Goal: Communication & Community: Participate in discussion

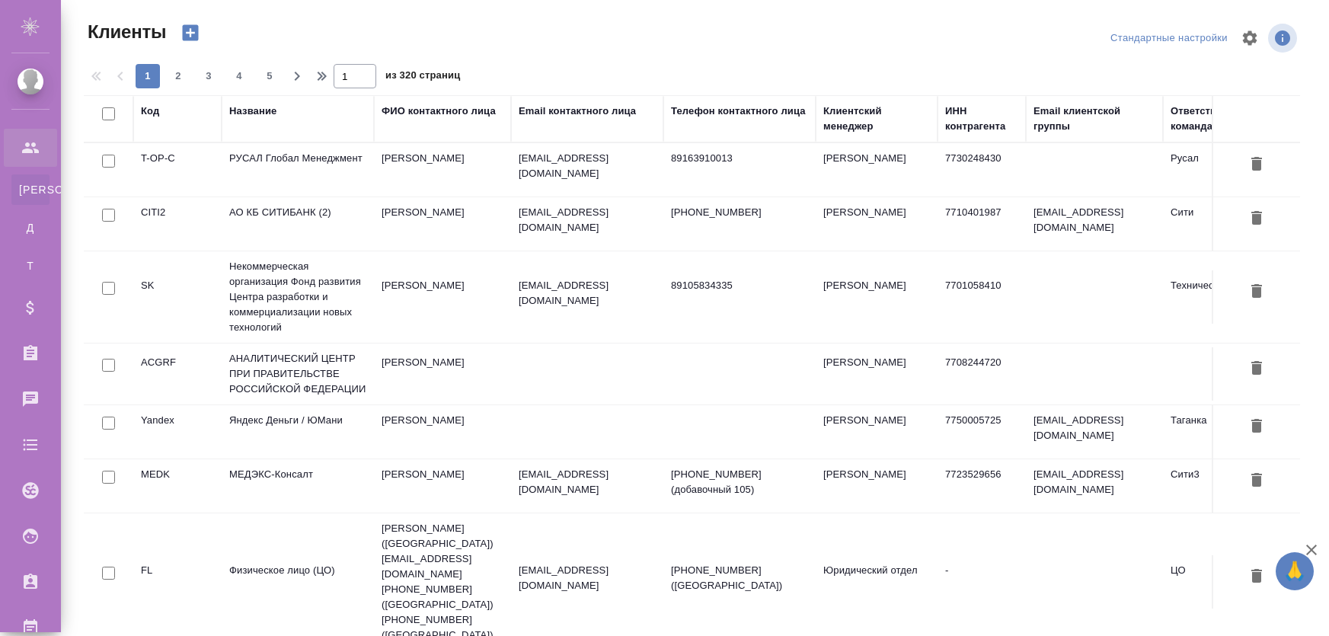
select select "RU"
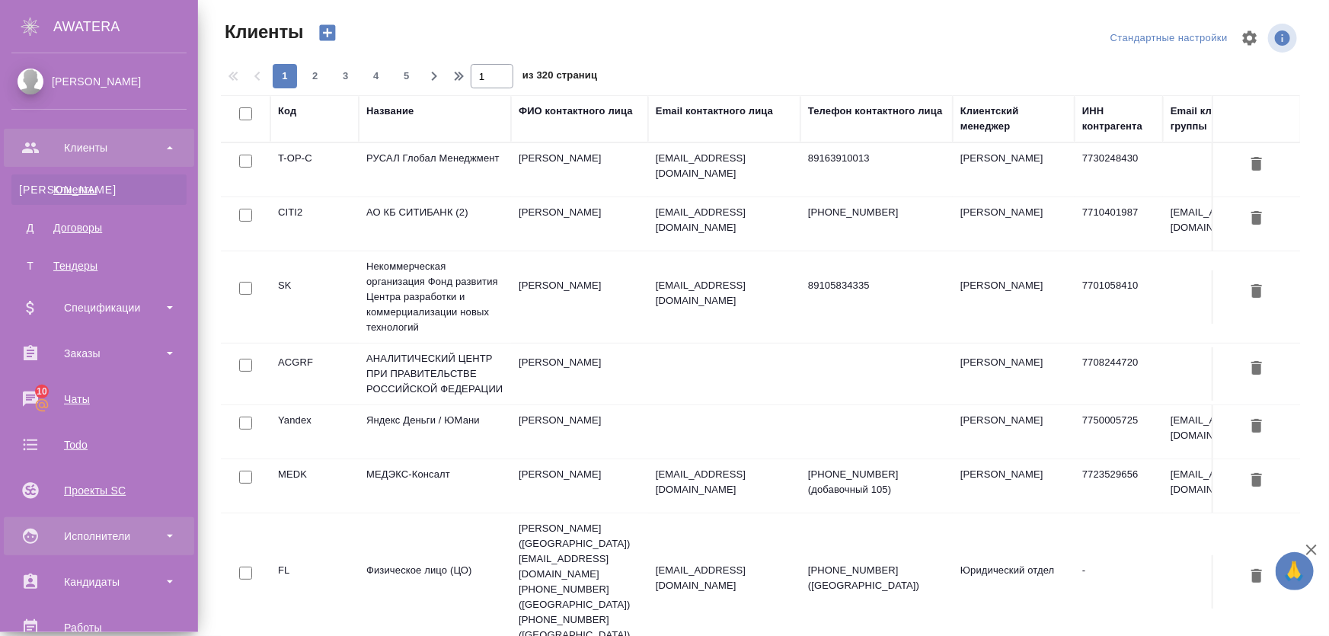
scroll to position [69, 0]
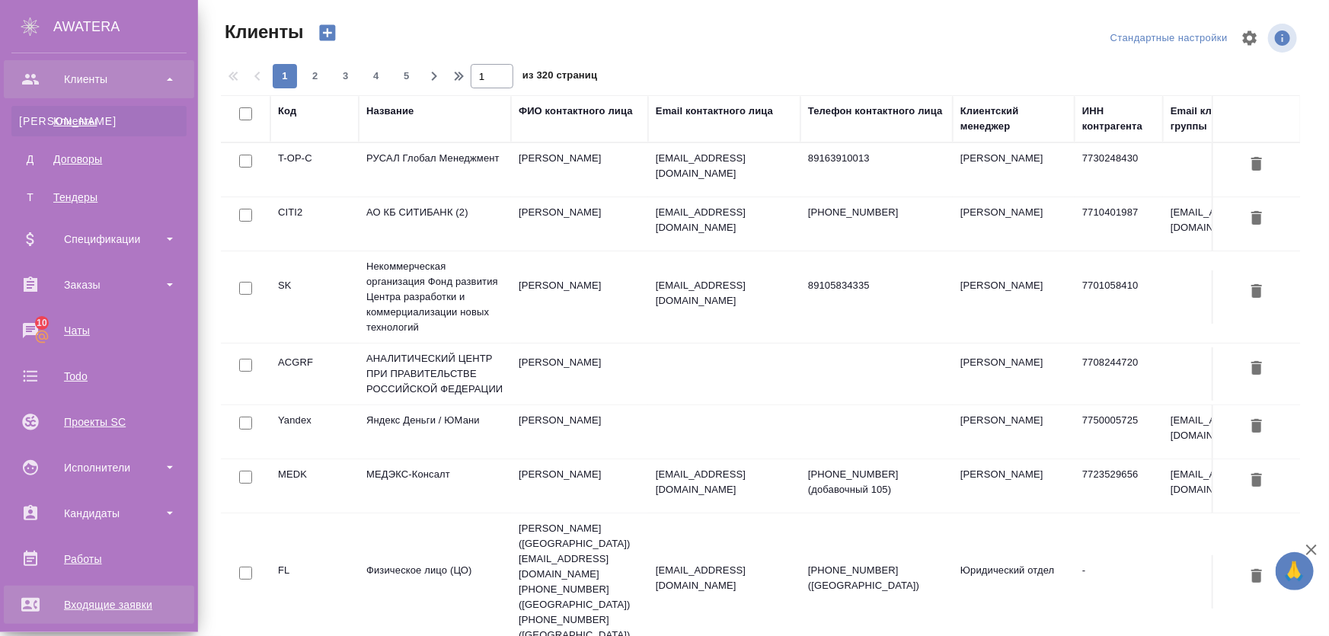
click at [97, 600] on div "Входящие заявки" at bounding box center [98, 604] width 175 height 23
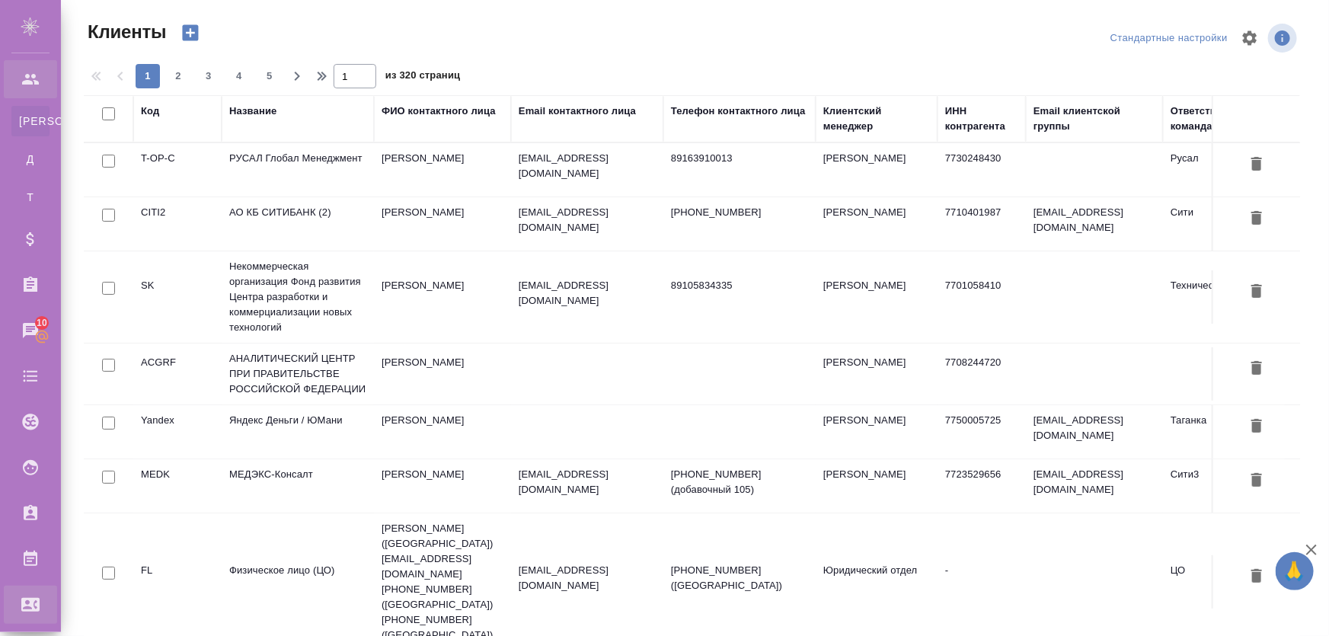
select select "RU"
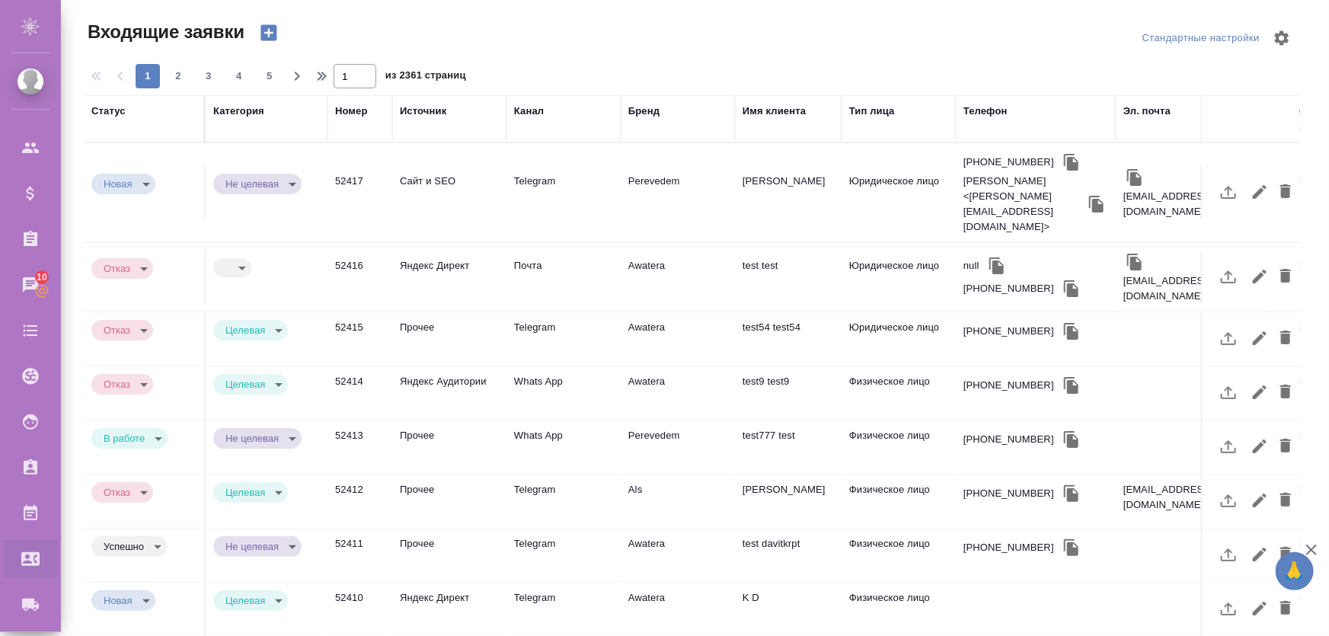
click at [425, 312] on td "Прочее" at bounding box center [449, 338] width 114 height 53
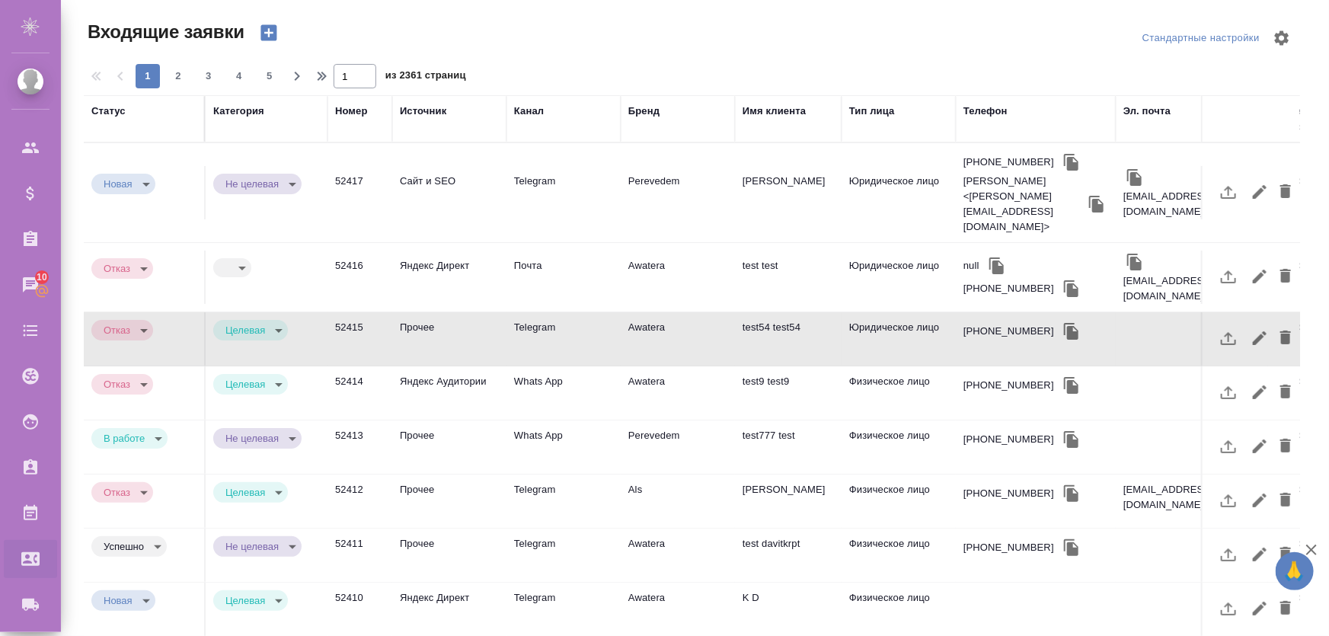
click at [432, 366] on td "Яндекс Аудитории" at bounding box center [449, 392] width 114 height 53
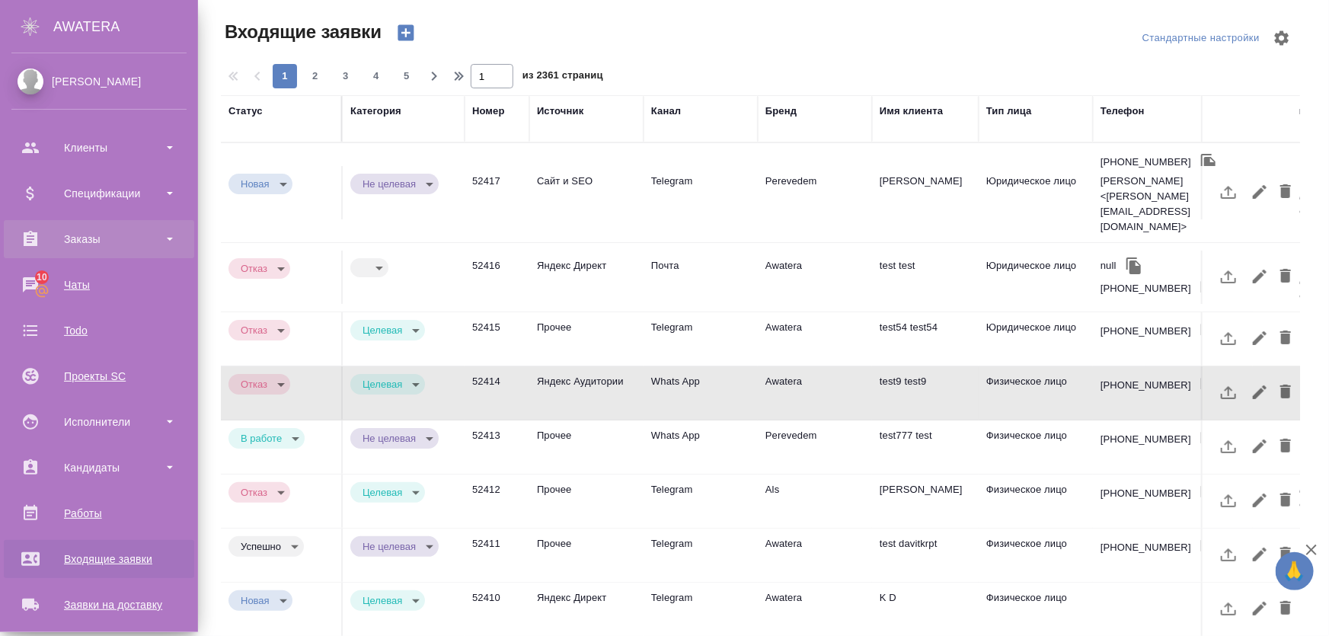
click at [87, 242] on div "Заказы" at bounding box center [98, 239] width 175 height 23
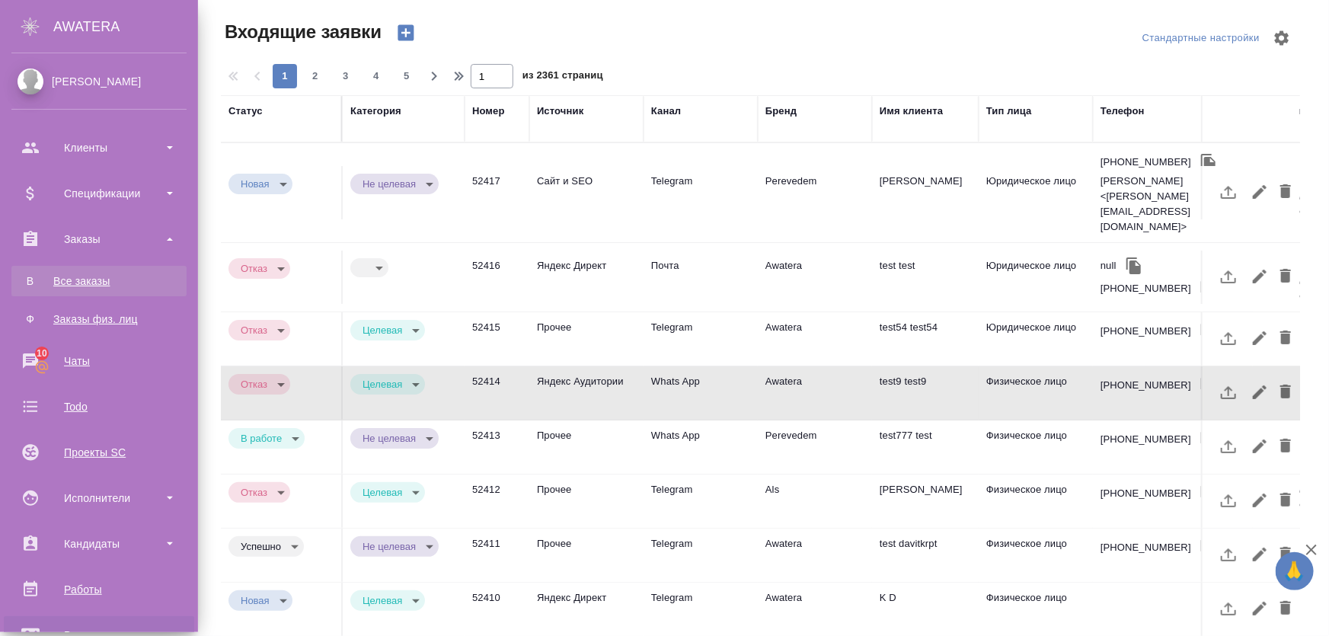
click at [94, 282] on div "Все заказы" at bounding box center [99, 280] width 160 height 15
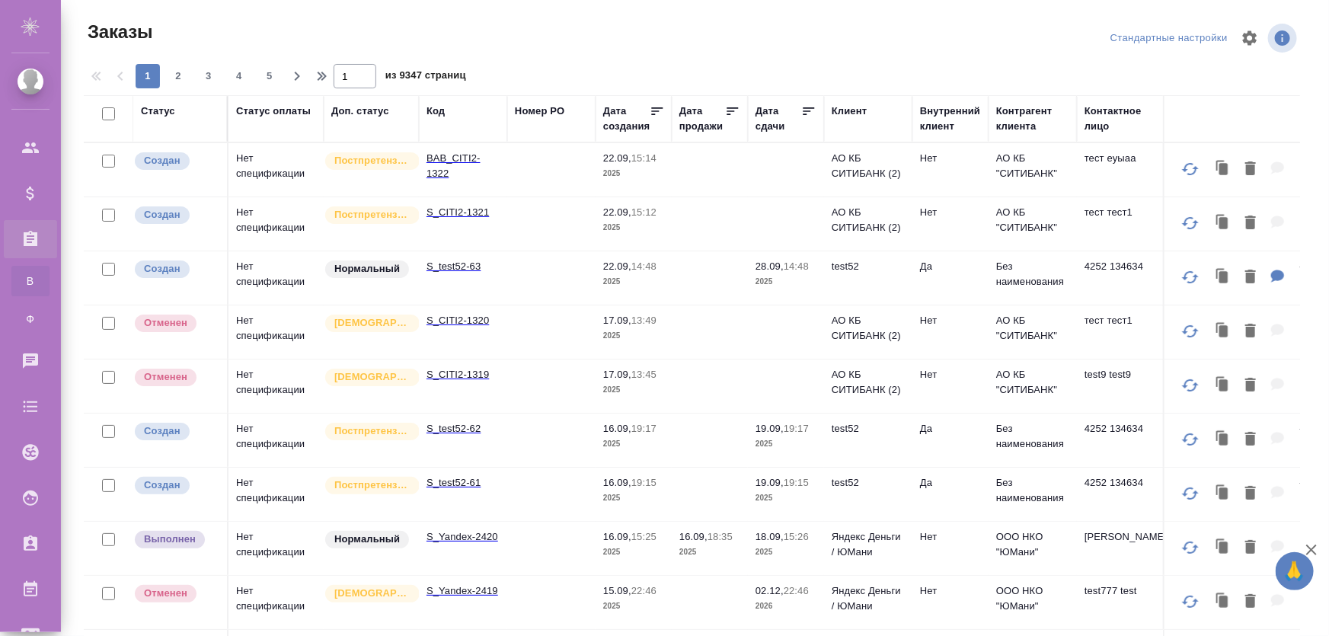
click at [276, 225] on td "Нет спецификации" at bounding box center [276, 223] width 95 height 53
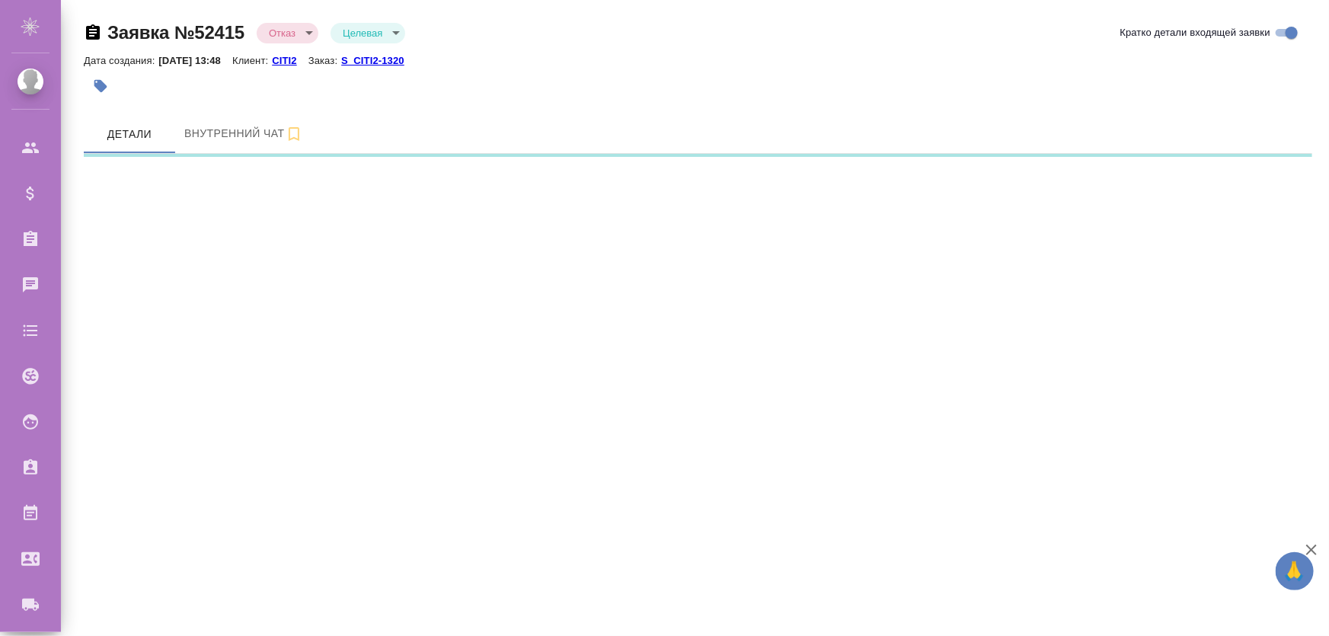
select select "RU"
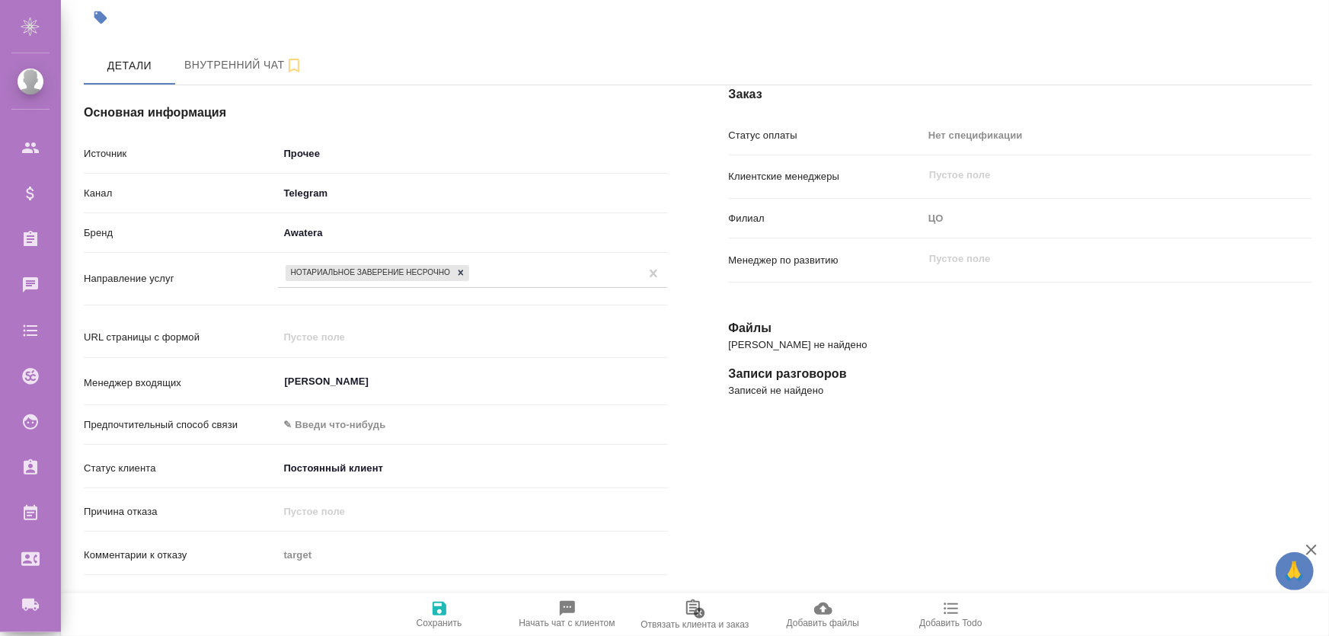
scroll to position [207, 0]
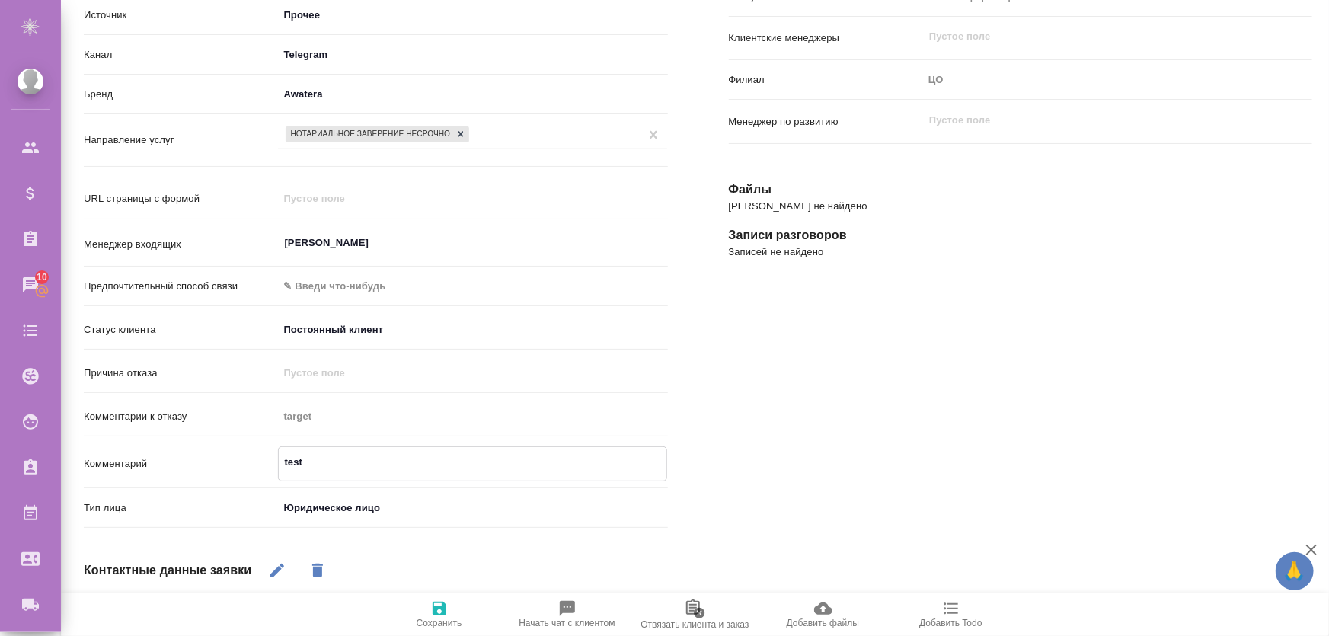
click at [316, 459] on textarea "test" at bounding box center [473, 462] width 388 height 26
click at [792, 434] on div "Заказ Статус оплаты Нет спецификации new Клиентские менеджеры ​ Филиал ЦО s Мен…" at bounding box center [1021, 409] width 645 height 987
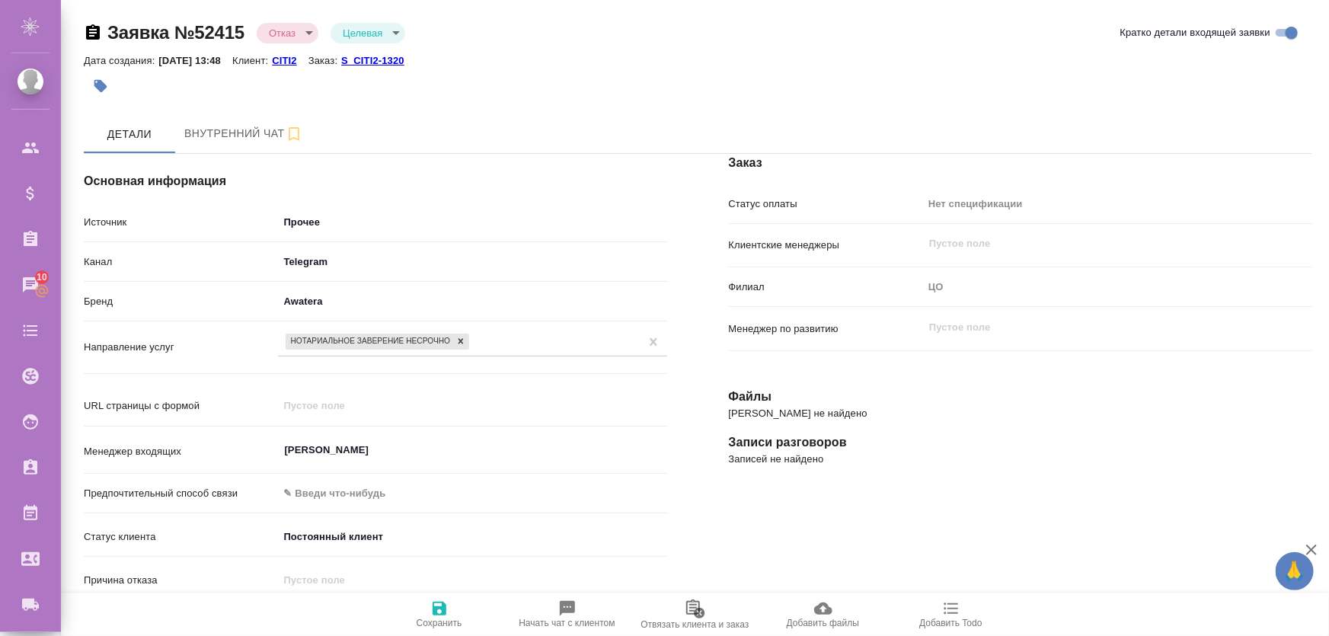
type textarea "x"
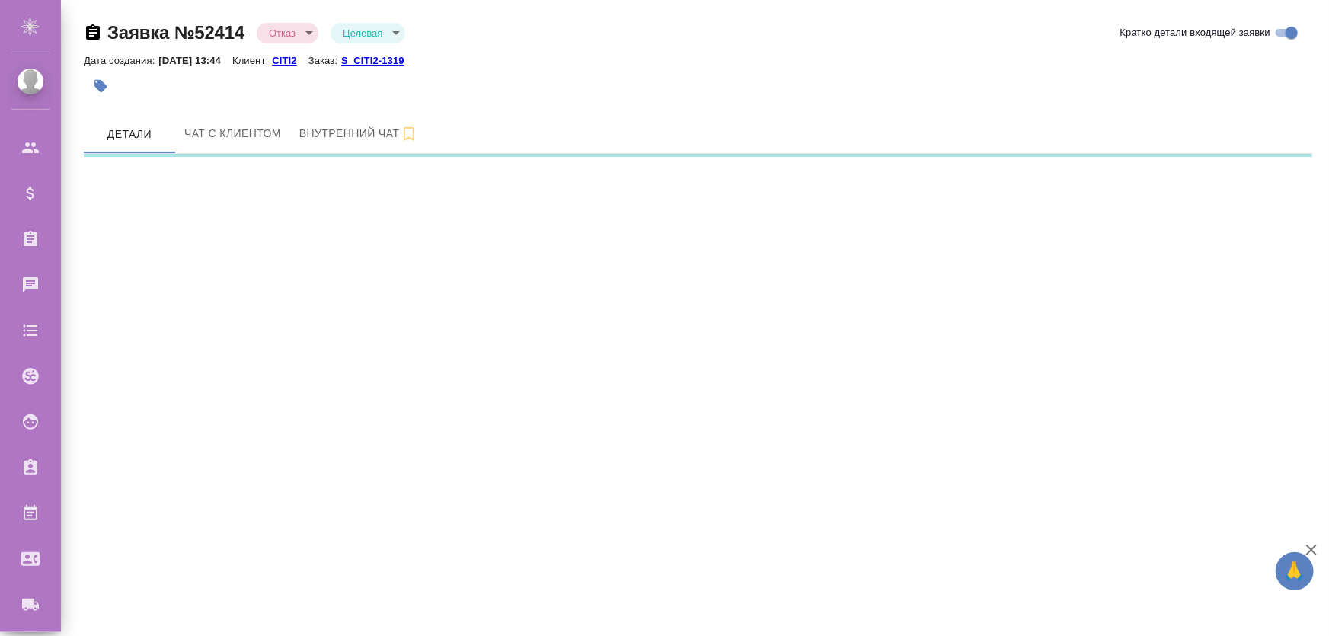
select select "RU"
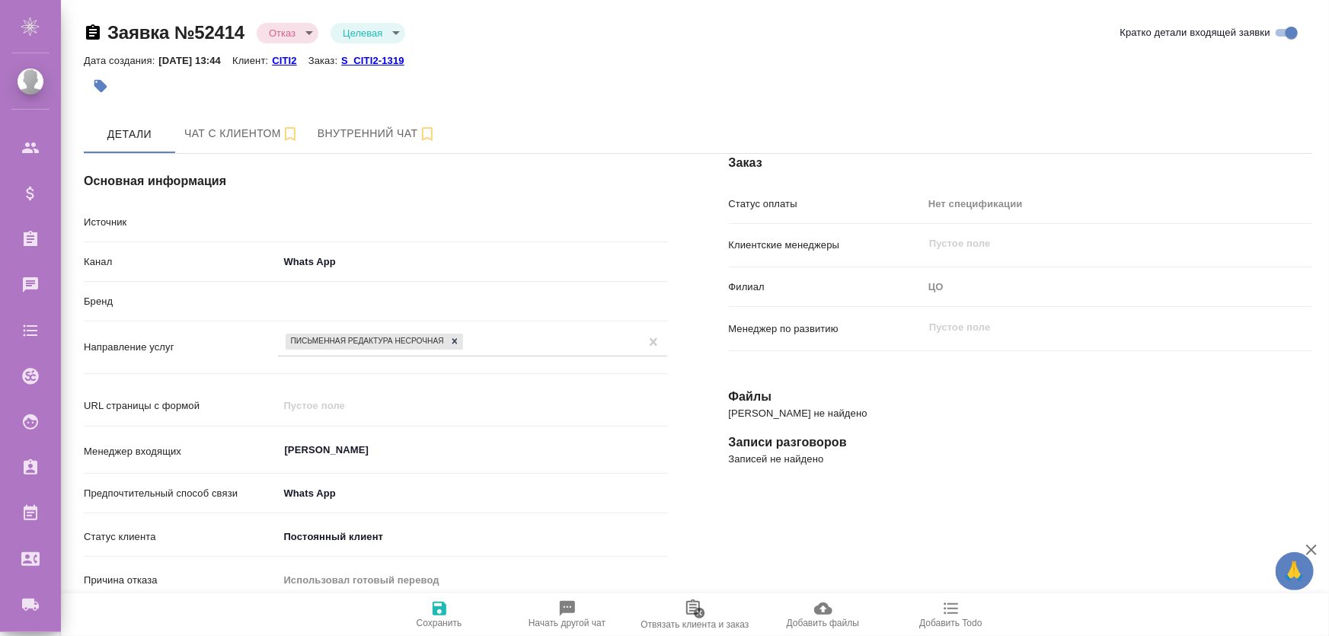
type textarea "x"
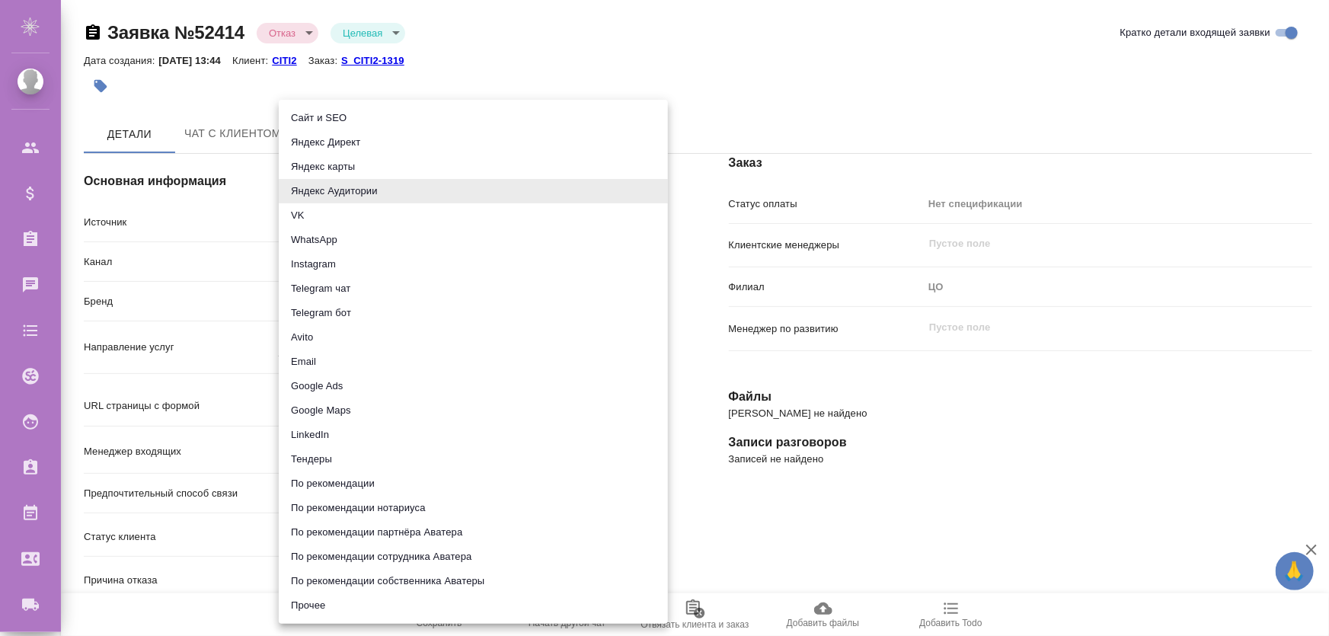
click at [334, 229] on body "🙏 .cls-1 fill:#fff; AWATERA Zhukova Daria Клиенты Спецификации Заказы Чаты Todo…" at bounding box center [664, 379] width 1329 height 759
click at [333, 603] on li "Прочее" at bounding box center [473, 605] width 389 height 24
type input "other"
type textarea "x"
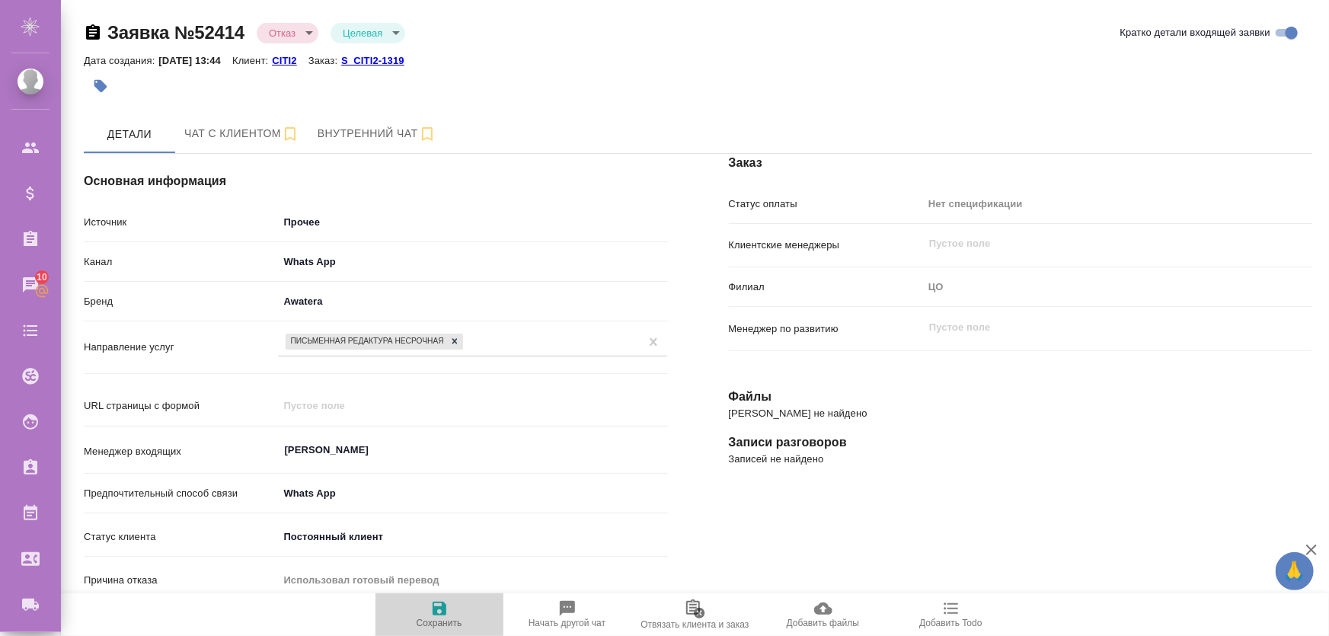
click at [433, 610] on icon "button" at bounding box center [440, 609] width 14 height 14
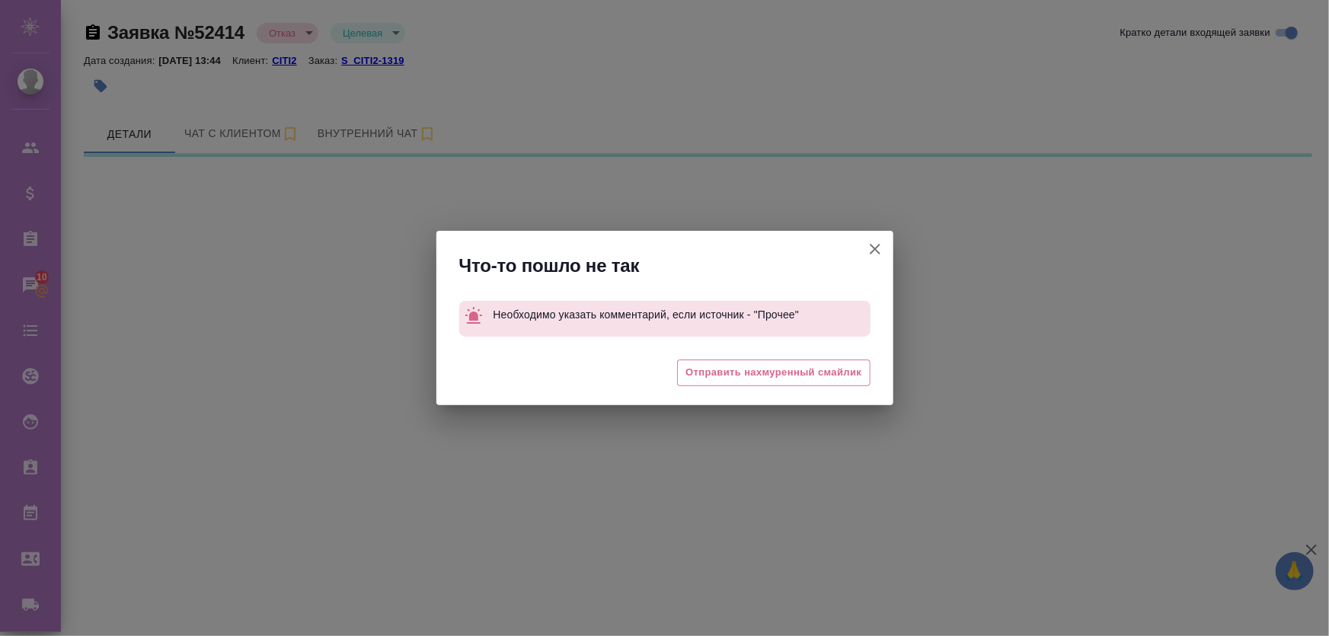
select select "RU"
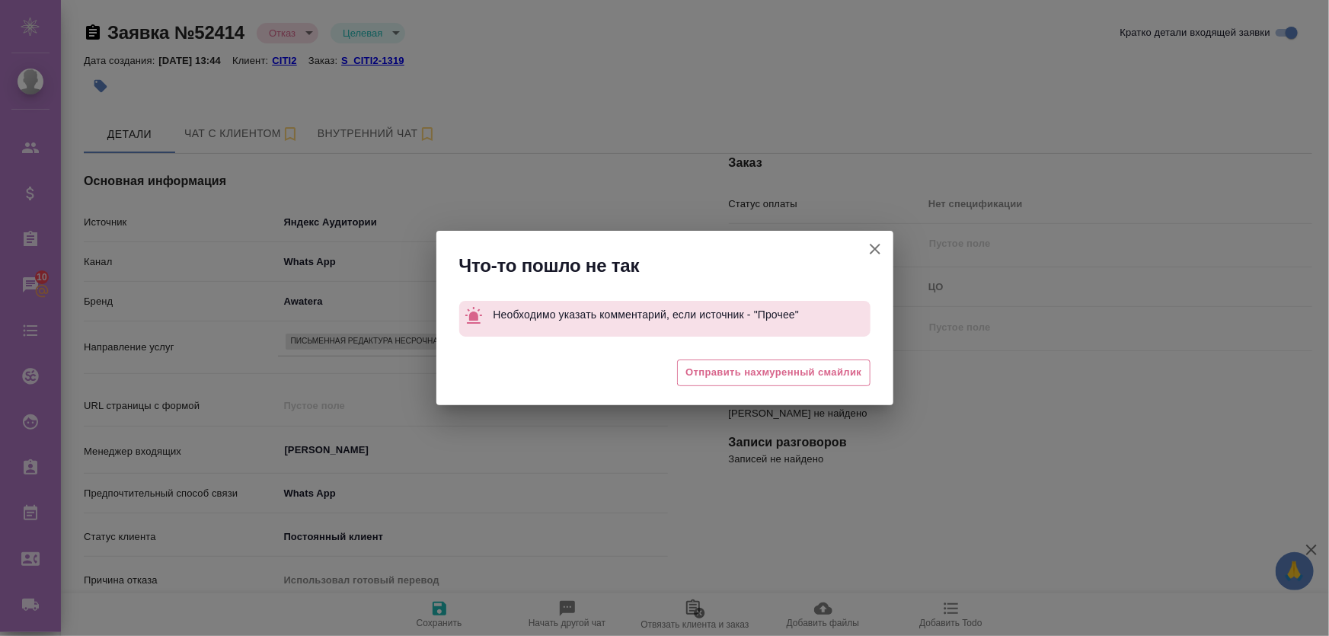
type textarea "x"
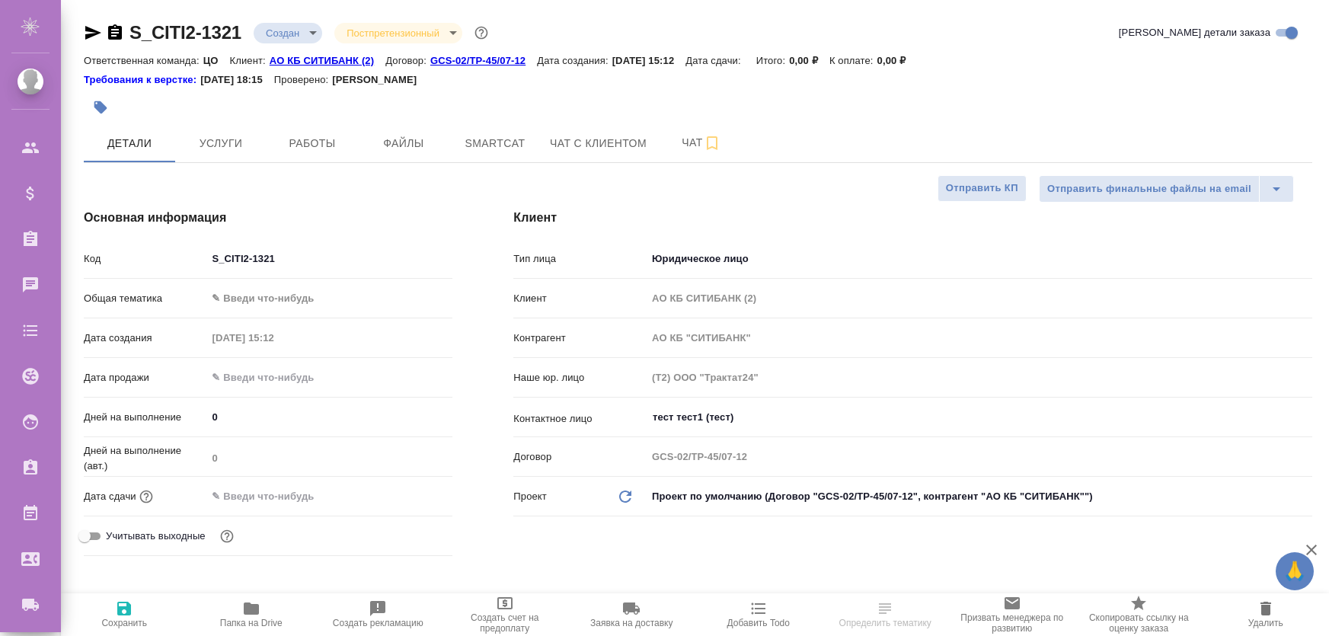
select select "RU"
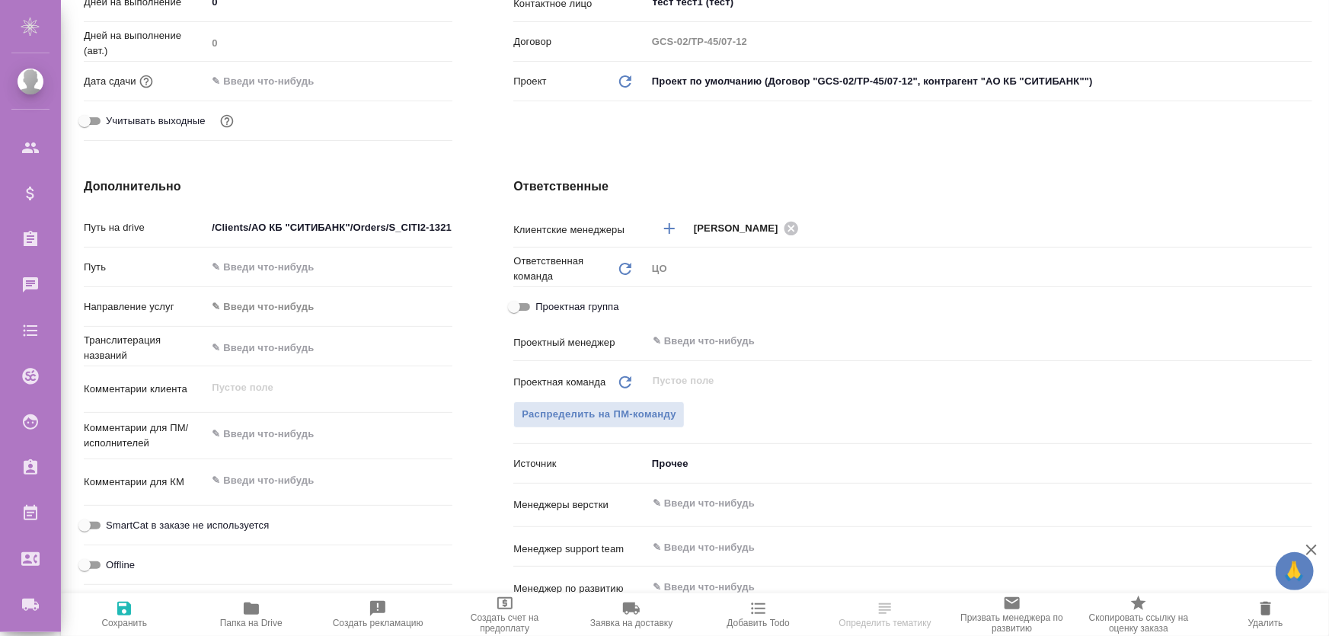
click at [688, 456] on body "🙏 .cls-1 fill:#fff; AWATERA [PERSON_NAME] Спецификации Заказы Чаты Todo Проекты…" at bounding box center [664, 379] width 1329 height 759
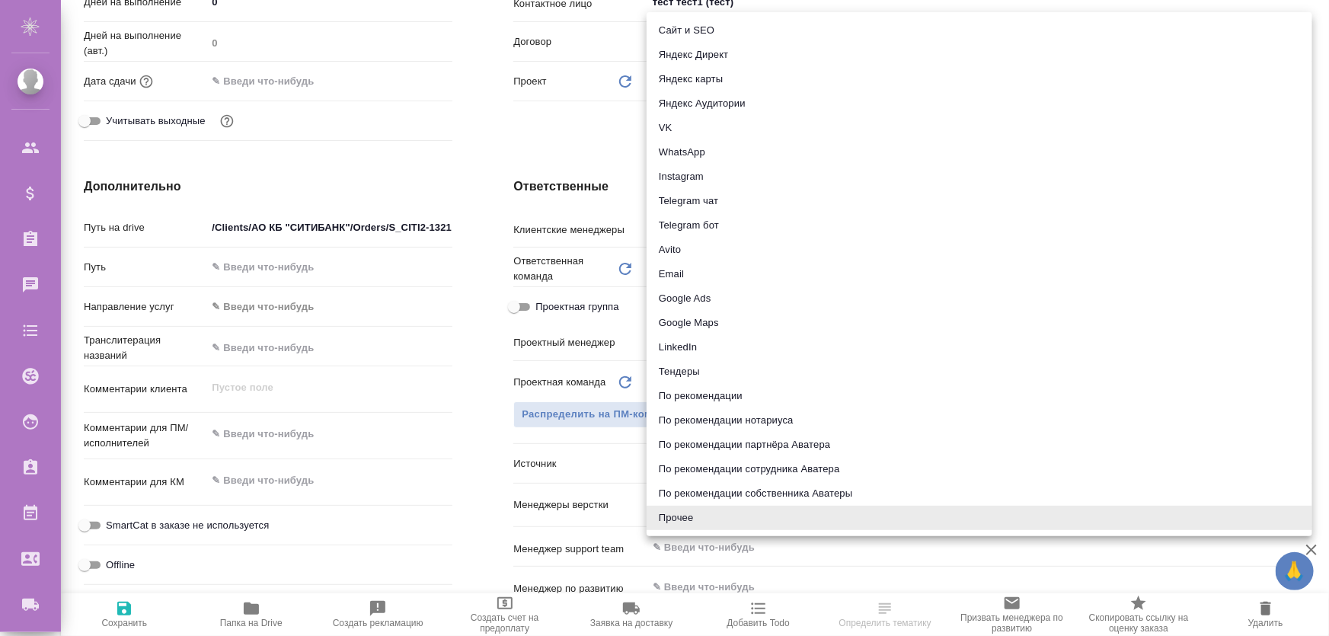
click at [596, 472] on div at bounding box center [664, 318] width 1329 height 636
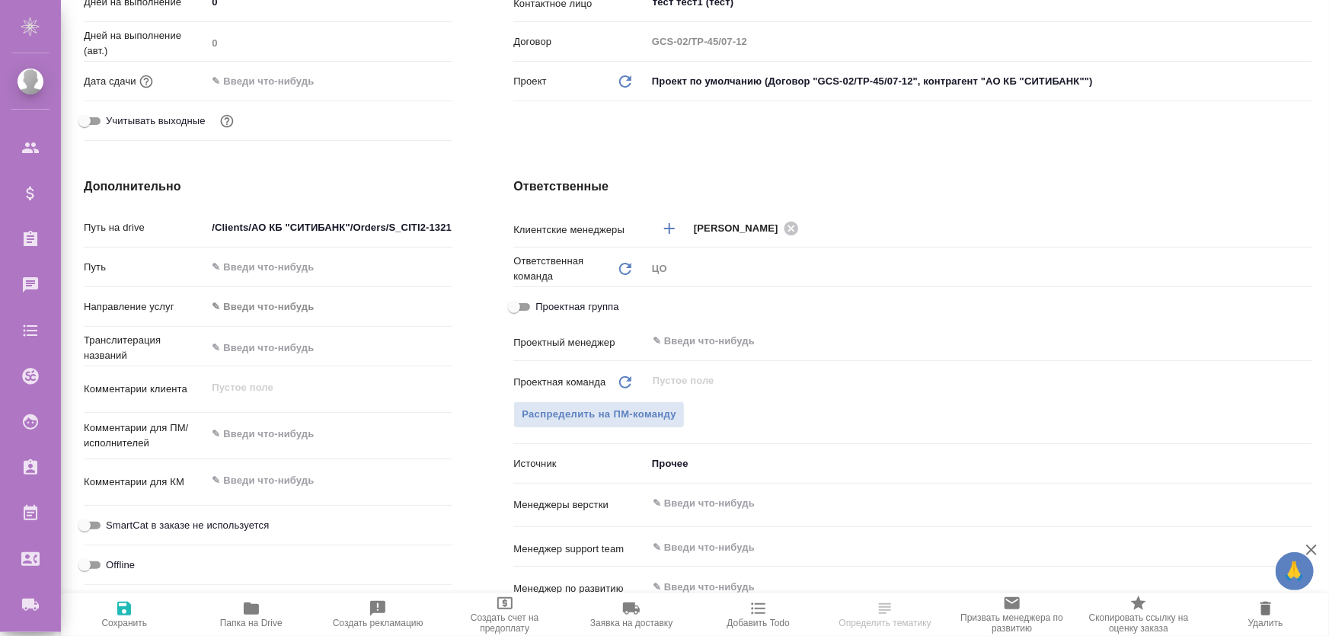
click at [685, 465] on body "🙏 .cls-1 fill:#fff; AWATERA Zhukova Daria Клиенты Спецификации Заказы Чаты Todo…" at bounding box center [664, 379] width 1329 height 759
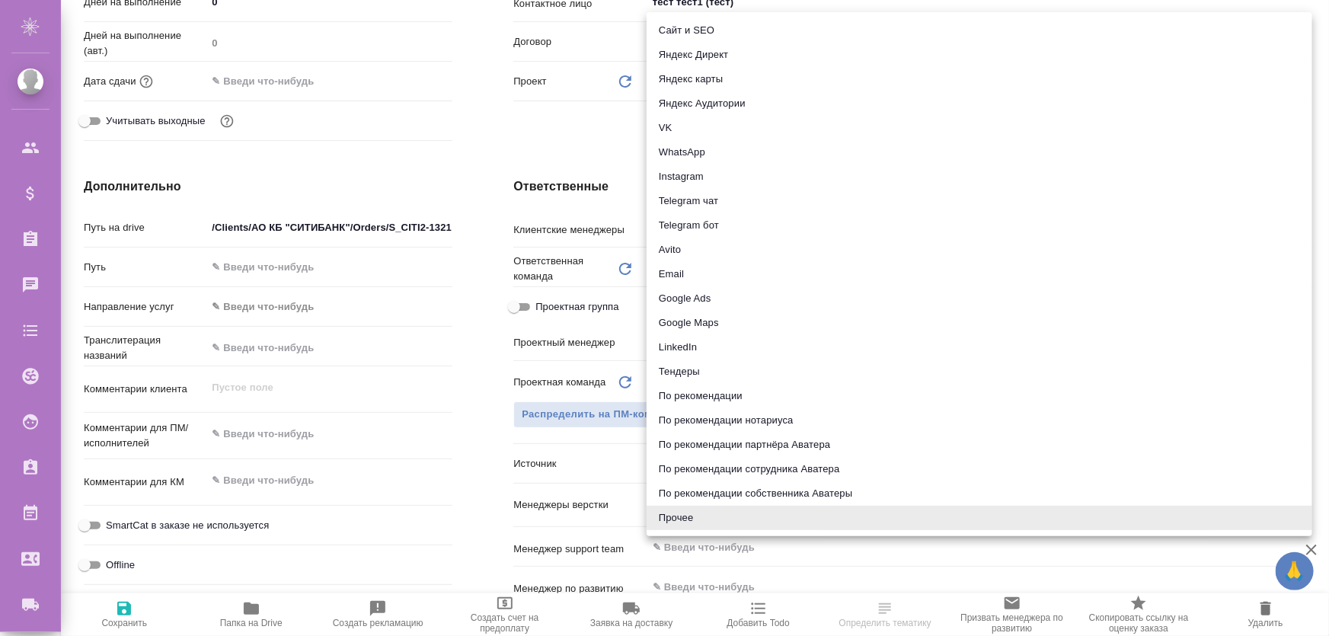
click at [683, 376] on li "Тендеры" at bounding box center [980, 372] width 666 height 24
type input "tender"
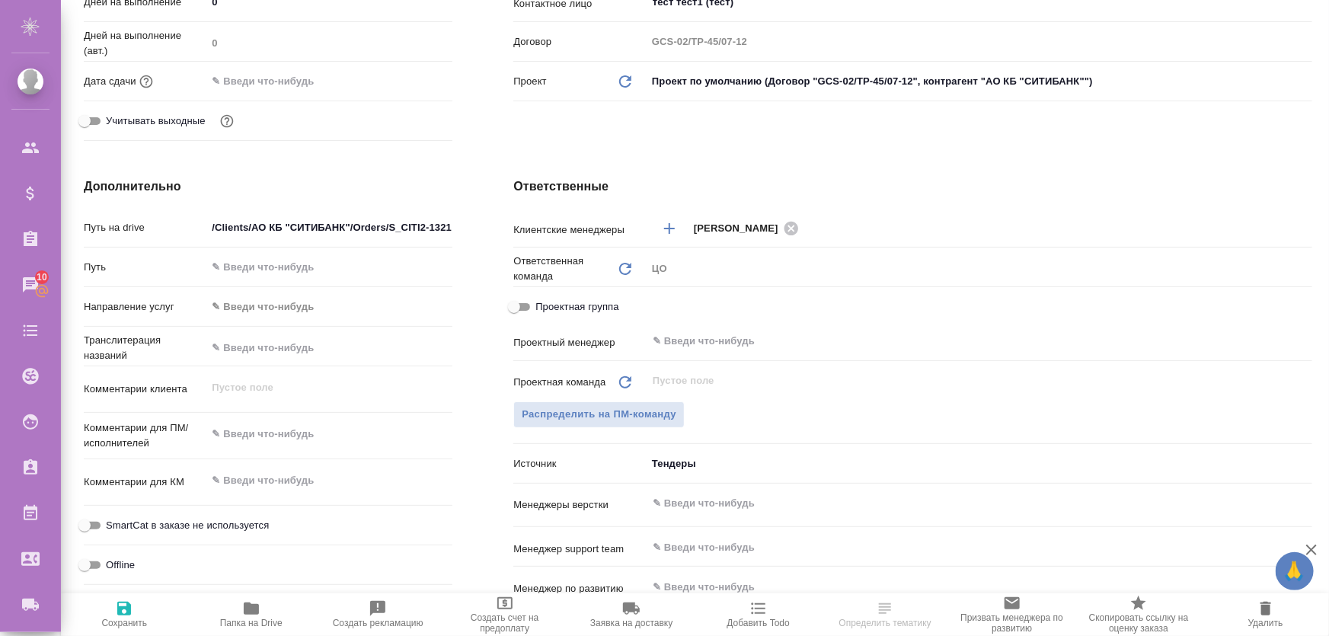
click at [138, 607] on span "Сохранить" at bounding box center [124, 614] width 109 height 29
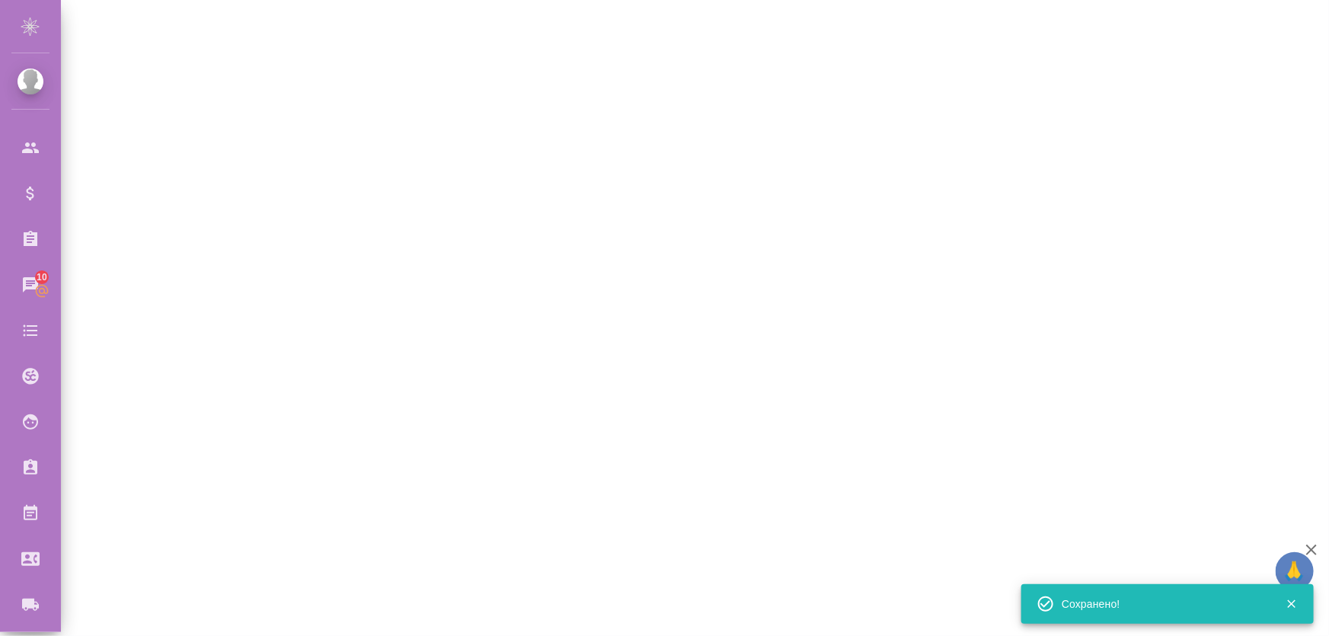
select select "RU"
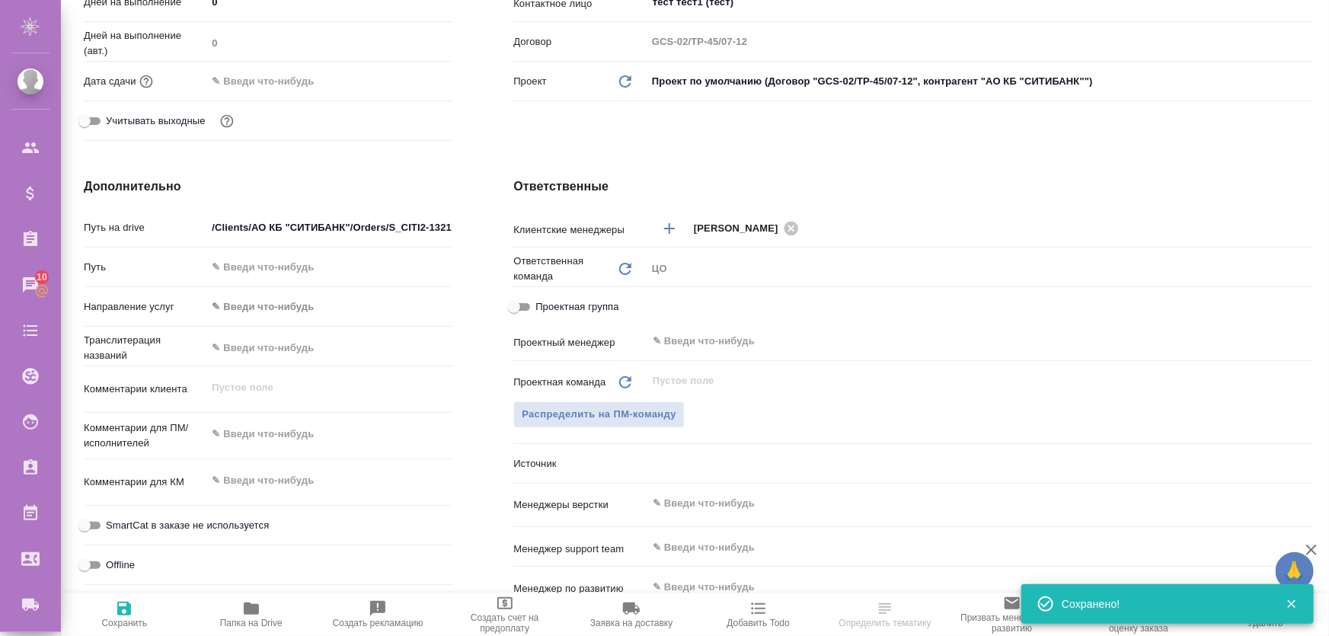
type textarea "x"
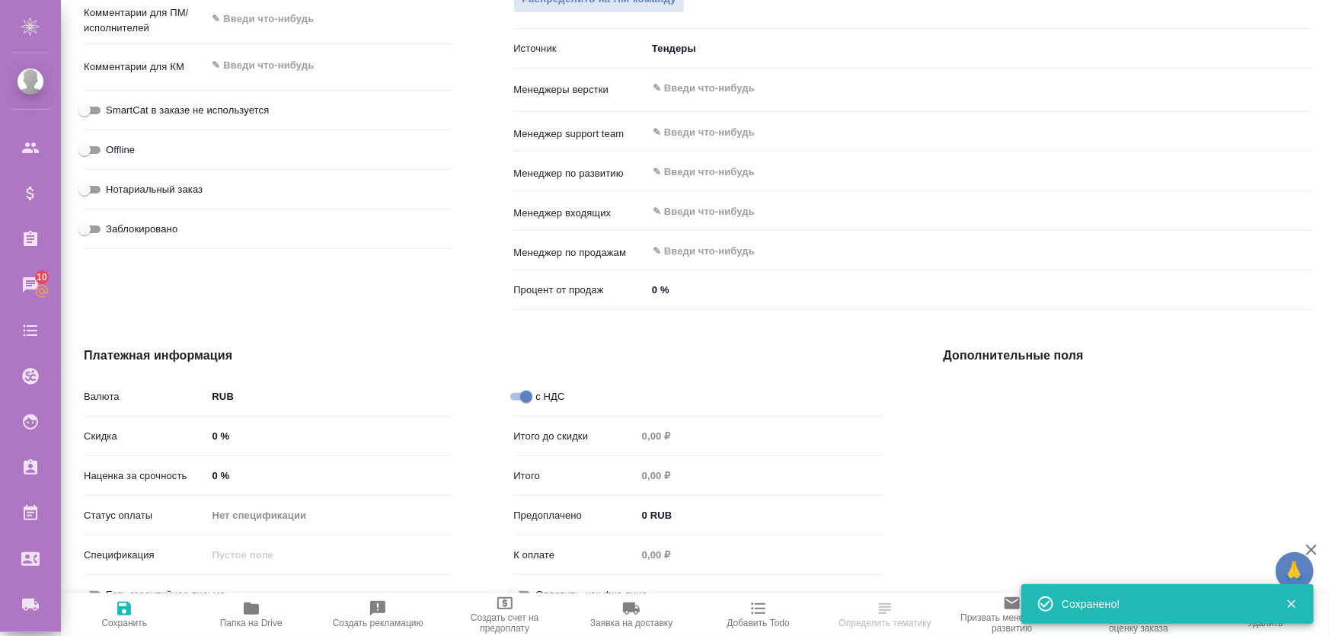
scroll to position [554, 0]
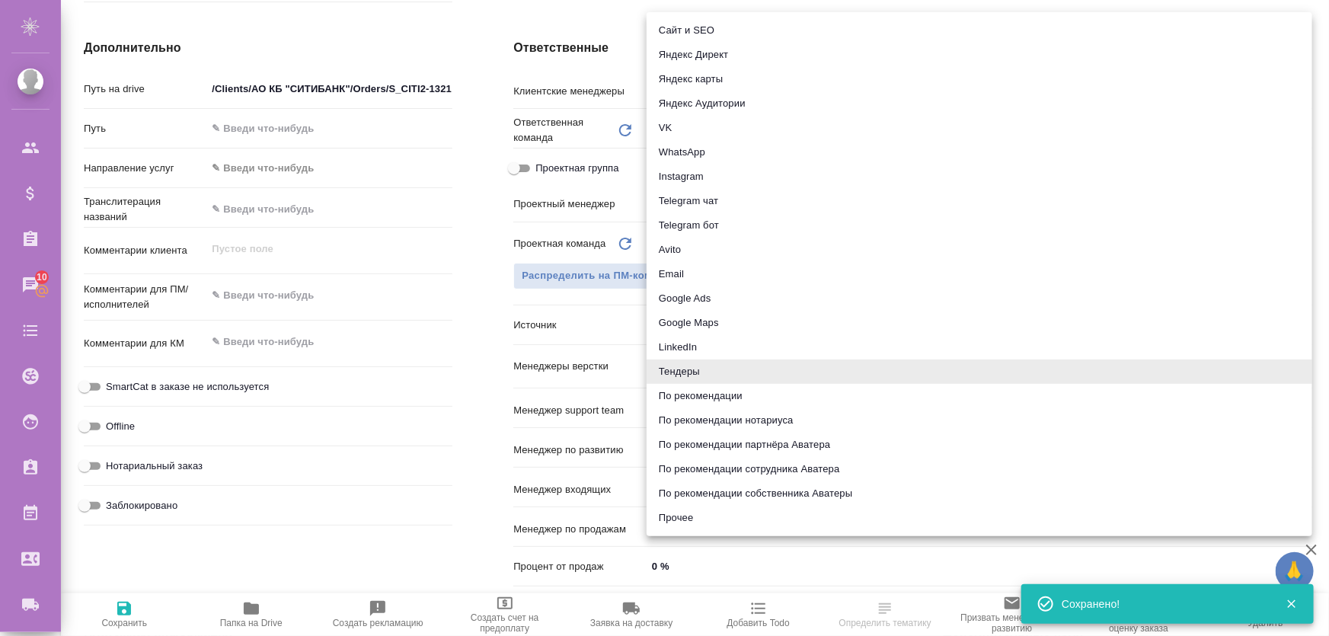
click at [677, 333] on body "🙏 .cls-1 fill:#fff; AWATERA Zhukova Daria Клиенты Спецификации Заказы 10 Чаты T…" at bounding box center [664, 379] width 1329 height 759
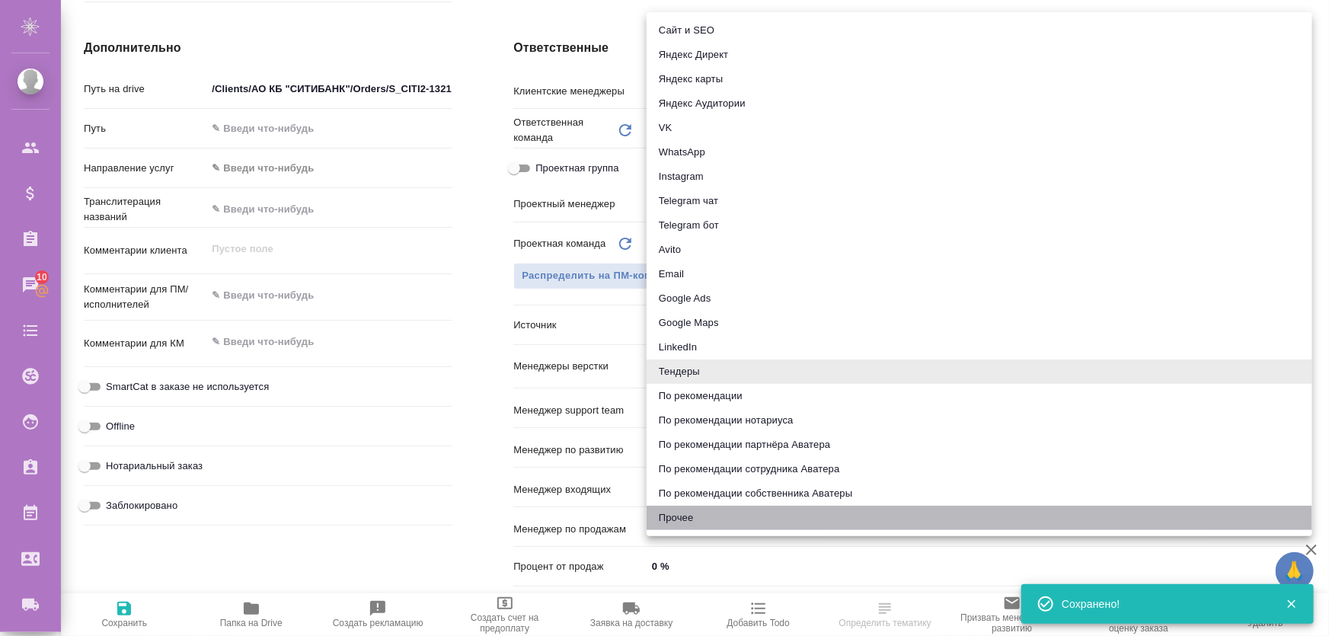
click at [710, 517] on li "Прочее" at bounding box center [980, 518] width 666 height 24
type textarea "x"
type input "other"
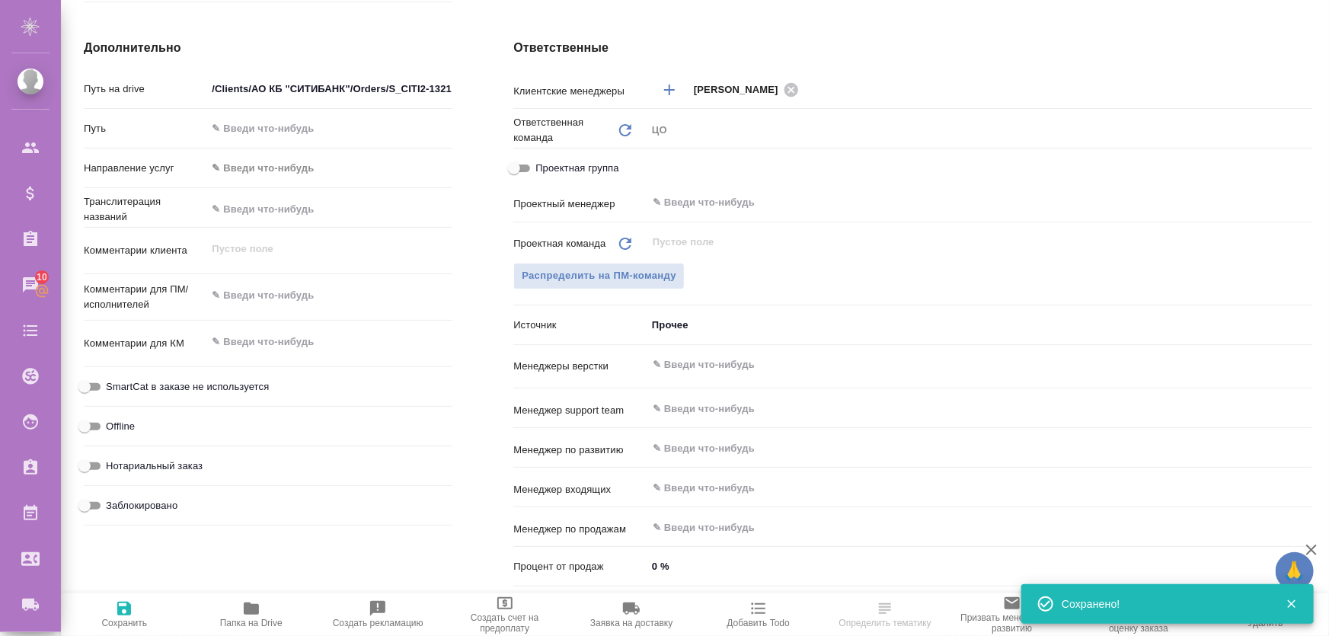
click at [130, 624] on span "Сохранить" at bounding box center [124, 623] width 46 height 11
type textarea "x"
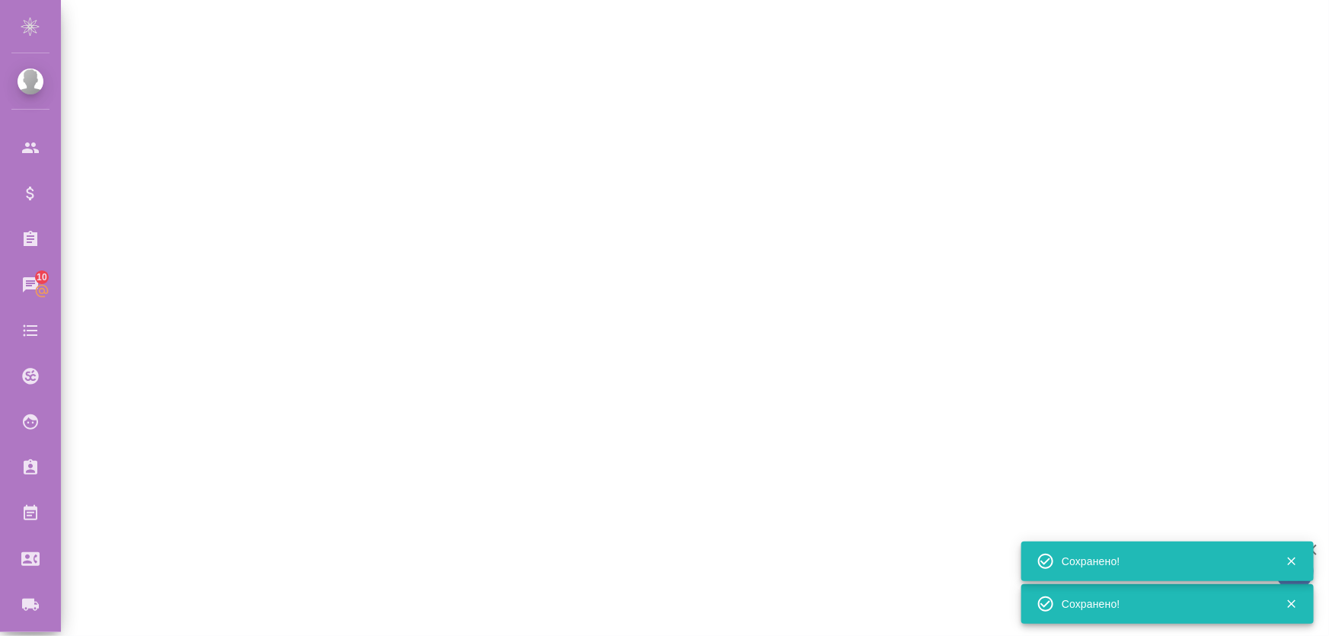
select select "RU"
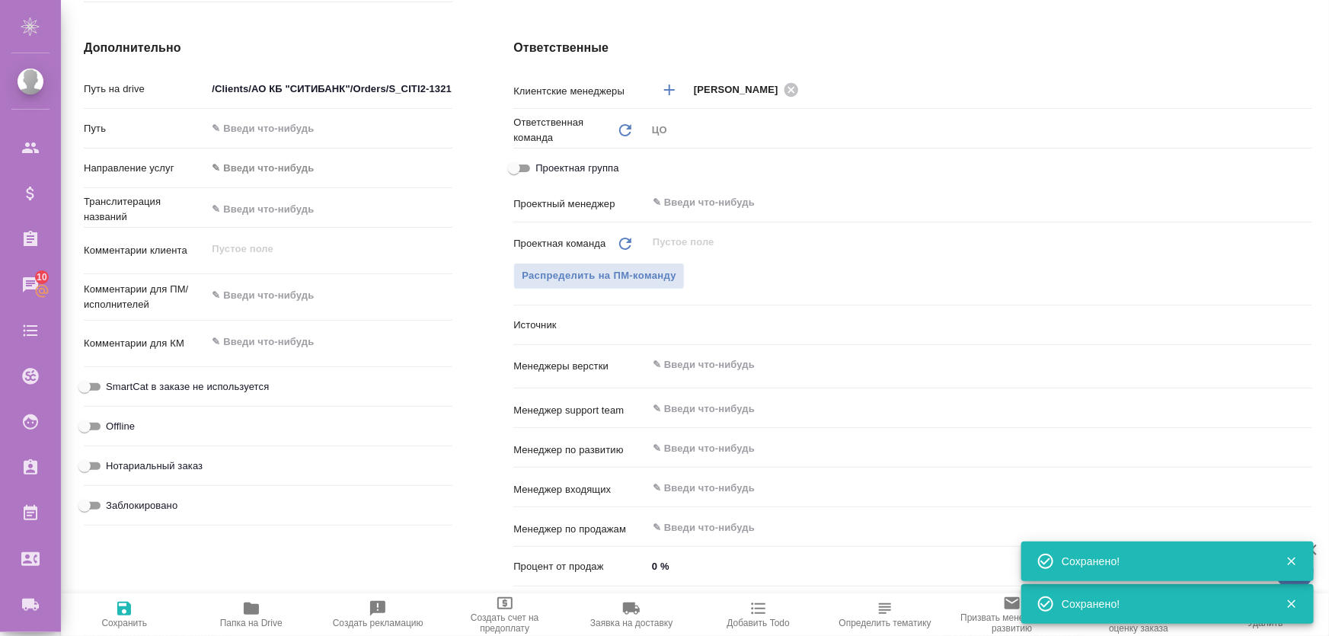
type textarea "x"
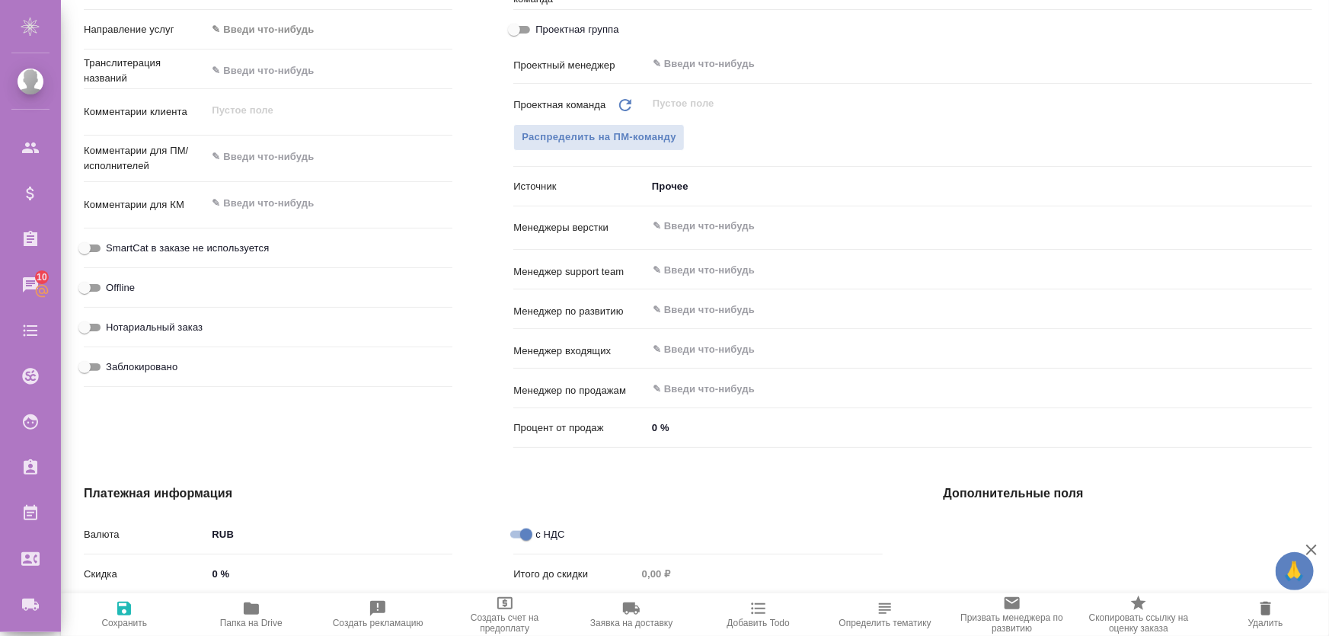
scroll to position [853, 0]
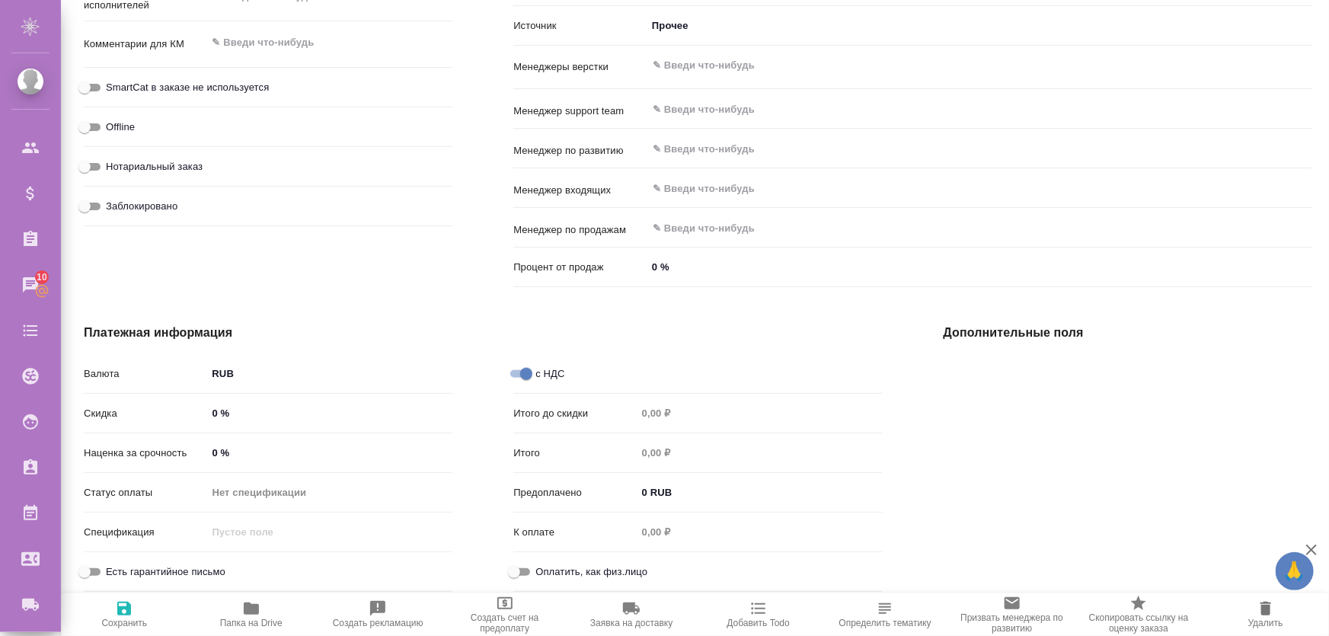
type textarea "x"
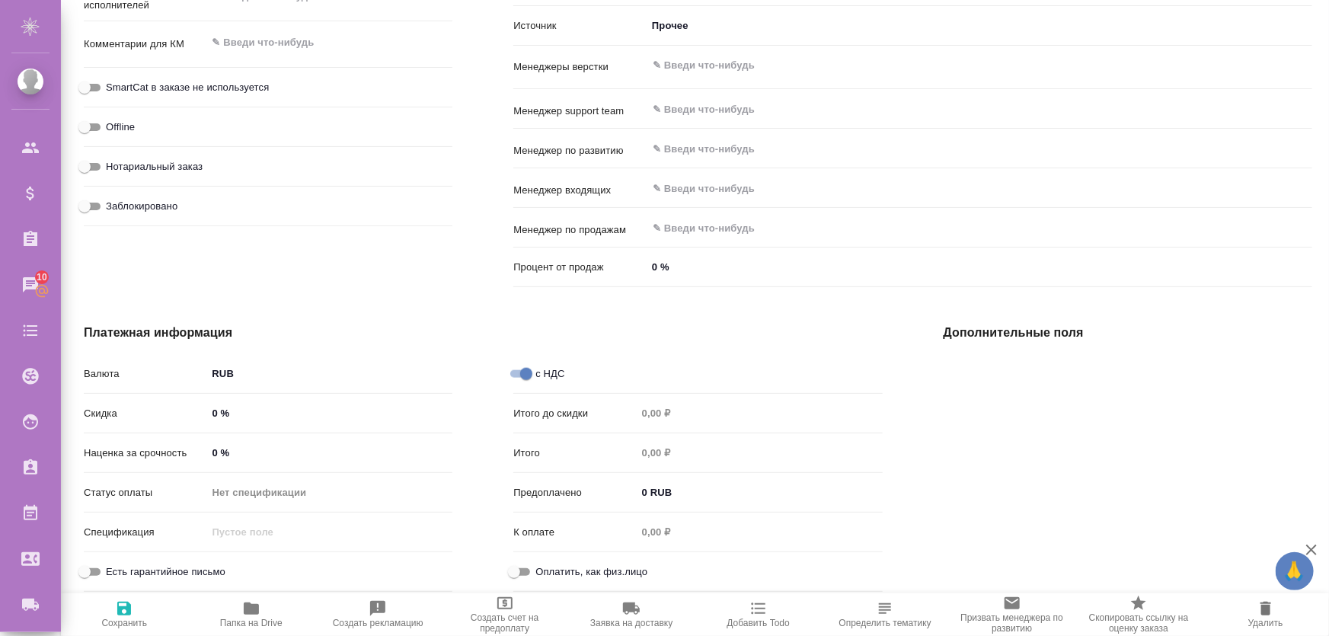
type textarea "x"
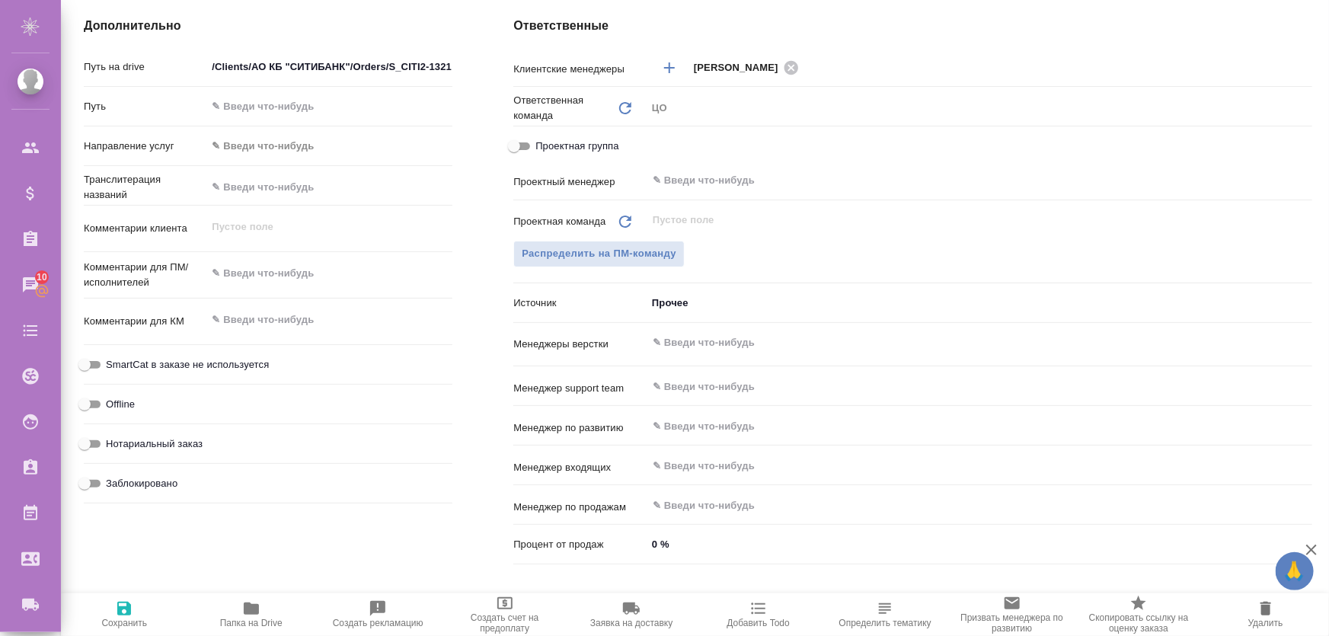
scroll to position [437, 0]
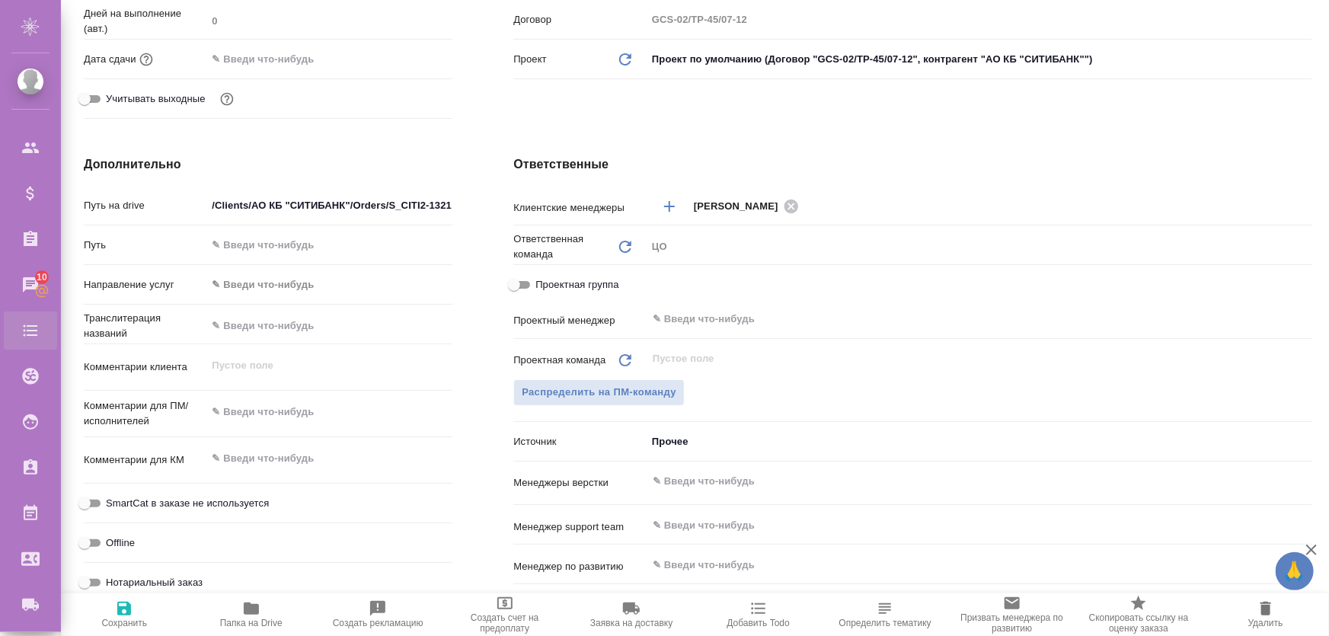
type textarea "x"
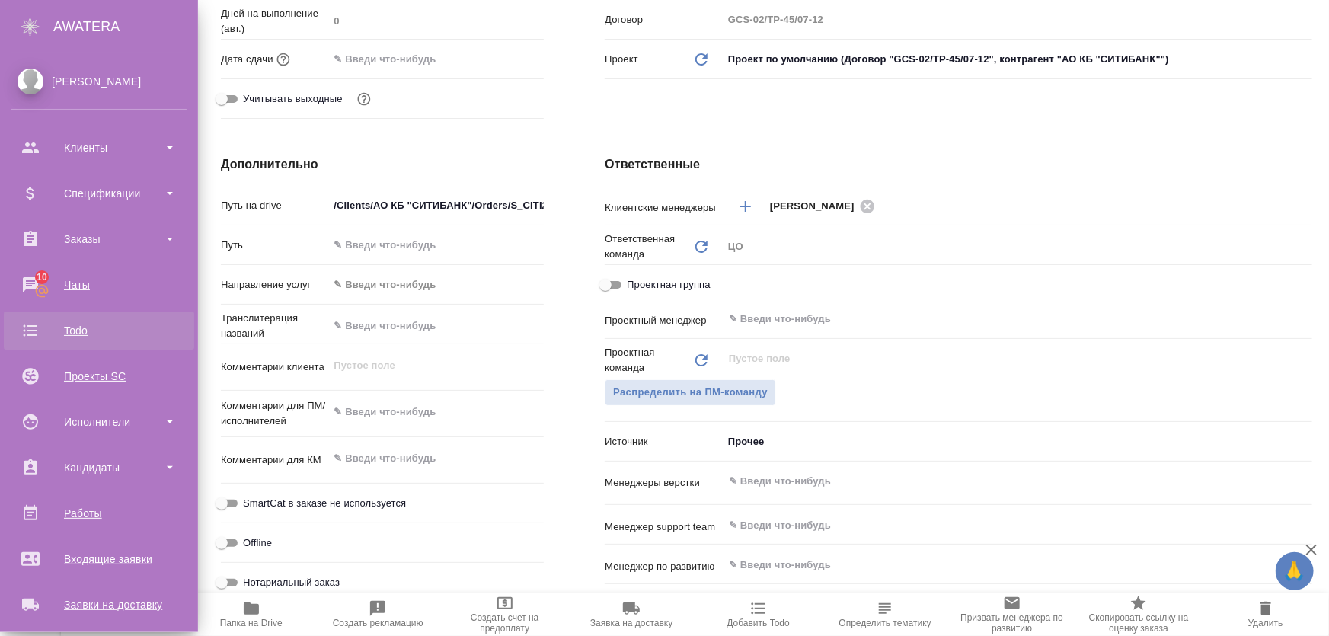
type textarea "x"
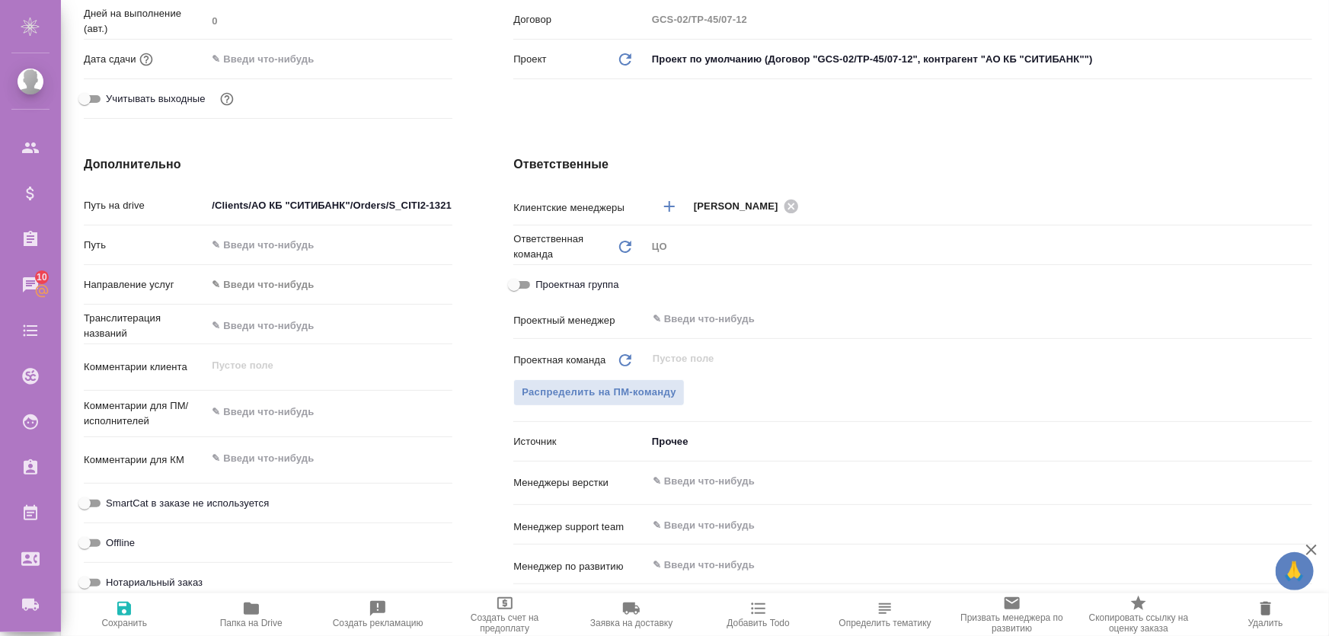
type textarea "x"
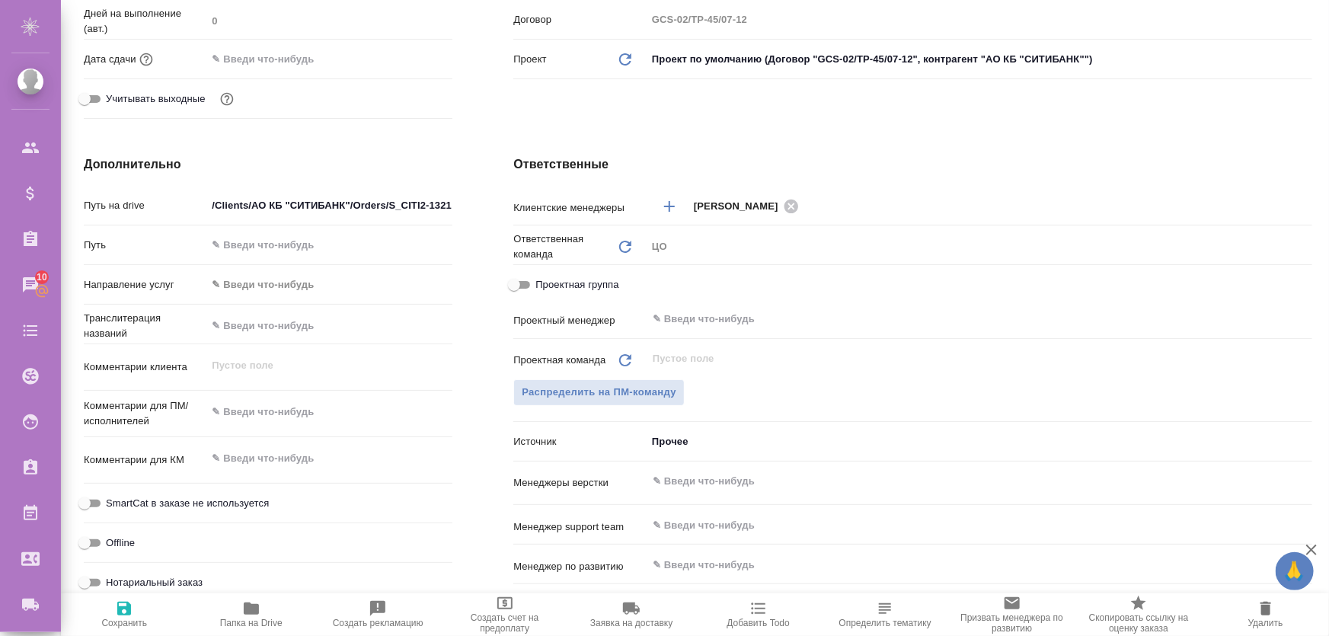
type textarea "x"
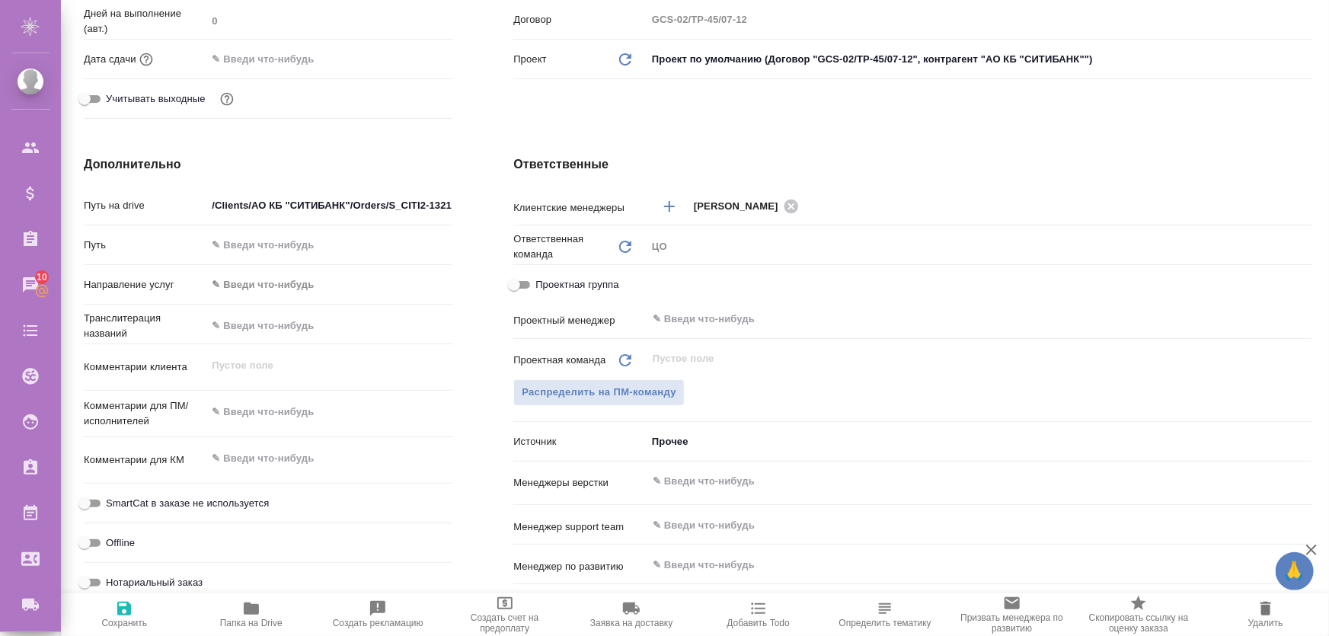
type textarea "x"
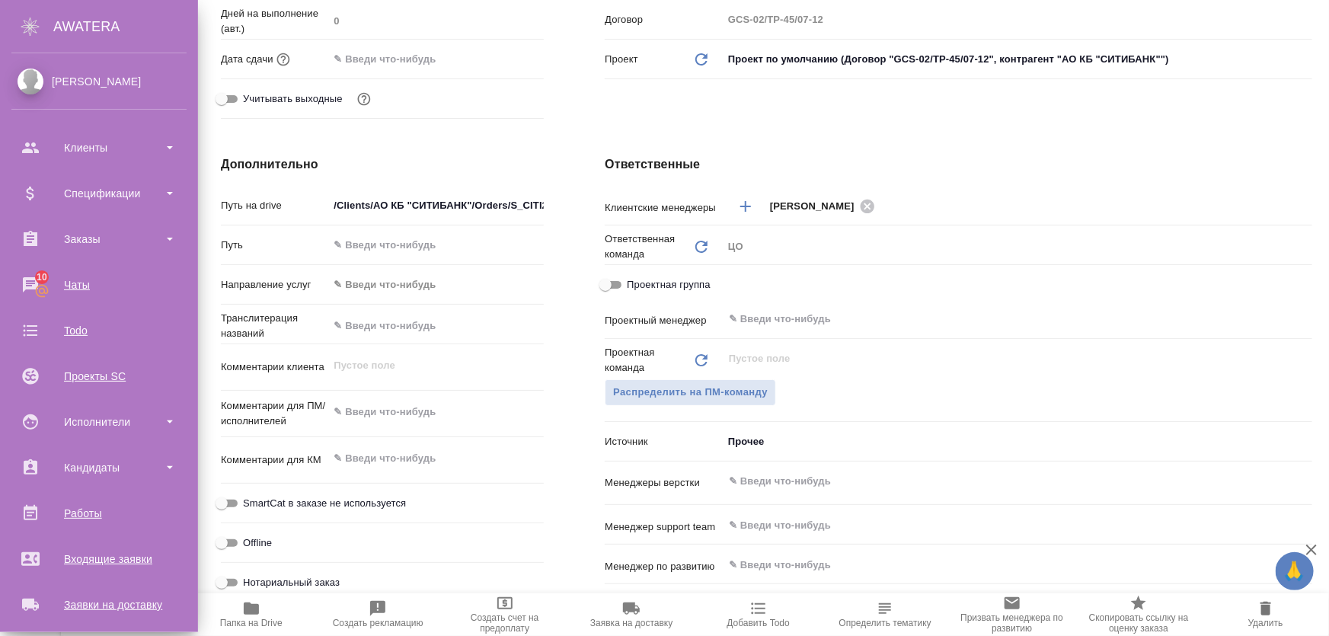
type textarea "x"
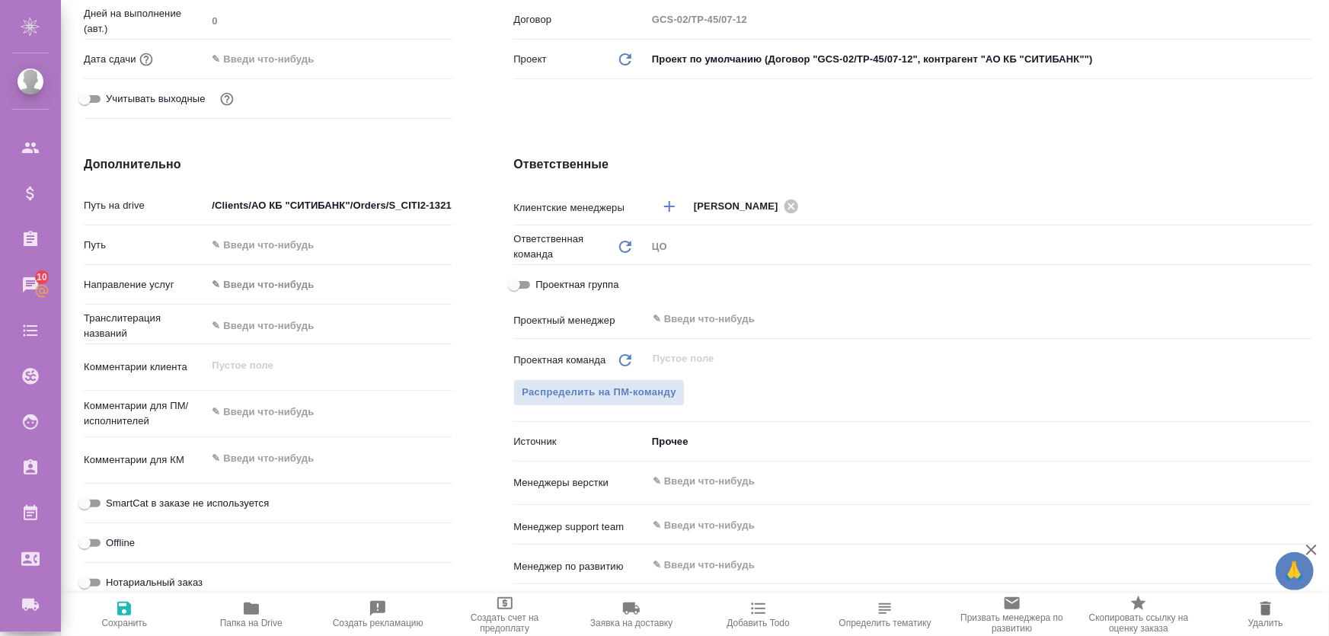
type textarea "x"
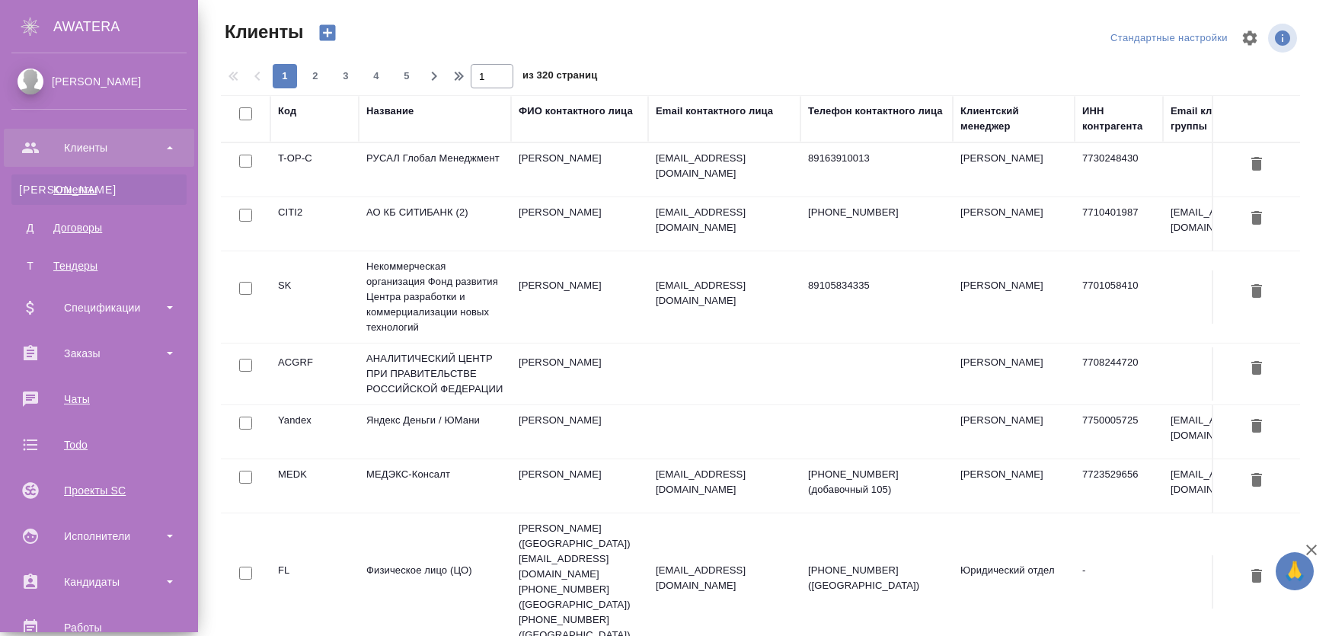
select select "RU"
click at [104, 547] on div "Исполнители" at bounding box center [98, 536] width 175 height 23
click at [110, 577] on div "Для PM/LQA" at bounding box center [99, 578] width 160 height 15
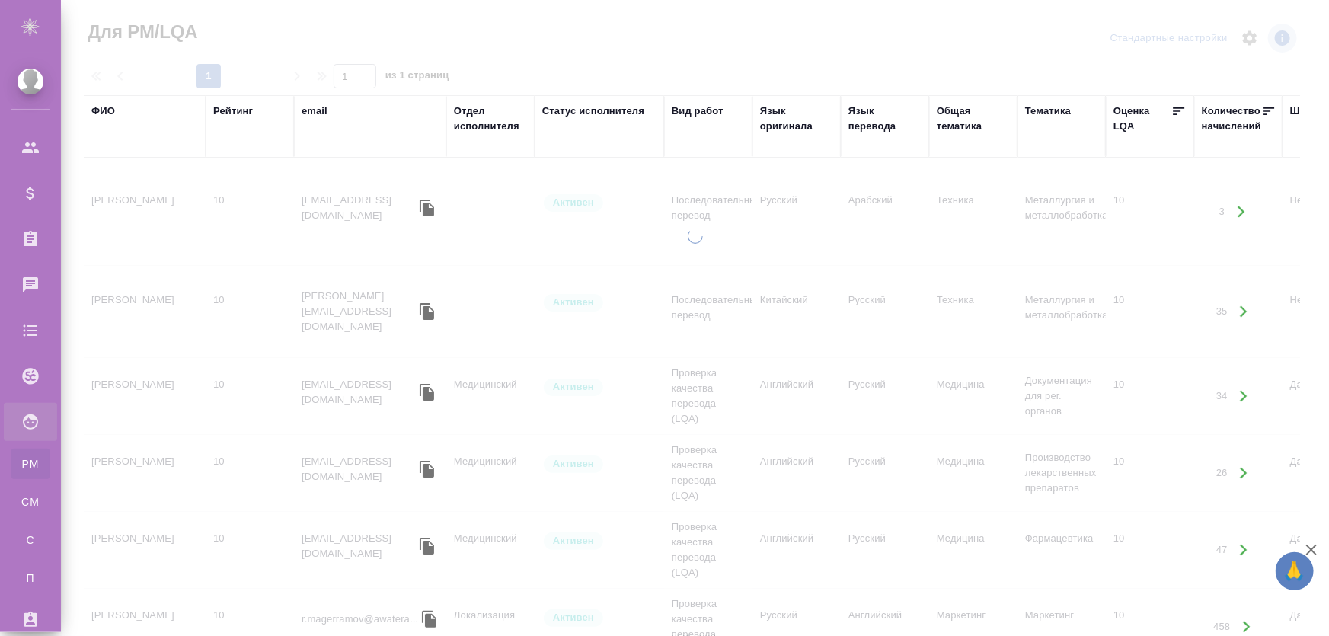
click at [108, 113] on div "ФИО" at bounding box center [103, 111] width 24 height 15
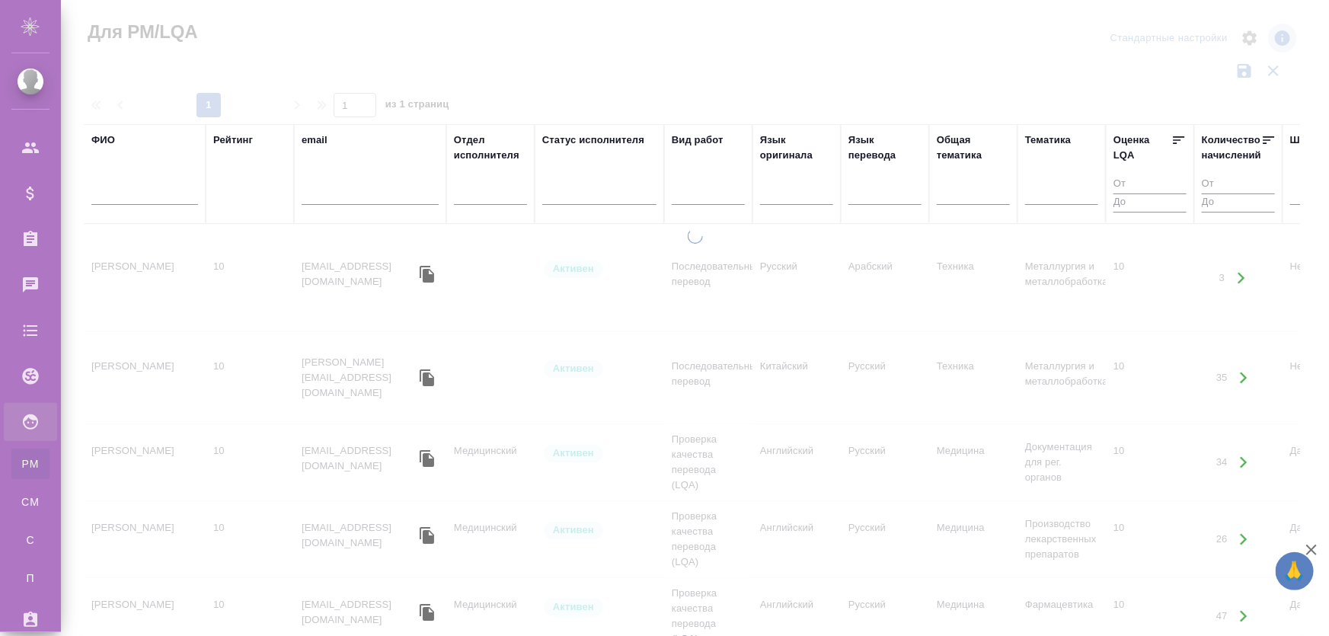
click at [126, 182] on div at bounding box center [144, 196] width 107 height 37
click at [130, 197] on input "text" at bounding box center [144, 195] width 107 height 19
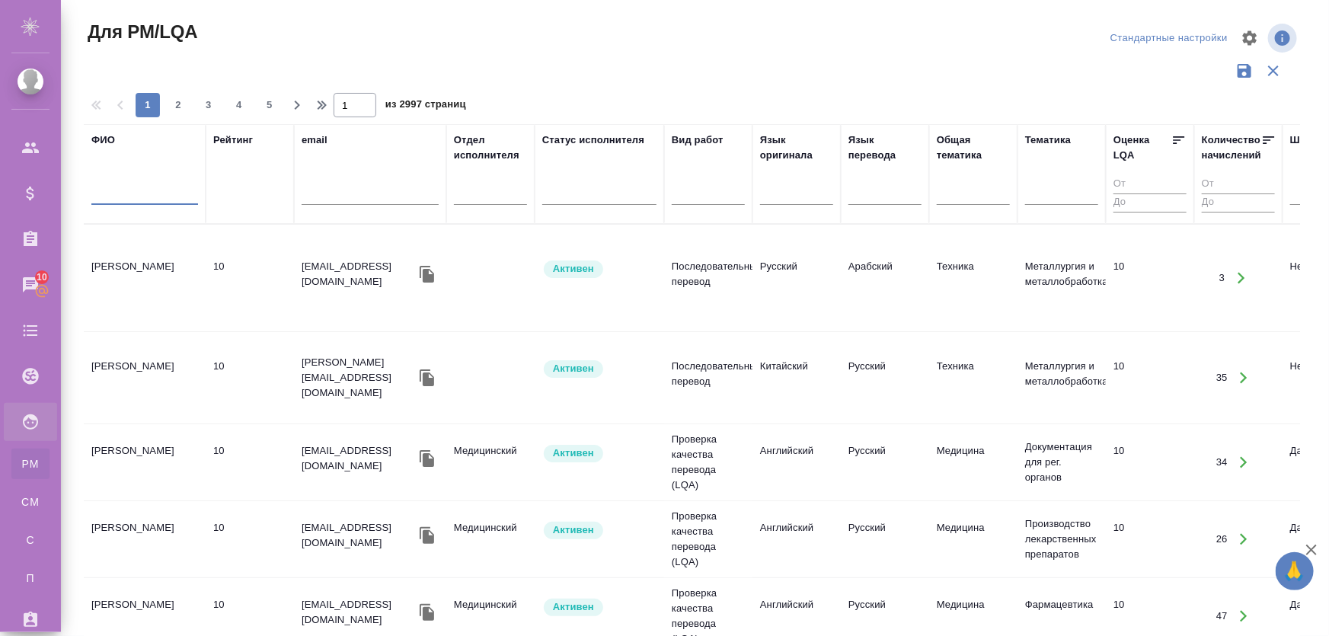
click at [130, 197] on input "text" at bounding box center [144, 195] width 107 height 19
type input "король артур"
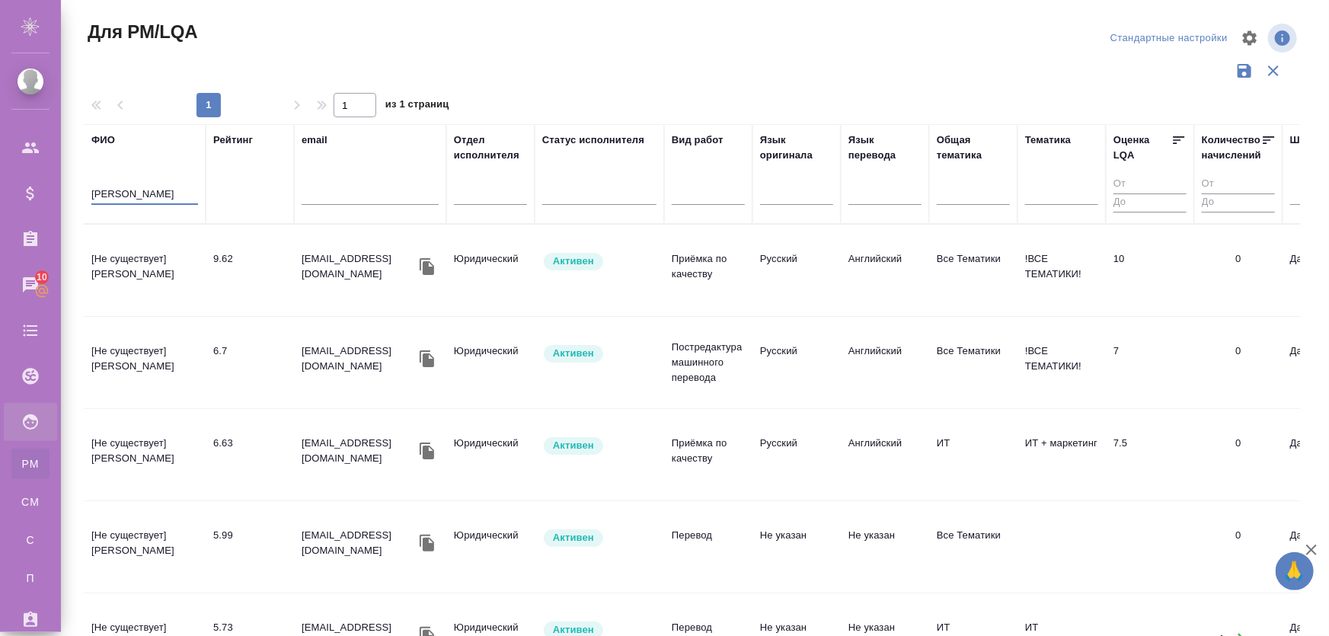
click at [146, 279] on td "[Не существует] Король Артур" at bounding box center [145, 270] width 122 height 53
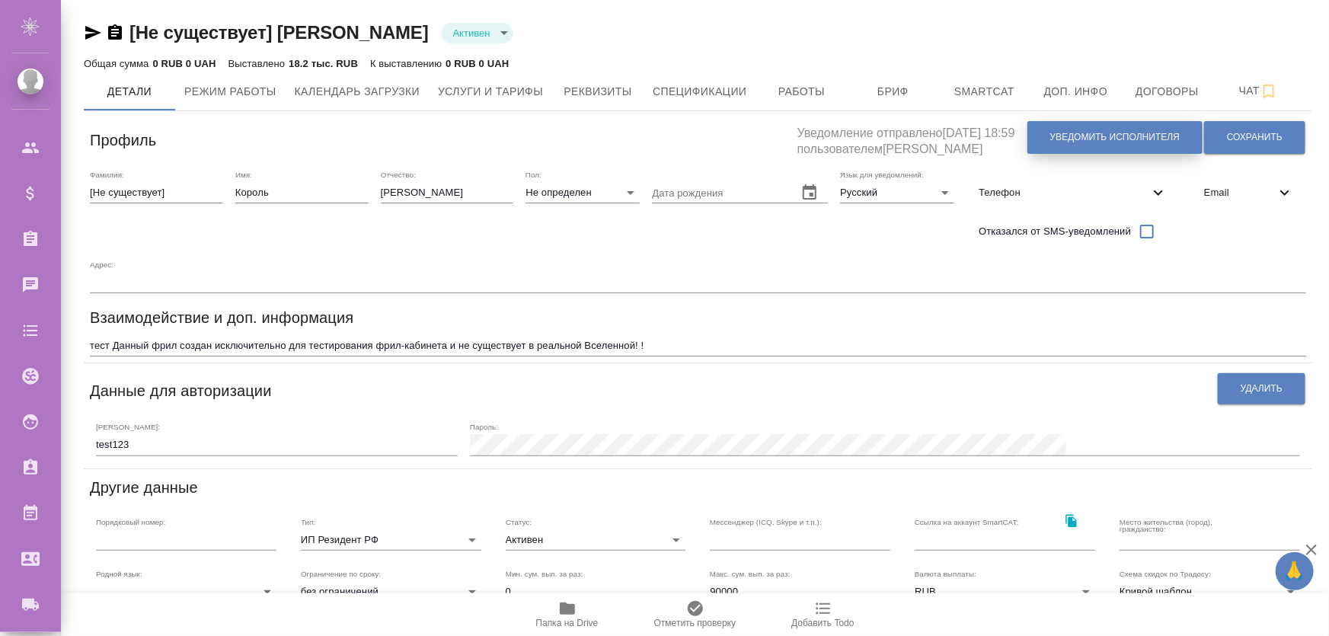
click at [1079, 137] on span "Уведомить исполнителя" at bounding box center [1116, 137] width 130 height 13
type textarea "Loremi dolo, Sitame! Consectetura e seddoeius temporincid ut laboreetdol magnaa…"
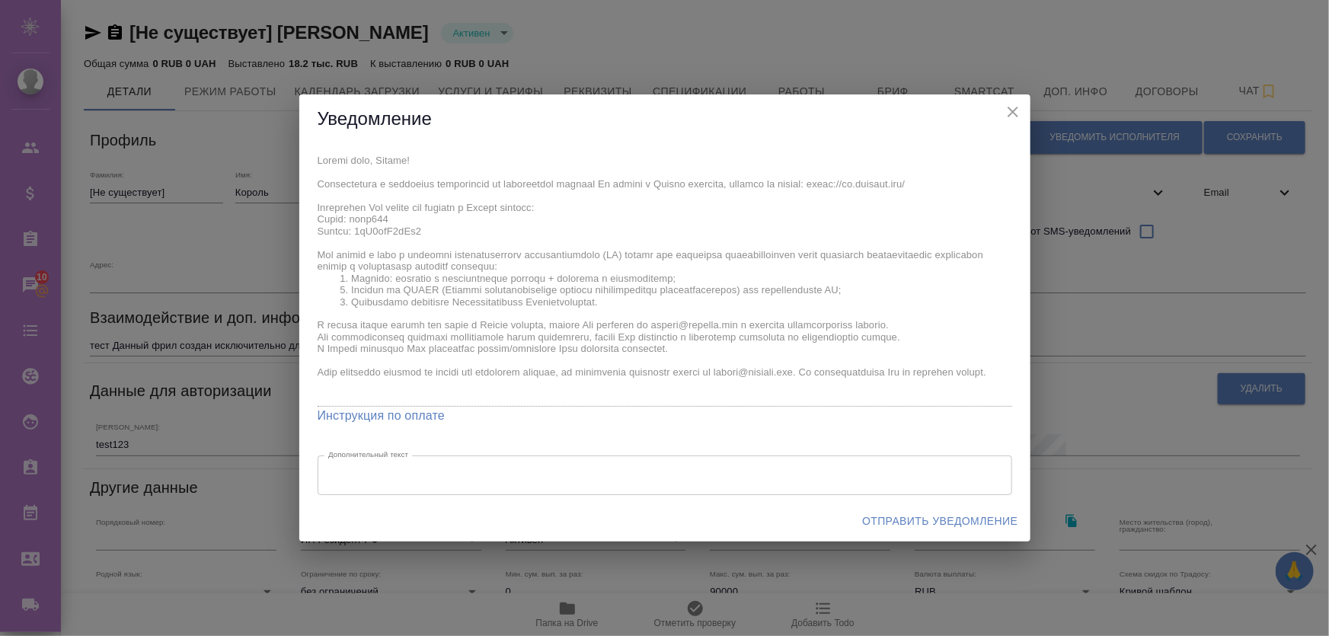
click at [884, 522] on span "Отправить уведомление" at bounding box center [939, 521] width 155 height 19
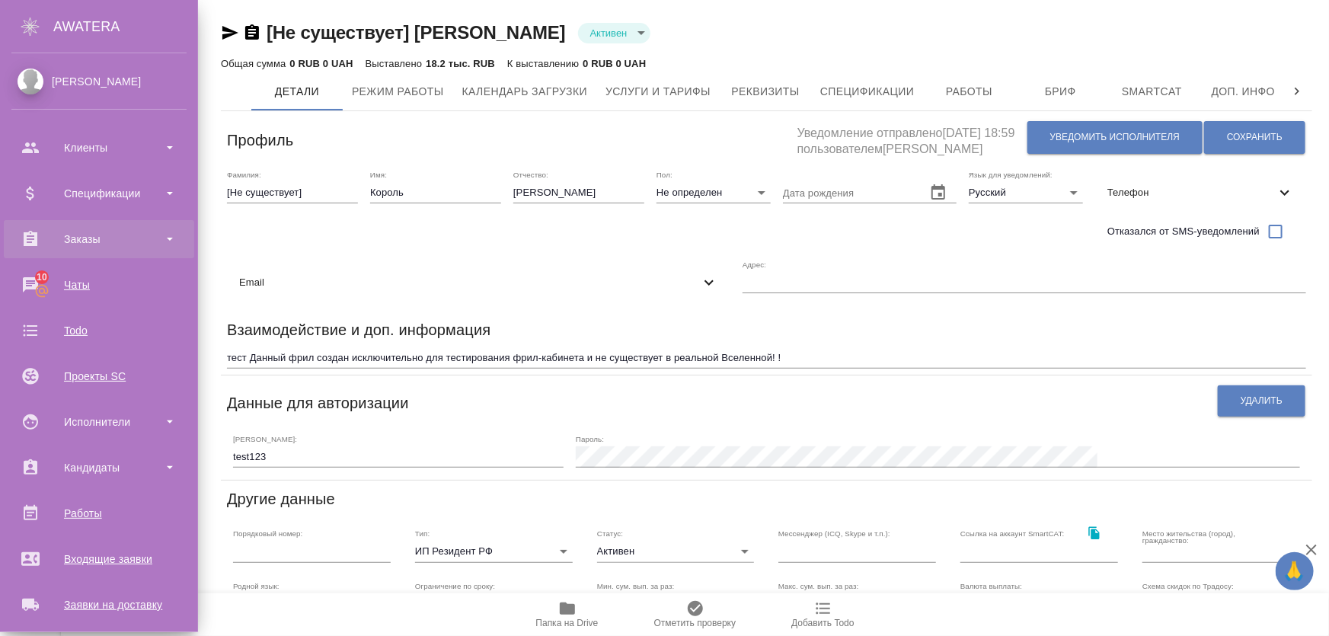
click at [91, 228] on div "Заказы" at bounding box center [98, 239] width 175 height 23
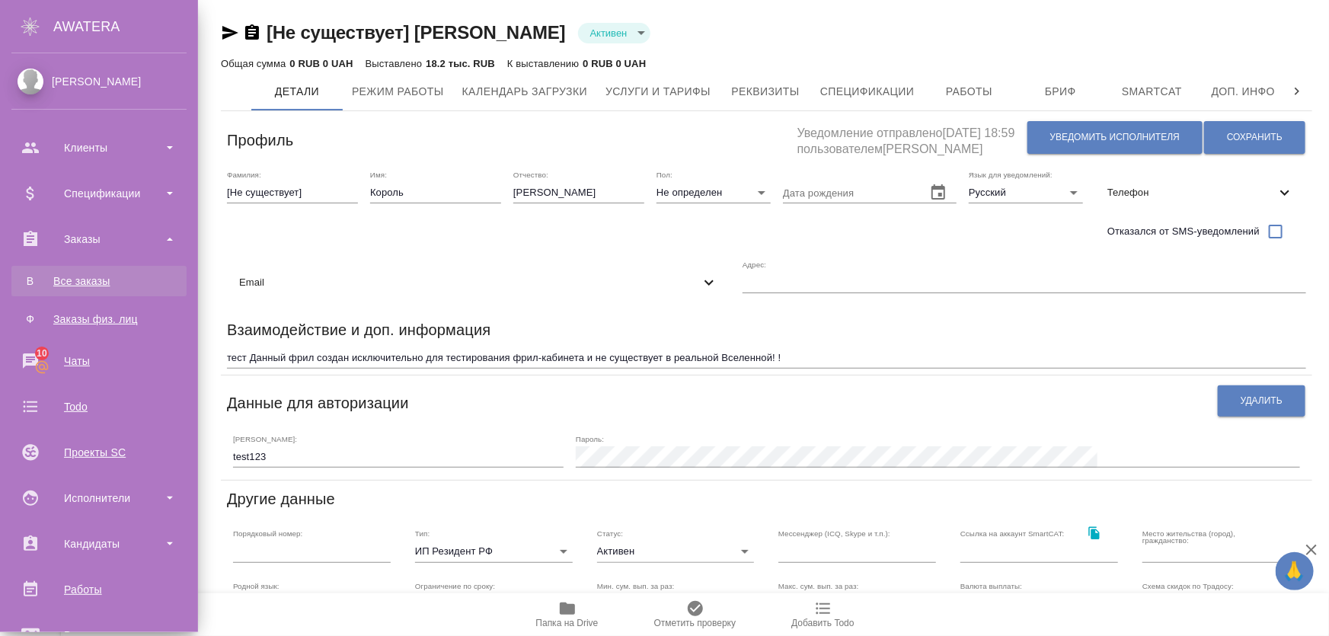
click at [111, 279] on div "Все заказы" at bounding box center [99, 280] width 160 height 15
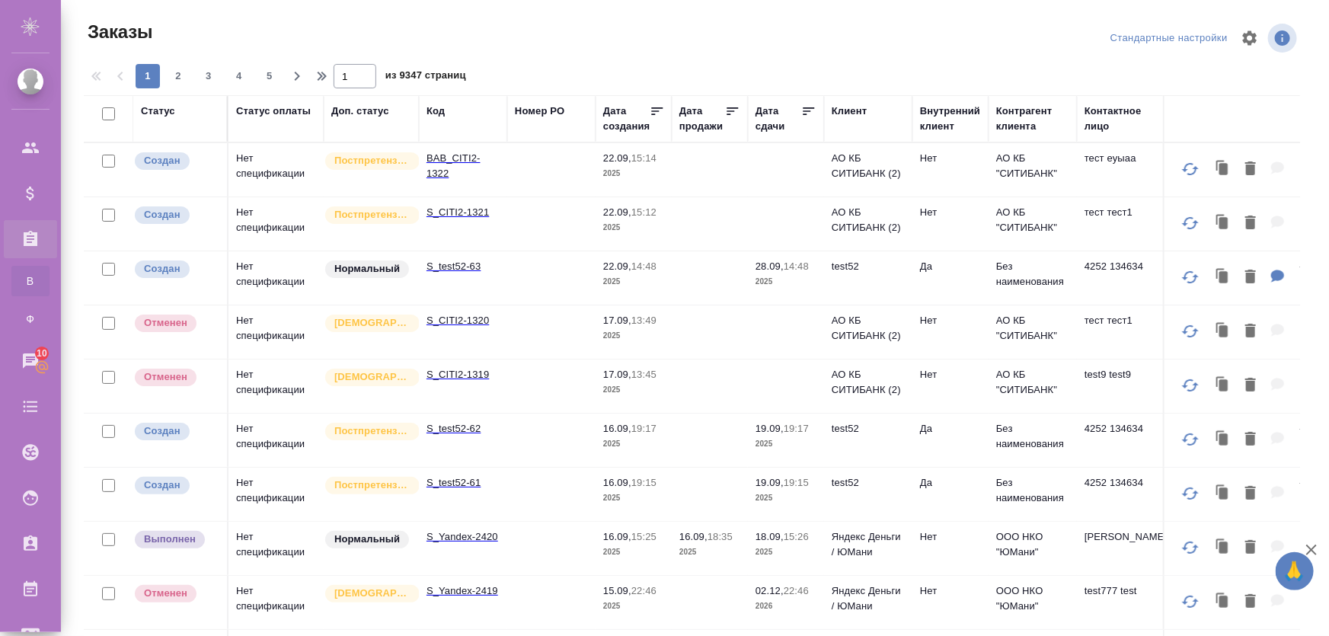
click at [267, 167] on td "Нет спецификации" at bounding box center [276, 169] width 95 height 53
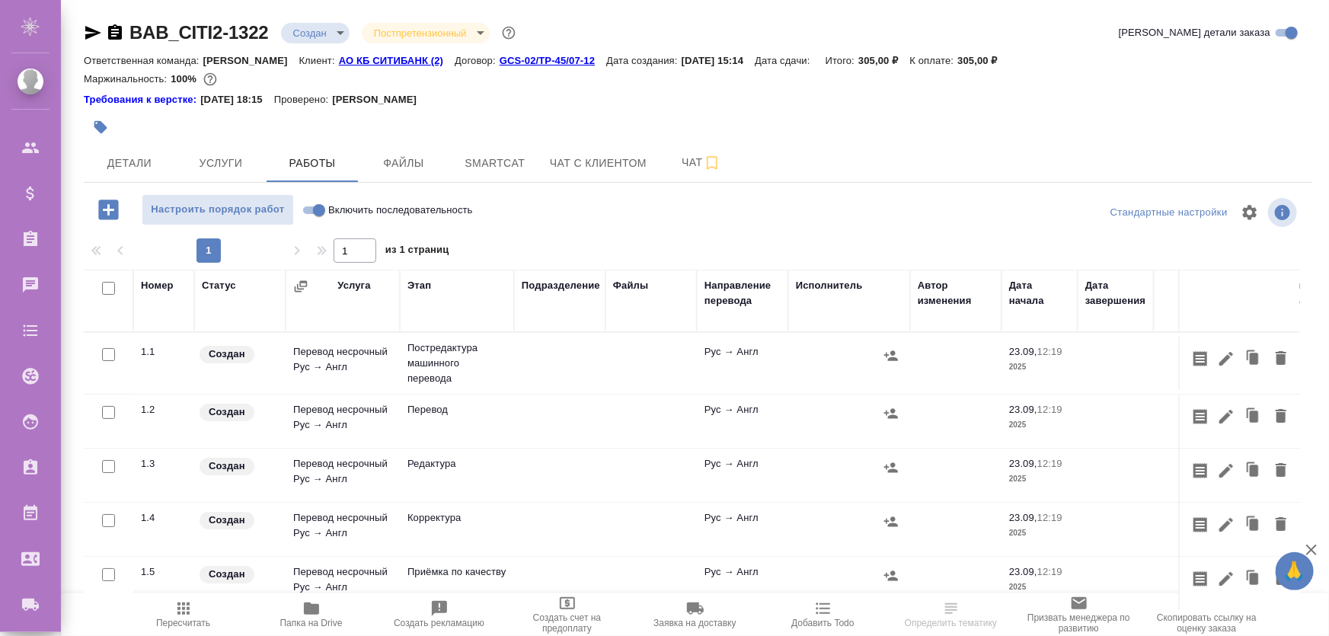
click at [114, 357] on input "checkbox" at bounding box center [108, 354] width 13 height 13
checkbox input "true"
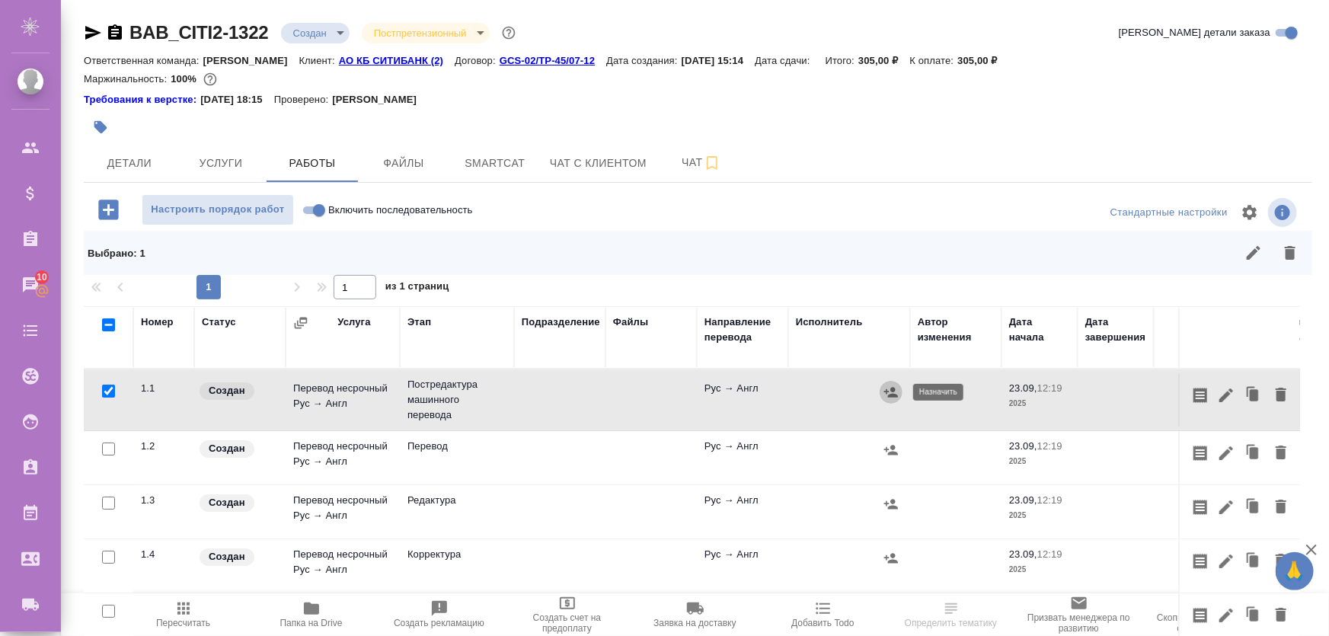
click at [893, 396] on icon "button" at bounding box center [891, 392] width 14 height 10
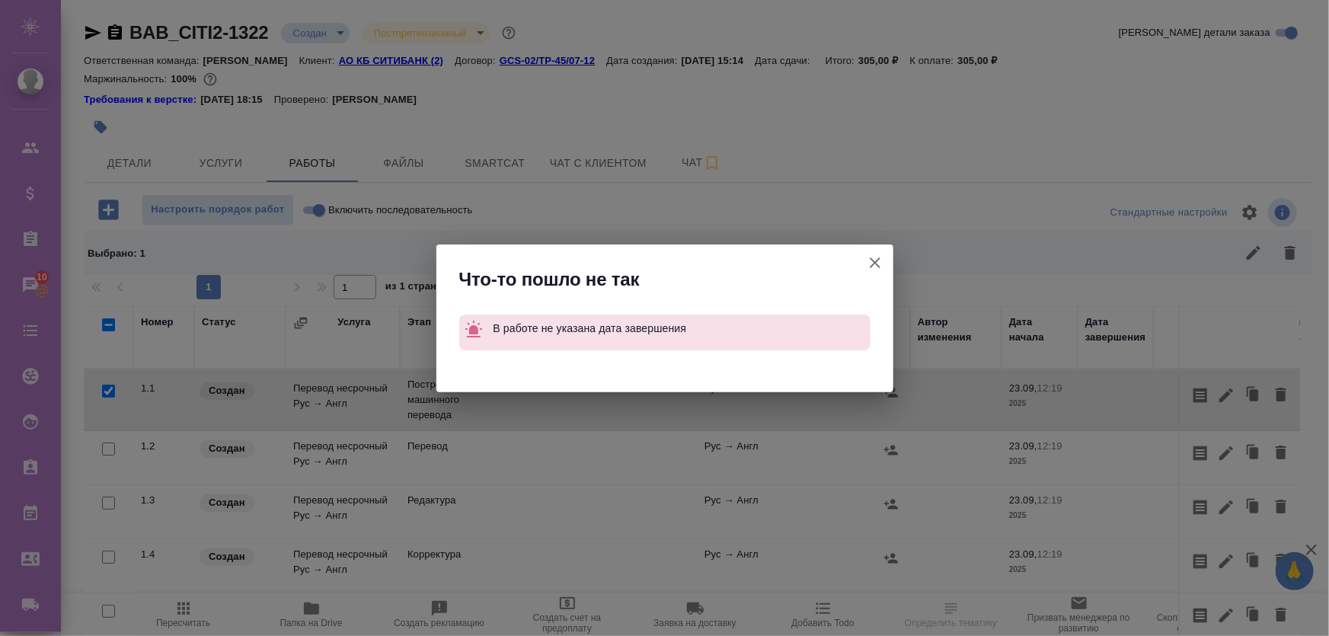
drag, startPoint x: 881, startPoint y: 267, endPoint x: 1121, endPoint y: 340, distance: 249.9
click at [881, 267] on icon "button" at bounding box center [875, 263] width 18 height 18
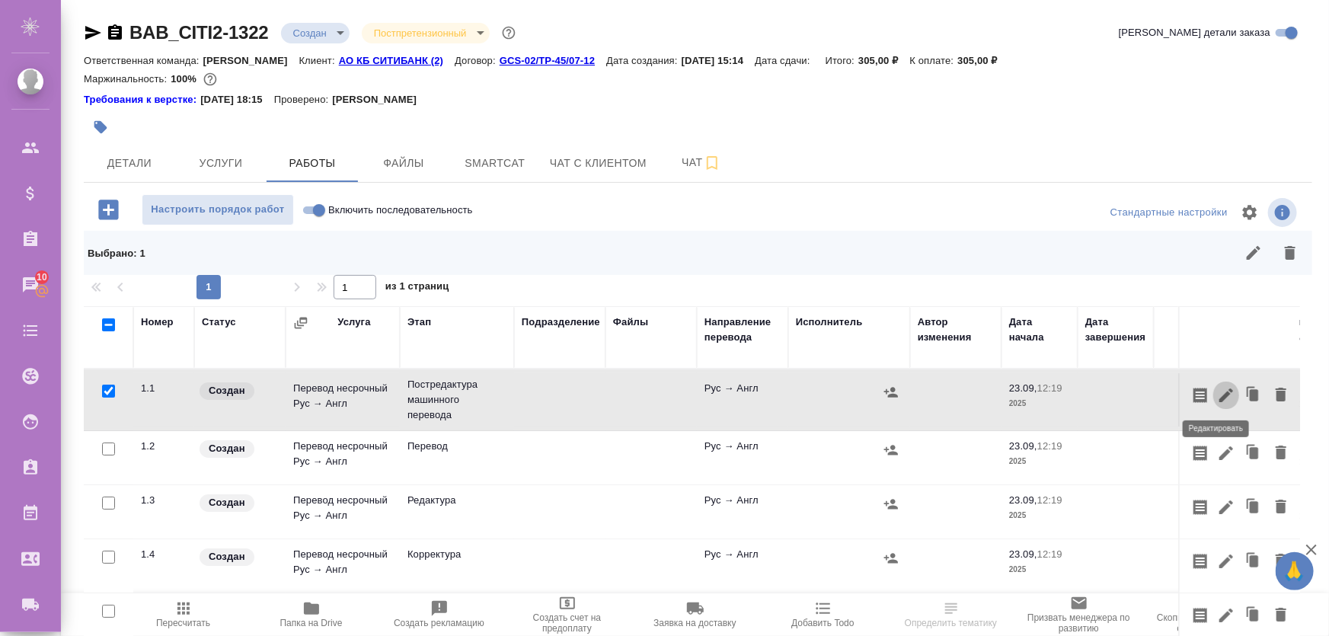
click at [1220, 395] on icon "button" at bounding box center [1227, 396] width 14 height 14
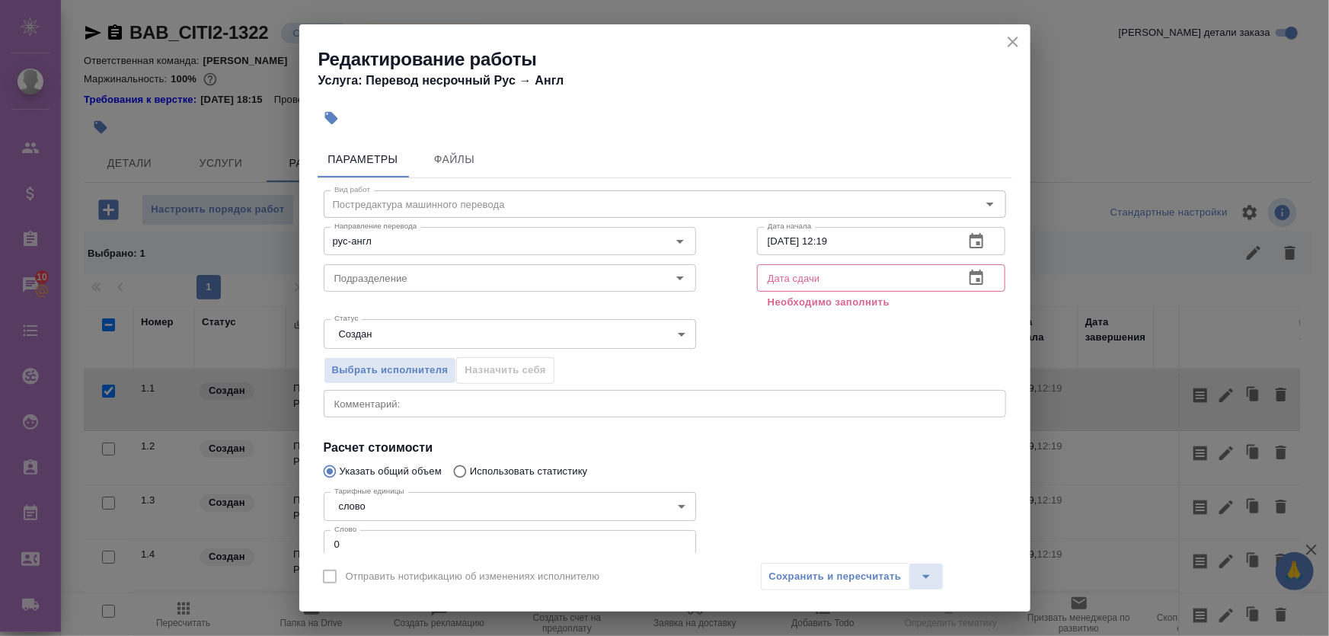
click at [977, 276] on button "button" at bounding box center [976, 278] width 37 height 37
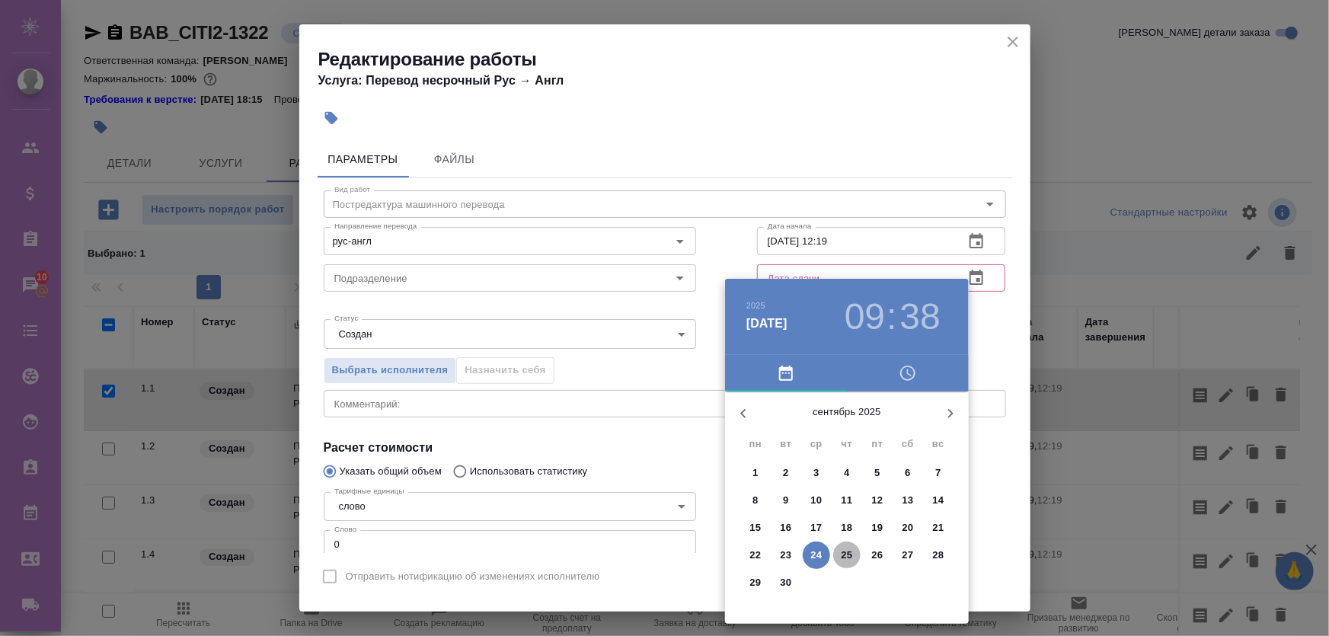
click at [844, 560] on p "25" at bounding box center [847, 555] width 11 height 15
type input "25.09.2025 09:38"
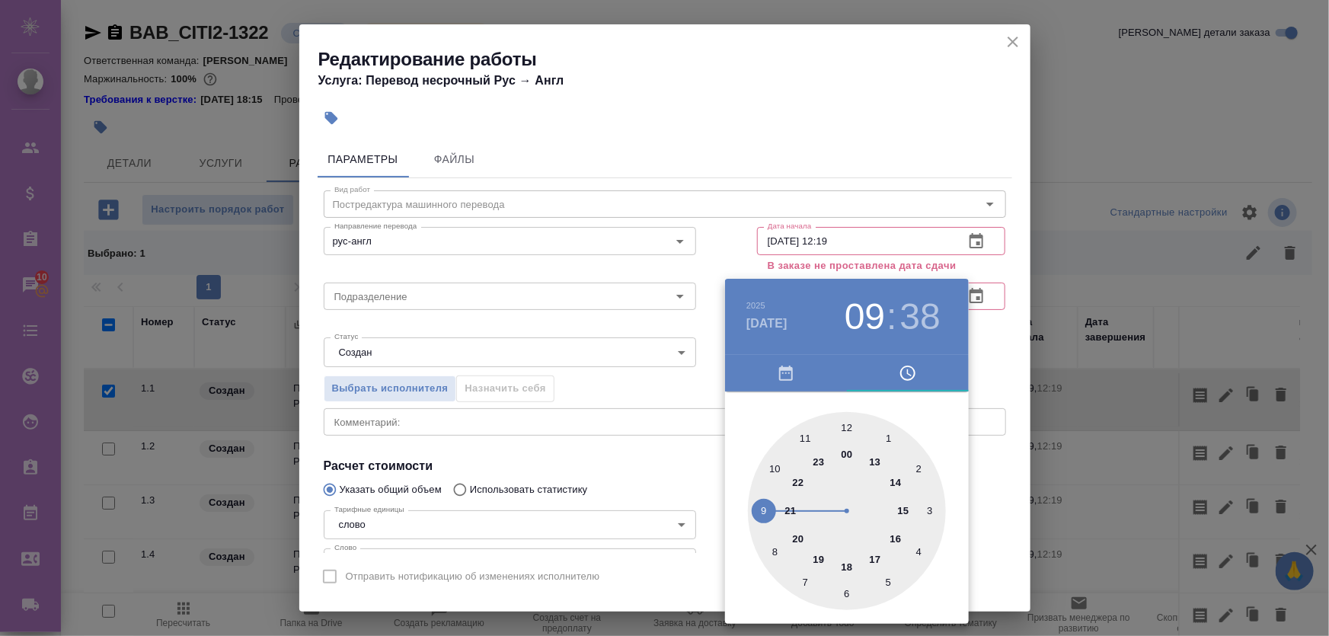
click at [682, 444] on div at bounding box center [664, 318] width 1329 height 636
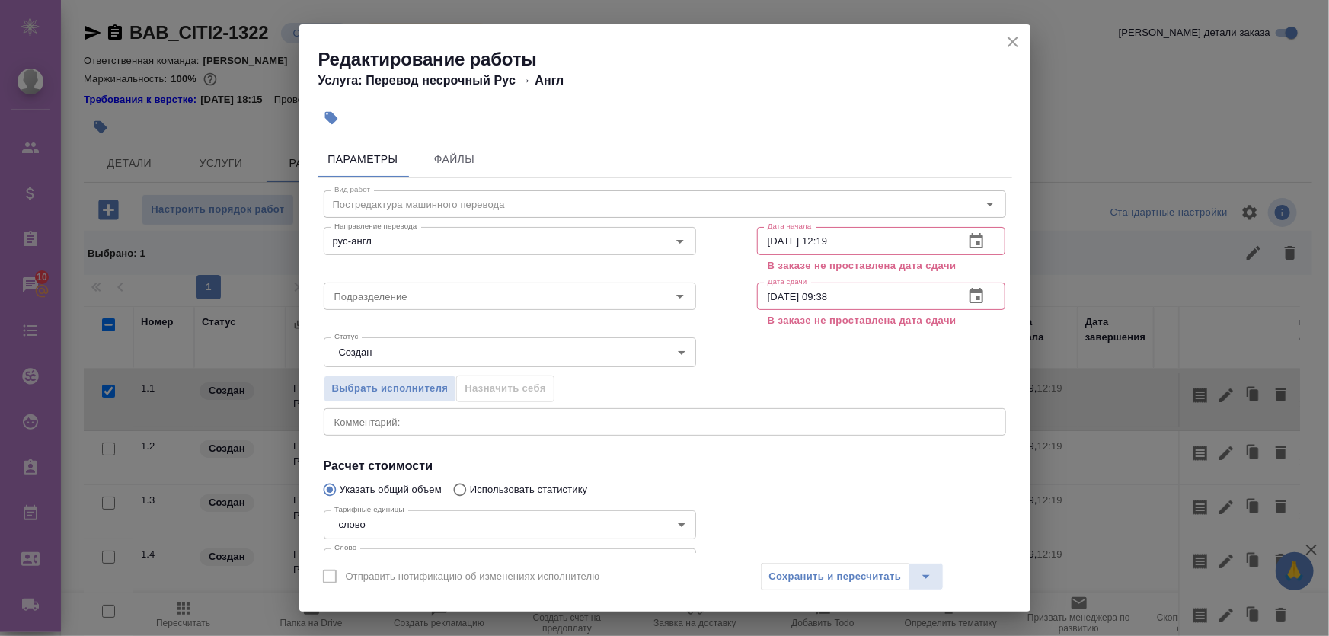
click at [860, 571] on div "Сохранить и пересчитать" at bounding box center [853, 576] width 184 height 27
click at [1010, 32] on div "Редактирование работы Услуга: Перевод несрочный Рус → Англ" at bounding box center [664, 62] width 731 height 77
click at [1006, 40] on icon "close" at bounding box center [1013, 42] width 18 height 18
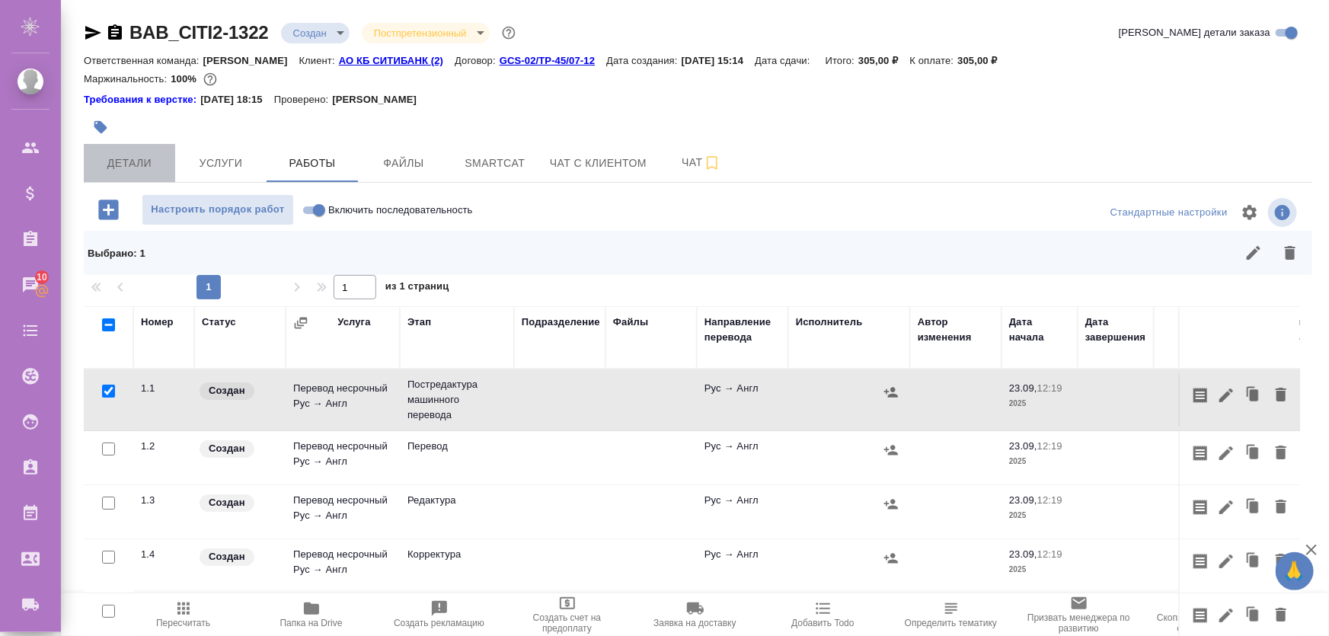
click at [137, 170] on span "Детали" at bounding box center [129, 163] width 73 height 19
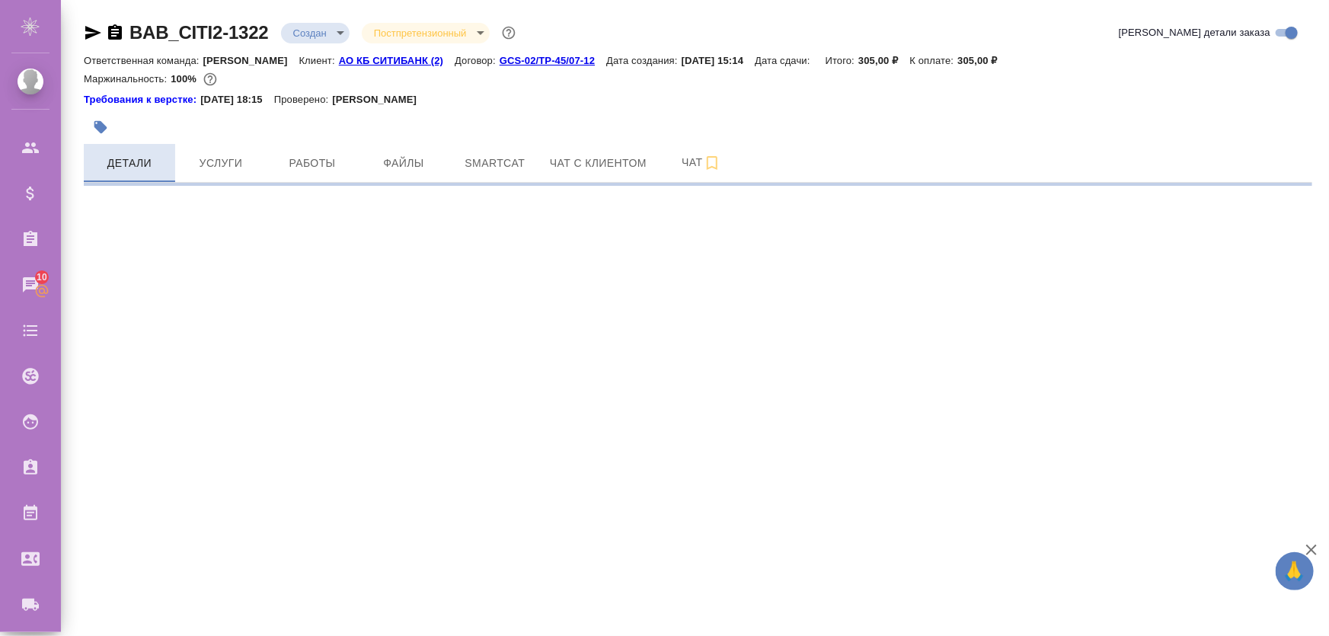
select select "RU"
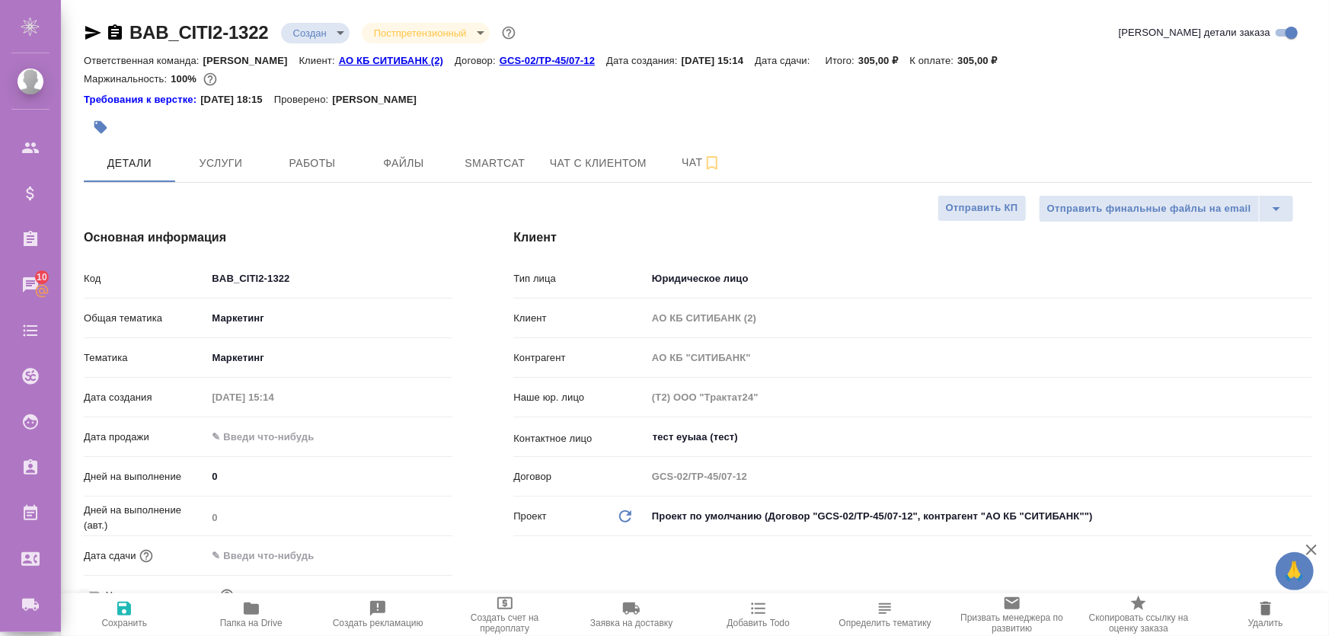
type textarea "x"
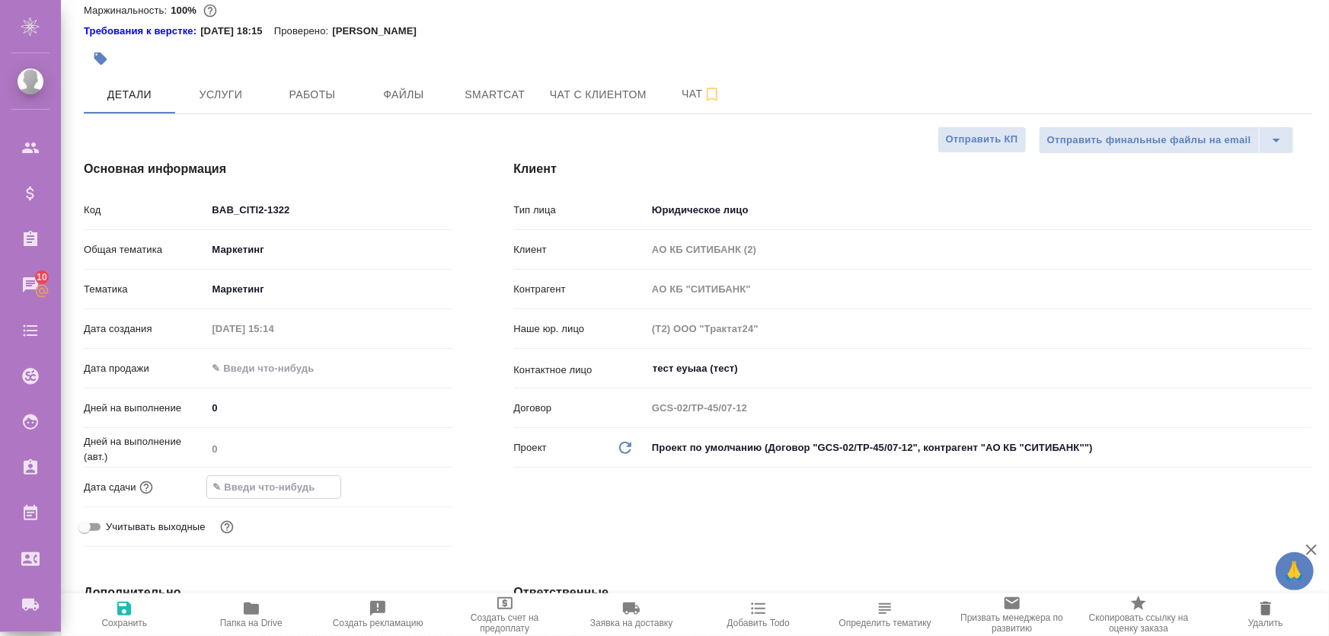
click at [248, 488] on input "text" at bounding box center [273, 487] width 133 height 22
click at [312, 494] on input "text" at bounding box center [273, 487] width 133 height 22
click at [437, 486] on div at bounding box center [425, 486] width 53 height 18
click at [404, 487] on icon "button" at bounding box center [408, 487] width 18 height 18
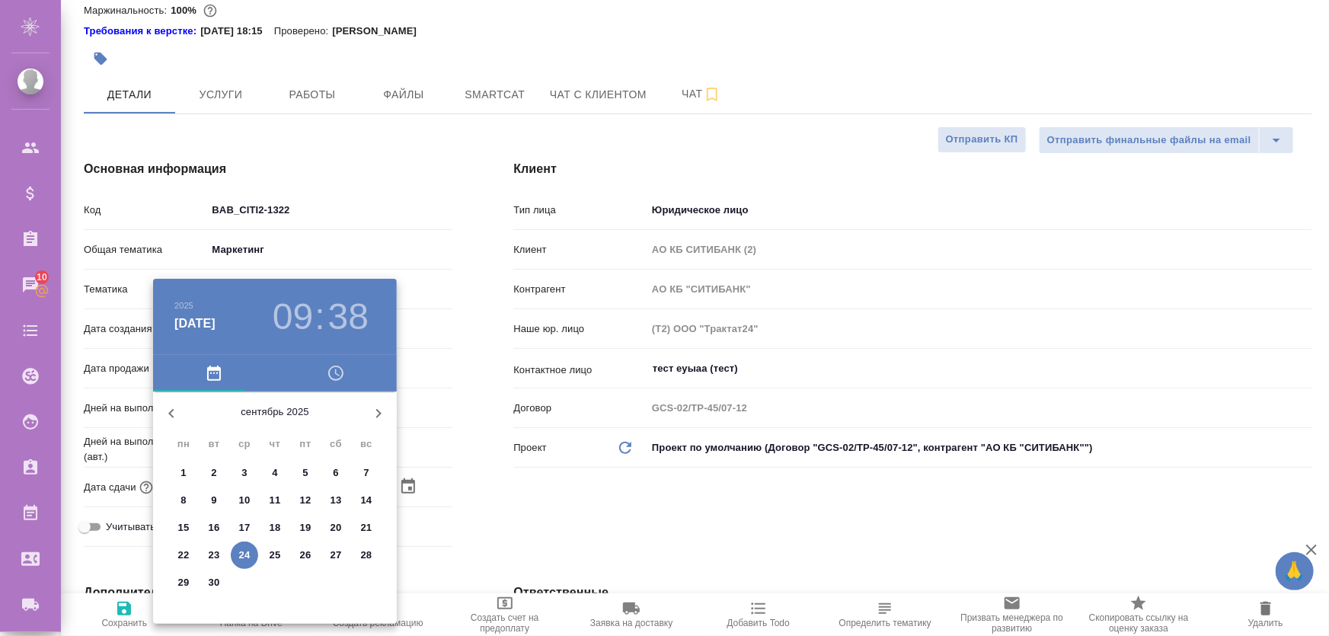
click at [343, 555] on span "27" at bounding box center [335, 555] width 27 height 15
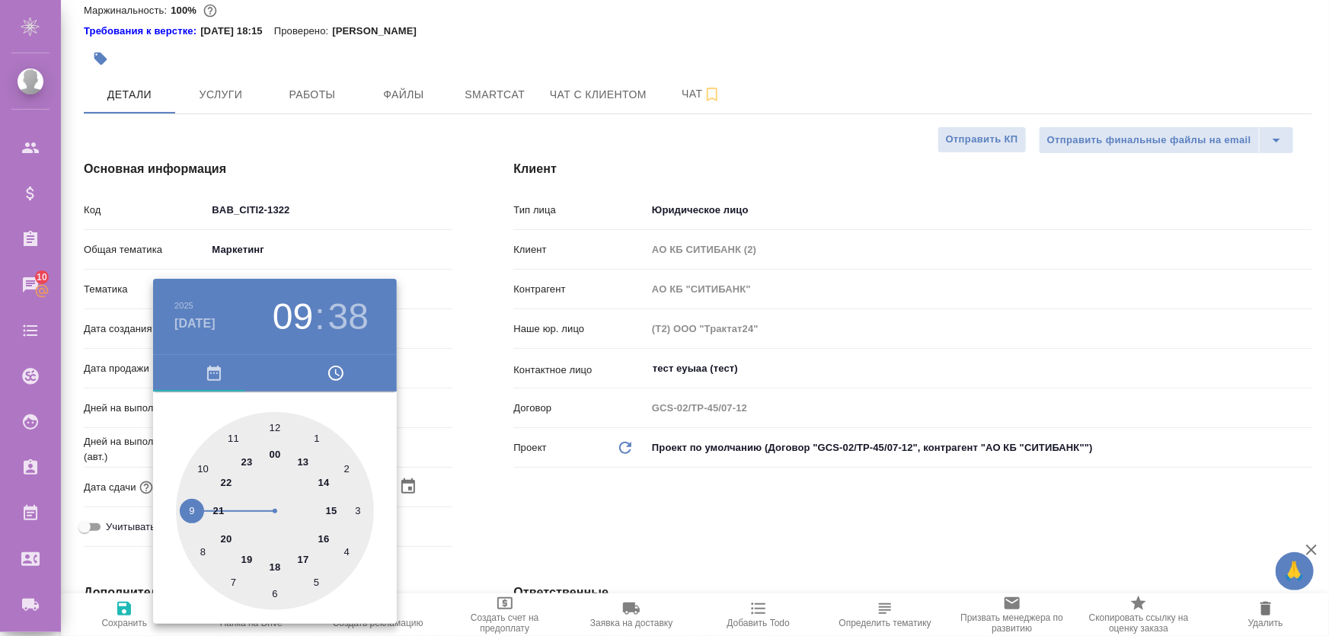
type input "27.09.2025 09:38"
type textarea "x"
click at [525, 507] on div at bounding box center [664, 318] width 1329 height 636
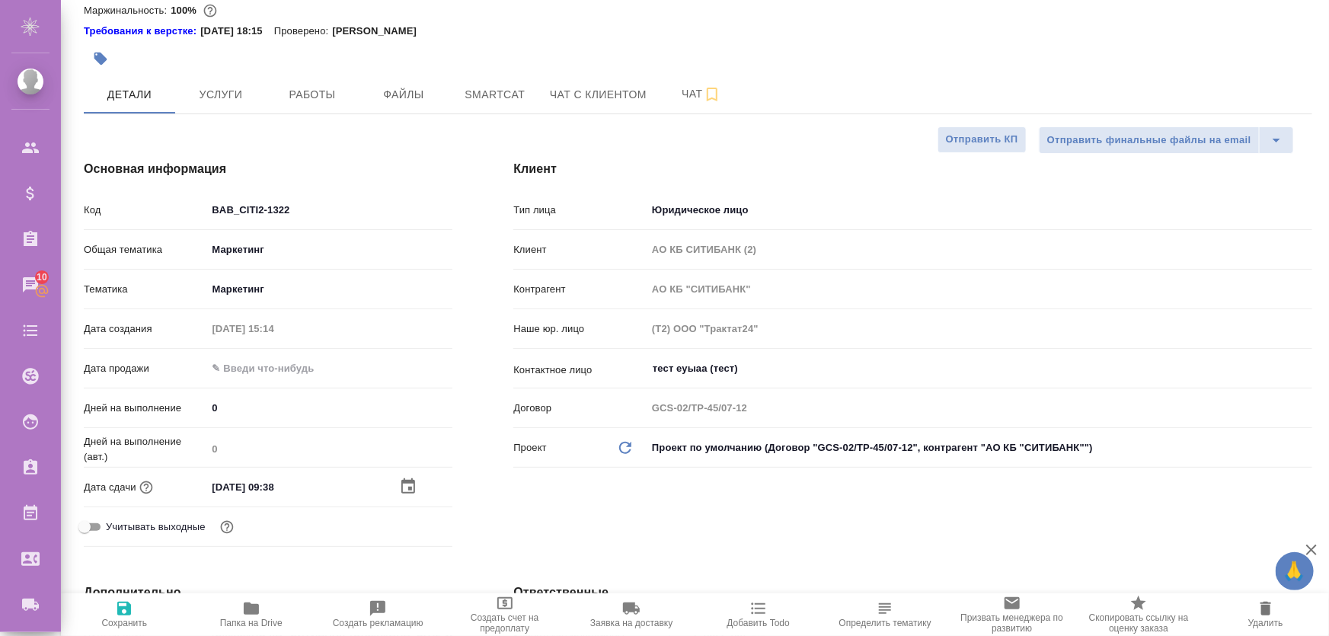
click at [110, 606] on span "Сохранить" at bounding box center [124, 614] width 109 height 29
type textarea "x"
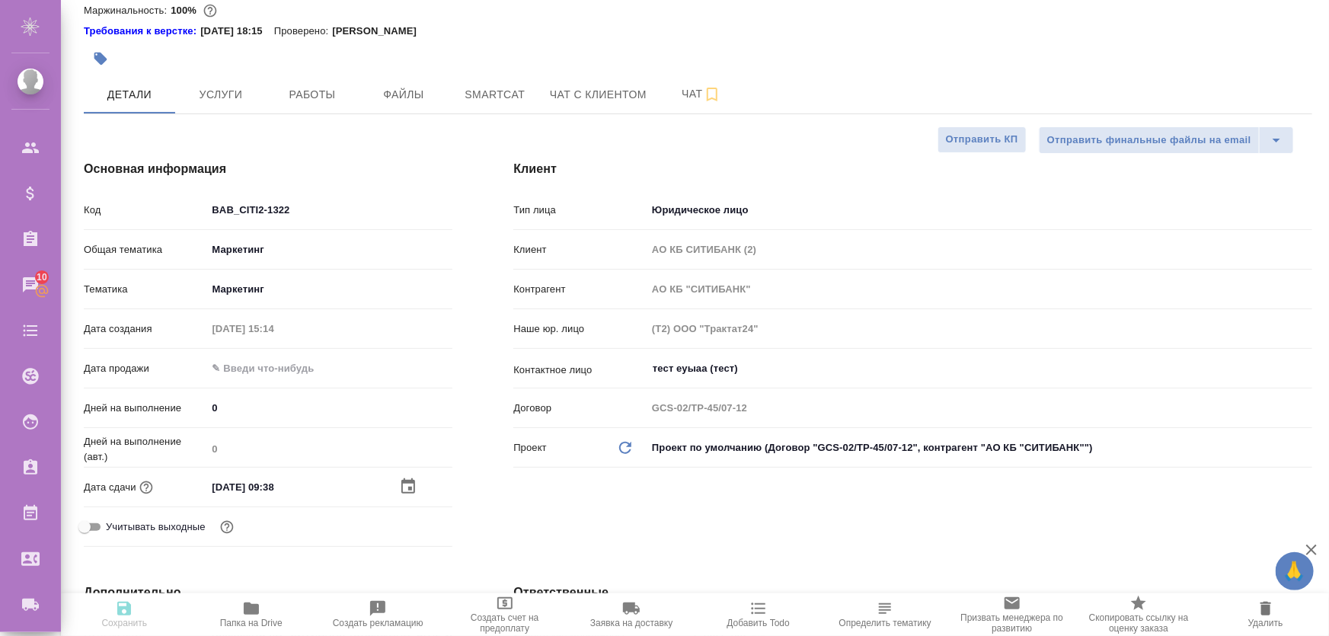
type textarea "x"
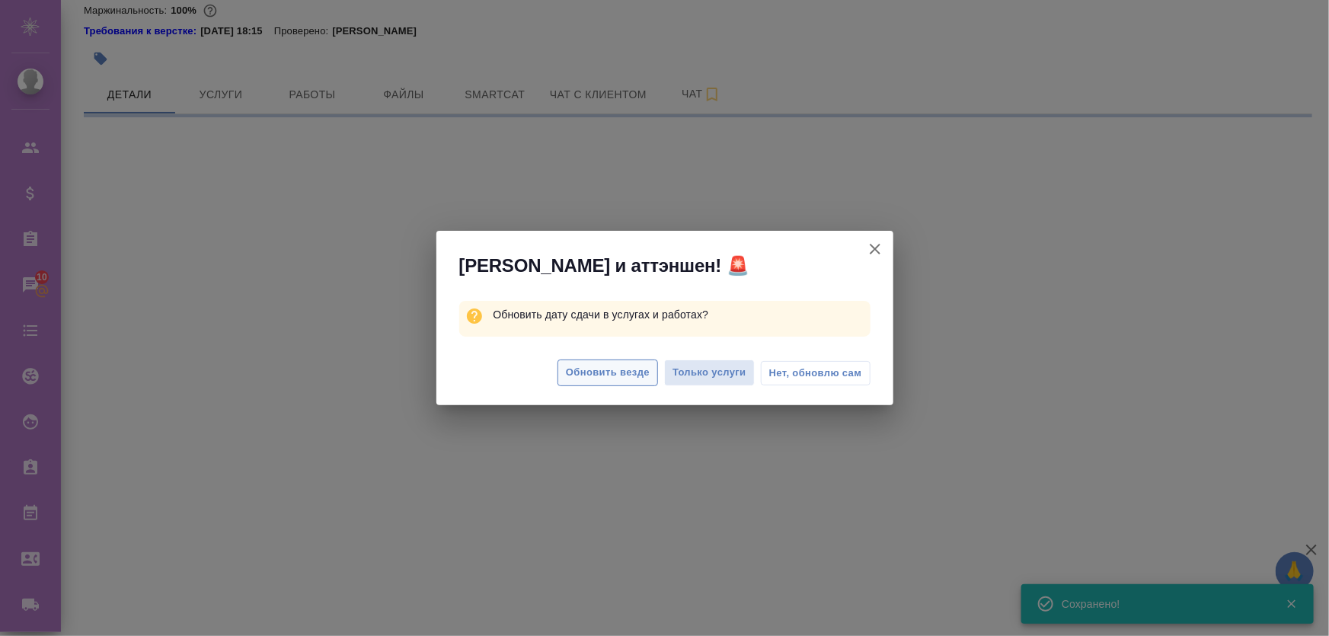
select select "RU"
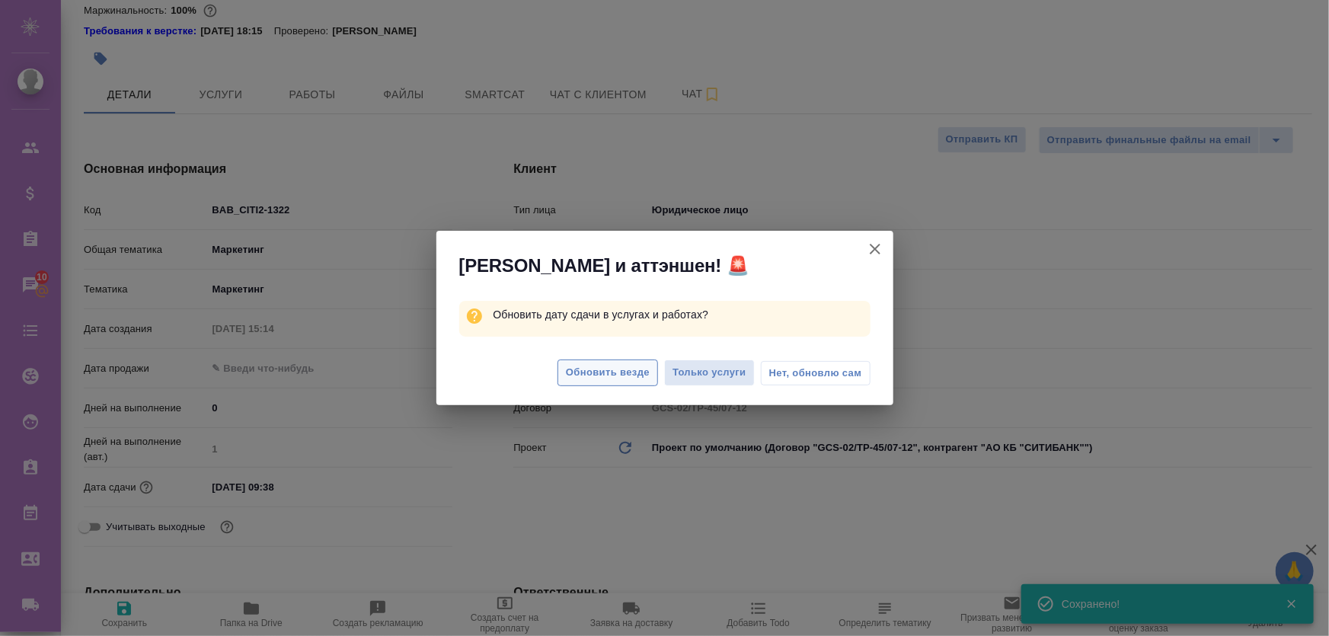
type textarea "x"
click at [632, 380] on span "Обновить везде" at bounding box center [608, 373] width 84 height 18
type textarea "x"
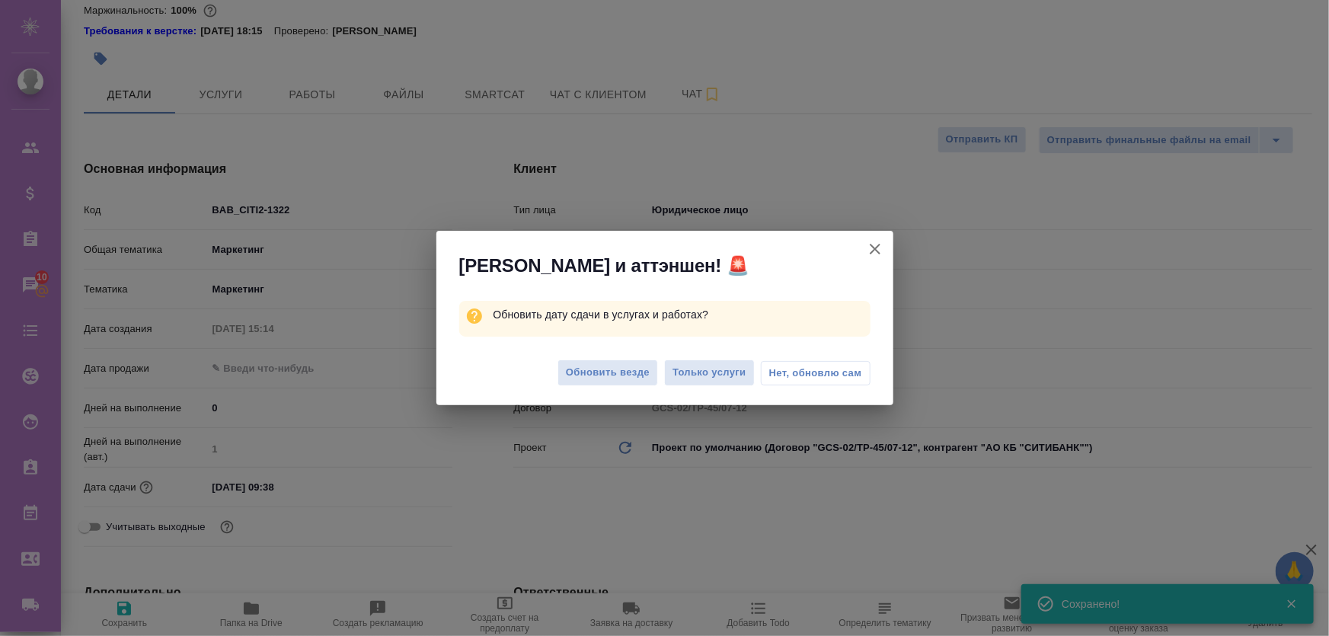
type textarea "x"
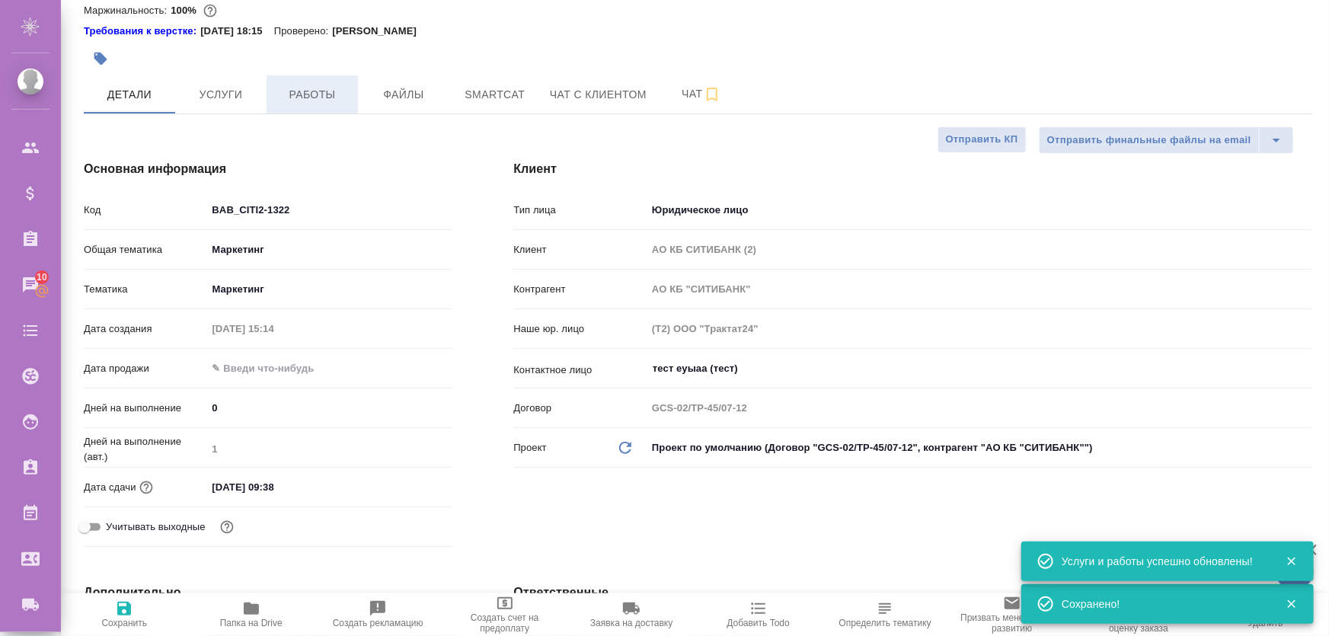
click at [314, 87] on span "Работы" at bounding box center [312, 94] width 73 height 19
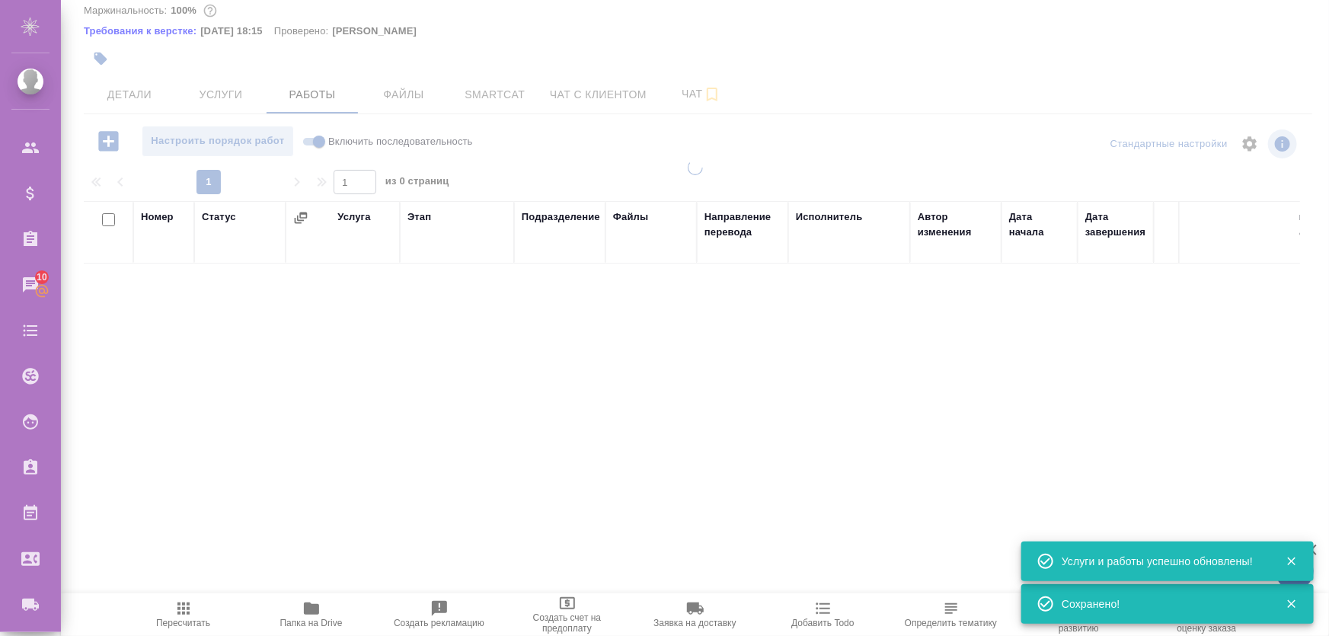
scroll to position [69, 0]
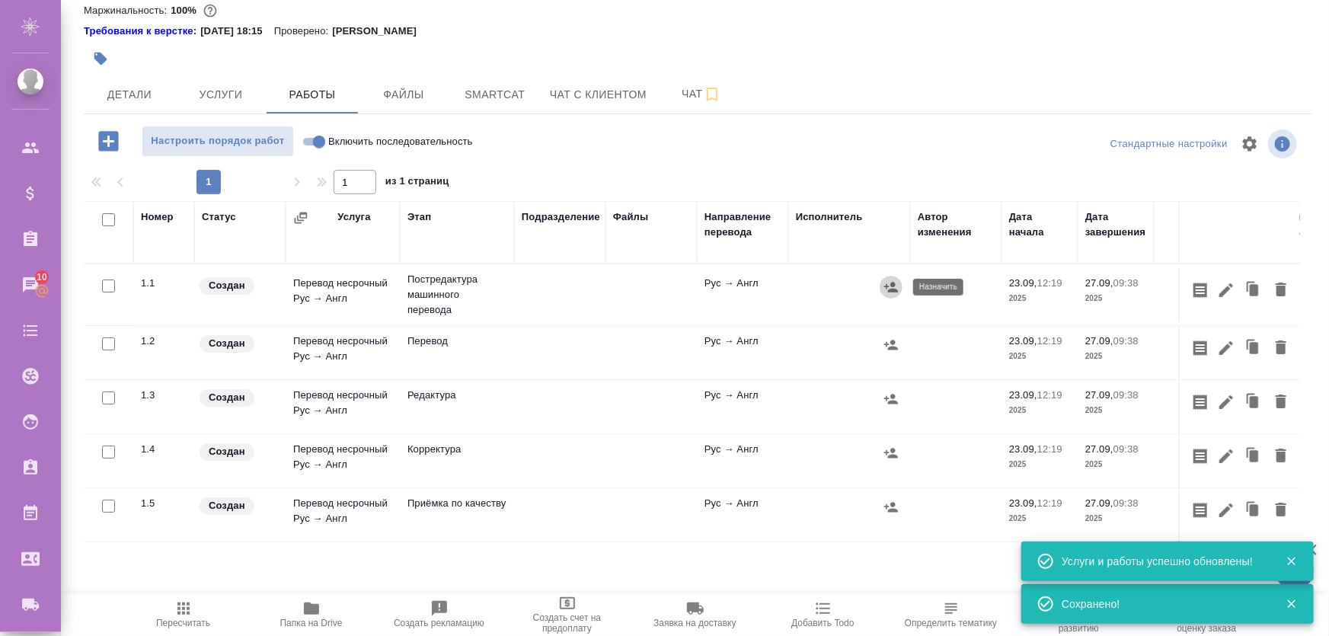
click at [891, 287] on icon "button" at bounding box center [891, 287] width 15 height 15
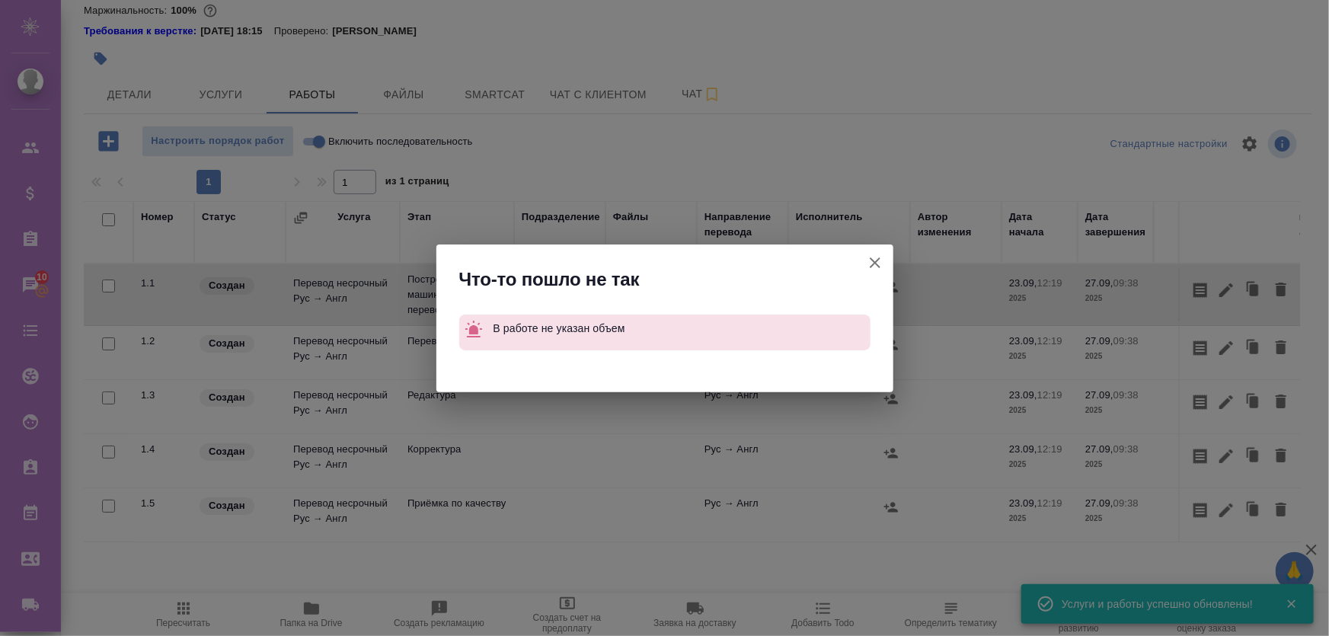
click at [882, 258] on icon "button" at bounding box center [875, 263] width 18 height 18
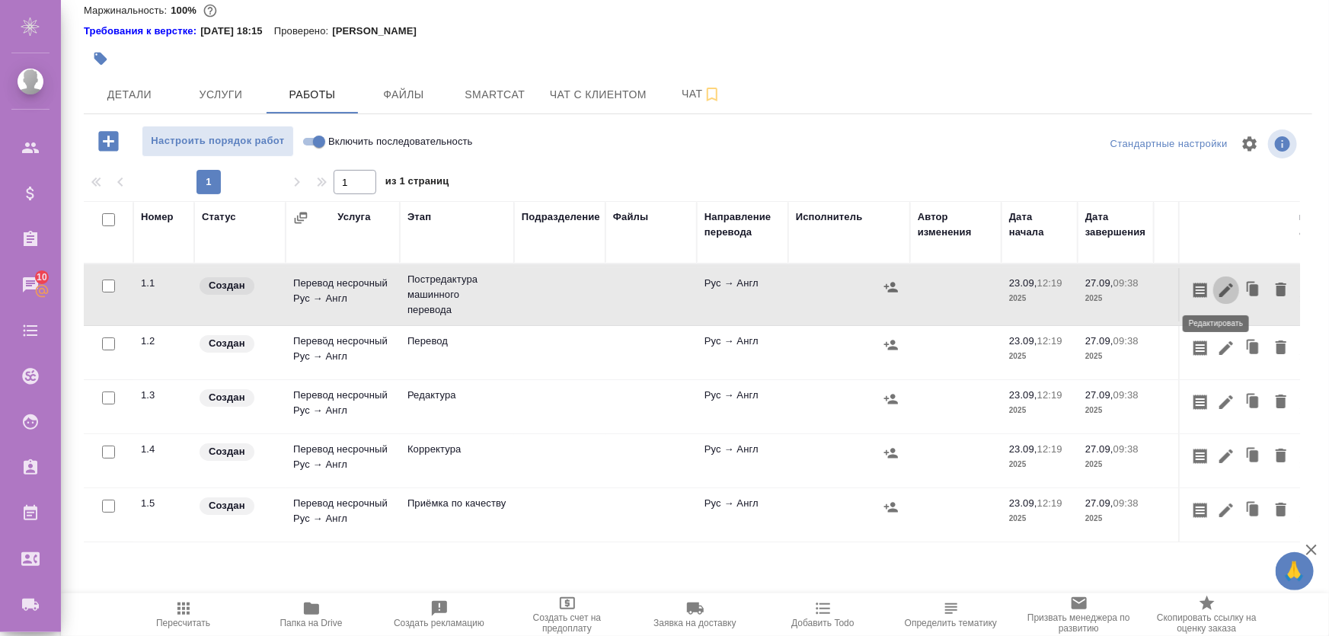
click at [1221, 295] on icon "button" at bounding box center [1226, 290] width 18 height 18
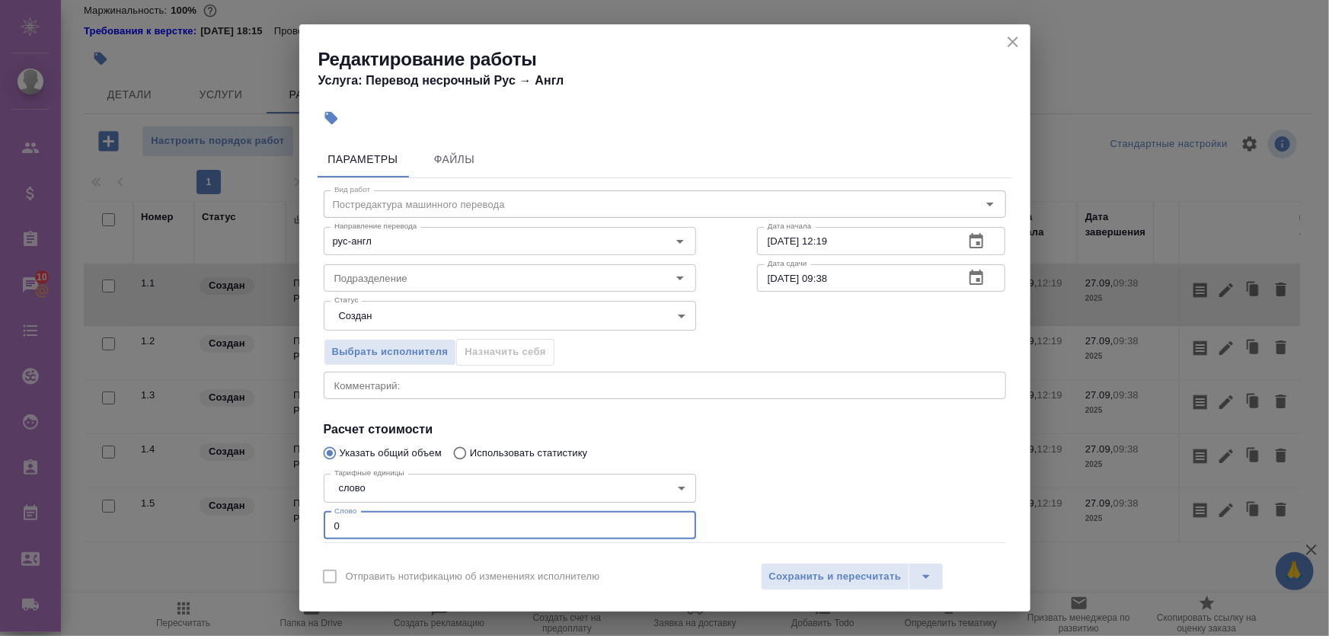
drag, startPoint x: 417, startPoint y: 523, endPoint x: 150, endPoint y: 505, distance: 268.0
click at [149, 533] on div "Редактирование работы Услуга: Перевод несрочный Рус → Англ Параметры Файлы Вид …" at bounding box center [664, 318] width 1329 height 636
type input "250"
click at [814, 569] on span "Сохранить и пересчитать" at bounding box center [835, 577] width 133 height 18
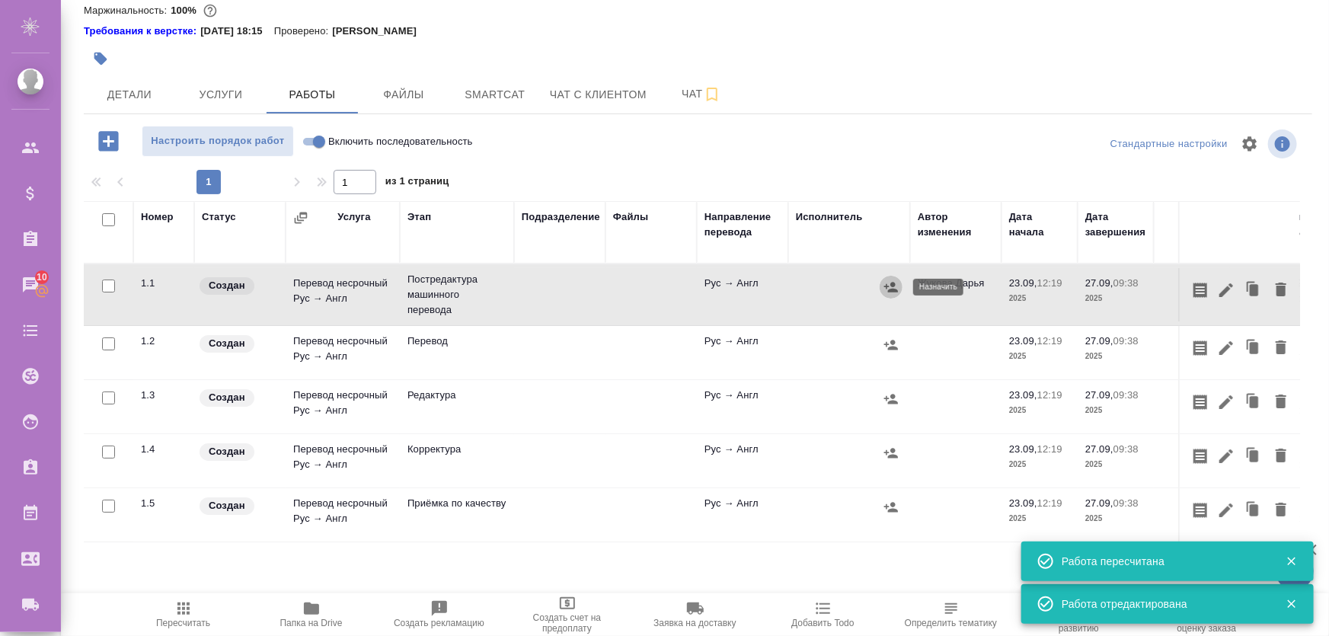
click at [899, 286] on button "button" at bounding box center [891, 287] width 23 height 23
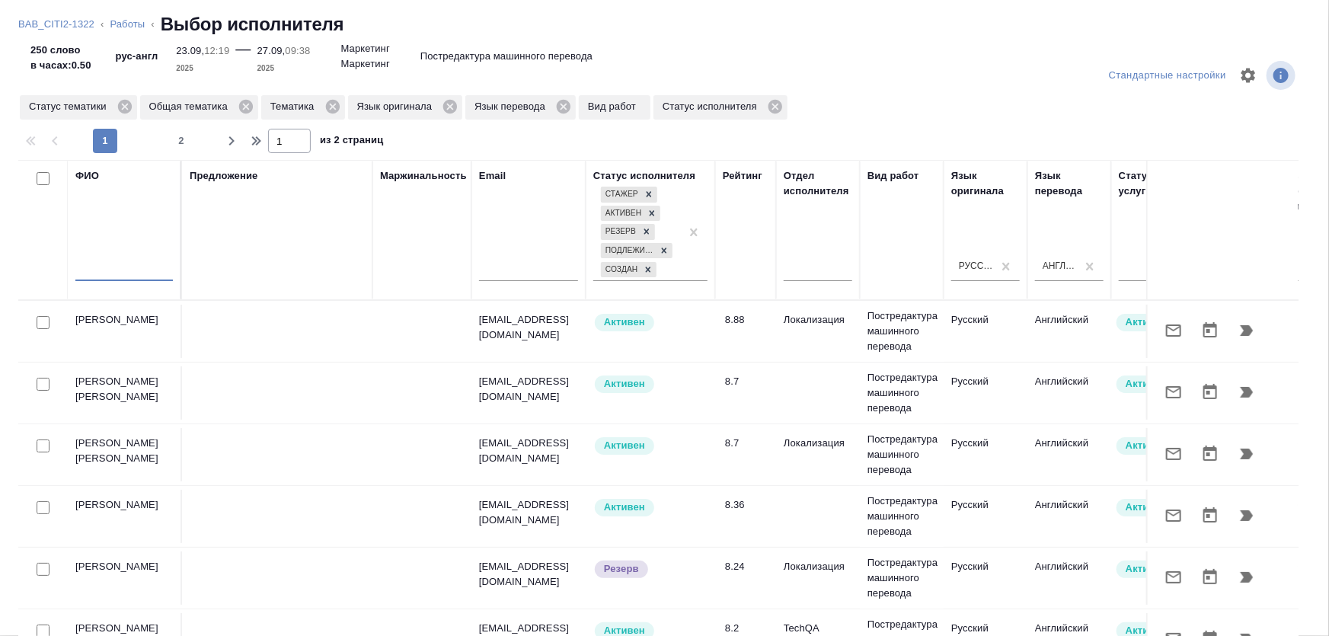
click at [152, 280] on input "text" at bounding box center [124, 271] width 98 height 19
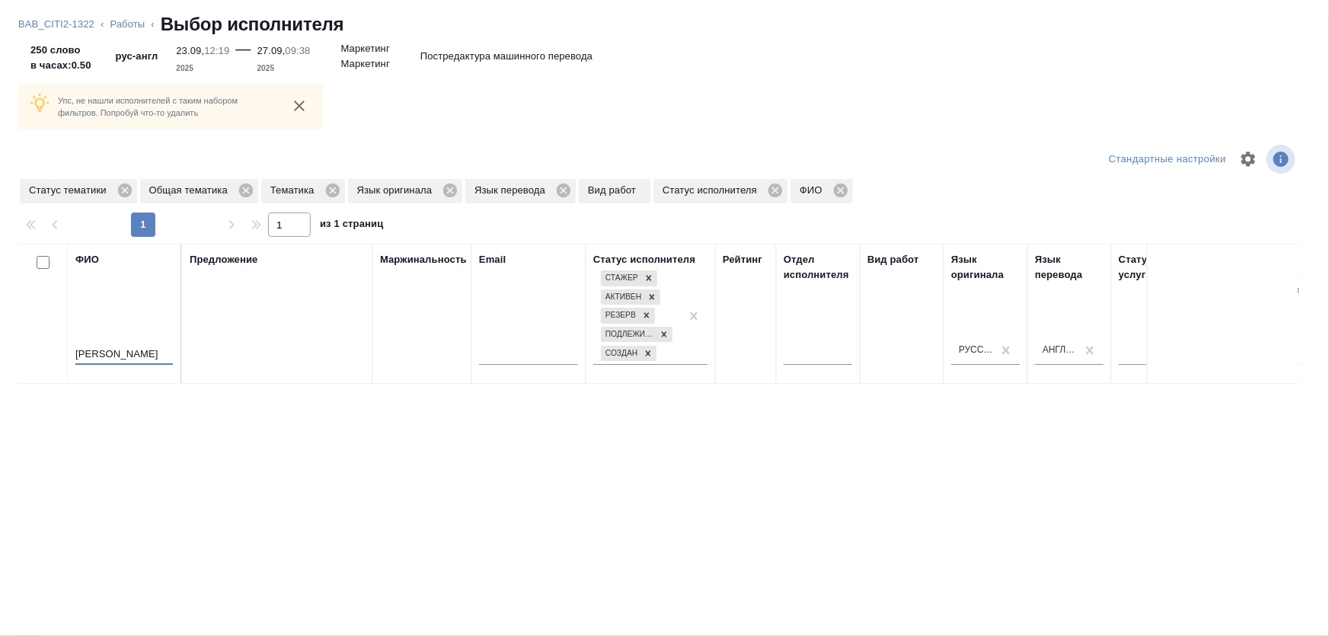
click at [98, 270] on div "ФИО коррль артур" at bounding box center [124, 313] width 98 height 123
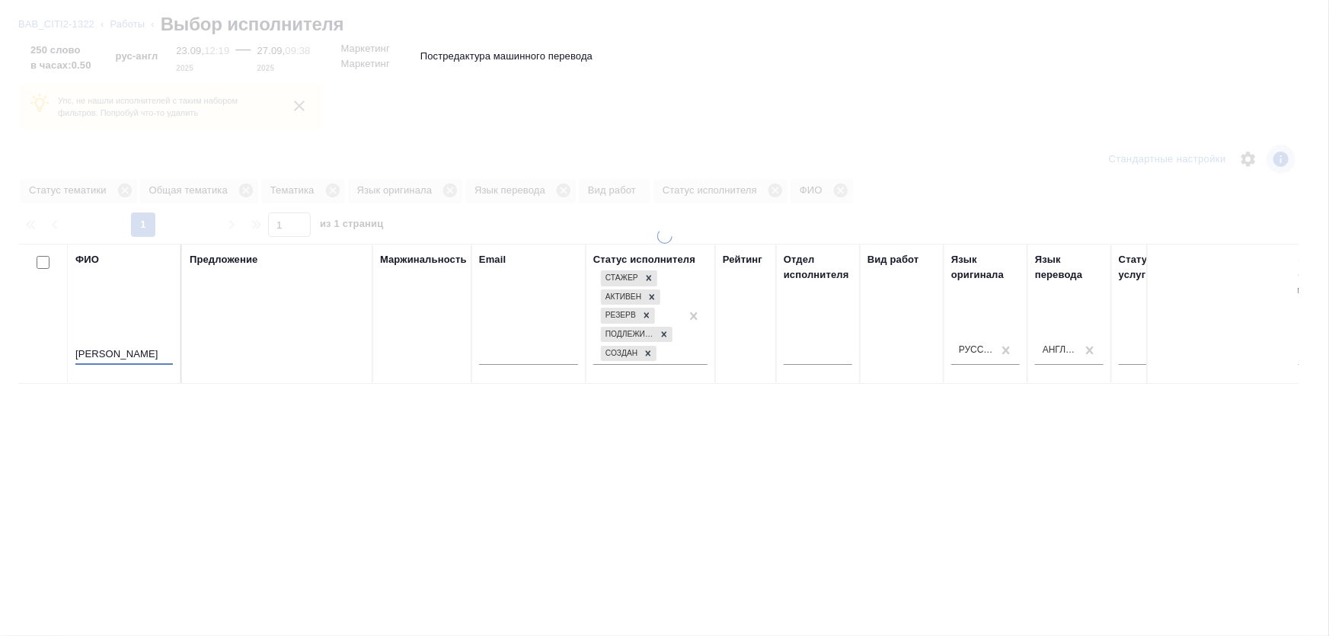
click at [147, 351] on input "король артур" at bounding box center [124, 355] width 98 height 19
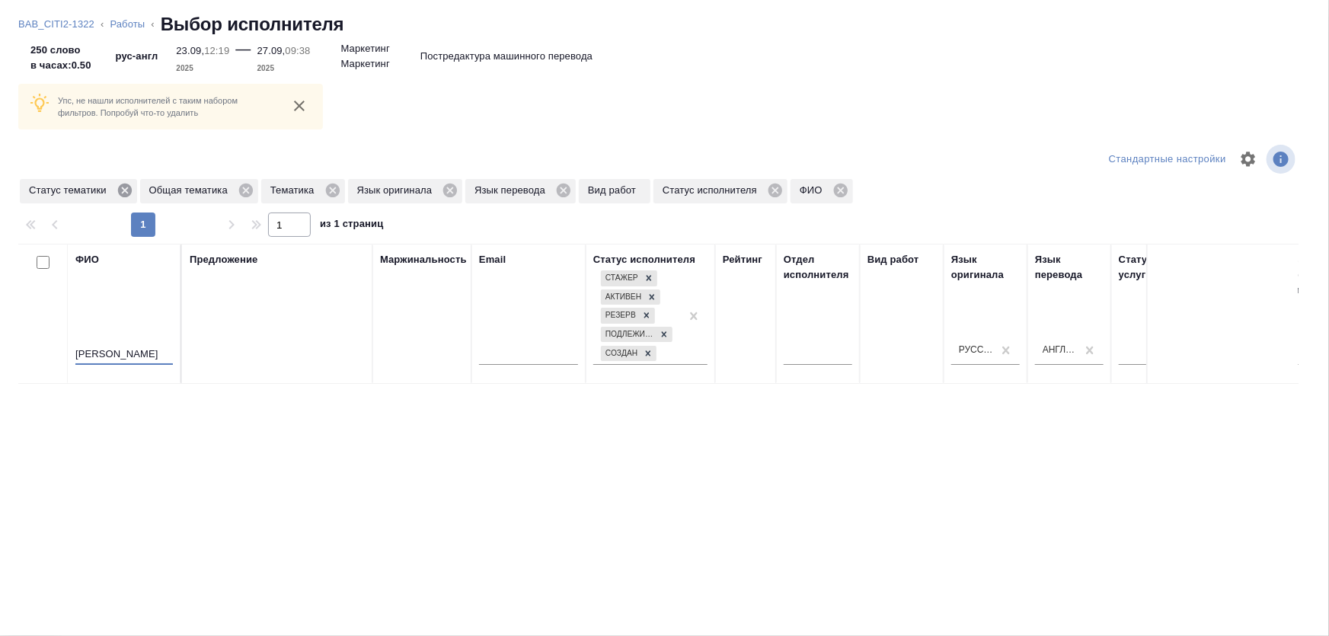
type input "король артур"
click at [130, 191] on icon at bounding box center [124, 191] width 14 height 14
click at [127, 190] on icon at bounding box center [125, 190] width 17 height 17
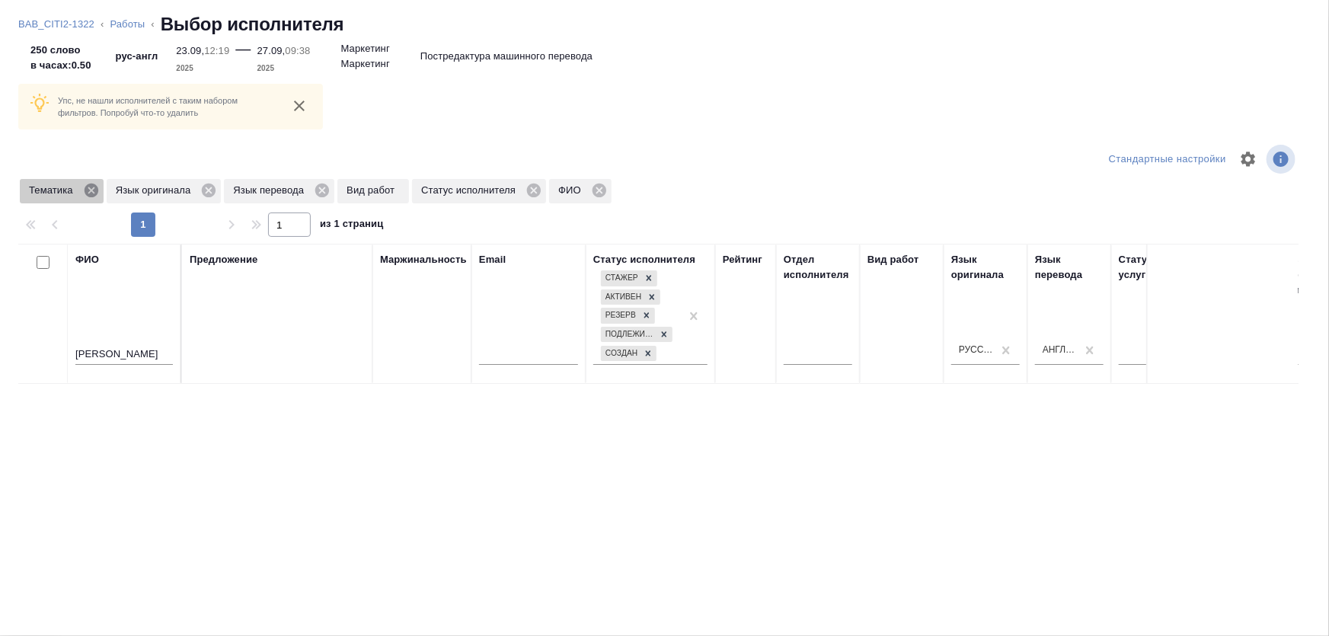
click at [88, 190] on icon at bounding box center [92, 191] width 14 height 14
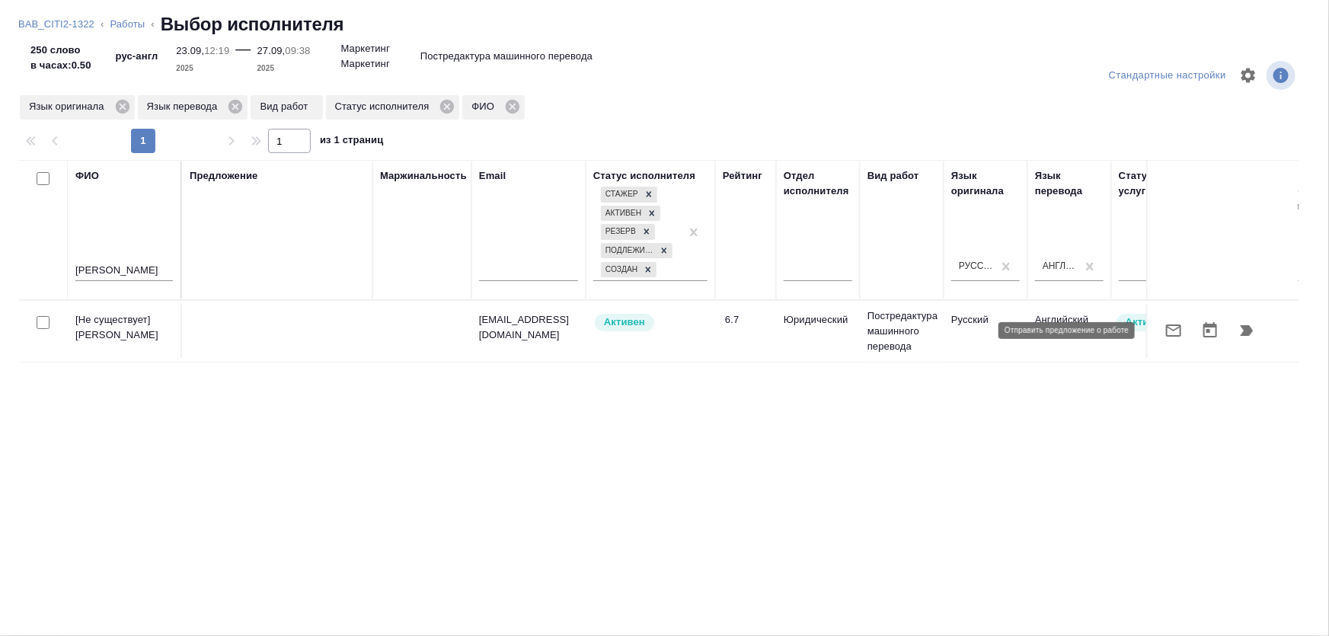
click at [1167, 335] on icon "button" at bounding box center [1173, 331] width 15 height 12
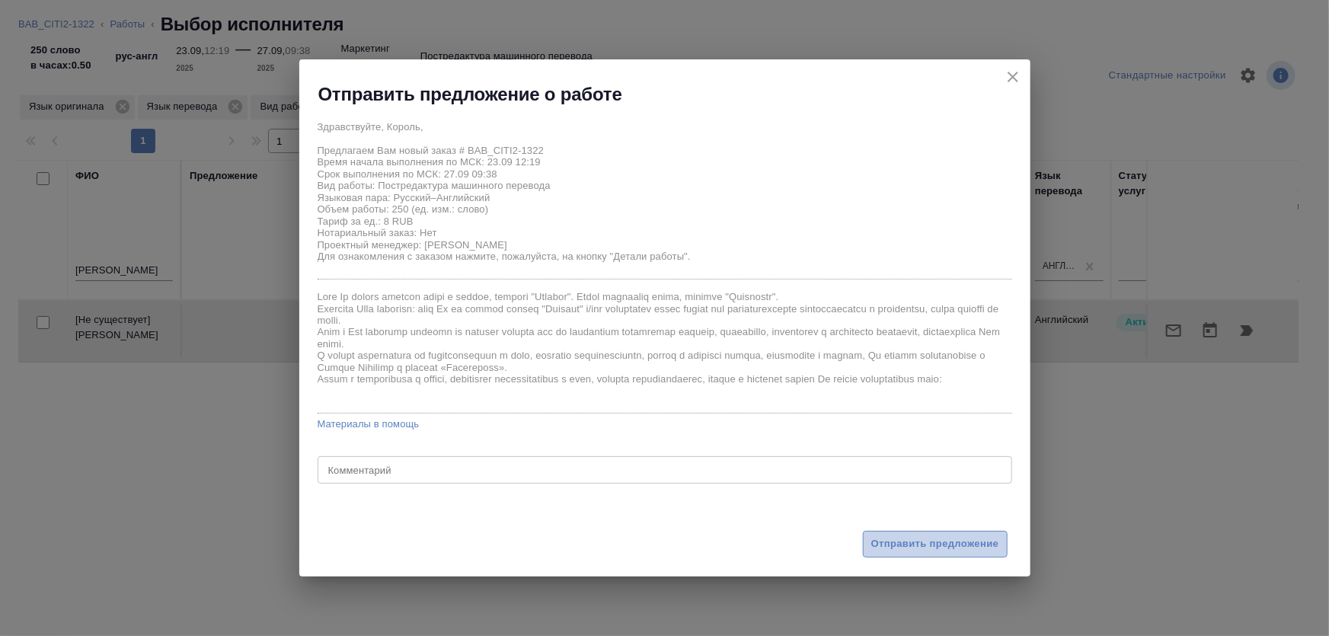
click at [916, 548] on span "Отправить предложение" at bounding box center [935, 545] width 128 height 18
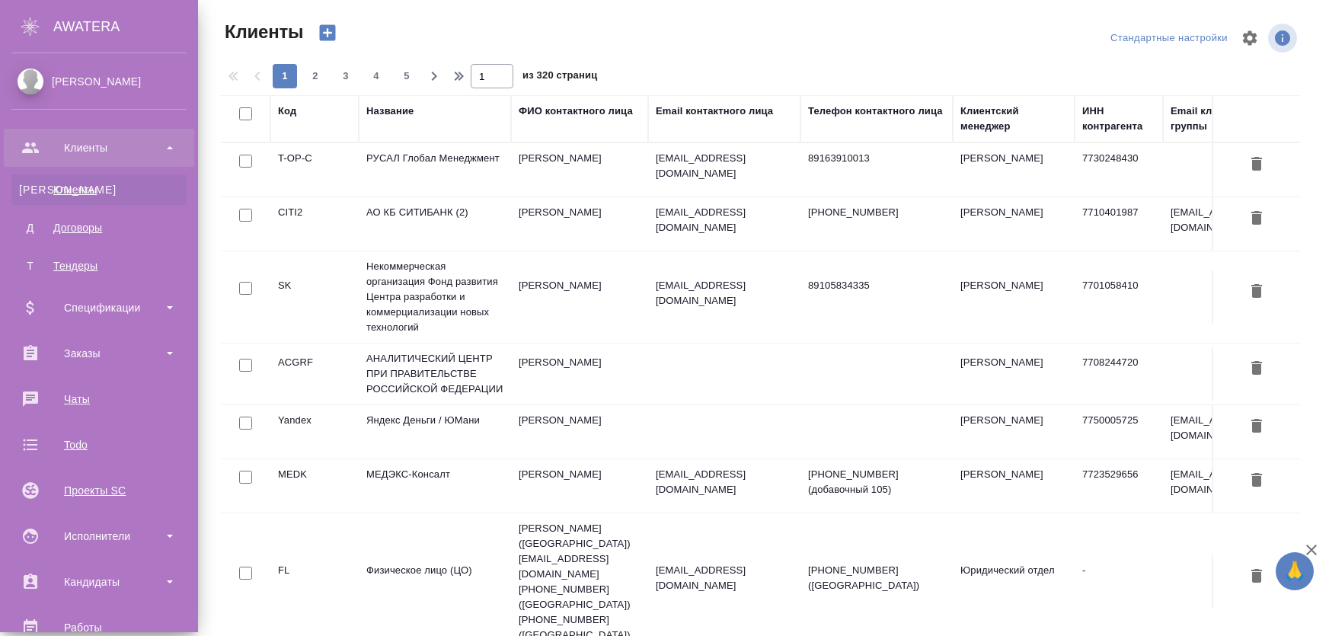
select select "RU"
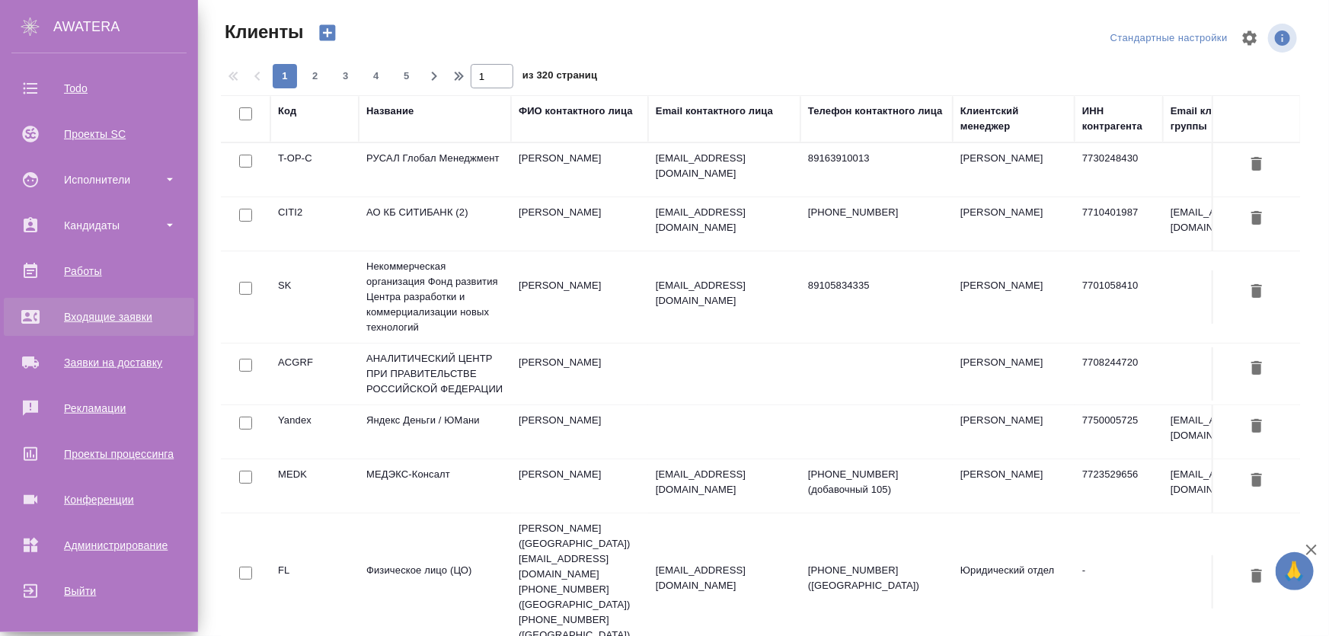
click at [95, 318] on div "Входящие заявки" at bounding box center [98, 316] width 175 height 23
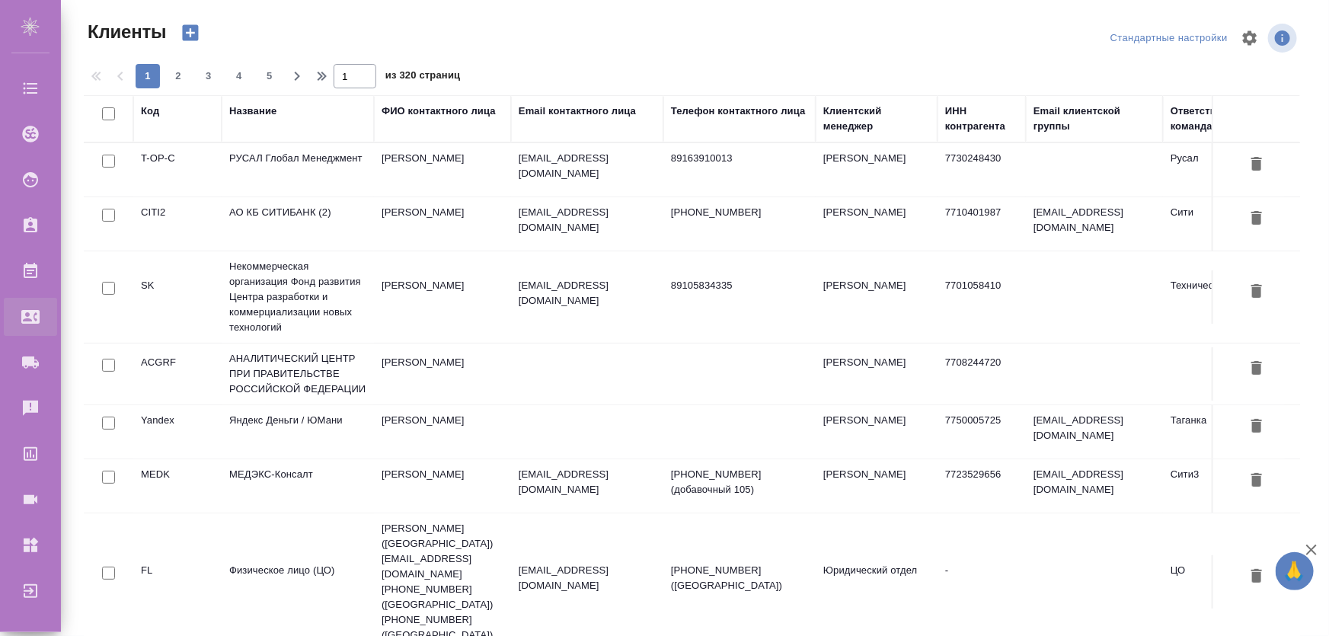
select select "RU"
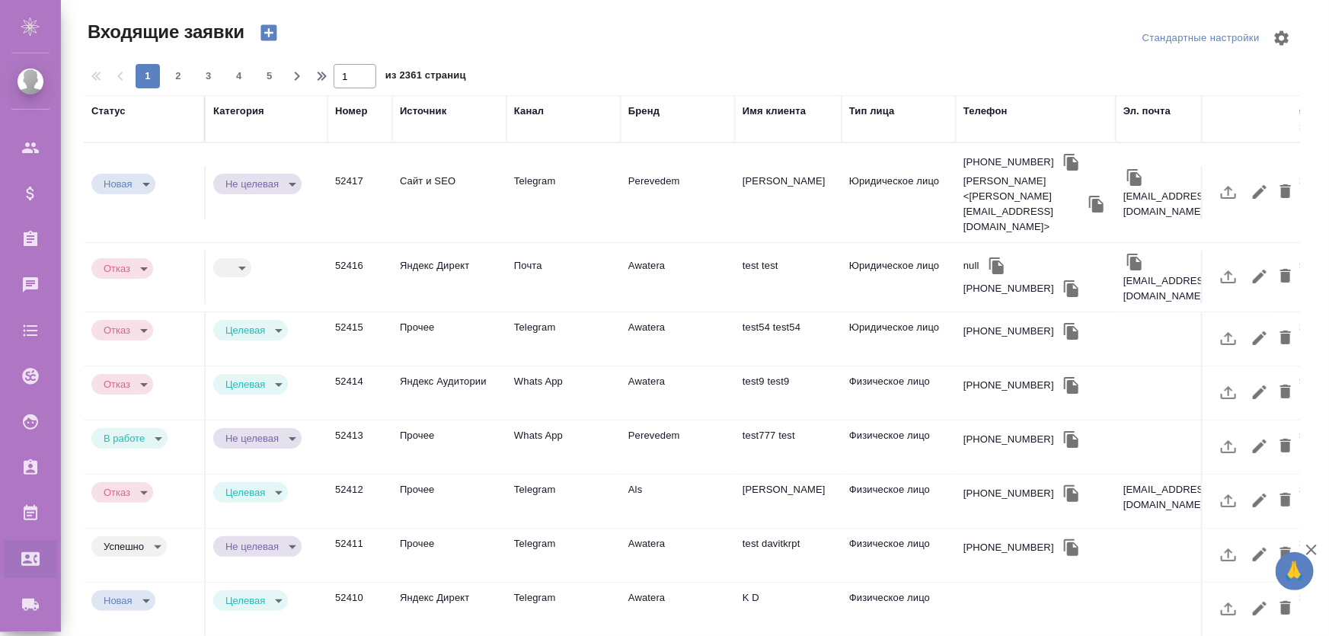
click at [357, 312] on td "52415" at bounding box center [360, 338] width 65 height 53
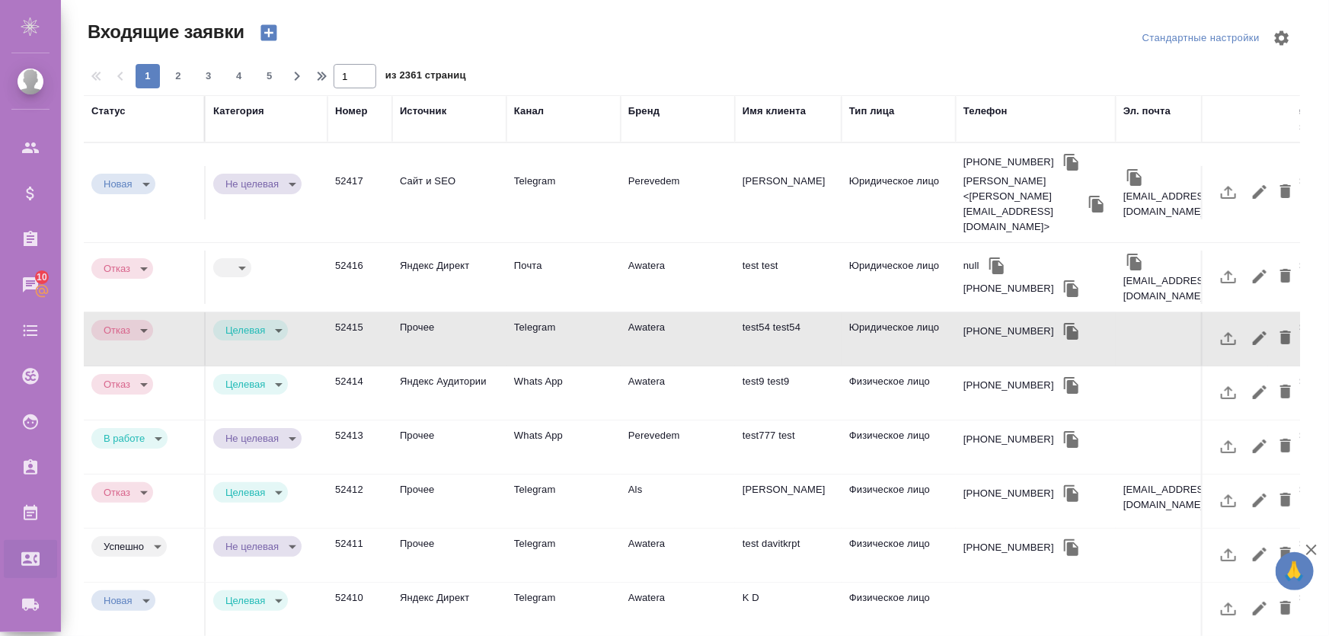
click at [408, 312] on td "Прочее" at bounding box center [449, 338] width 114 height 53
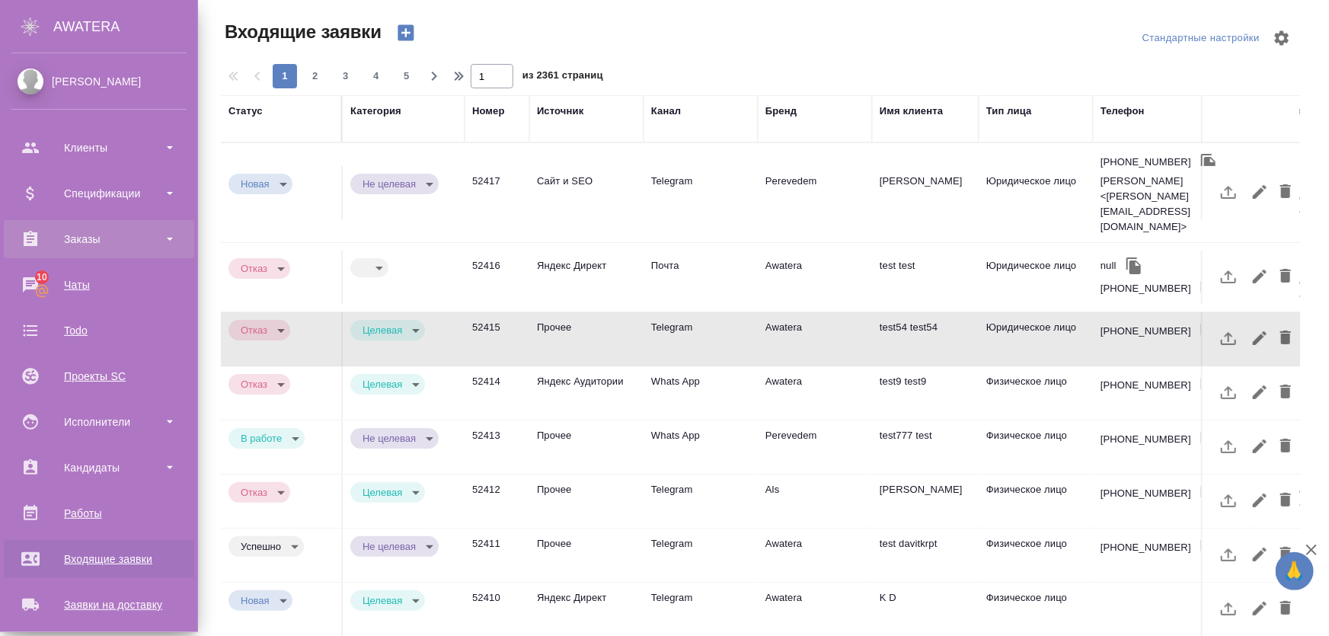
click at [90, 238] on div "Заказы" at bounding box center [98, 239] width 175 height 23
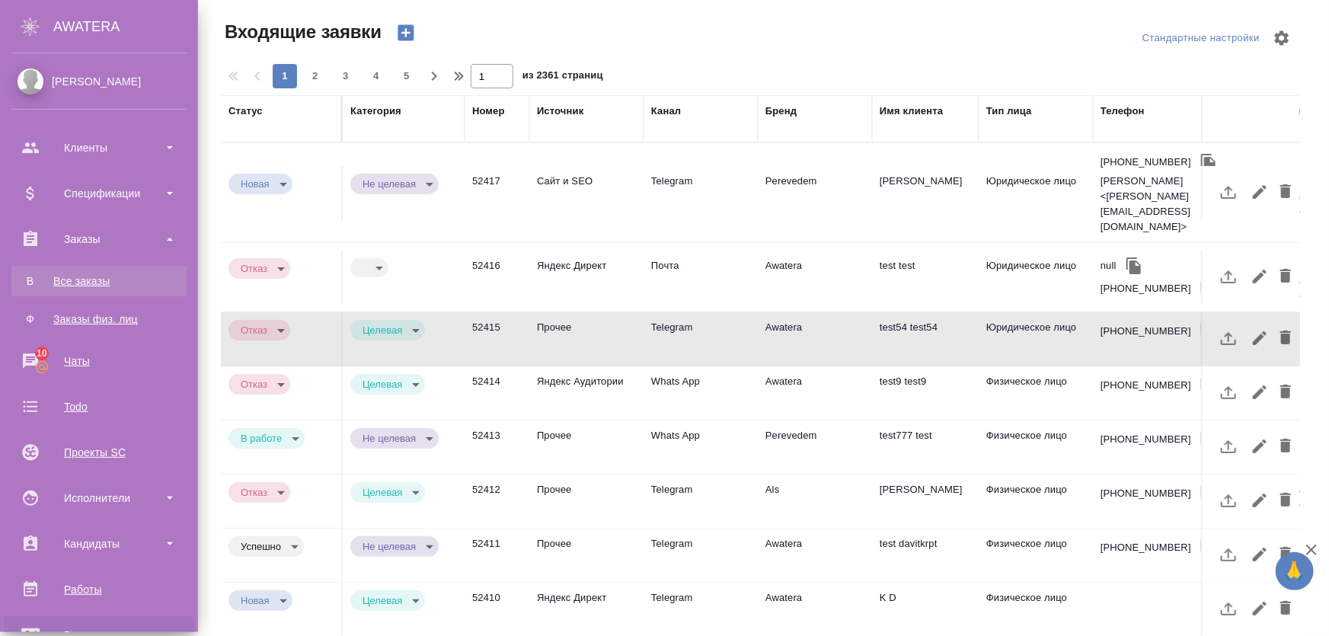
click at [91, 280] on div "Все заказы" at bounding box center [99, 280] width 160 height 15
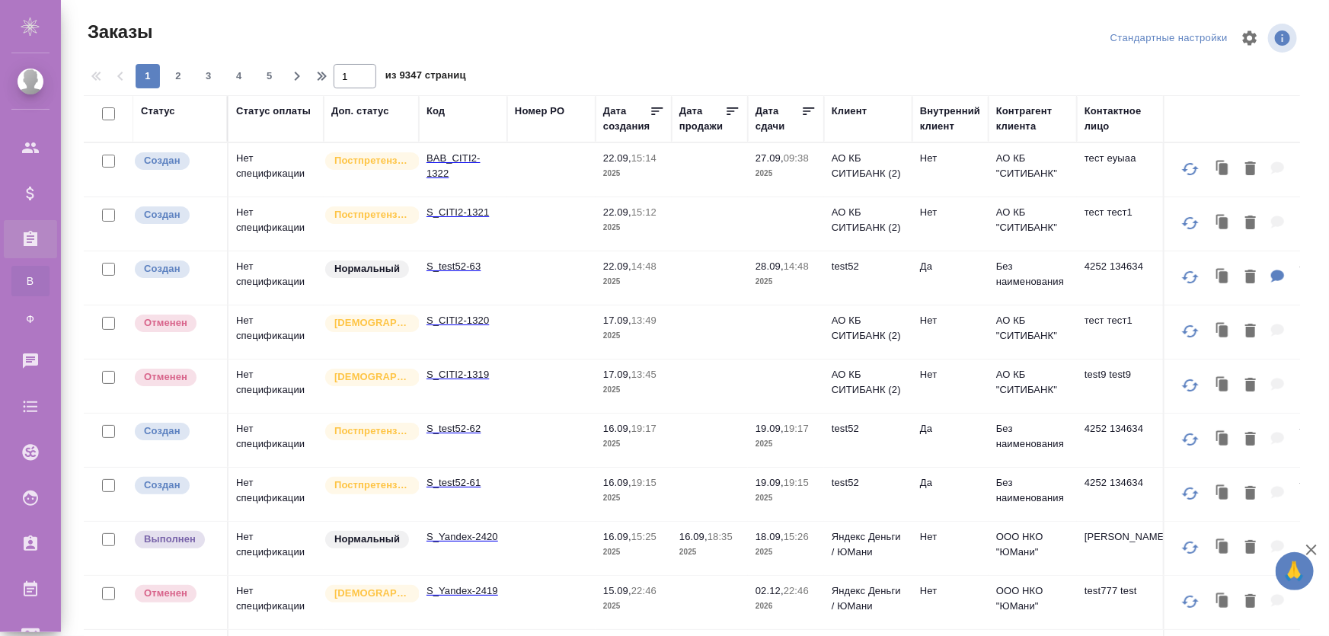
click at [456, 279] on td "S_test52-63" at bounding box center [463, 277] width 88 height 53
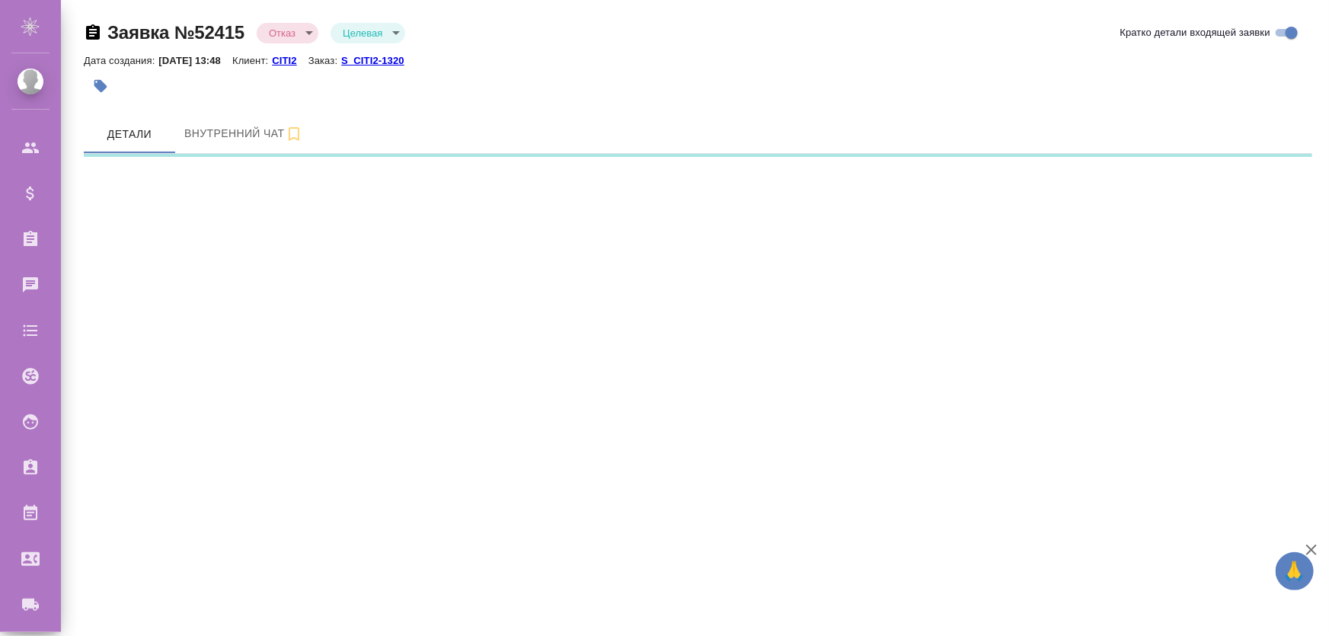
select select "RU"
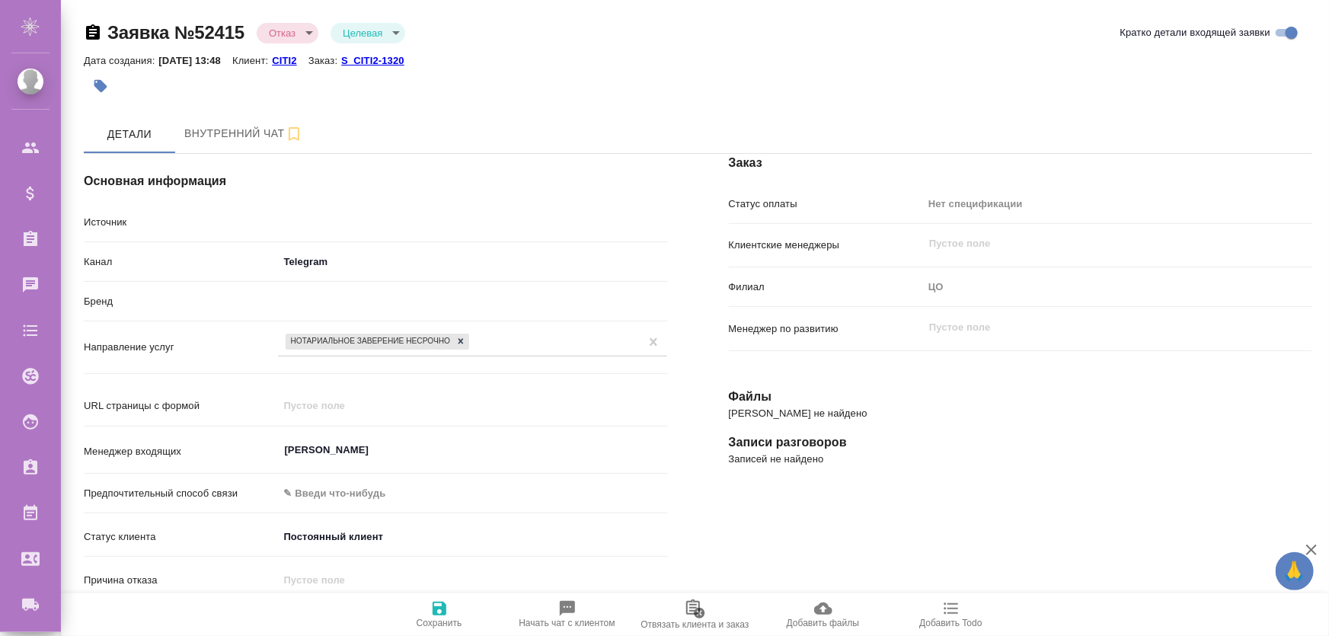
type textarea "x"
click at [289, 35] on body "🙏 .cls-1 fill:#fff; AWATERA [PERSON_NAME] Спецификации Заказы Чаты Todo Проекты…" at bounding box center [664, 379] width 1329 height 759
click at [286, 13] on ul "Новая Отказ" at bounding box center [288, 44] width 62 height 64
click at [289, 34] on button "Новая" at bounding box center [288, 31] width 38 height 17
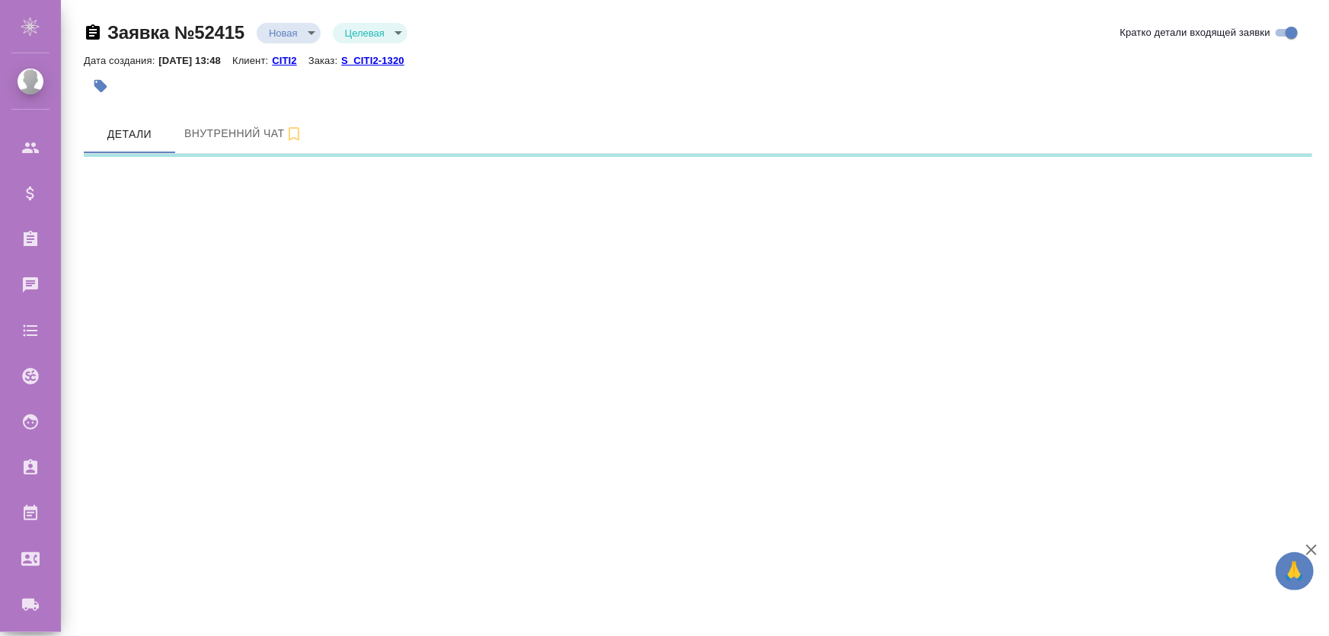
click at [290, 32] on body "🙏 .cls-1 fill:#fff; AWATERA [PERSON_NAME] Спецификации Заказы Чаты Todo Проекты…" at bounding box center [664, 379] width 1329 height 759
select select "RU"
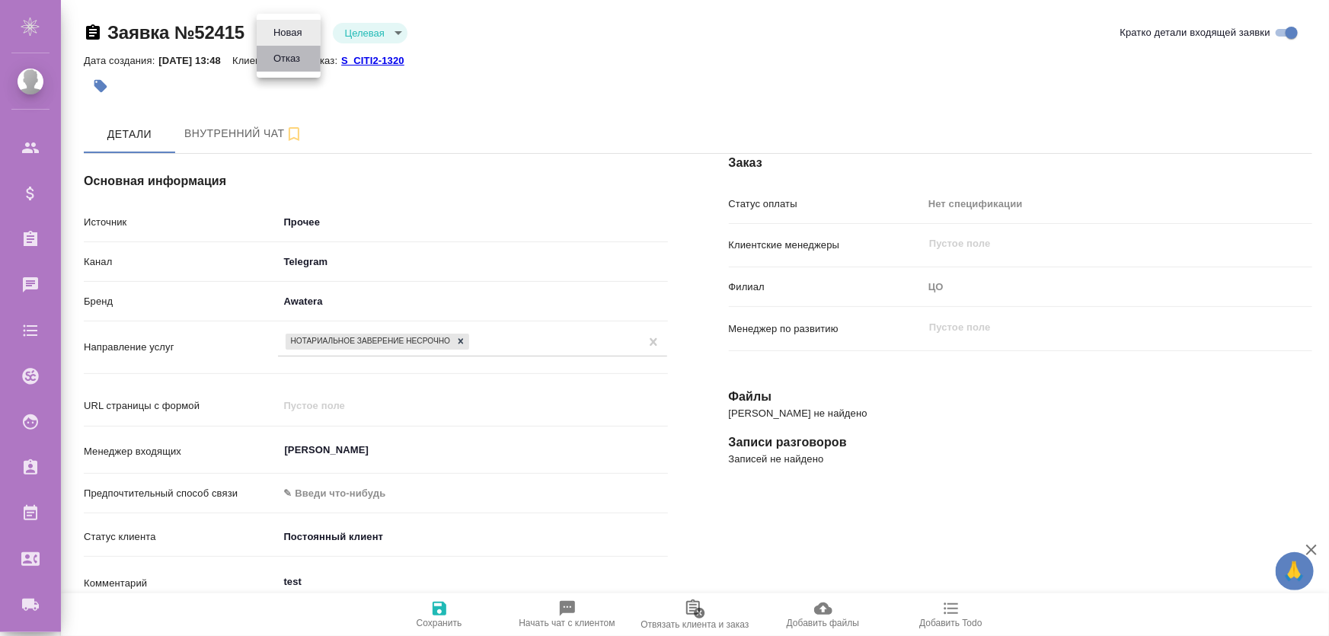
click at [291, 53] on button "Отказ" at bounding box center [287, 58] width 36 height 17
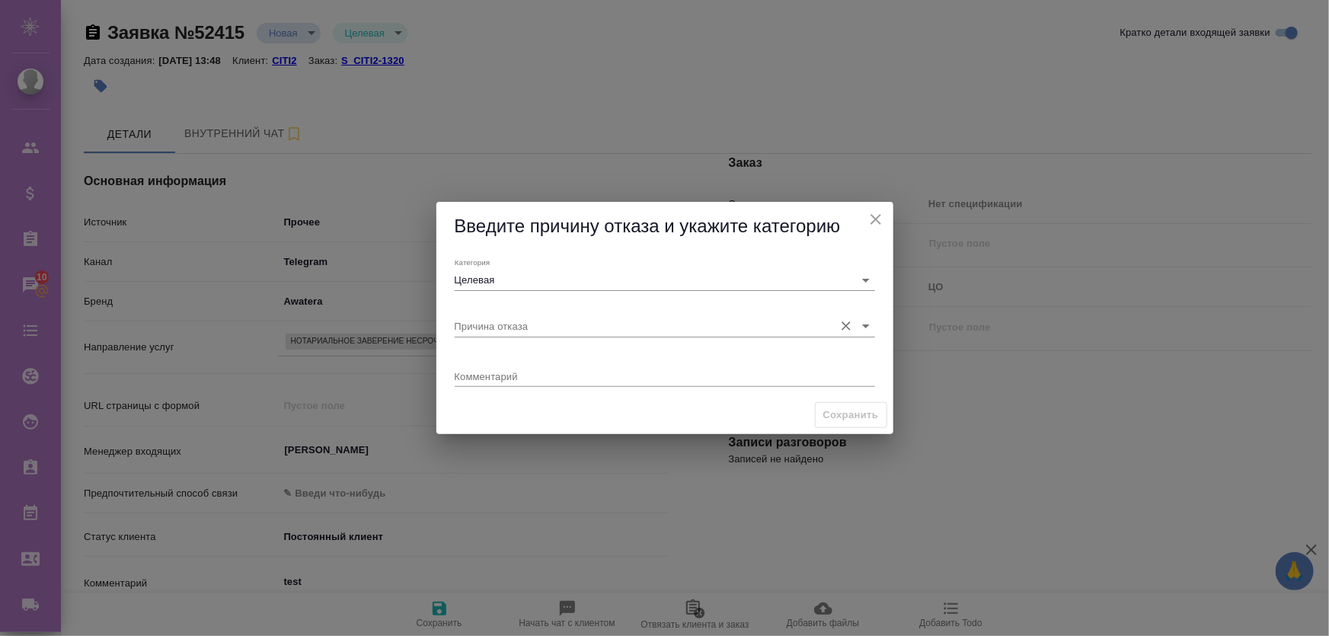
click at [559, 327] on input "Причина отказа" at bounding box center [641, 325] width 372 height 21
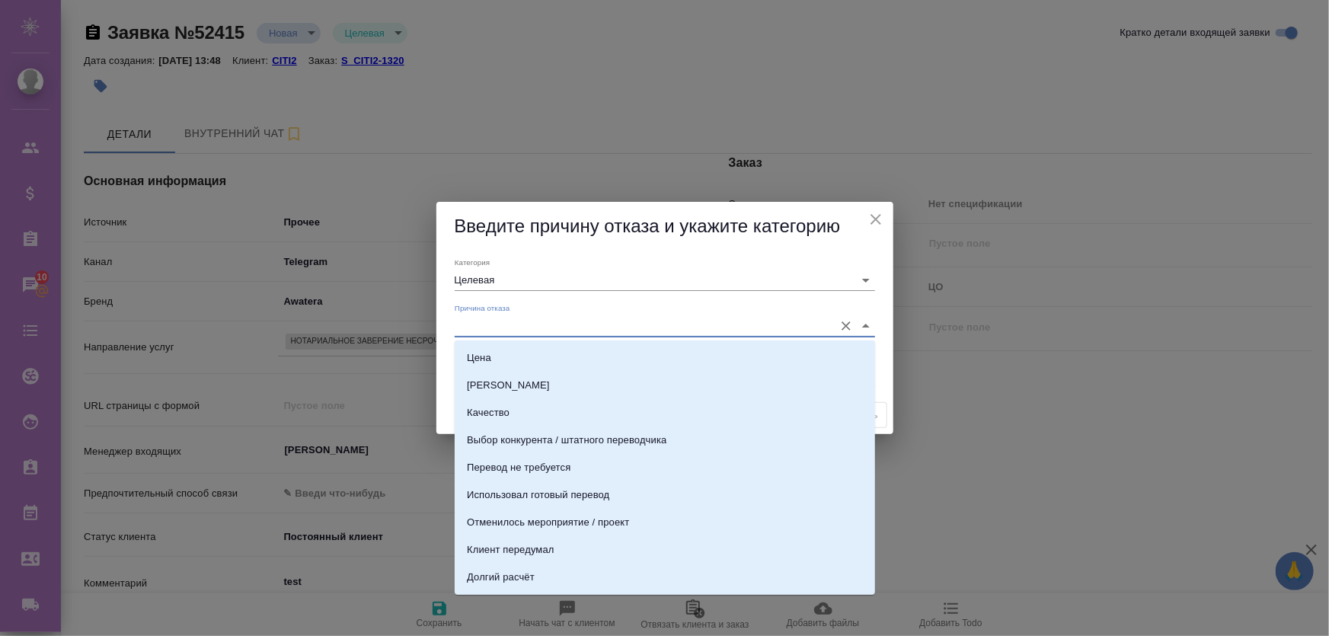
click at [571, 327] on input "Причина отказа" at bounding box center [641, 325] width 372 height 21
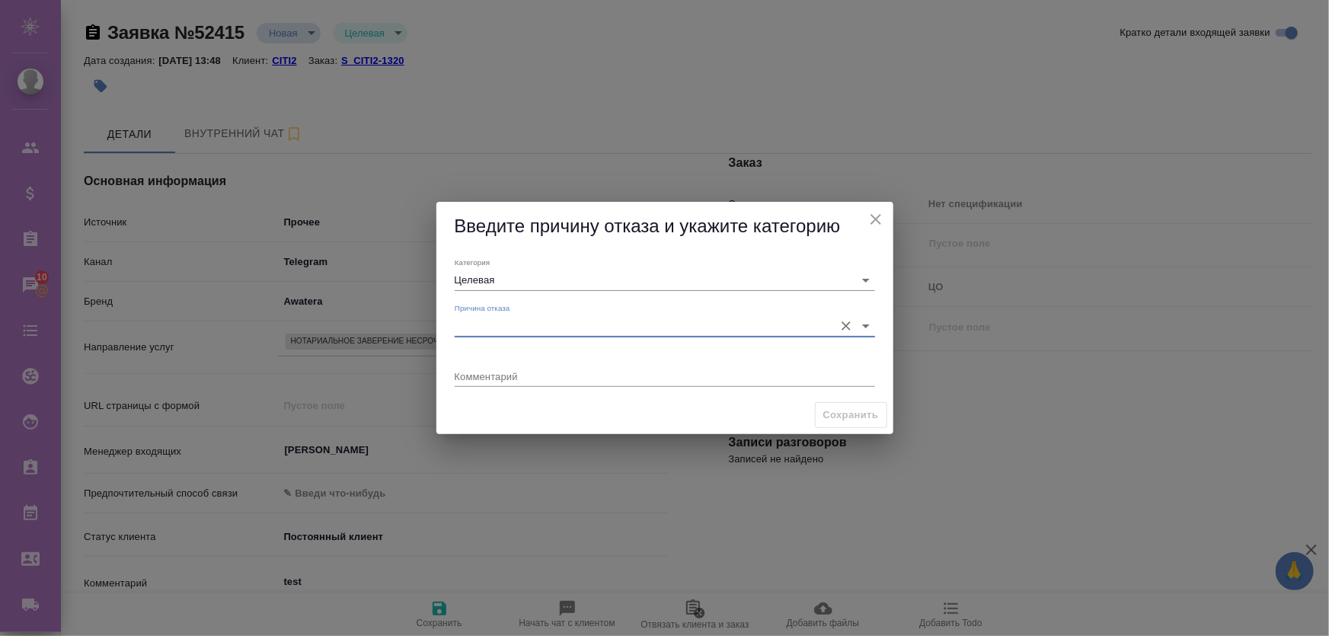
click at [553, 315] on input "Причина отказа" at bounding box center [641, 325] width 372 height 21
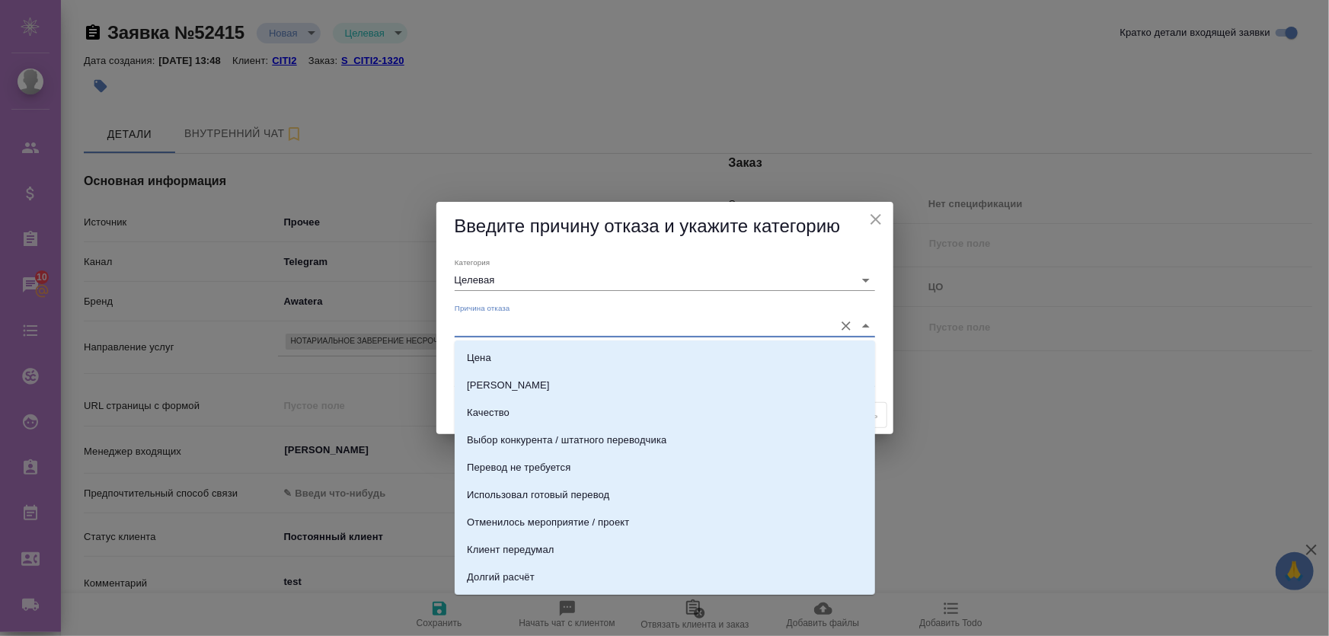
click at [556, 318] on input "Причина отказа" at bounding box center [641, 325] width 372 height 21
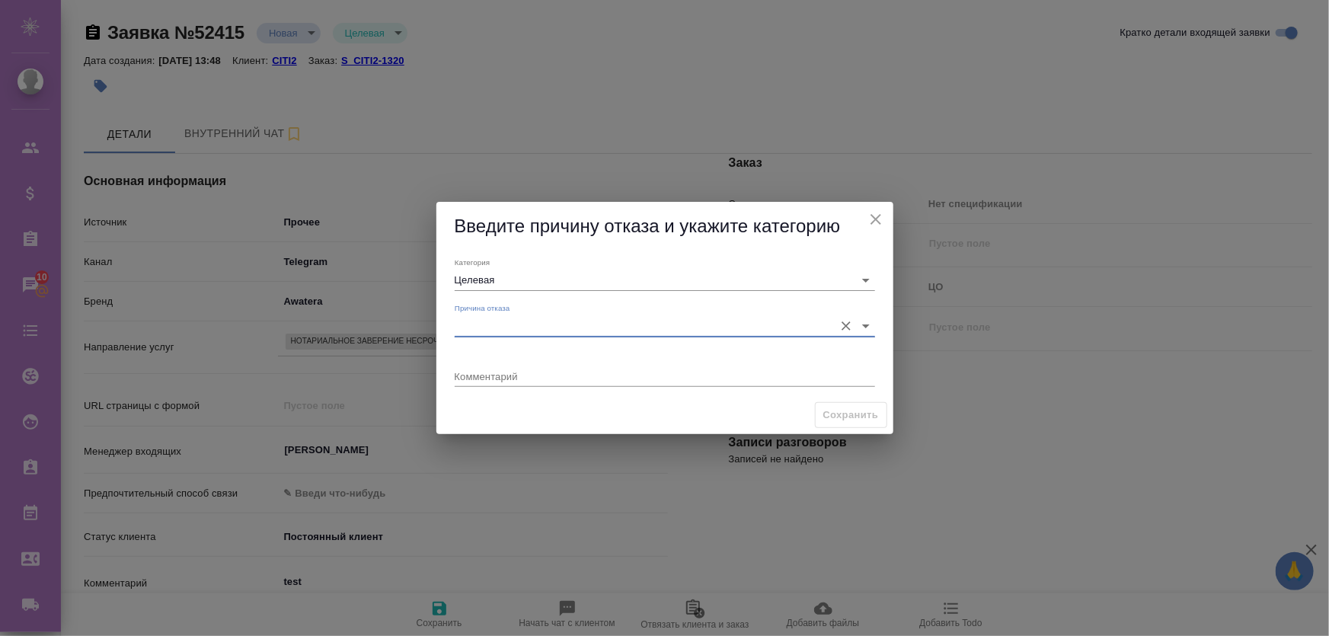
click at [561, 382] on div "x" at bounding box center [665, 377] width 421 height 19
type textarea "x"
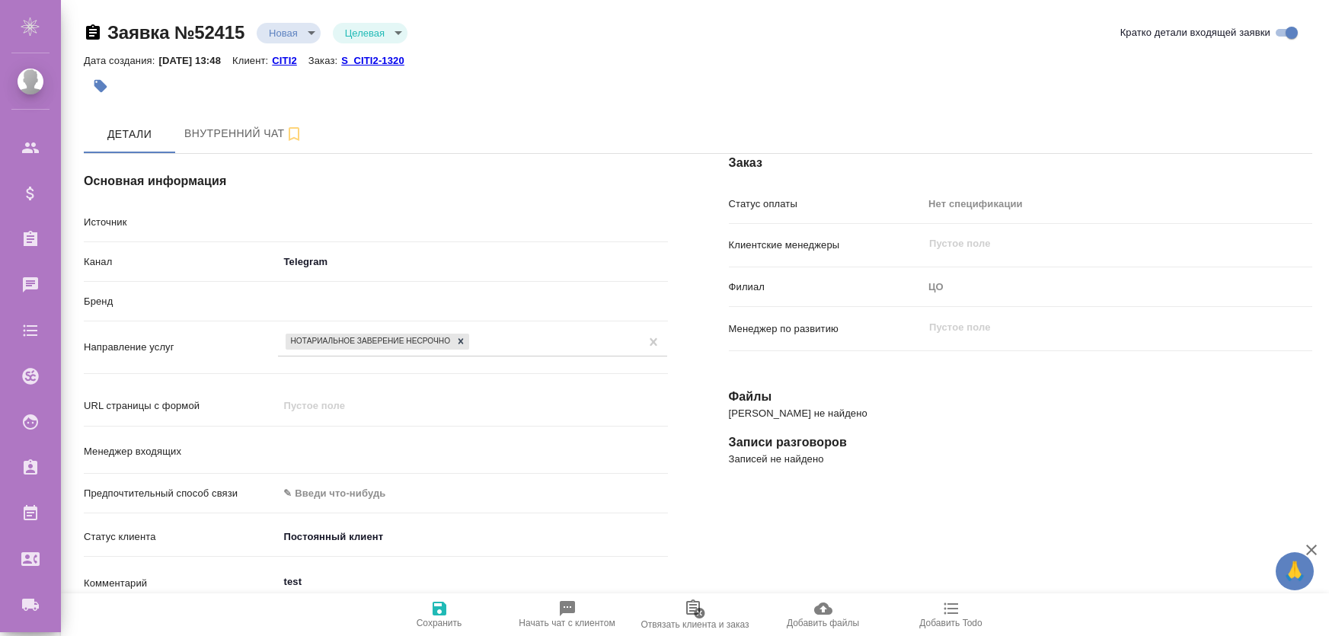
select select "RU"
type input "[PERSON_NAME]"
click at [331, 227] on body "🙏 .cls-1 fill:#fff; AWATERA [PERSON_NAME] Спецификации Заказы Чаты Todo Проекты…" at bounding box center [664, 379] width 1329 height 759
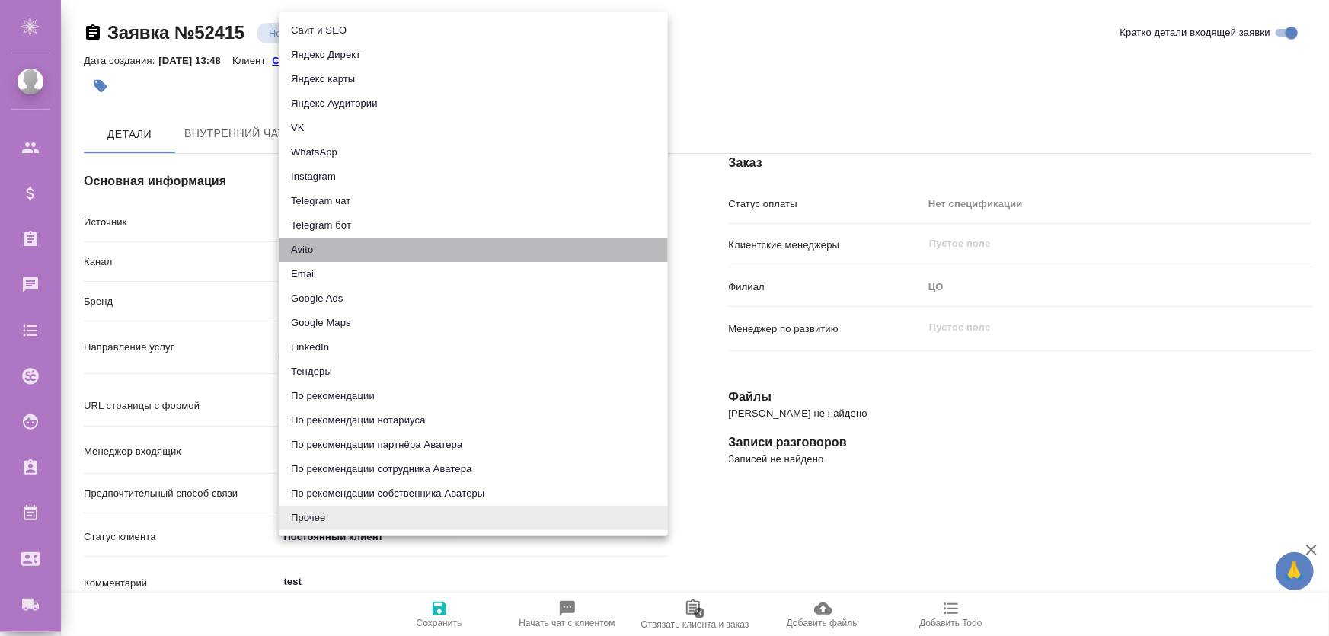
click at [343, 256] on li "Avito" at bounding box center [473, 250] width 389 height 24
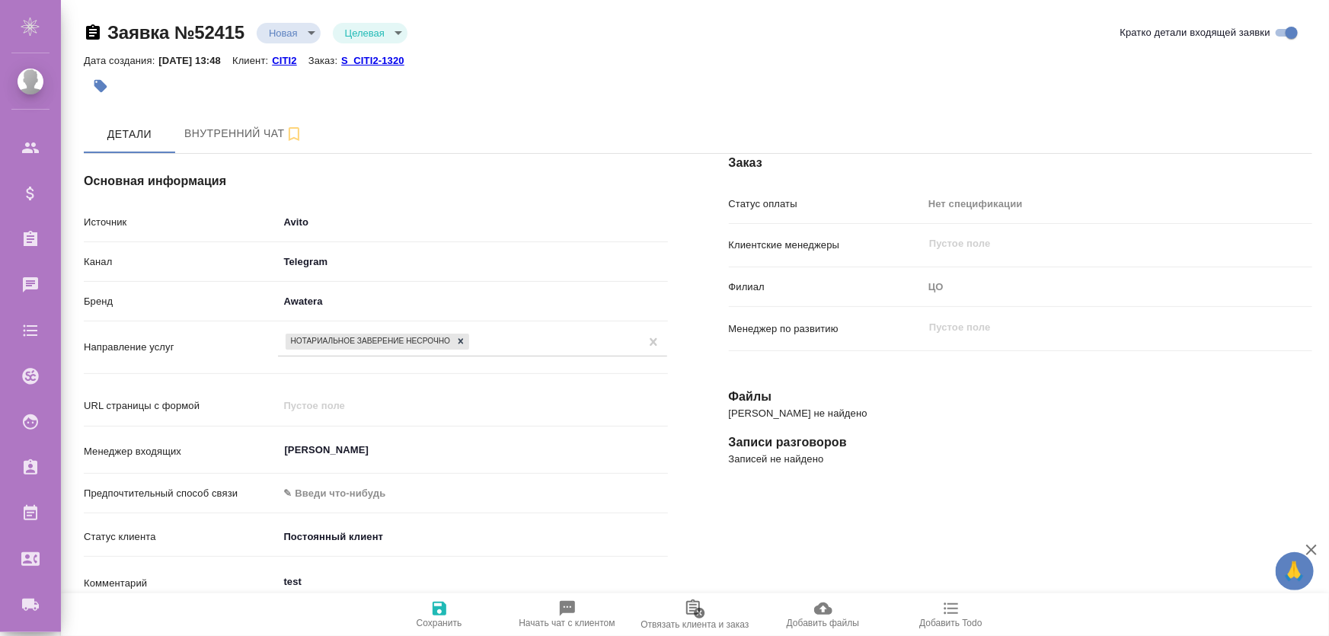
click at [318, 229] on body "🙏 .cls-1 fill:#fff; AWATERA Zhukova Daria Клиенты Спецификации Заказы Чаты Todo…" at bounding box center [664, 379] width 1329 height 759
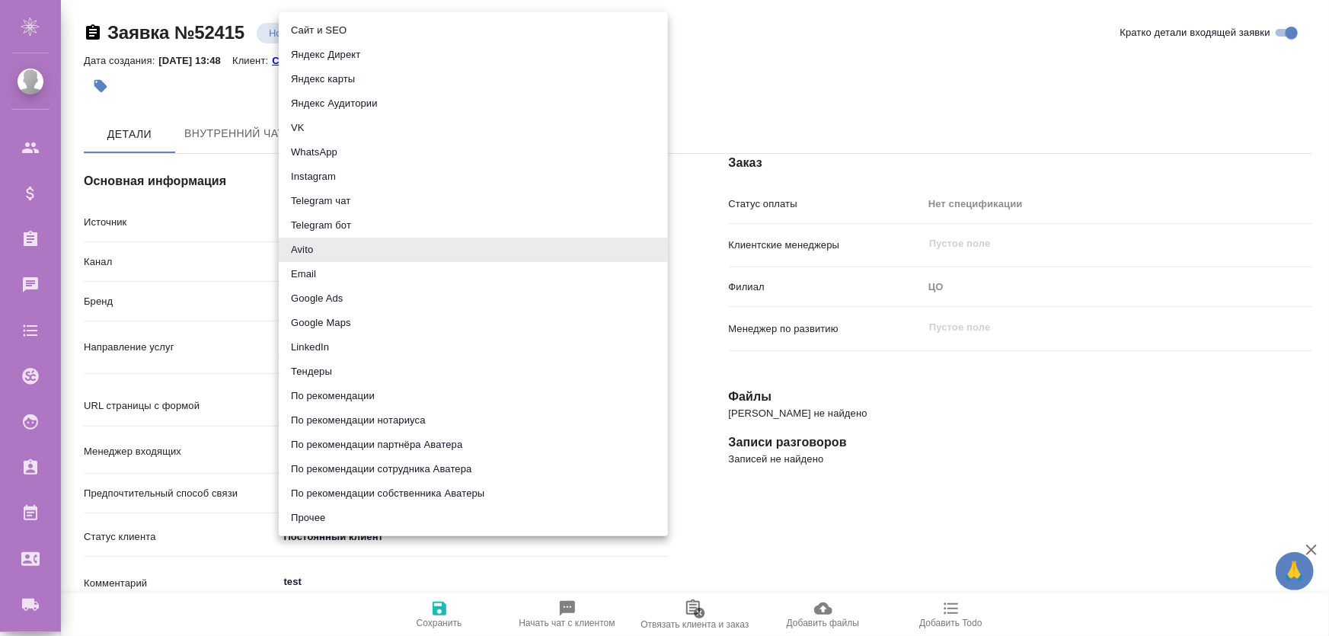
click at [333, 525] on li "Прочее" at bounding box center [473, 518] width 389 height 24
type input "other"
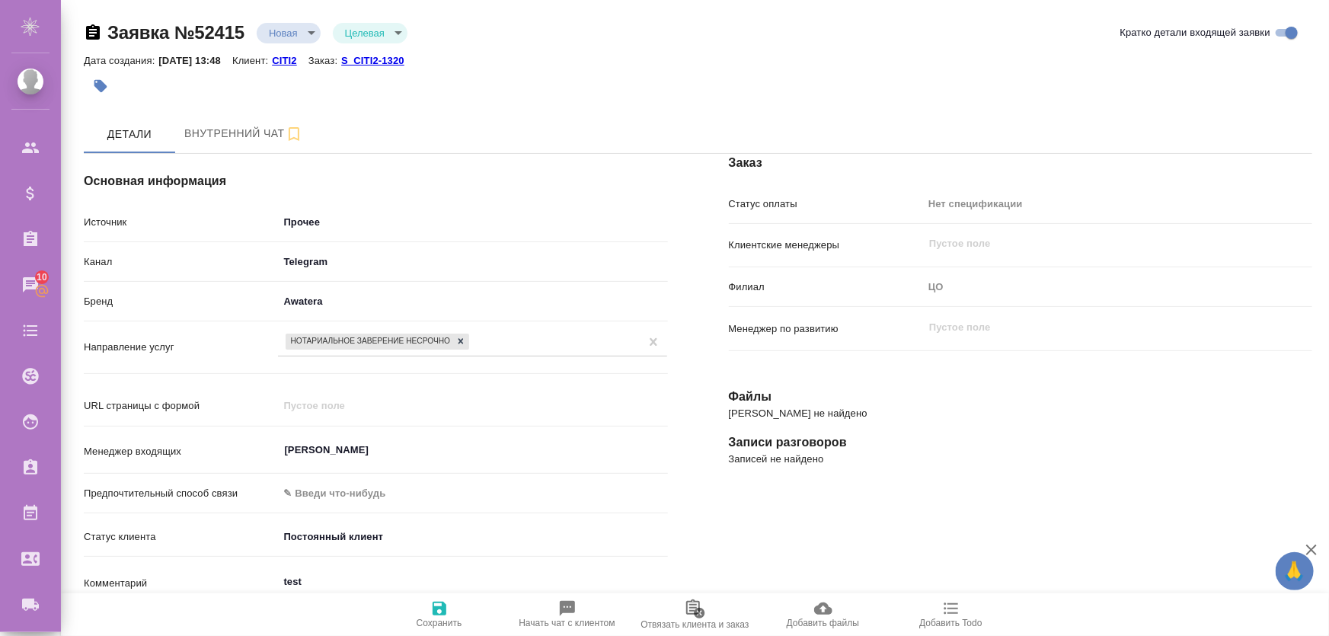
click at [430, 604] on span "Сохранить" at bounding box center [440, 614] width 110 height 29
select select "RU"
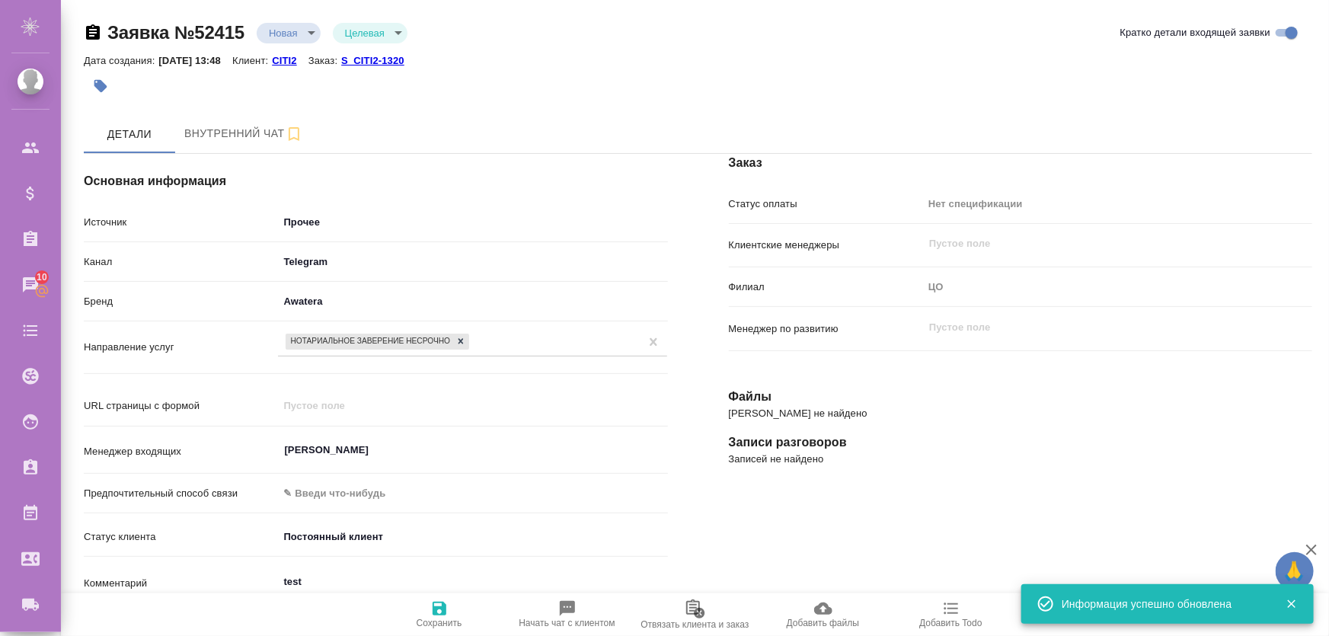
click at [314, 212] on body "🙏 .cls-1 fill:#fff; AWATERA Zhukova Daria Клиенты Спецификации Заказы 10 Чаты T…" at bounding box center [664, 379] width 1329 height 759
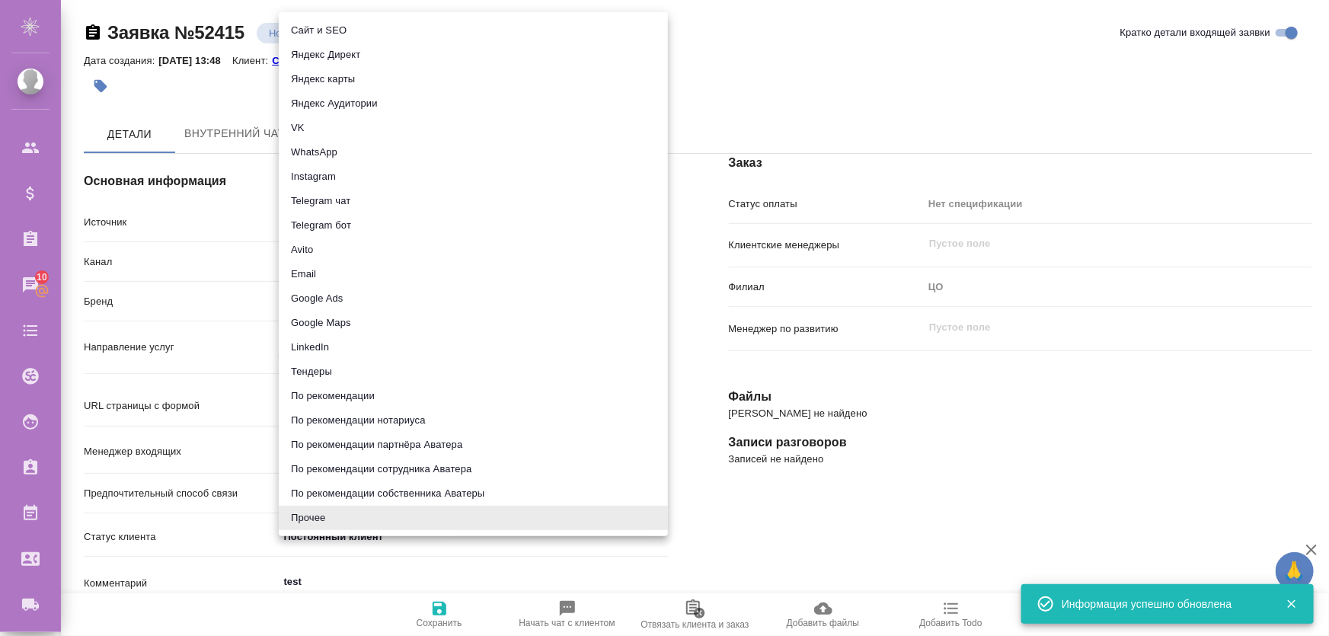
click at [344, 568] on div at bounding box center [664, 318] width 1329 height 636
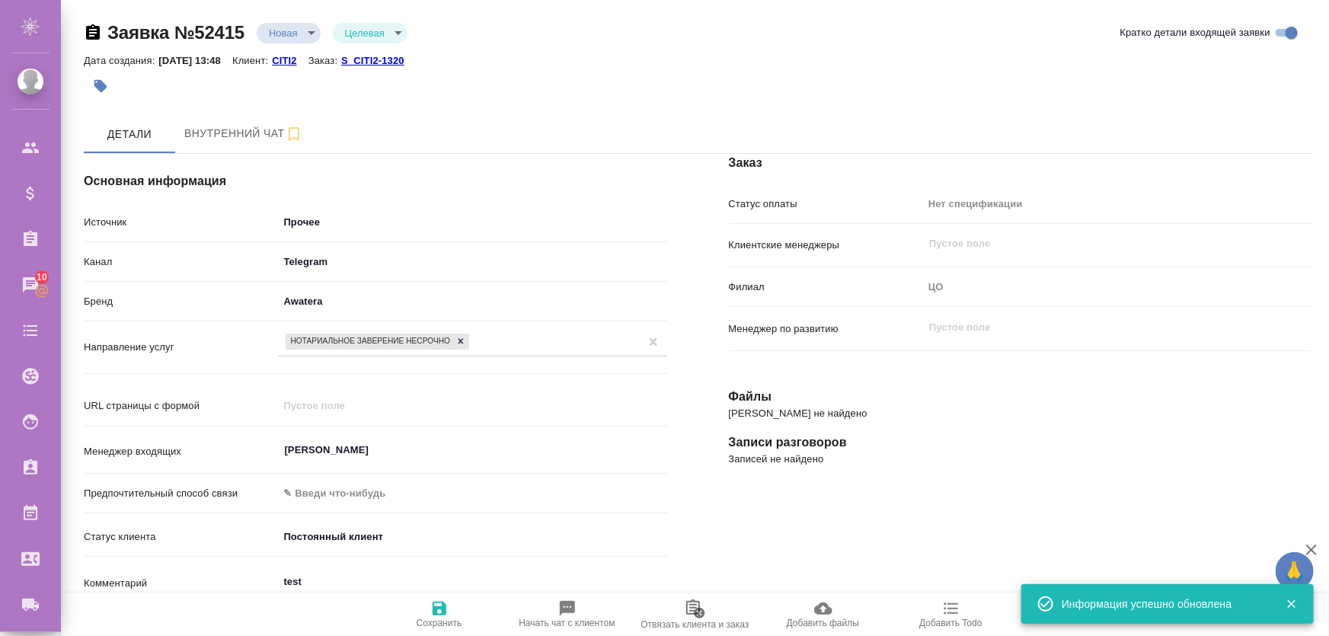
click at [345, 582] on div "Сайт и SEO Яндекс Директ Яндекс карты Яндекс Аудитории VK WhatsApp Instagram Te…" at bounding box center [664, 318] width 1329 height 636
type textarea "x"
click at [365, 584] on textarea "test" at bounding box center [472, 582] width 389 height 26
drag, startPoint x: 363, startPoint y: 584, endPoint x: 239, endPoint y: 572, distance: 124.7
click at [239, 572] on div "Комментарий test x" at bounding box center [376, 584] width 584 height 35
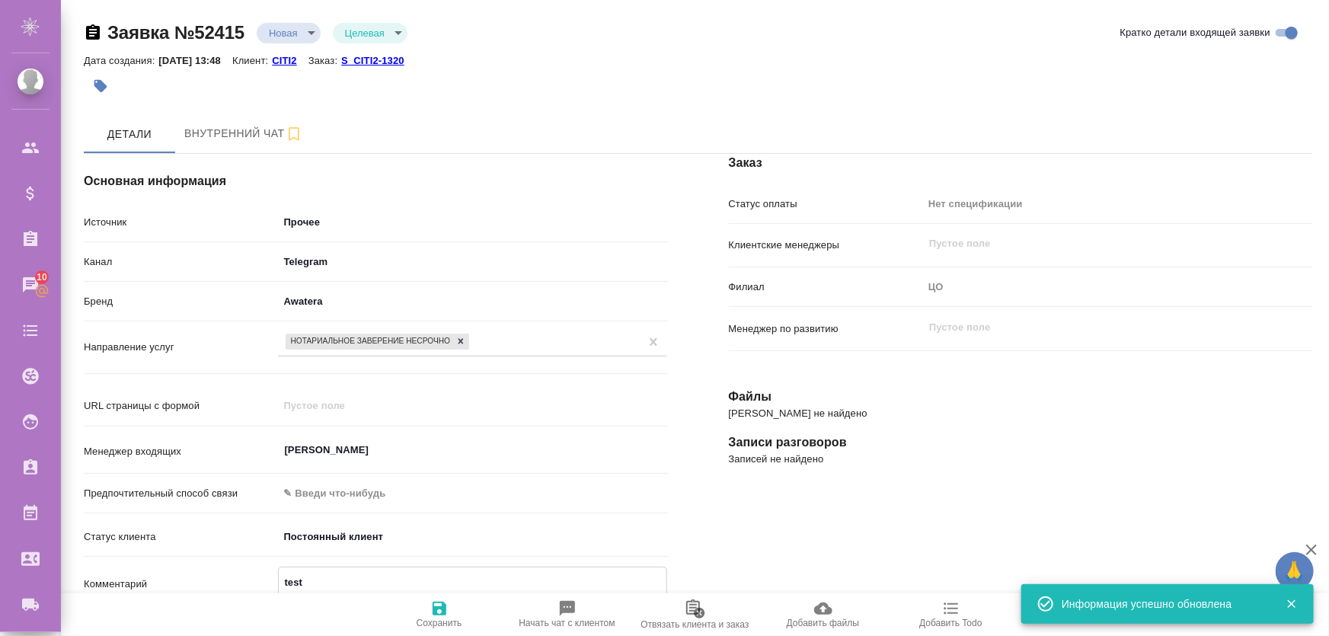
type textarea "x"
click at [438, 625] on span "Сохранить" at bounding box center [440, 623] width 46 height 11
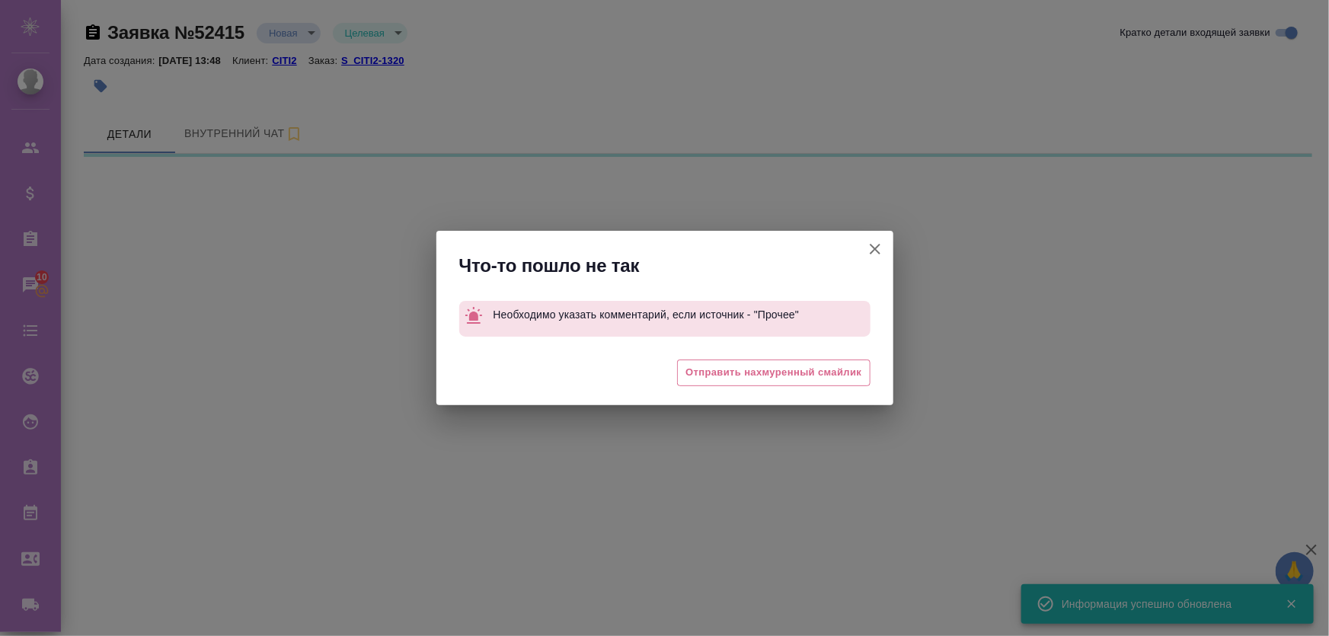
select select "RU"
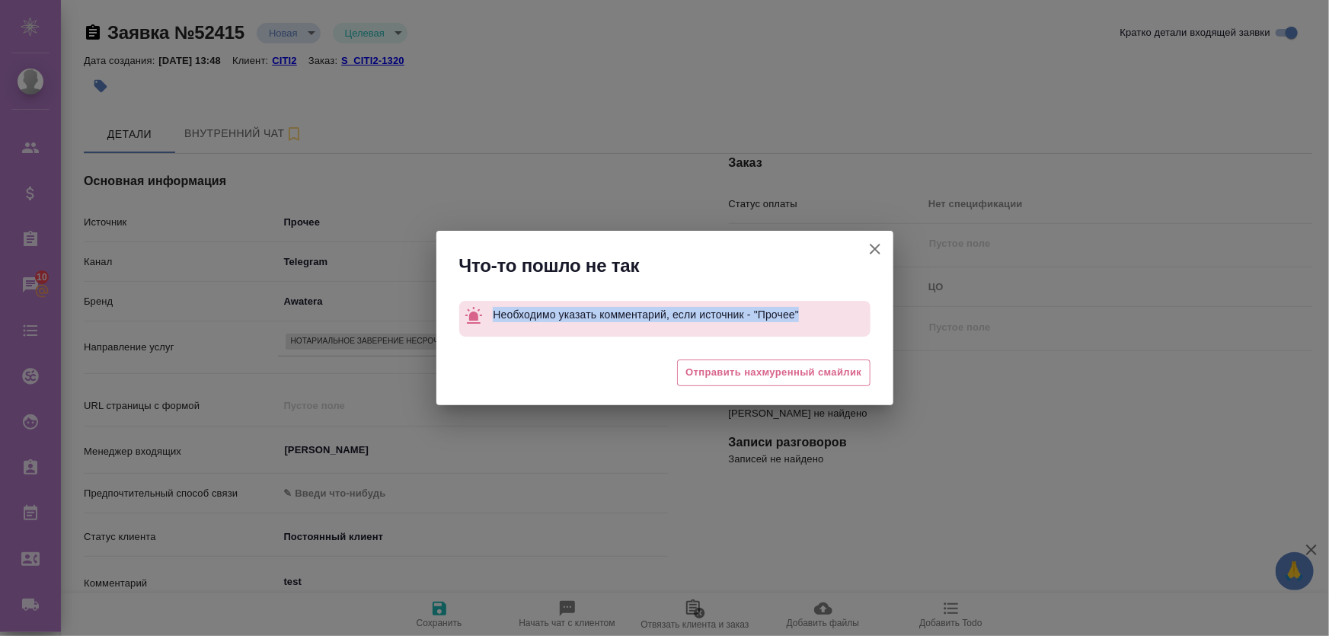
drag, startPoint x: 494, startPoint y: 315, endPoint x: 811, endPoint y: 312, distance: 316.9
click at [811, 312] on p "Необходимо указать комментарий, если источник - "Прочее"" at bounding box center [681, 314] width 377 height 27
copy span "Необходимо указать комментарий, если источник - "Прочее""
click at [607, 318] on span "Необходимо указать комментарий, если источник - "Прочее"" at bounding box center [646, 315] width 306 height 12
drag, startPoint x: 493, startPoint y: 313, endPoint x: 827, endPoint y: 317, distance: 333.7
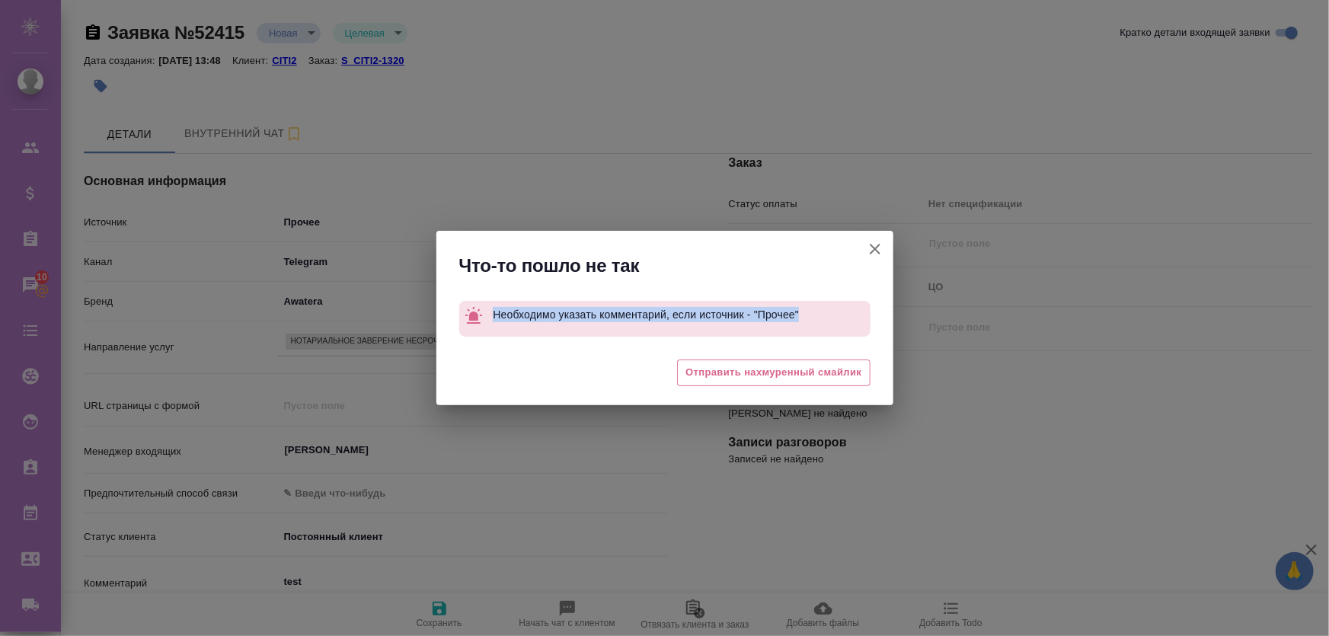
click at [827, 317] on p "Необходимо указать комментарий, если источник - "Прочее"" at bounding box center [681, 314] width 377 height 27
copy span "Необходимо указать комментарий, если источник - "Прочее""
type textarea "x"
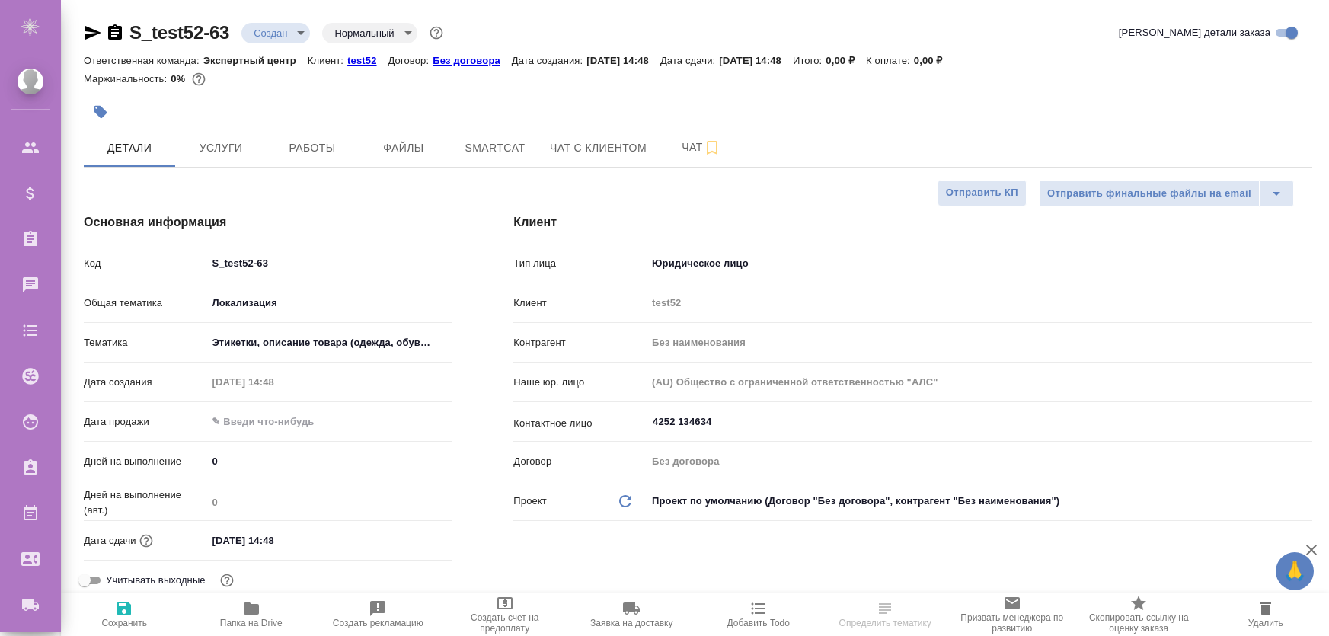
select select "RU"
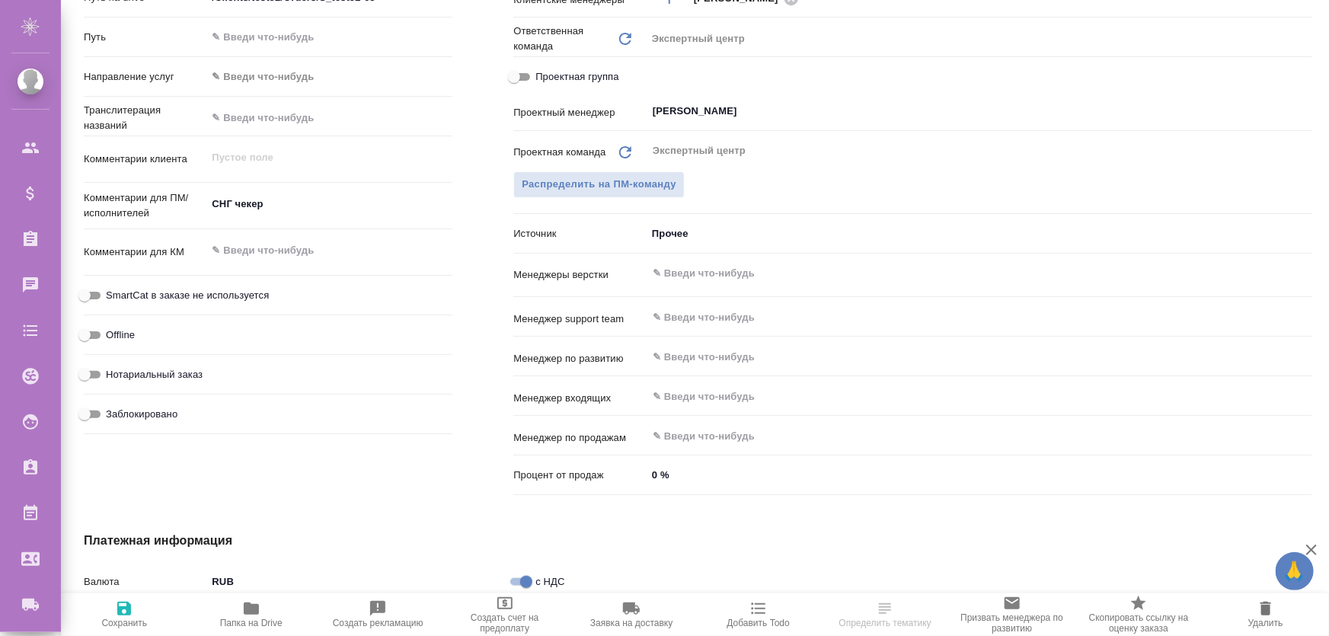
scroll to position [620, 0]
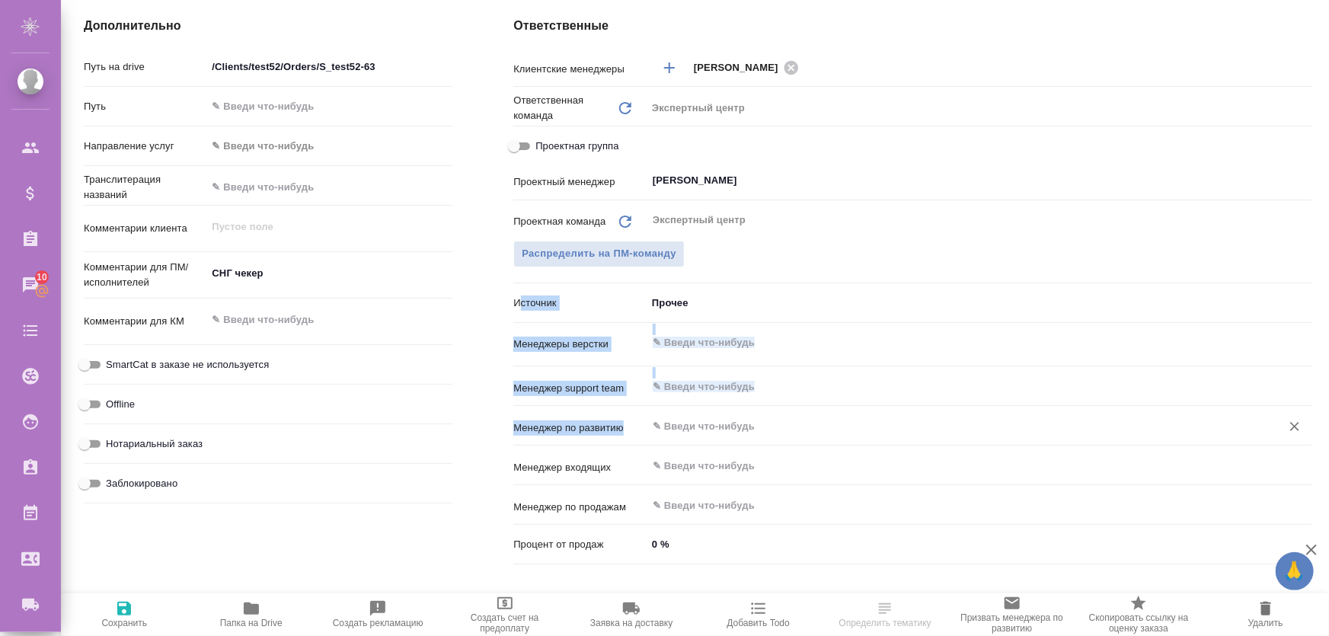
drag, startPoint x: 518, startPoint y: 302, endPoint x: 693, endPoint y: 419, distance: 210.4
click at [702, 420] on div "Клиентские менеджеры [PERSON_NAME] ​ Ответственная команда Обновить Экспертный …" at bounding box center [912, 311] width 799 height 517
click at [544, 303] on p "Источник" at bounding box center [579, 303] width 133 height 15
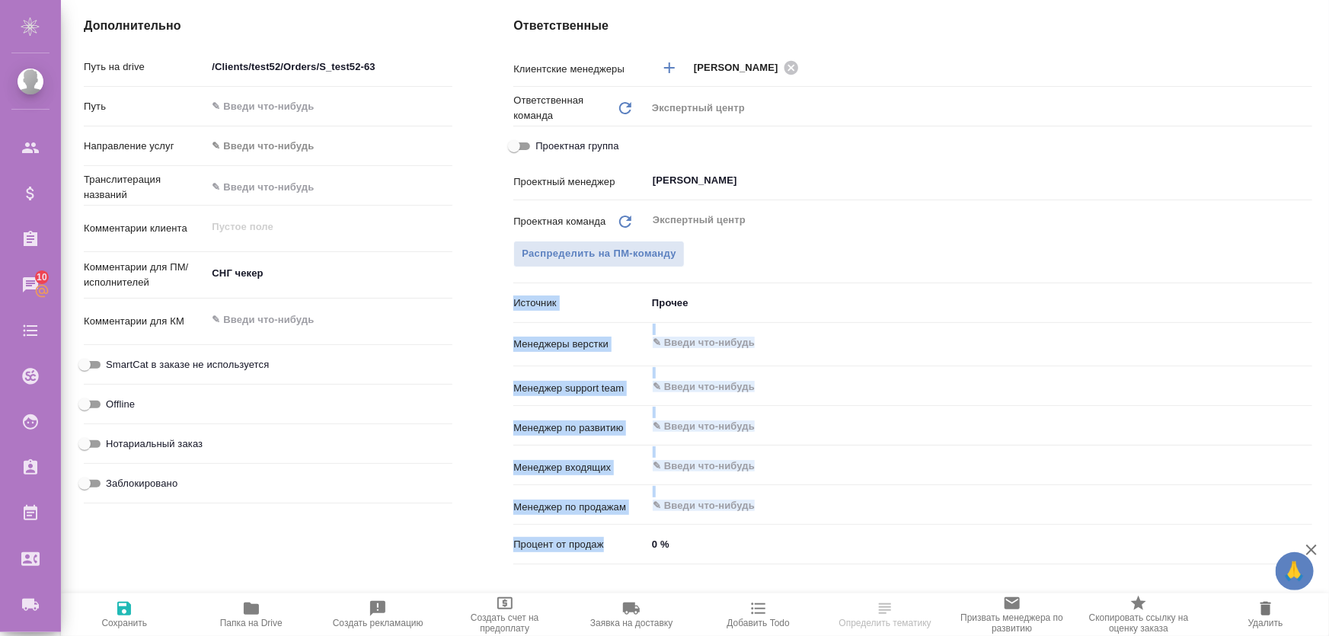
drag, startPoint x: 515, startPoint y: 300, endPoint x: 777, endPoint y: 554, distance: 364.7
click at [777, 554] on div "Клиентские менеджеры [PERSON_NAME] ​ Ответственная команда Обновить Экспертный …" at bounding box center [912, 311] width 799 height 517
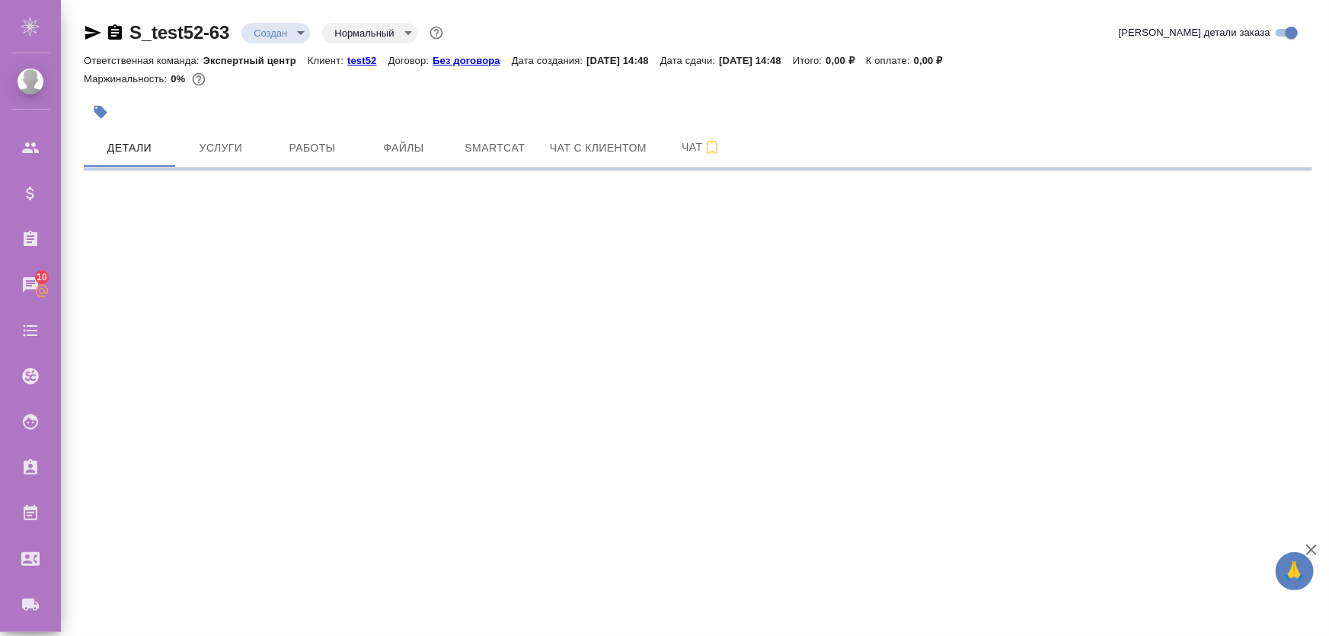
scroll to position [617, 0]
select select "RU"
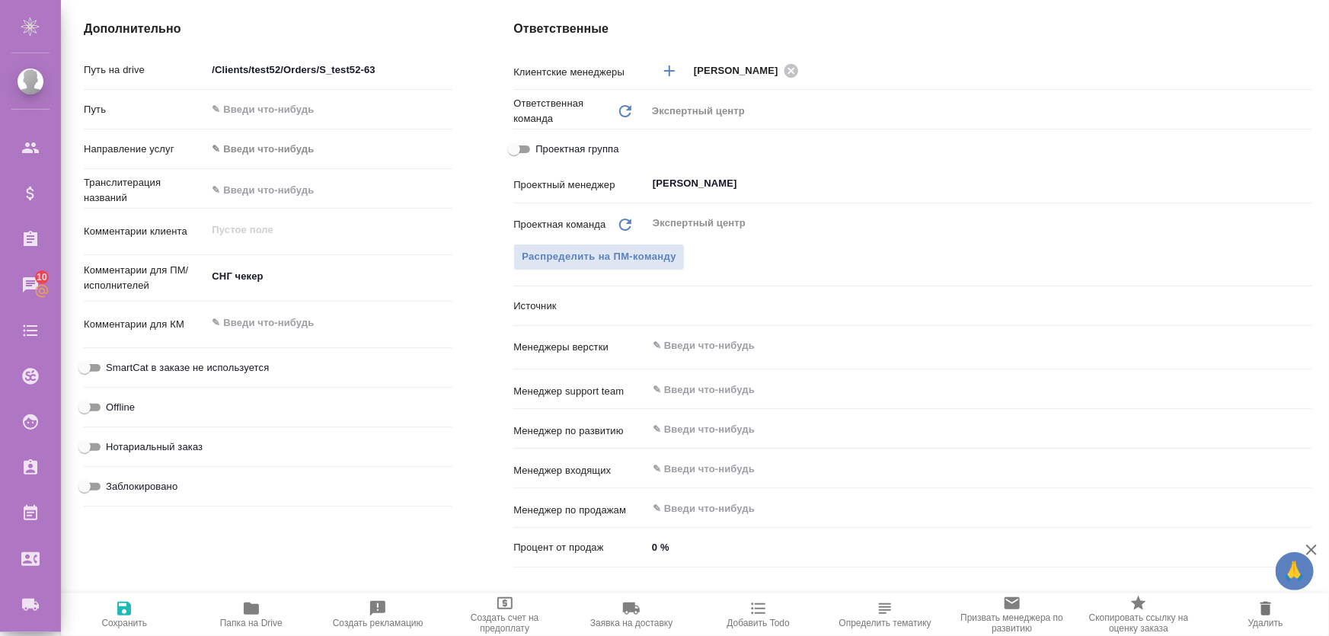
drag, startPoint x: 504, startPoint y: 305, endPoint x: 547, endPoint y: 175, distance: 136.4
click at [628, 376] on div ".cls-1 fill:#fff; AWATERA Zhukova Daria Клиенты Спецификации Заказы 10 Чаты Tod…" at bounding box center [664, 318] width 1329 height 636
type textarea "x"
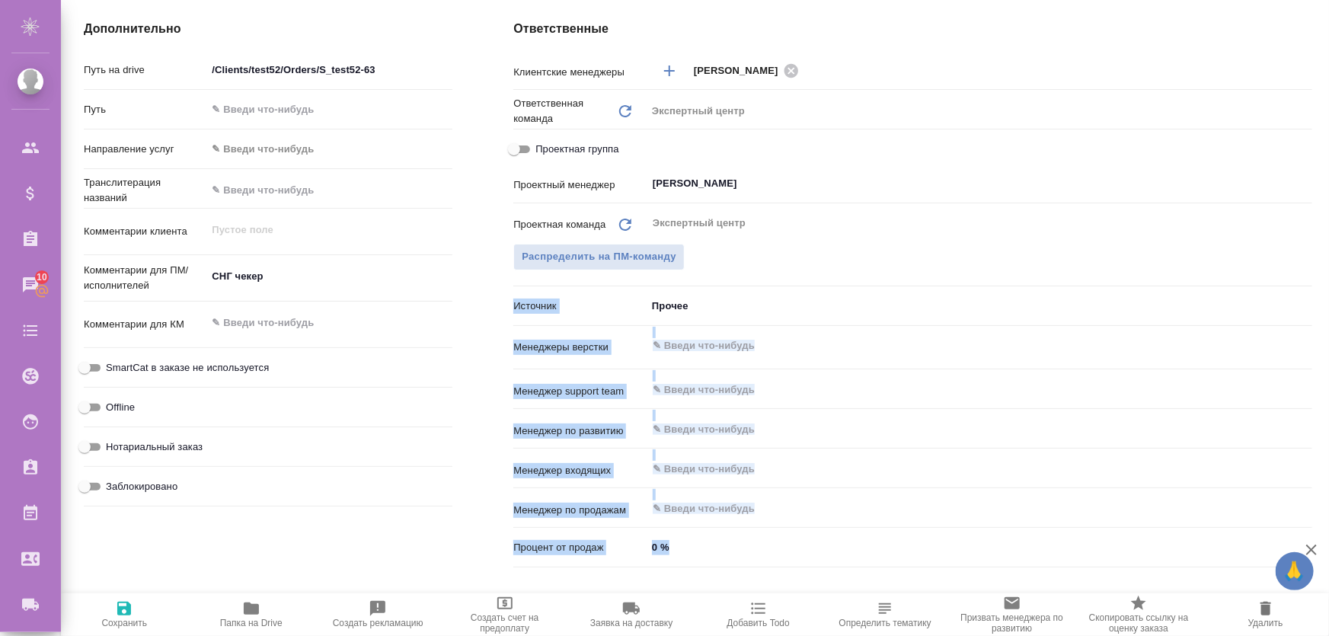
drag, startPoint x: 510, startPoint y: 302, endPoint x: 692, endPoint y: 564, distance: 318.5
click at [692, 564] on div "Ответственные Клиентские менеджеры Гвоздиков Андрей ​ Ответственная команда Обн…" at bounding box center [913, 296] width 860 height 615
copy div "Источник Прочее Менеджеры верстки ​ Менеджер support team ​ Менеджер по развити…"
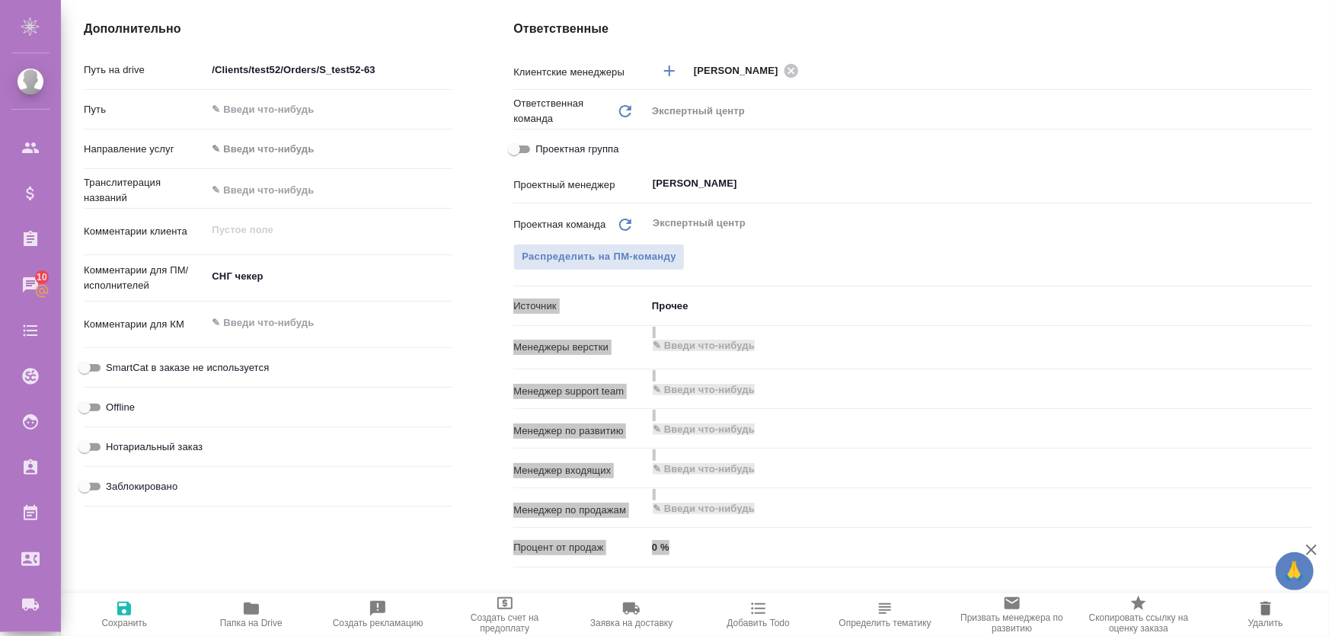
type textarea "x"
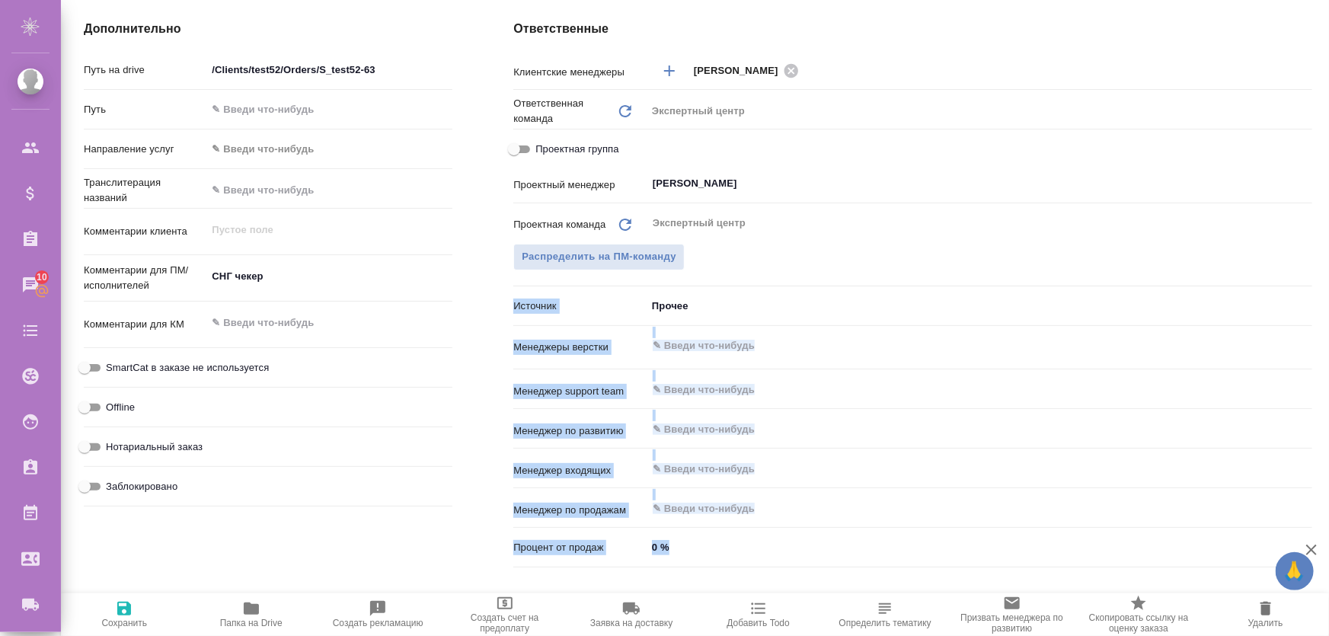
type textarea "x"
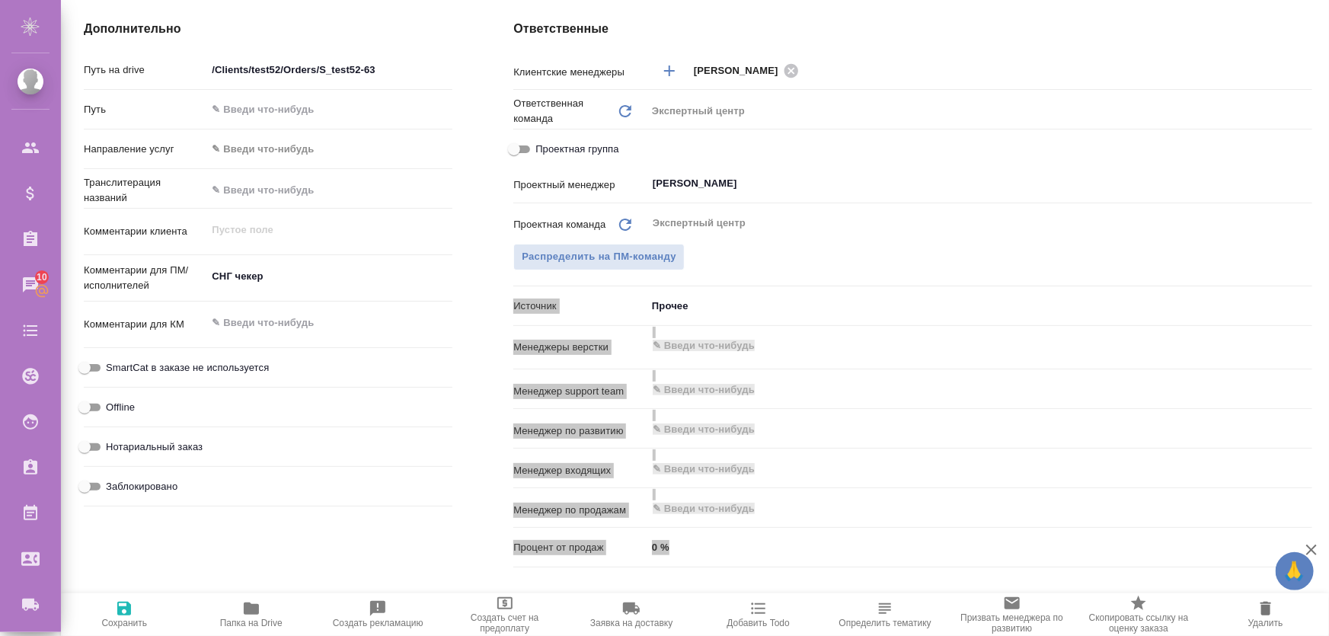
type textarea "x"
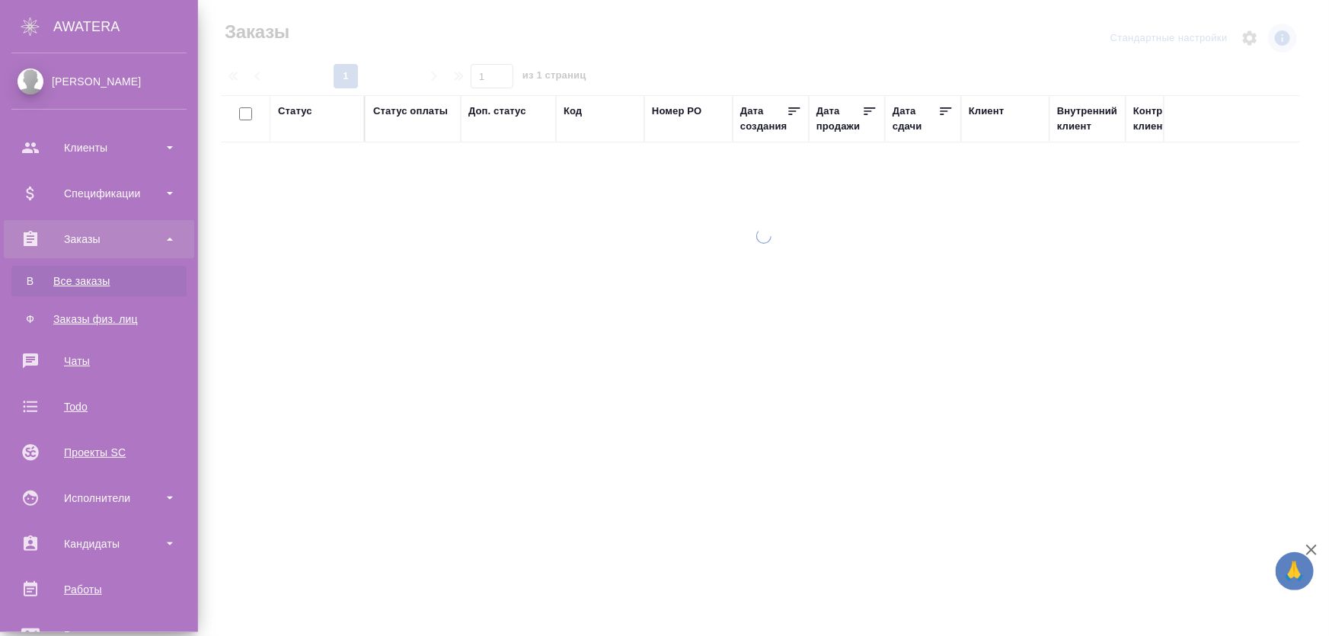
click at [419, 43] on div "Заказы" at bounding box center [403, 32] width 364 height 24
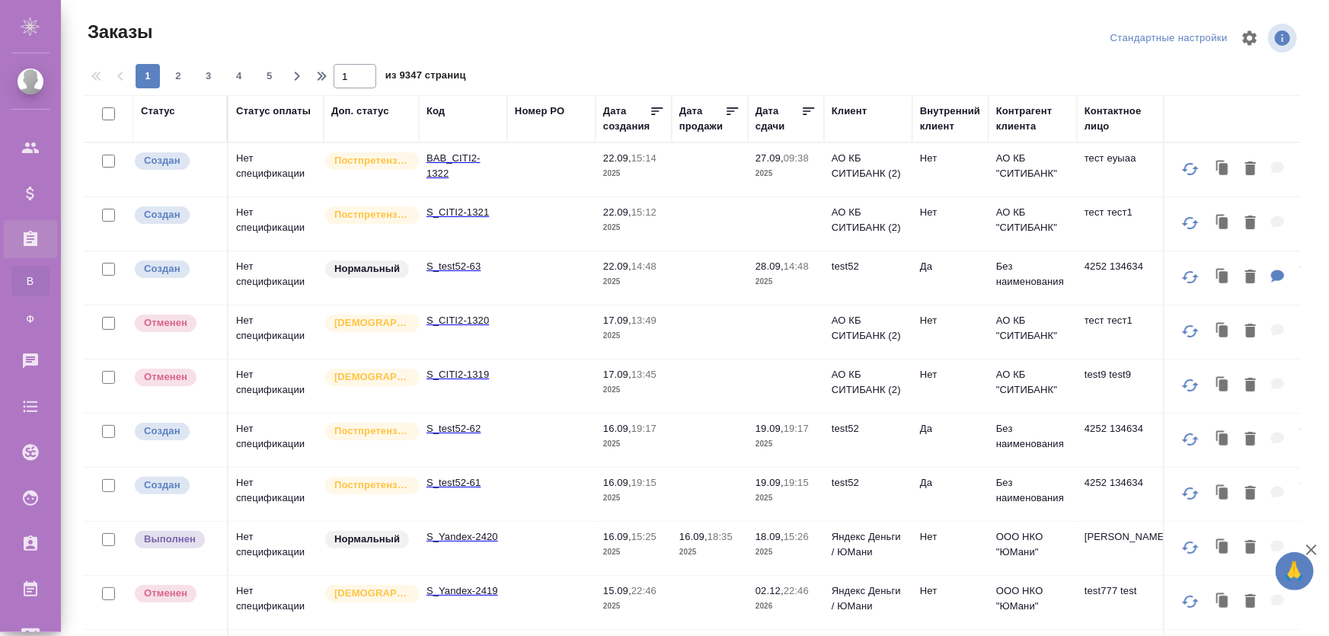
click at [483, 332] on td "S_CITI2-1320" at bounding box center [463, 331] width 88 height 53
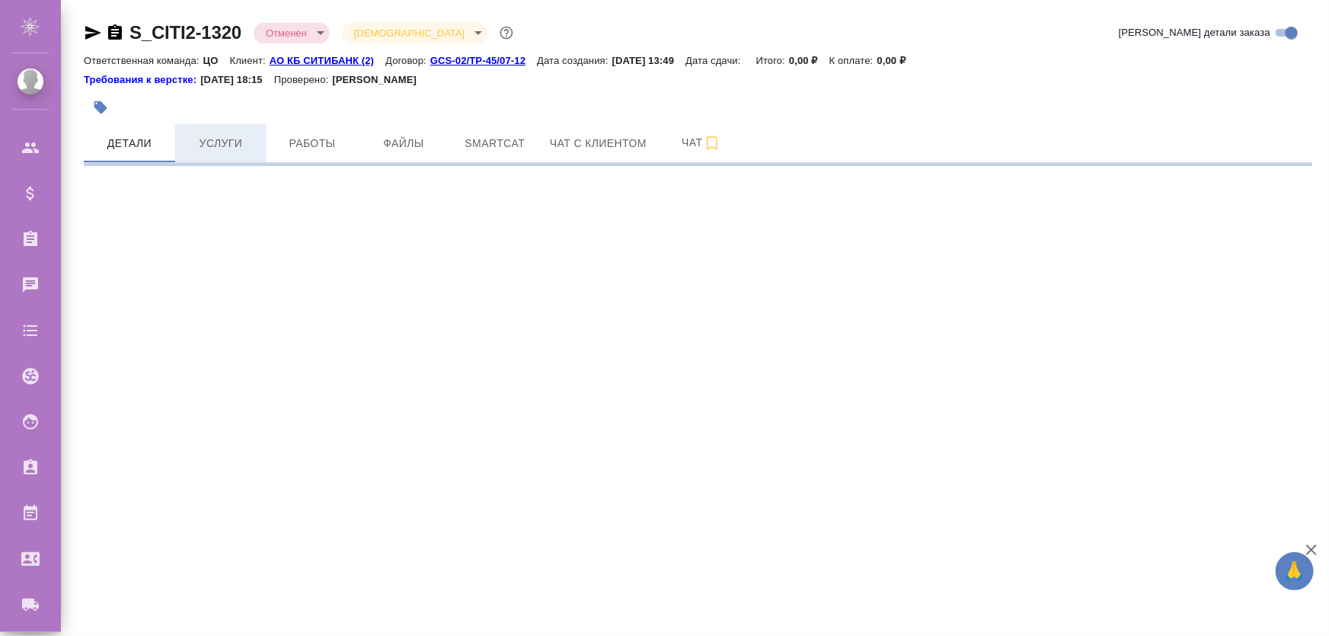
select select "RU"
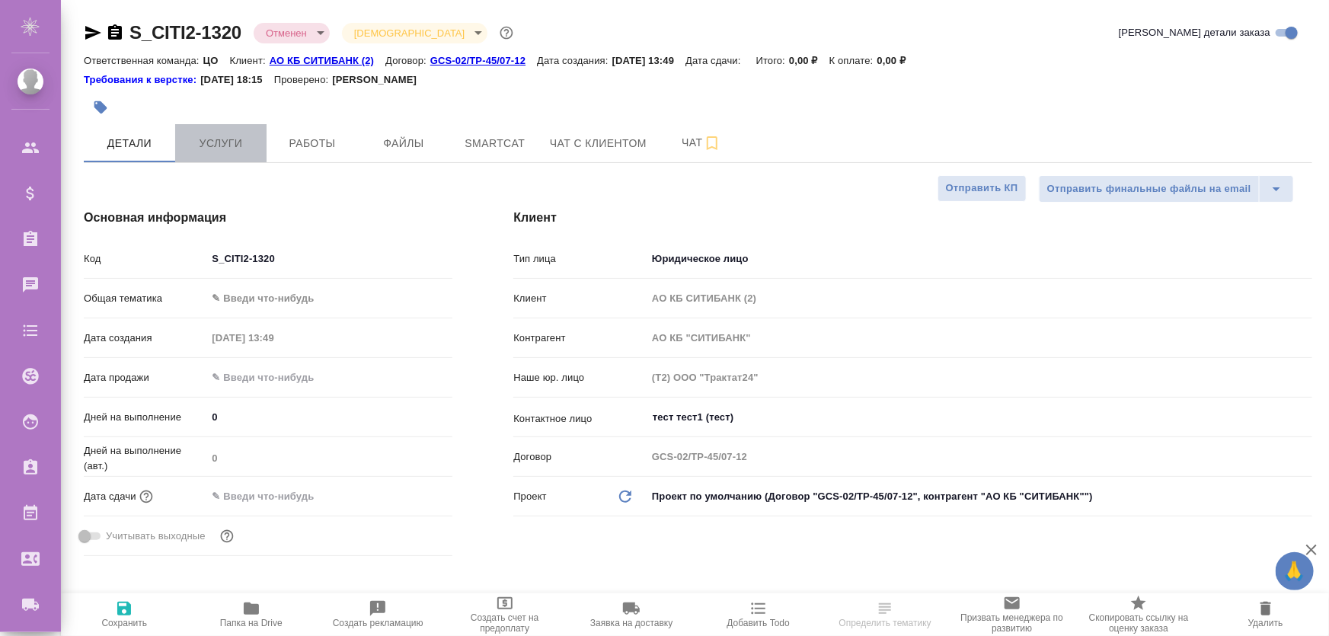
click at [219, 146] on span "Услуги" at bounding box center [220, 143] width 73 height 19
type textarea "x"
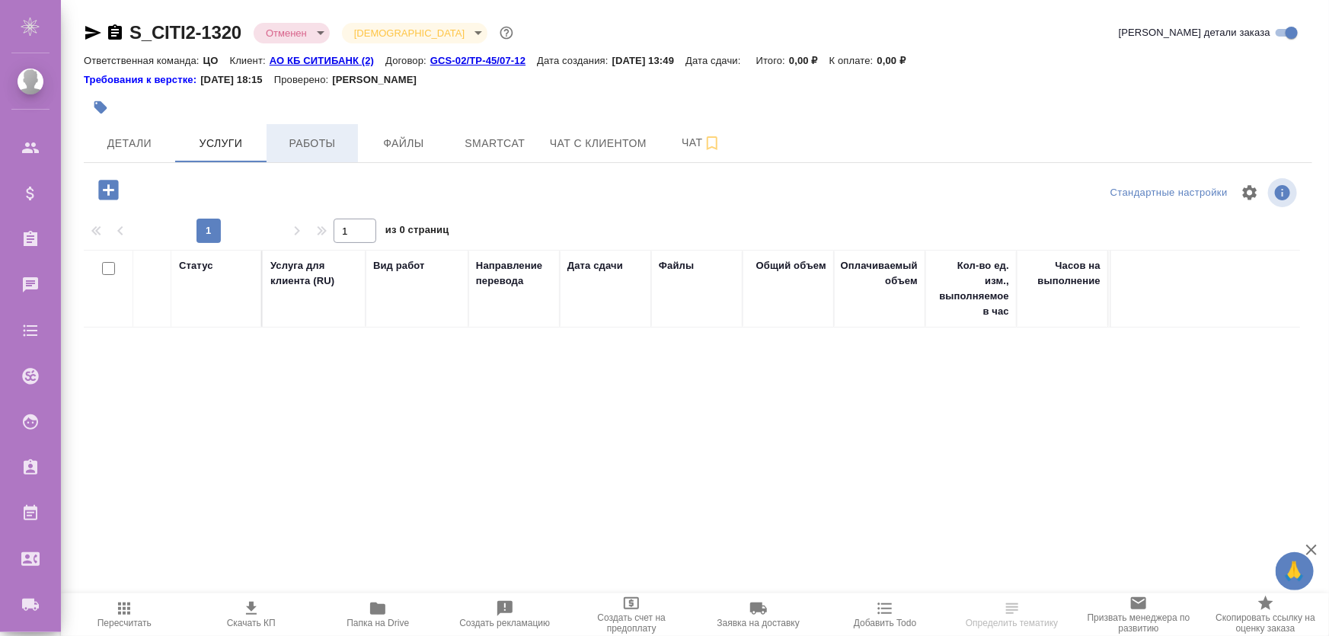
click at [308, 125] on button "Работы" at bounding box center [312, 143] width 91 height 38
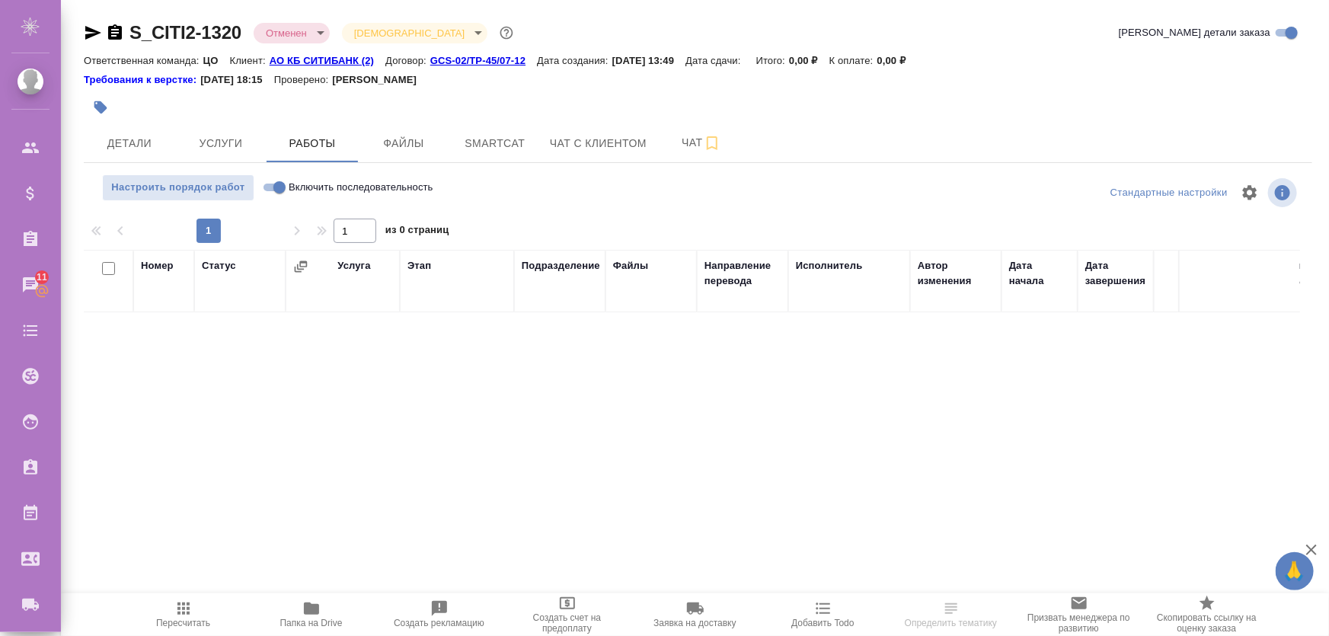
click at [286, 191] on input "Включить последовательность" at bounding box center [279, 187] width 55 height 18
checkbox input "true"
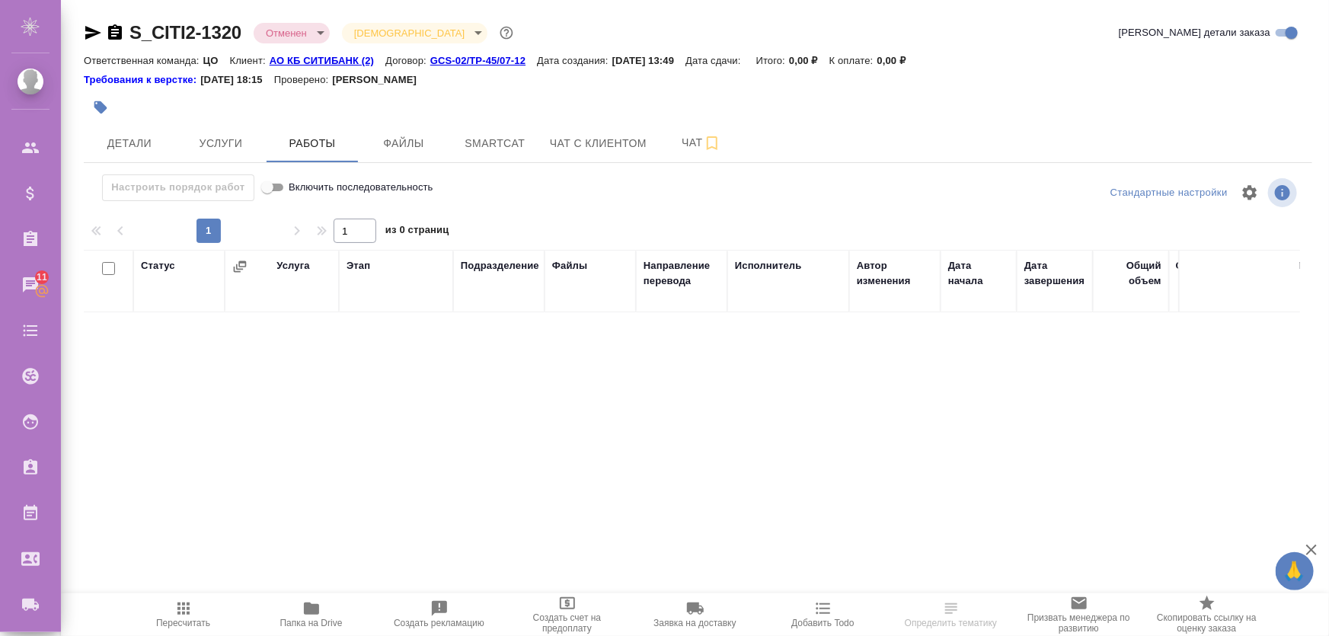
click at [280, 190] on input "Включить последовательность" at bounding box center [267, 187] width 55 height 18
checkbox input "false"
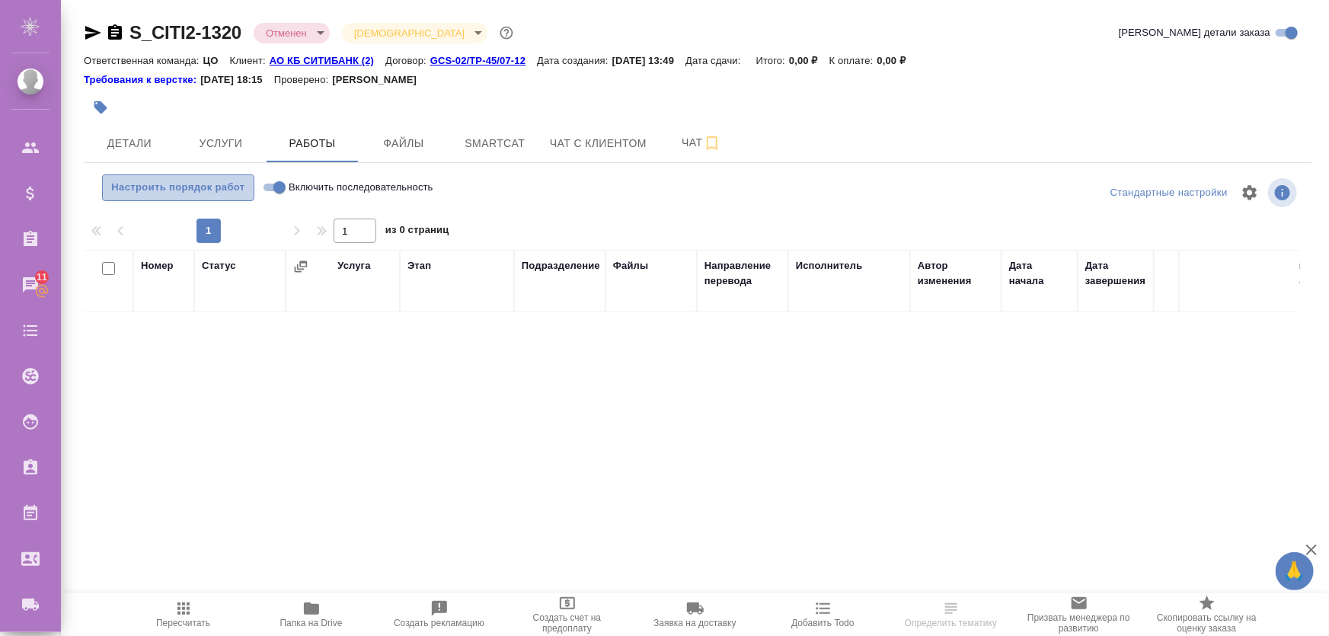
click at [215, 197] on button "Настроить порядок работ" at bounding box center [178, 187] width 152 height 27
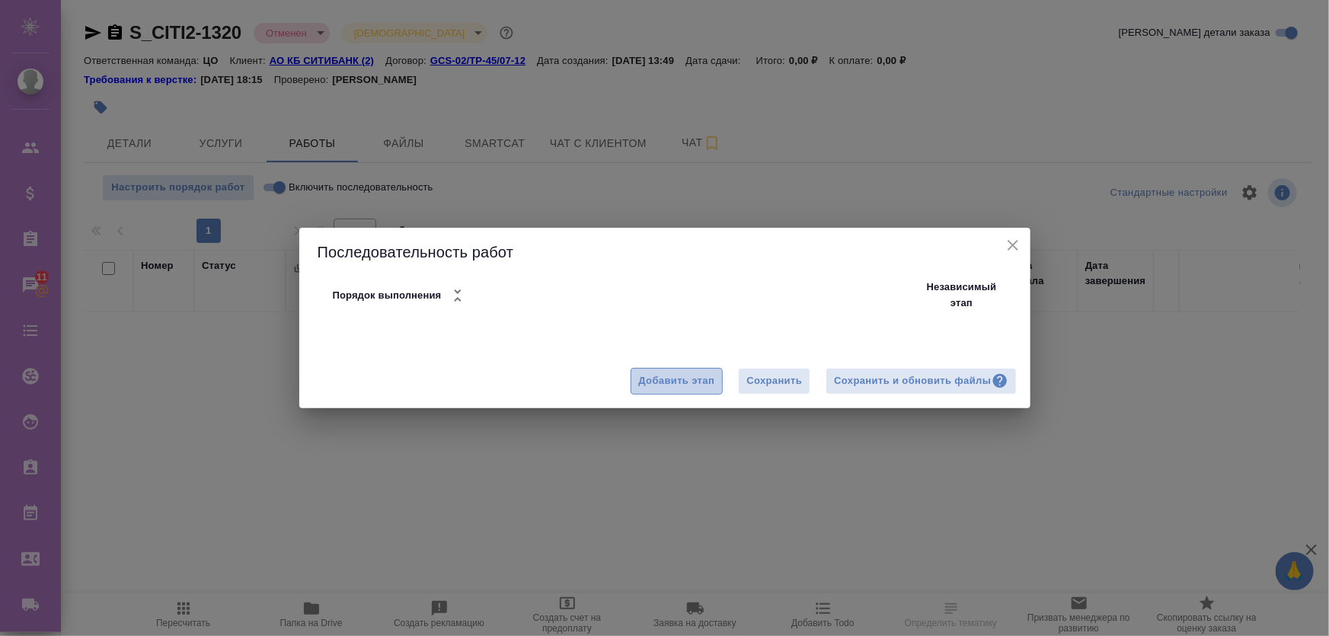
click at [710, 381] on span "Добавить этап" at bounding box center [677, 382] width 76 height 18
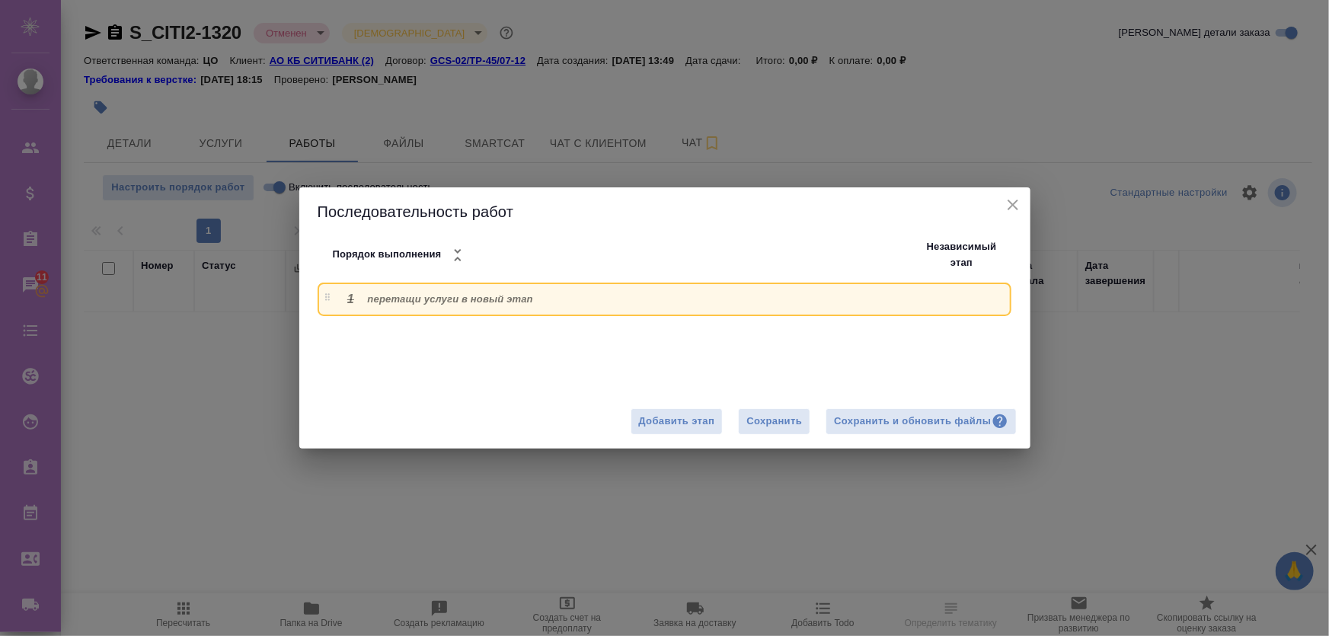
click at [1012, 210] on icon "close" at bounding box center [1013, 205] width 11 height 11
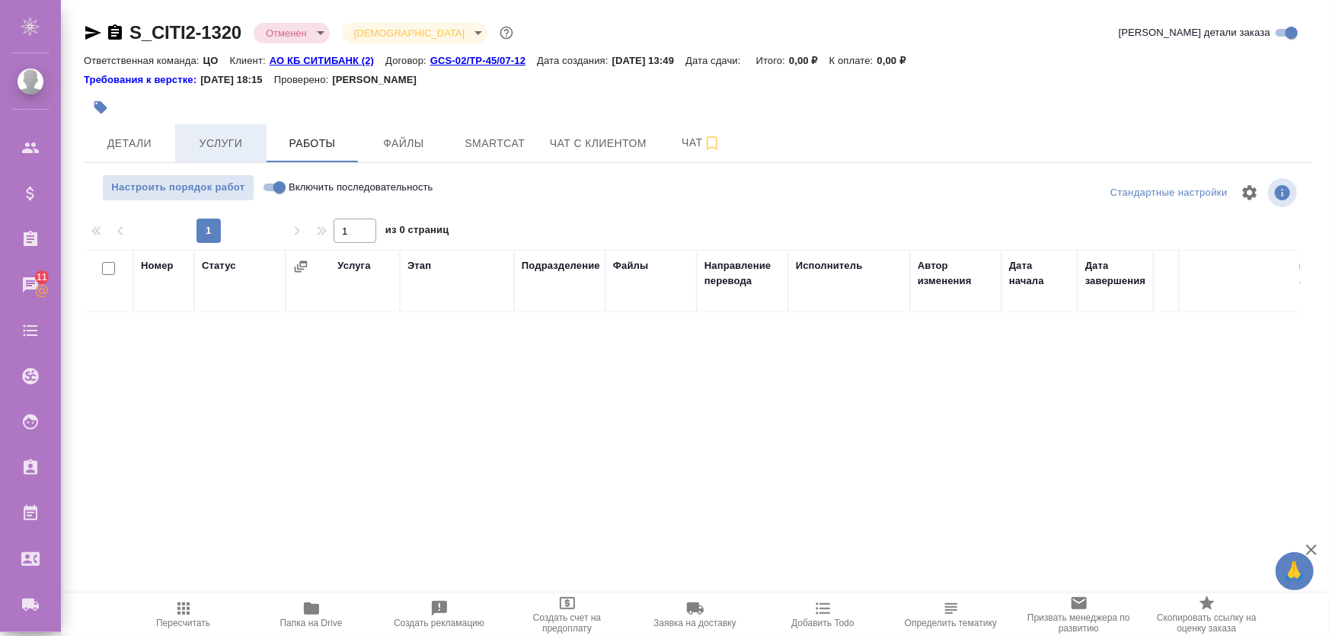
click at [217, 141] on span "Услуги" at bounding box center [220, 143] width 73 height 19
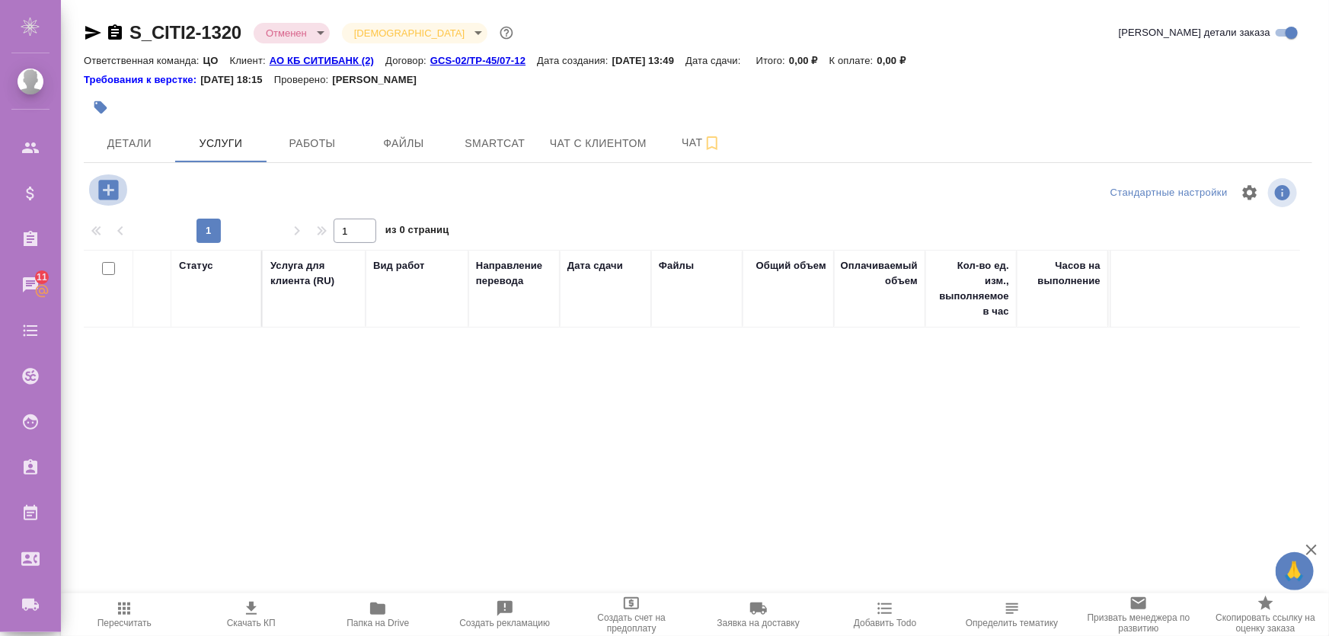
click at [116, 190] on icon "button" at bounding box center [108, 190] width 20 height 20
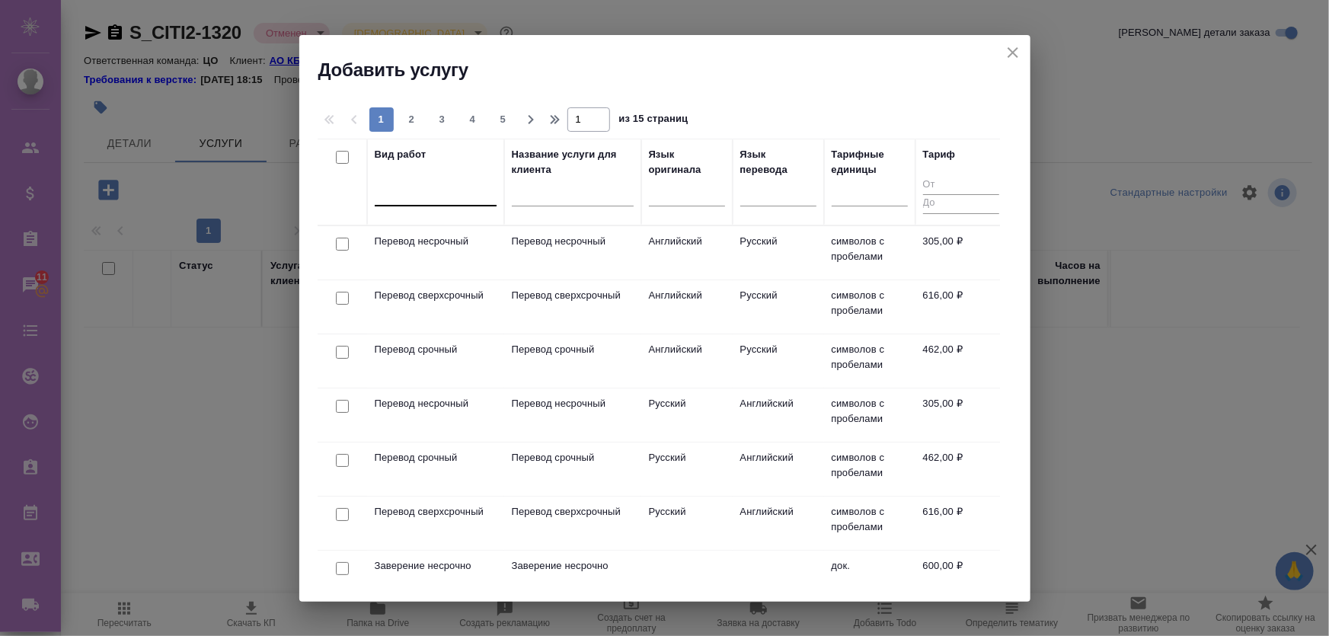
click at [470, 194] on div at bounding box center [436, 191] width 122 height 22
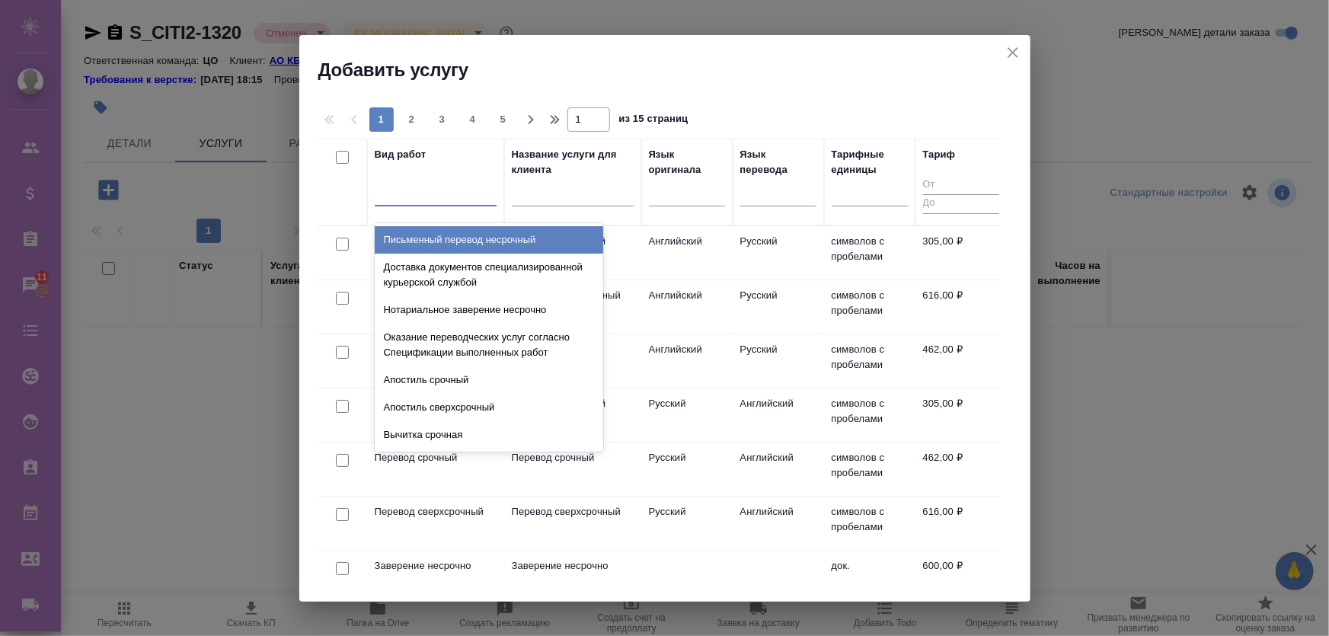
click at [458, 248] on div "Письменный перевод несрочный" at bounding box center [489, 239] width 229 height 27
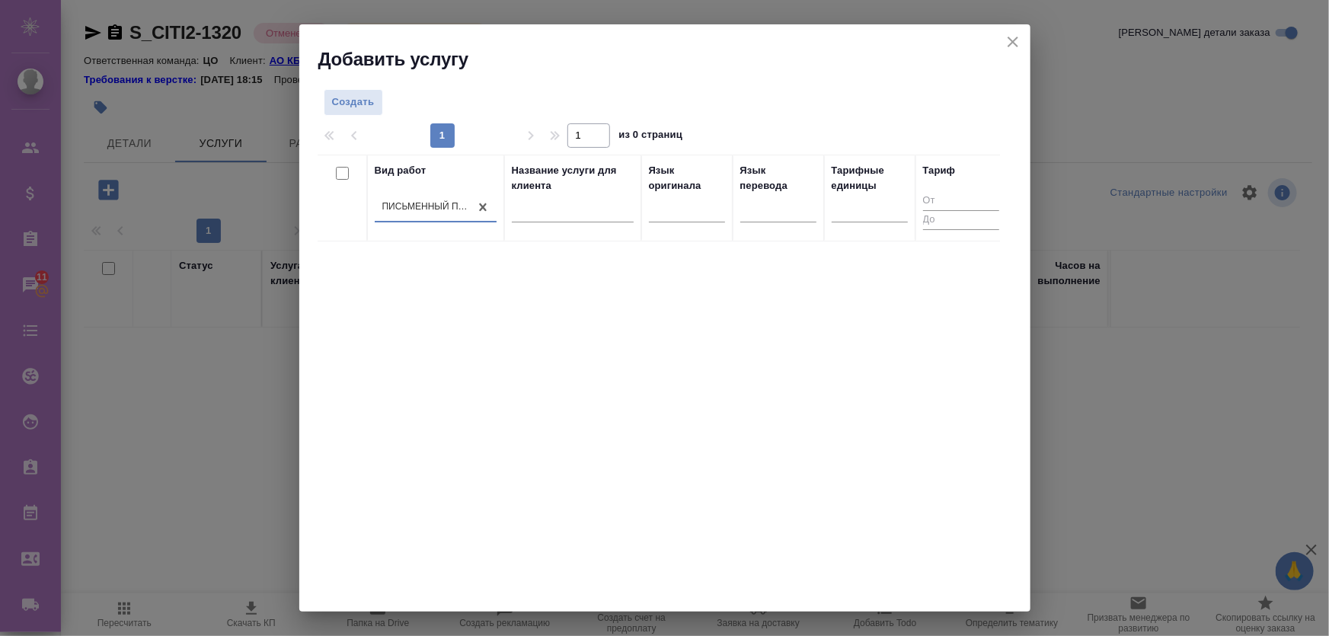
click at [589, 216] on input "text" at bounding box center [573, 212] width 122 height 19
click at [568, 94] on div at bounding box center [664, 102] width 232 height 27
click at [1013, 47] on icon "close" at bounding box center [1013, 42] width 18 height 18
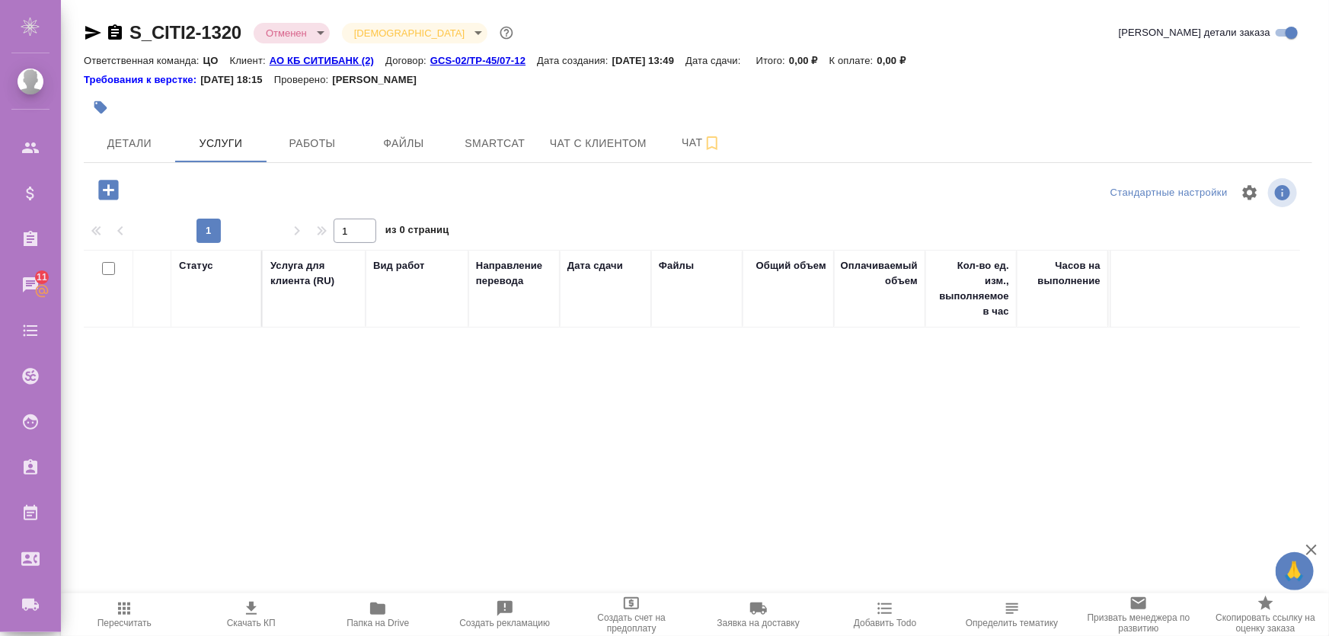
click at [313, 162] on hr at bounding box center [698, 162] width 1229 height 1
click at [329, 151] on span "Работы" at bounding box center [312, 143] width 73 height 19
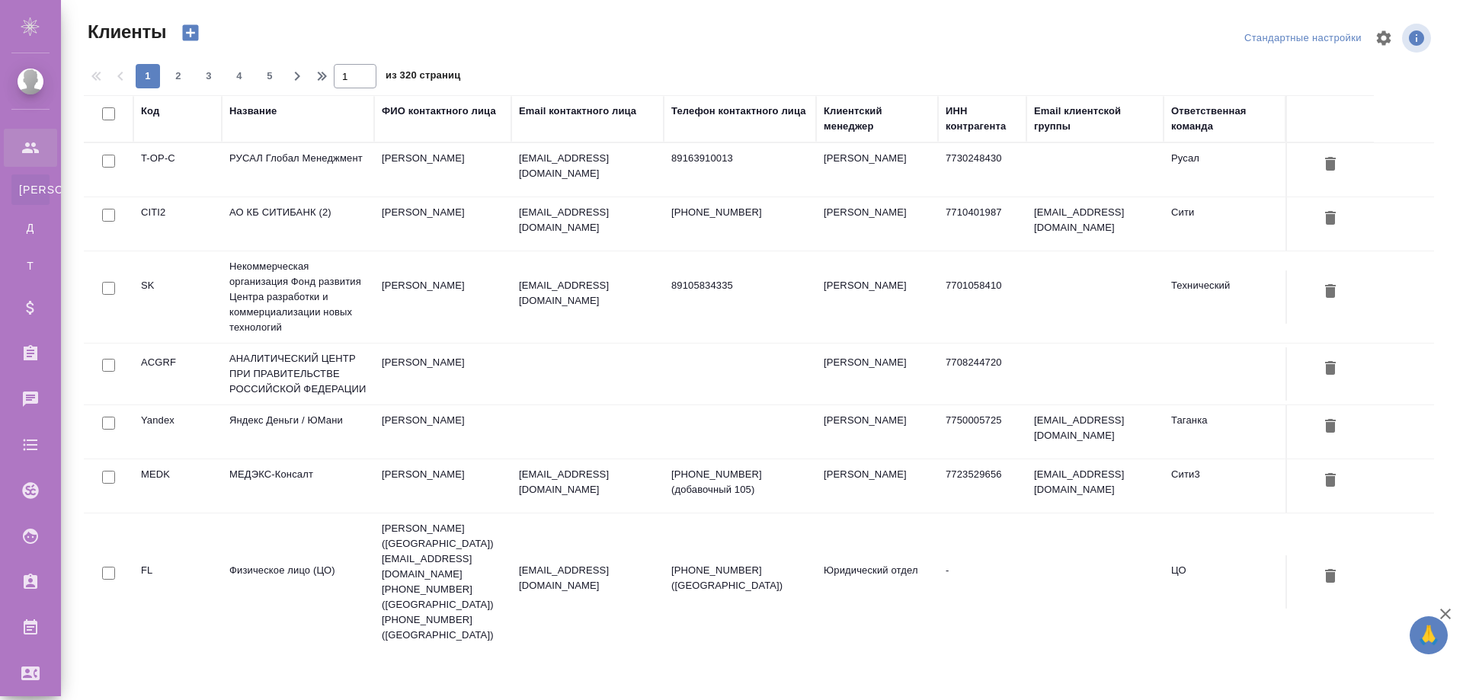
select select "RU"
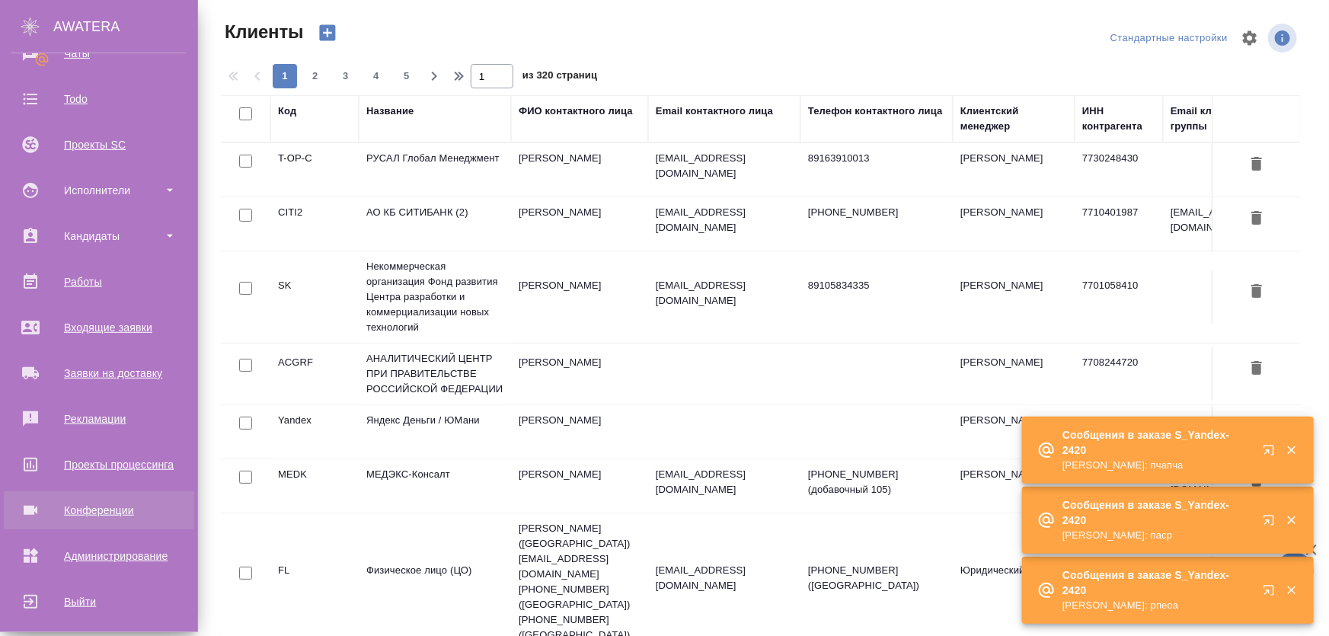
scroll to position [357, 0]
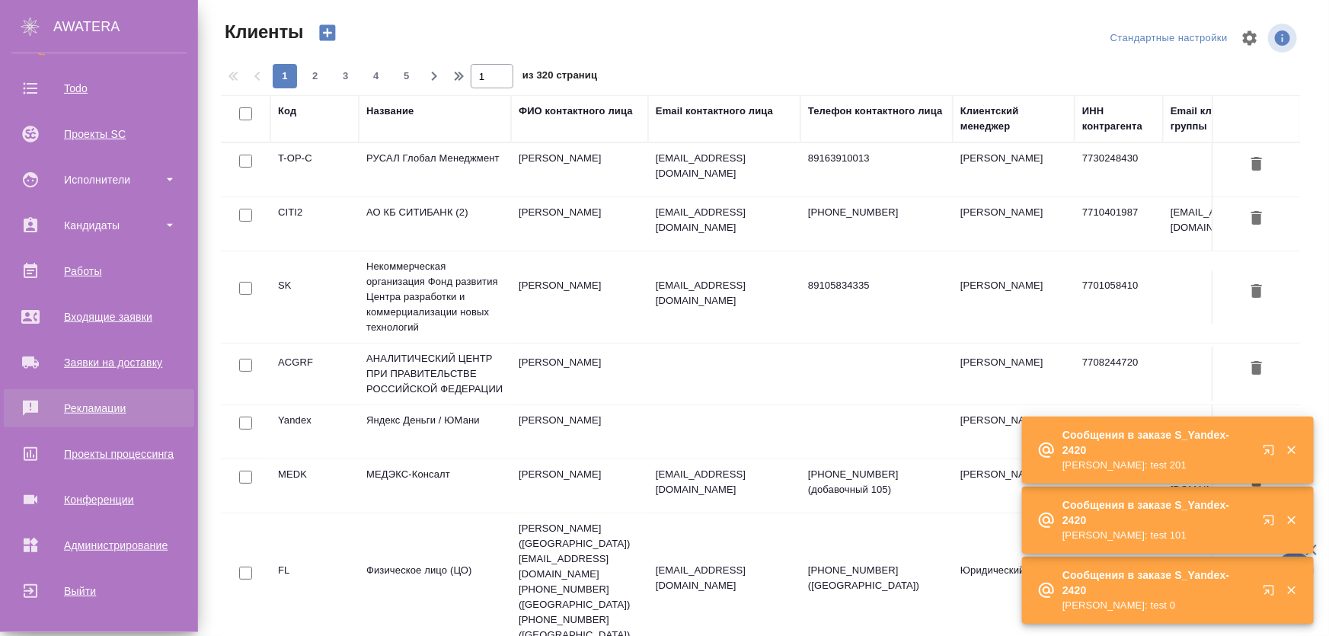
click at [91, 410] on div "Рекламации" at bounding box center [98, 408] width 175 height 23
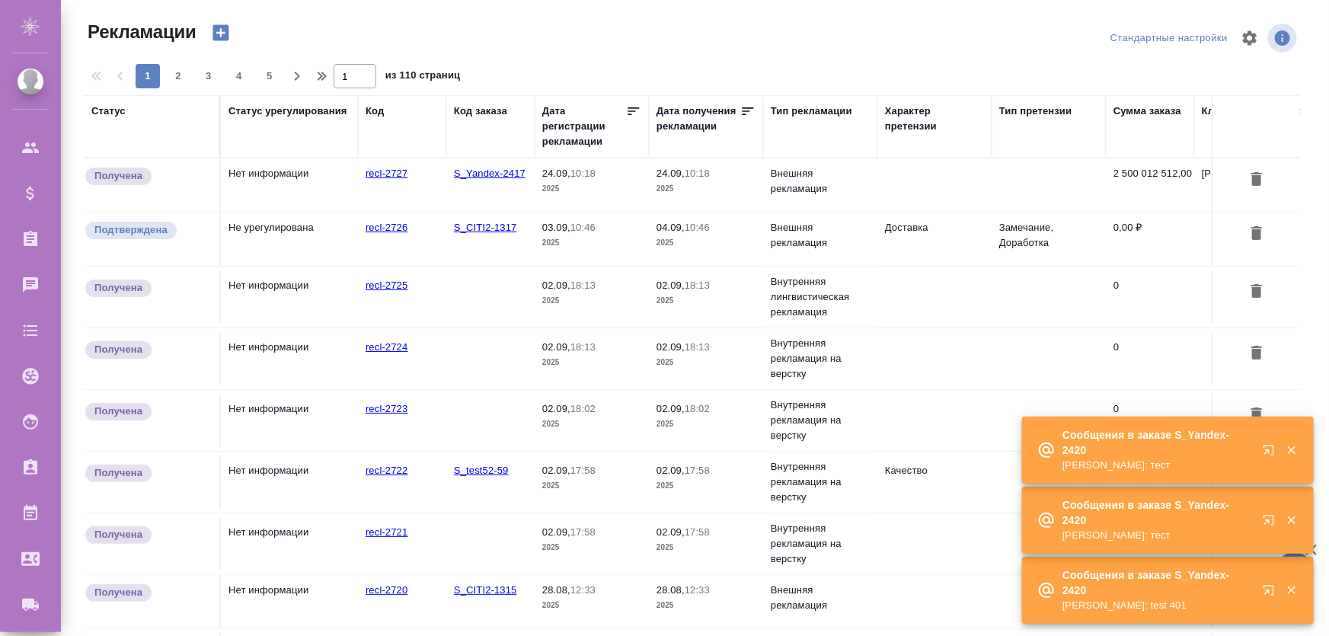
click at [435, 305] on td "recl-2725" at bounding box center [402, 296] width 88 height 53
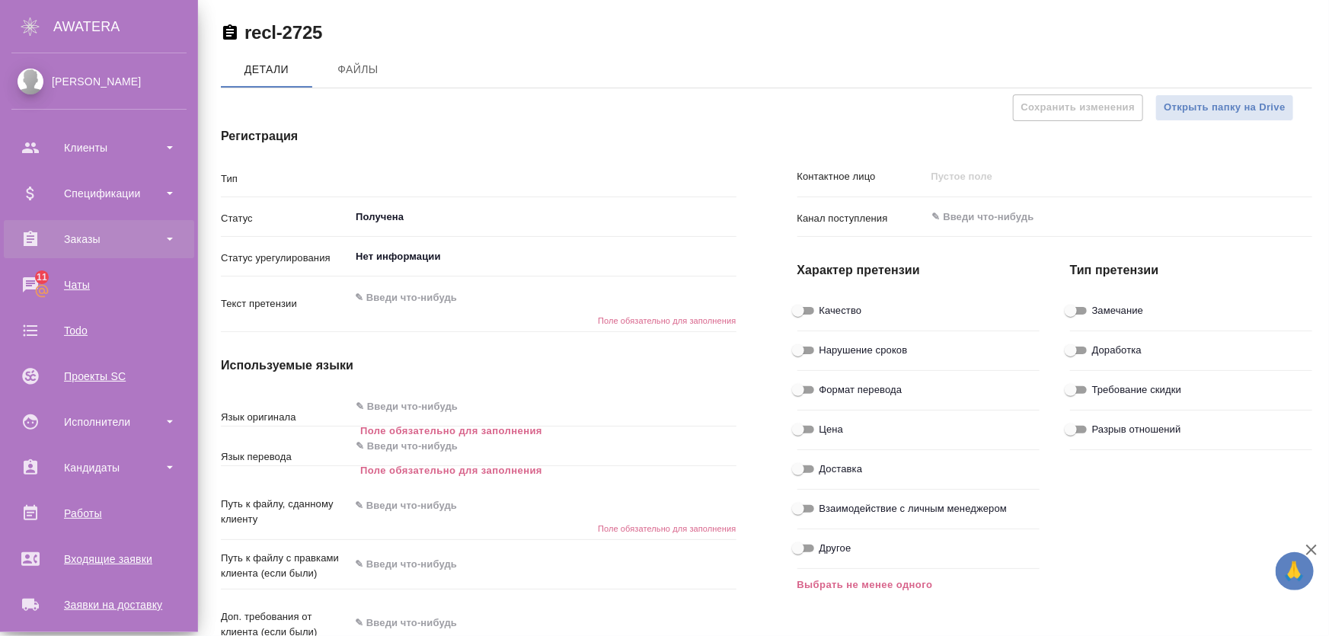
click at [83, 242] on div "Заказы" at bounding box center [98, 239] width 175 height 23
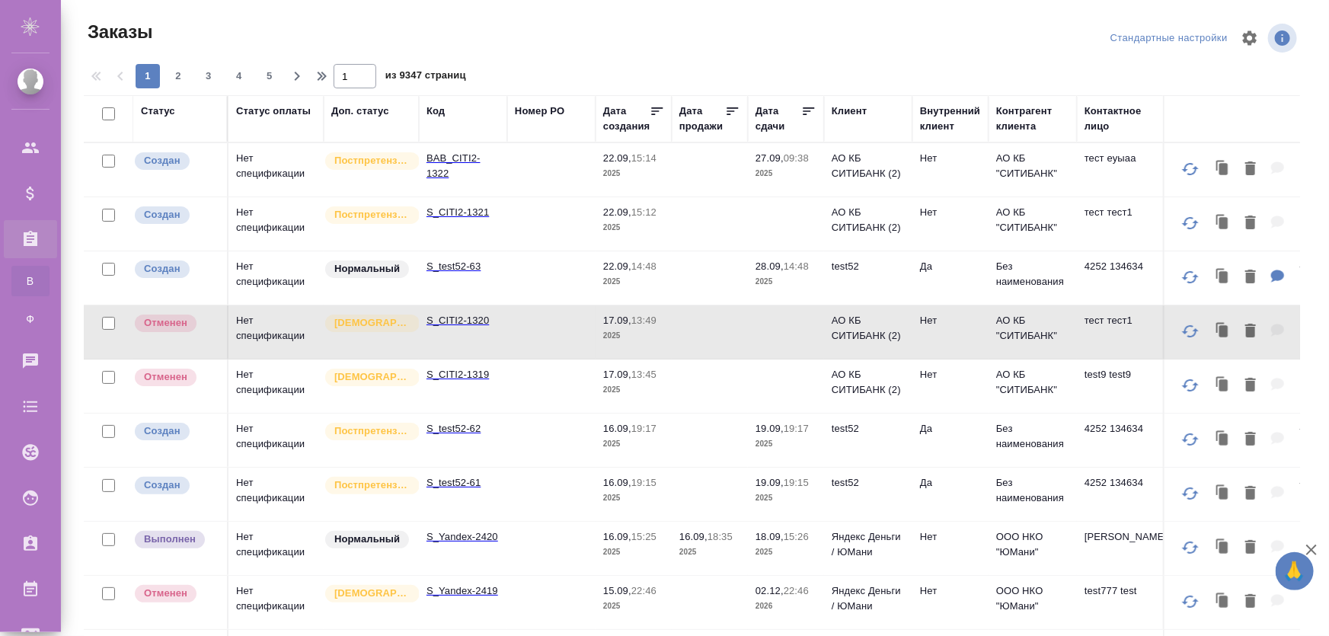
click at [444, 270] on p "S_test52-63" at bounding box center [463, 266] width 73 height 15
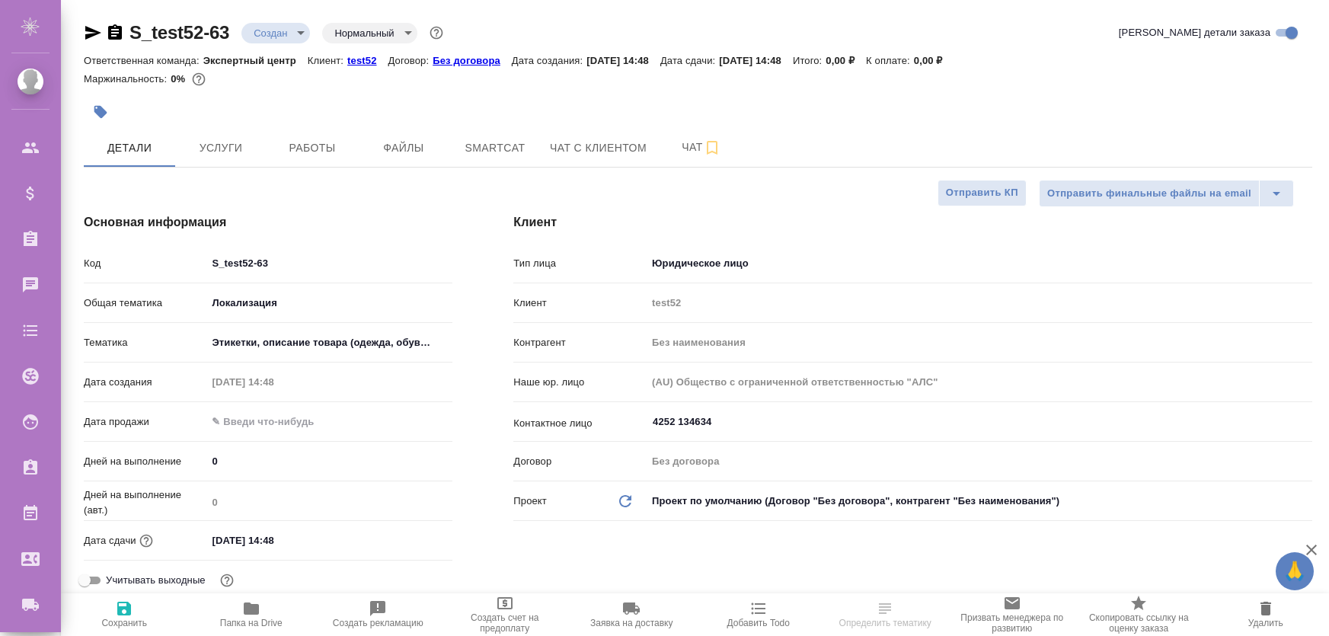
select select "RU"
click at [403, 616] on span "Создать рекламацию" at bounding box center [378, 614] width 109 height 29
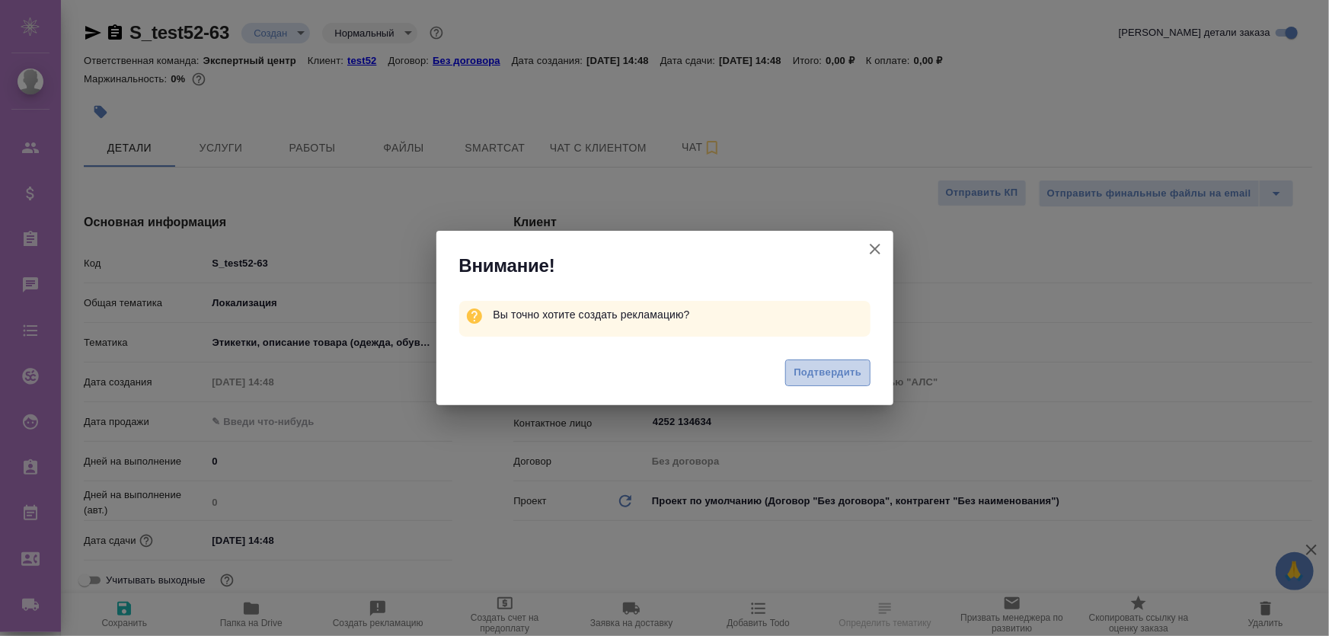
click at [811, 360] on button "Подтвердить" at bounding box center [827, 373] width 85 height 27
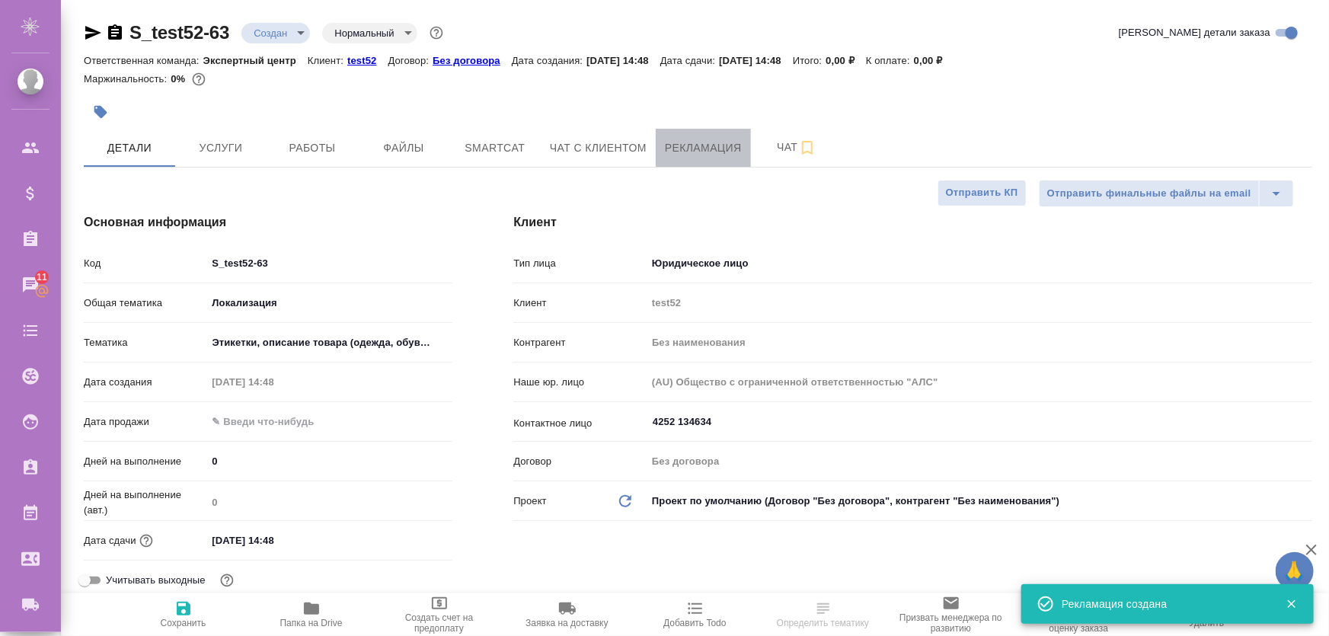
click at [706, 137] on button "Рекламация" at bounding box center [703, 148] width 95 height 38
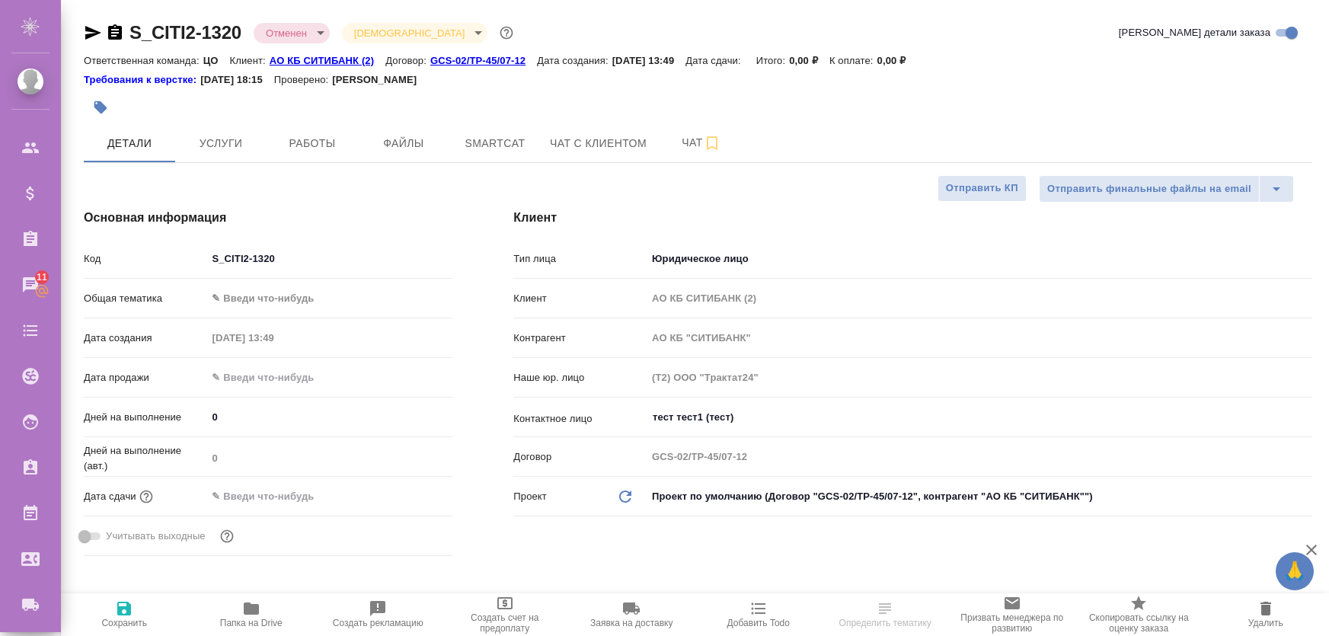
select select "RU"
type textarea "x"
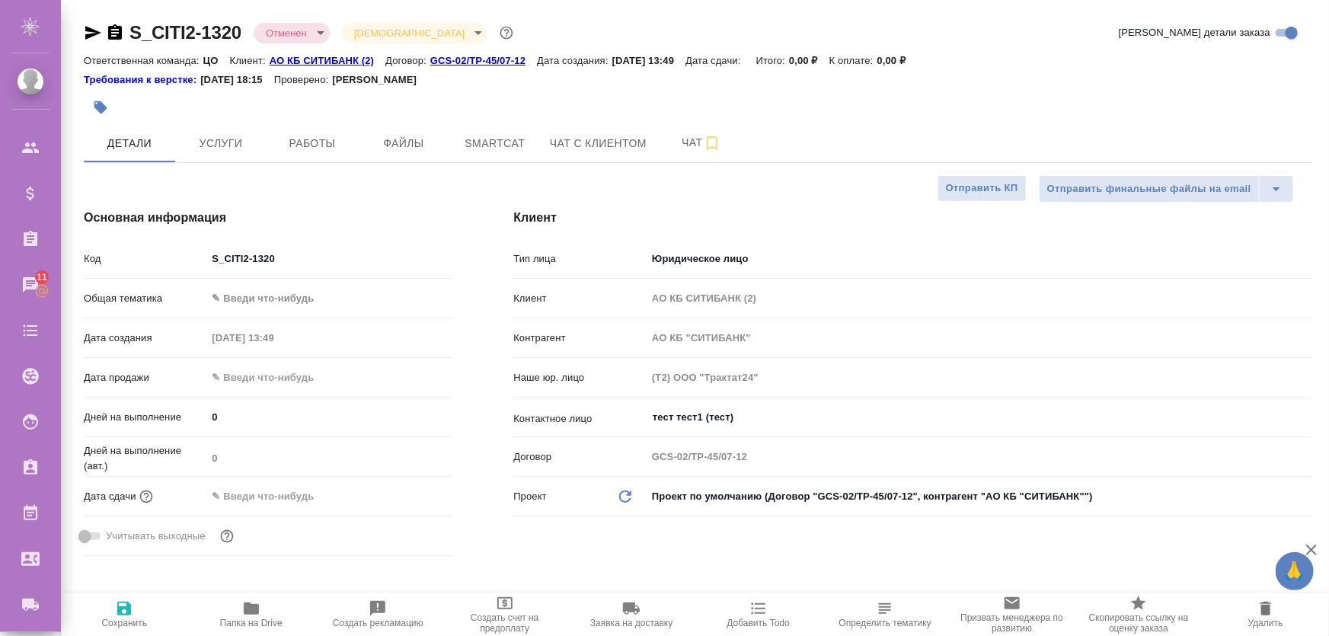
type textarea "x"
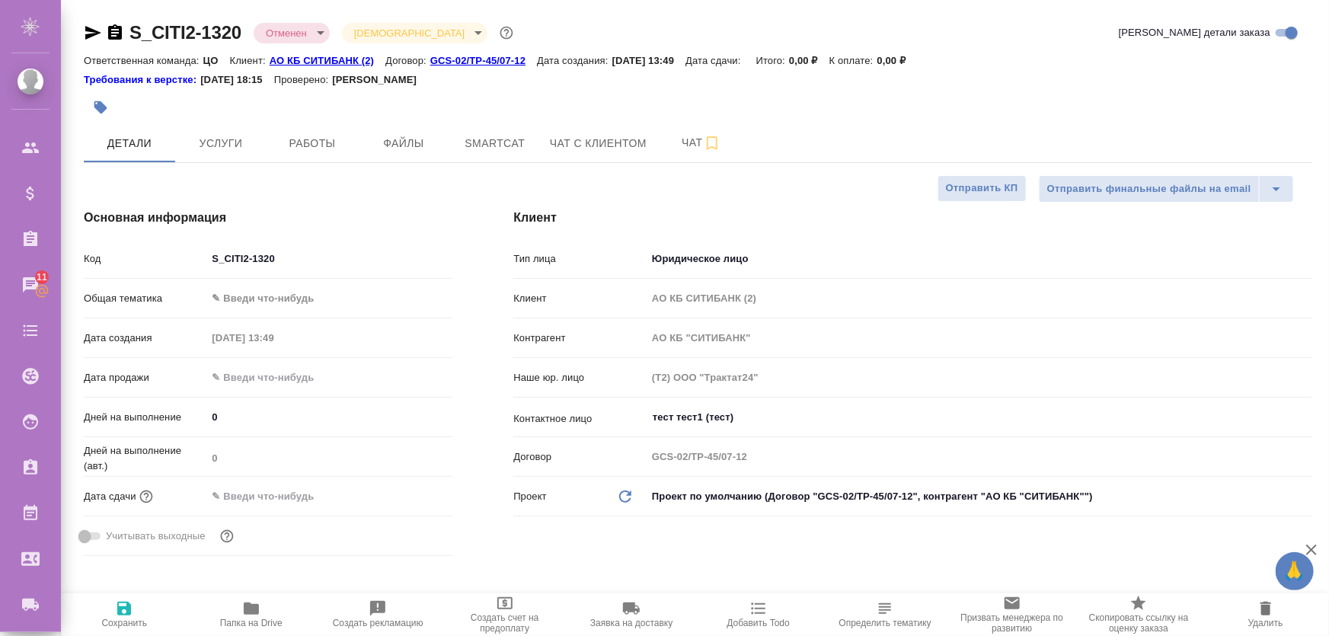
type textarea "x"
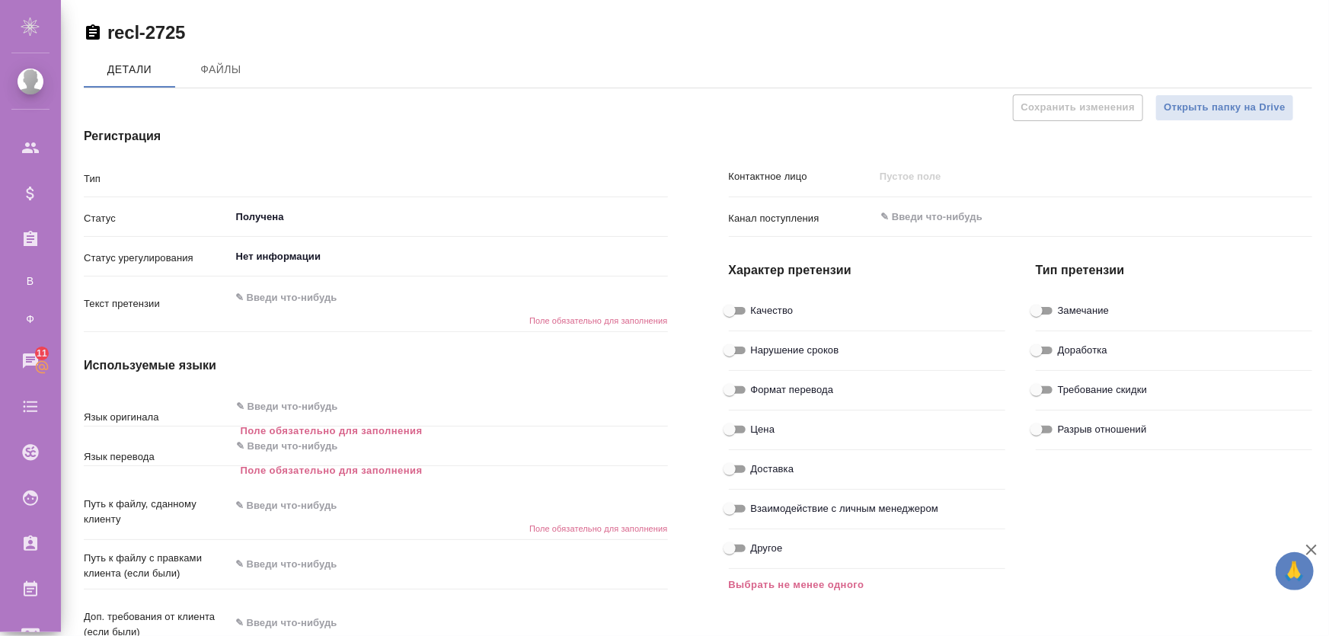
click at [90, 219] on p "Статус" at bounding box center [157, 218] width 146 height 15
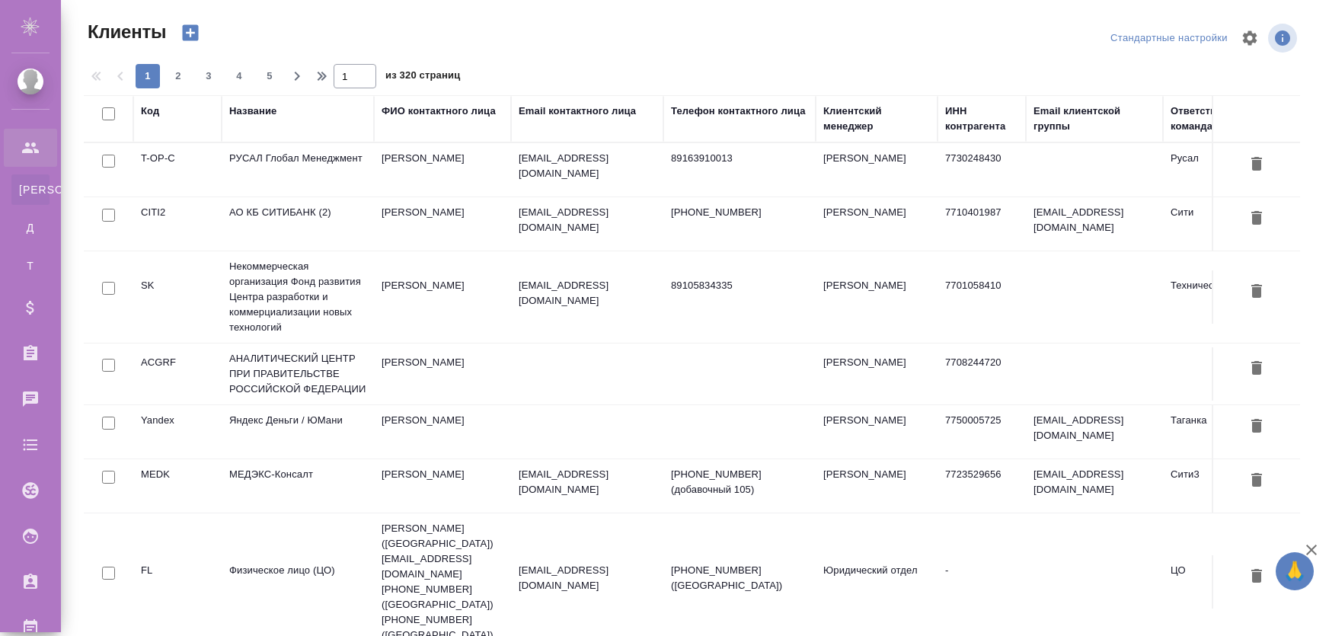
select select "RU"
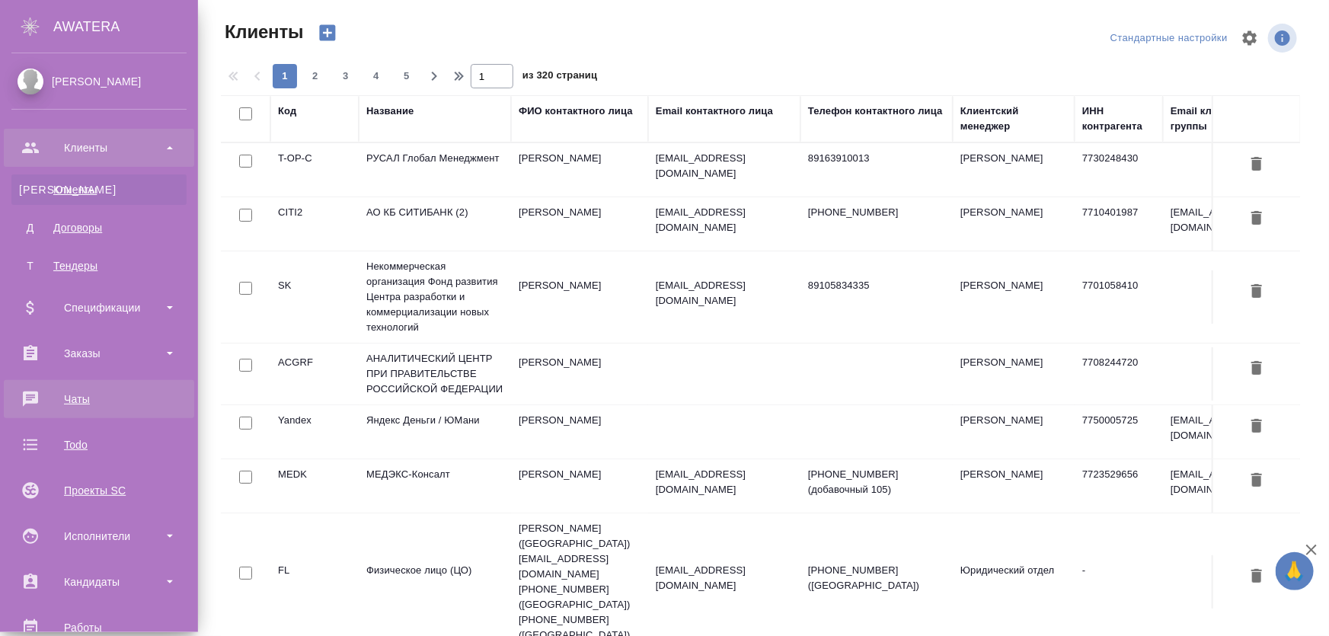
click at [76, 400] on div "Чаты" at bounding box center [98, 399] width 175 height 23
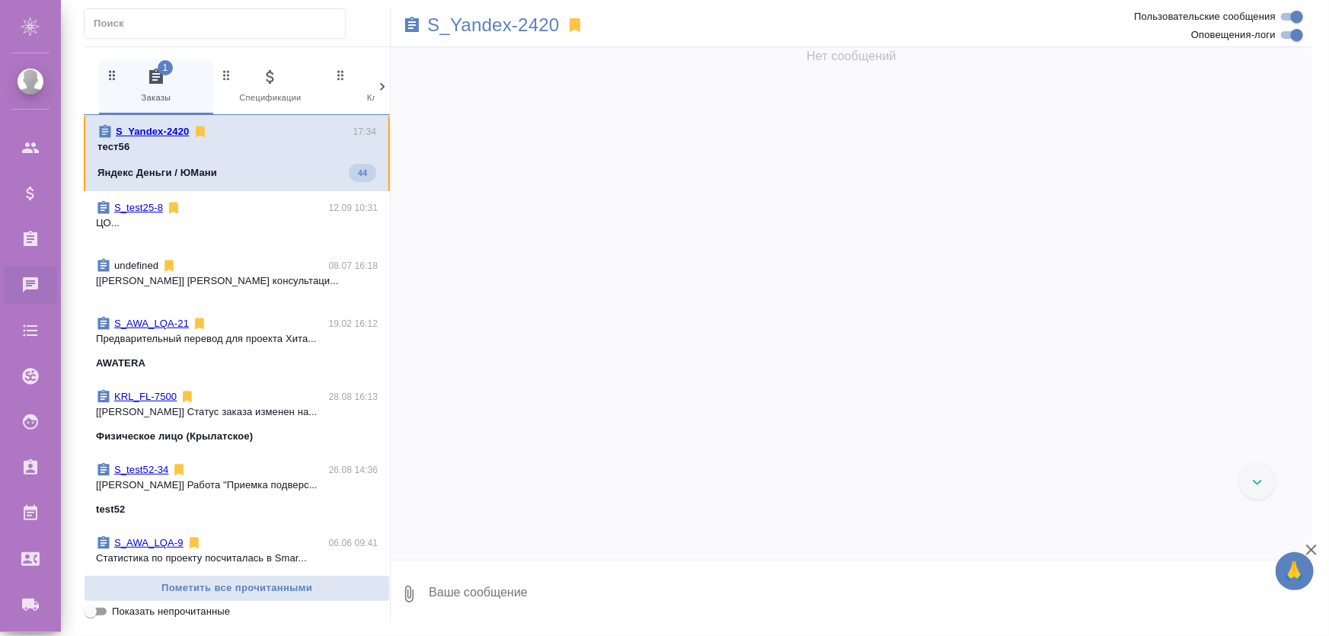
scroll to position [3718, 0]
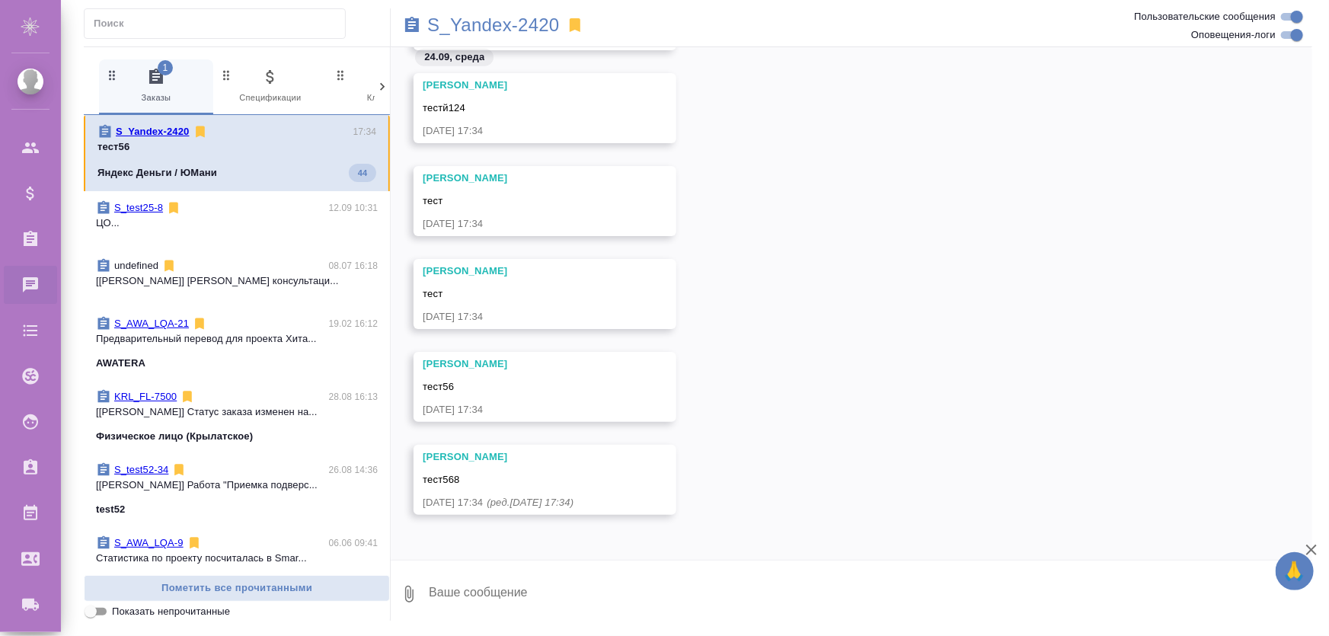
click at [547, 590] on textarea at bounding box center [869, 594] width 885 height 52
click at [513, 398] on div "[PERSON_NAME] тест[PHONE_NUMBER][DATE] 17:34" at bounding box center [545, 387] width 263 height 70
click at [474, 296] on div "тест" at bounding box center [523, 292] width 200 height 19
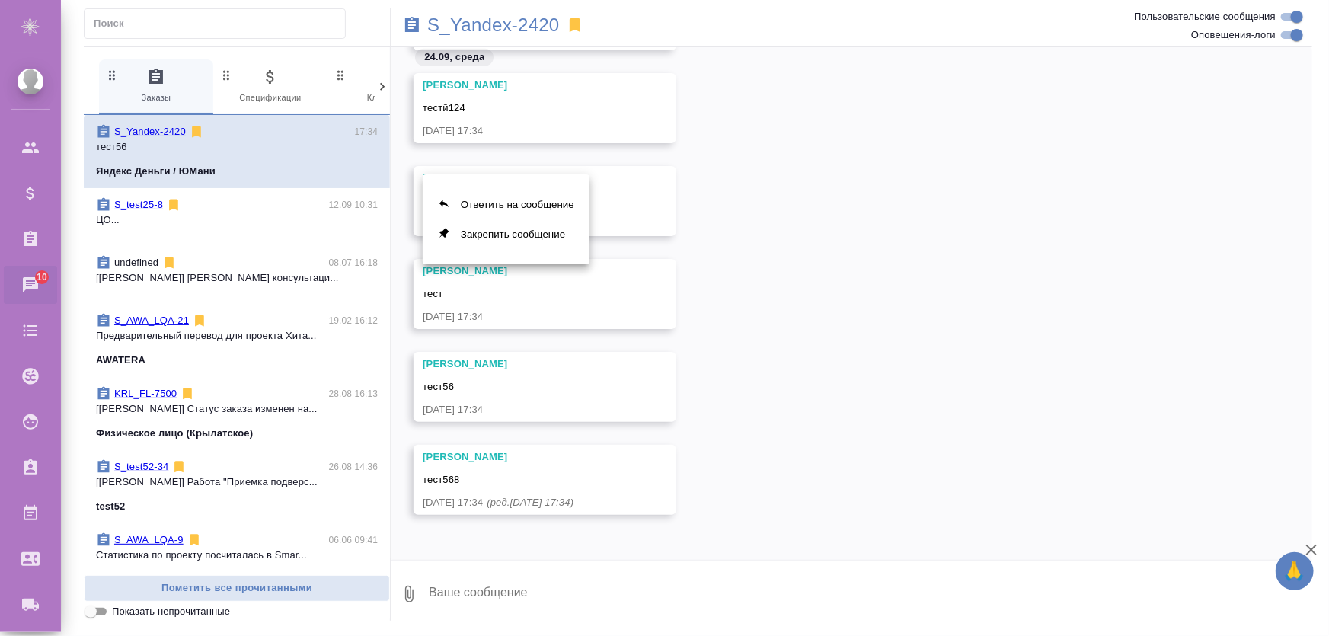
click at [539, 293] on div at bounding box center [664, 318] width 1329 height 636
drag, startPoint x: 596, startPoint y: 621, endPoint x: 585, endPoint y: 609, distance: 16.2
click at [588, 617] on div "S_Yandex-2420 0 Заказы 0 Спецификации 0 Клиенты 0 Входящие 0 Тендеры 0 Исполнит…" at bounding box center [698, 314] width 1246 height 629
click at [581, 603] on textarea at bounding box center [869, 594] width 885 height 52
click at [250, 219] on p "ЦО..." at bounding box center [237, 220] width 282 height 15
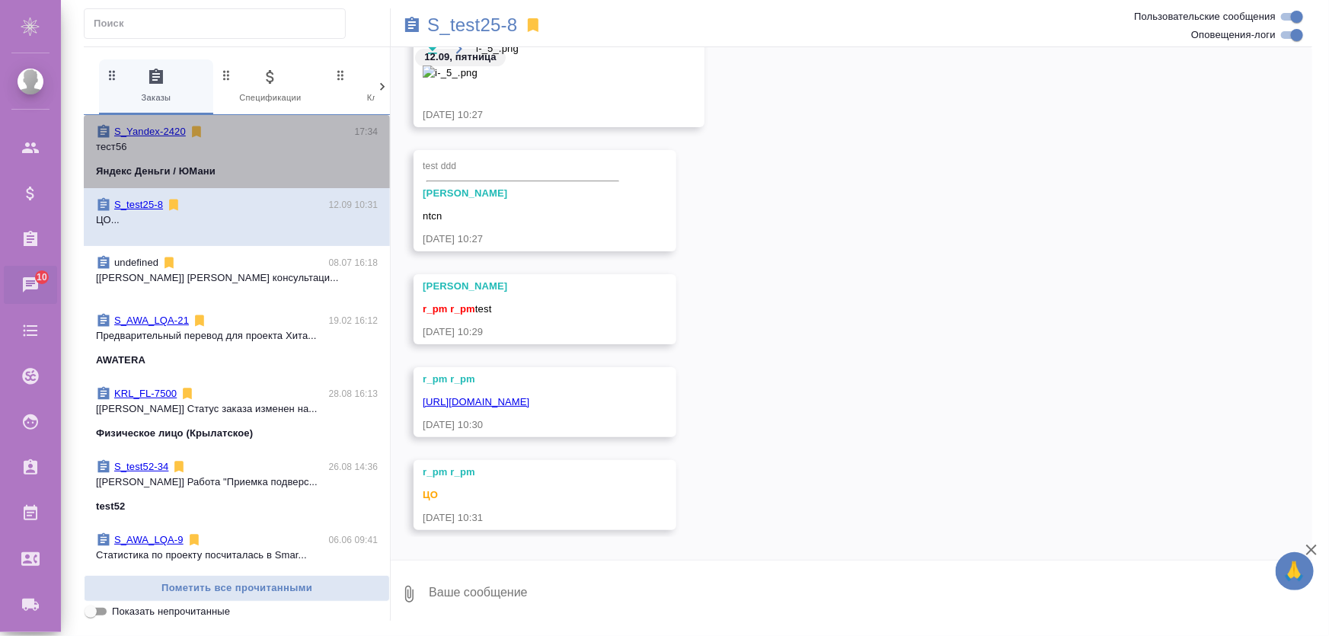
click at [287, 181] on div "S_Yandex-2420 17:34 тест56 Яндекс Деньги / ЮМани" at bounding box center [237, 151] width 306 height 73
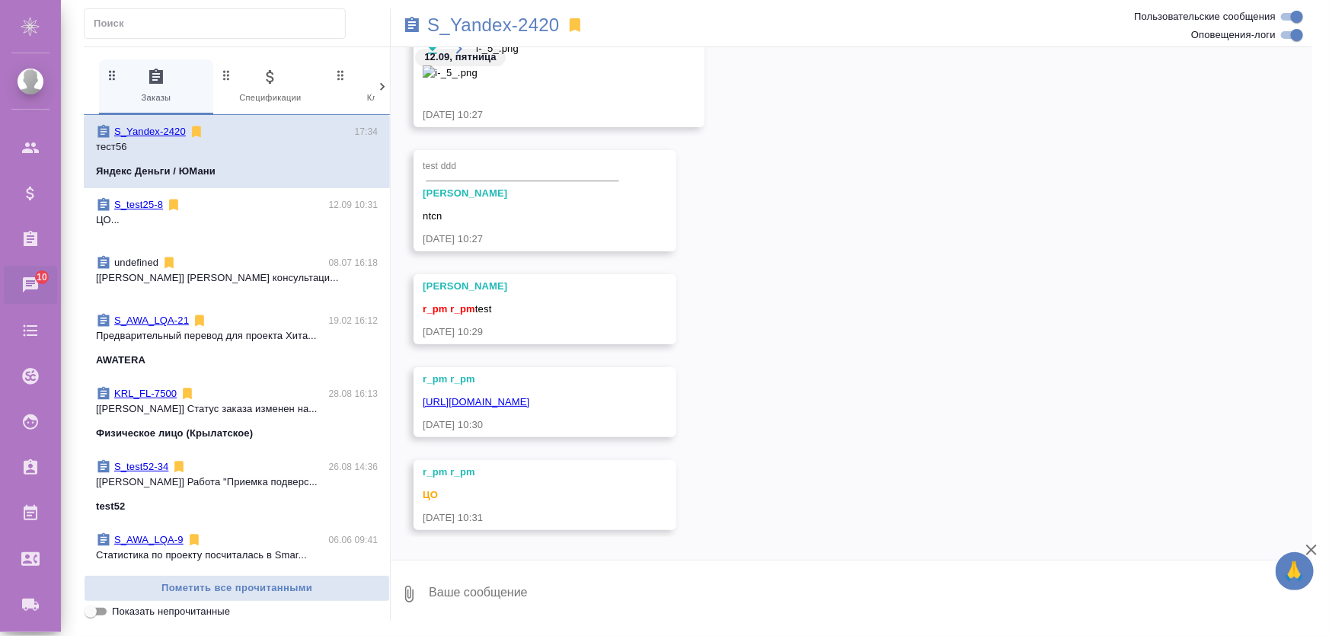
scroll to position [3672, 0]
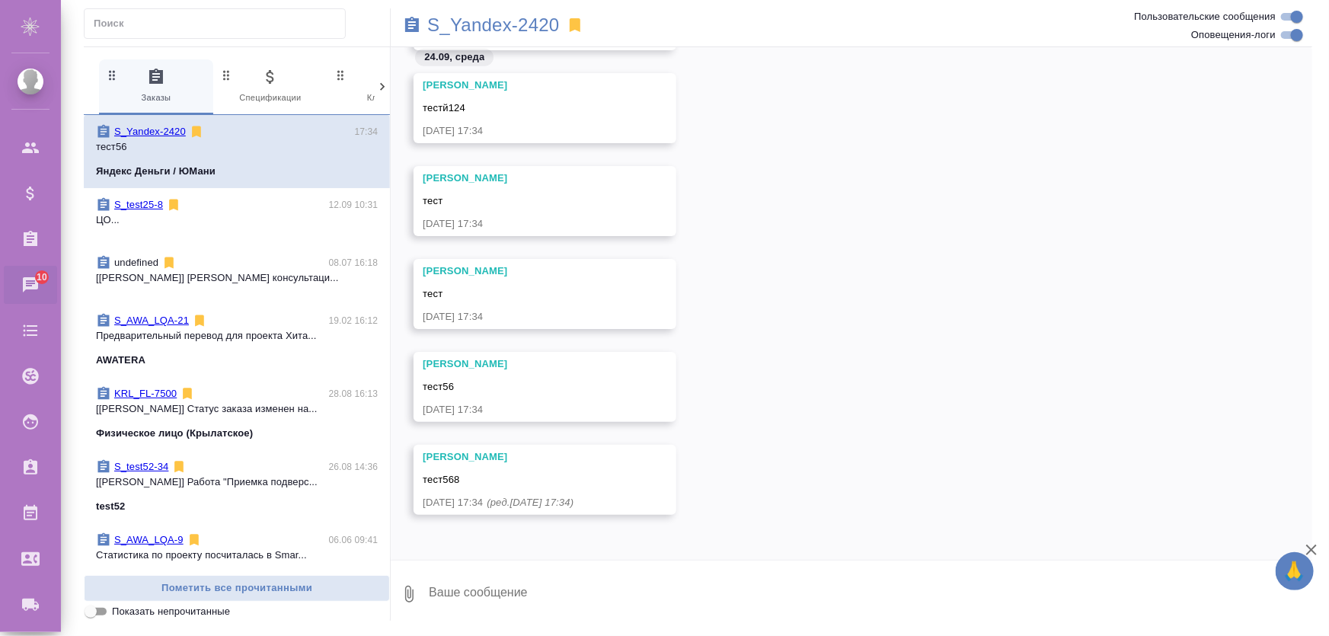
click at [283, 260] on div "undefined 08.07 16:18" at bounding box center [237, 262] width 282 height 15
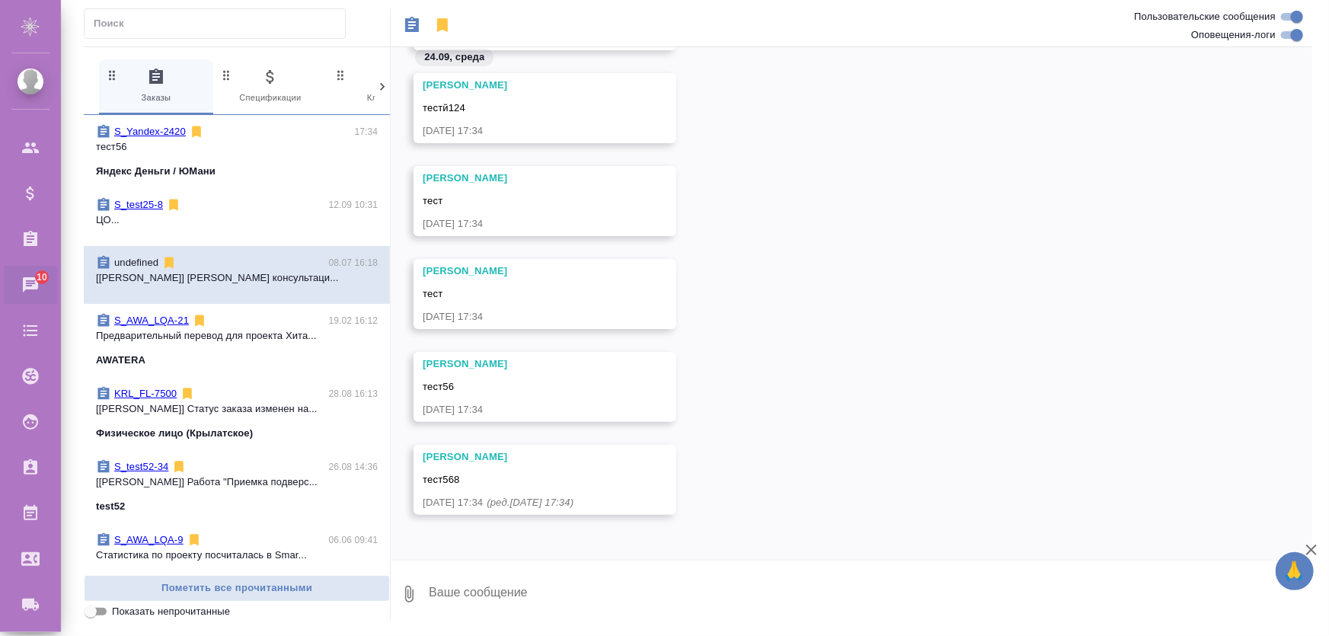
scroll to position [0, 0]
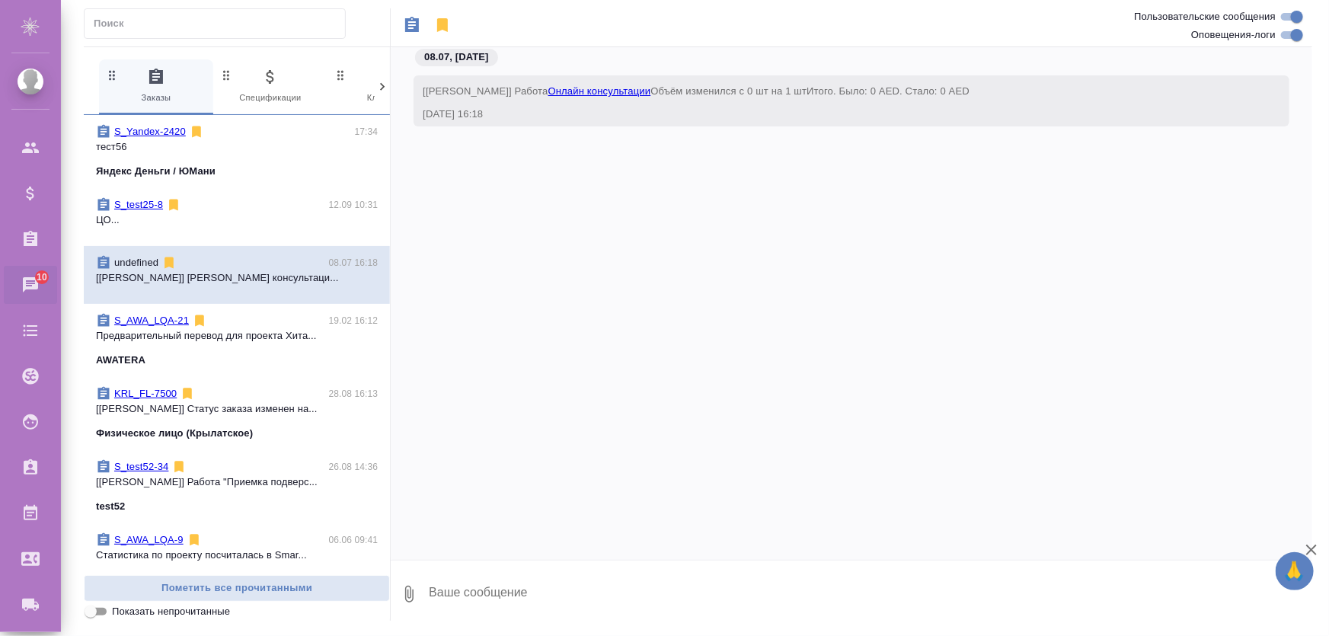
click at [609, 596] on textarea at bounding box center [869, 594] width 885 height 52
click at [221, 334] on p "Предварительный перевод для проекта Хита..." at bounding box center [237, 335] width 282 height 15
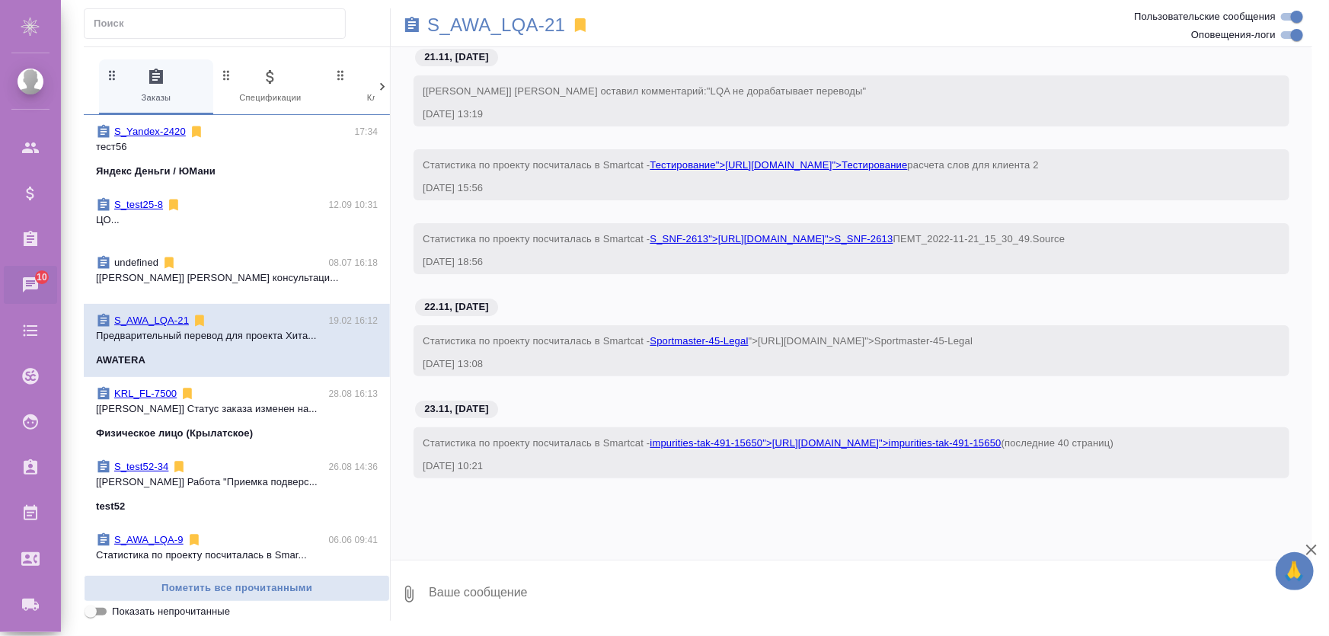
scroll to position [7129, 0]
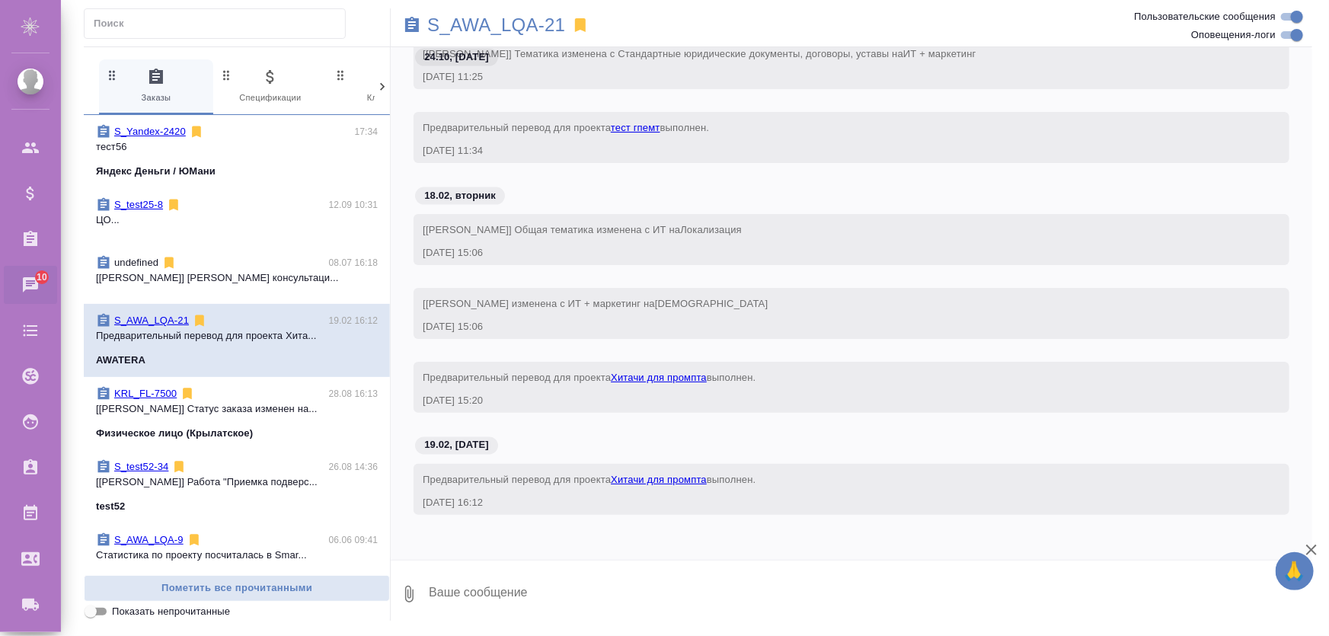
click at [587, 604] on textarea at bounding box center [869, 594] width 885 height 52
type textarea "те"
click at [248, 489] on span "S_test52-34 26.08 14:36 [[PERSON_NAME]] Работа "Приемка подверс... test52" at bounding box center [237, 486] width 282 height 55
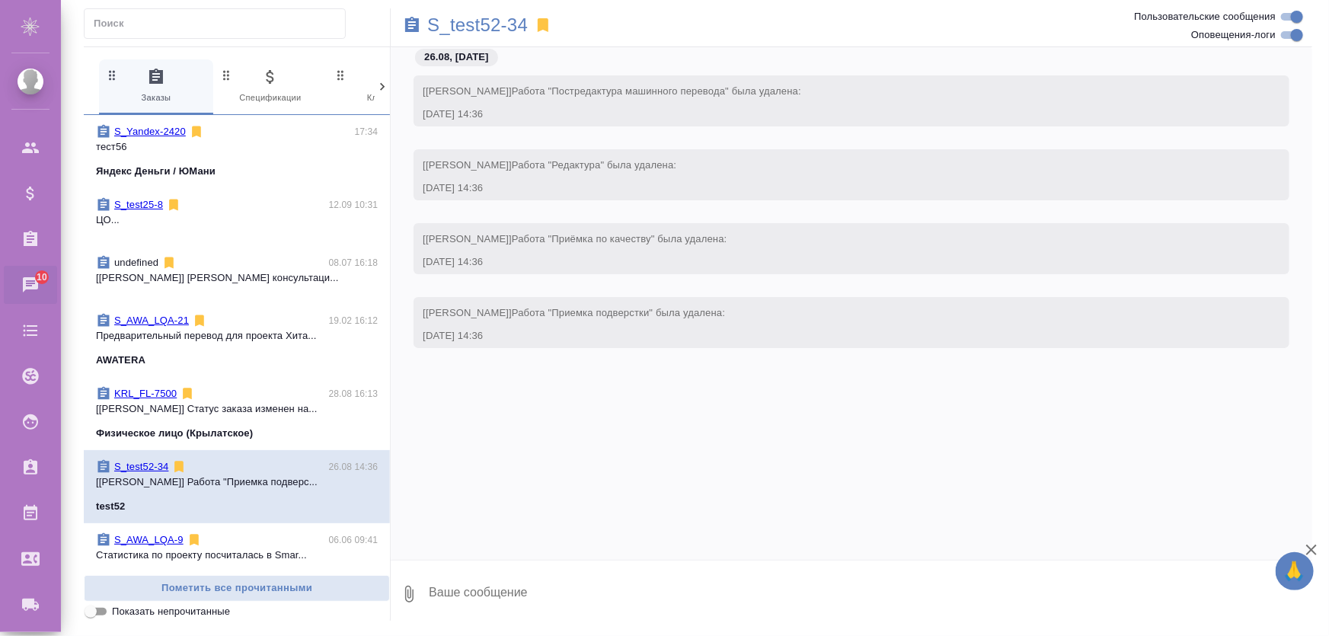
scroll to position [0, 0]
click at [528, 605] on textarea at bounding box center [869, 594] width 885 height 52
type textarea "тест"
click at [1294, 594] on icon "submit" at bounding box center [1300, 594] width 16 height 14
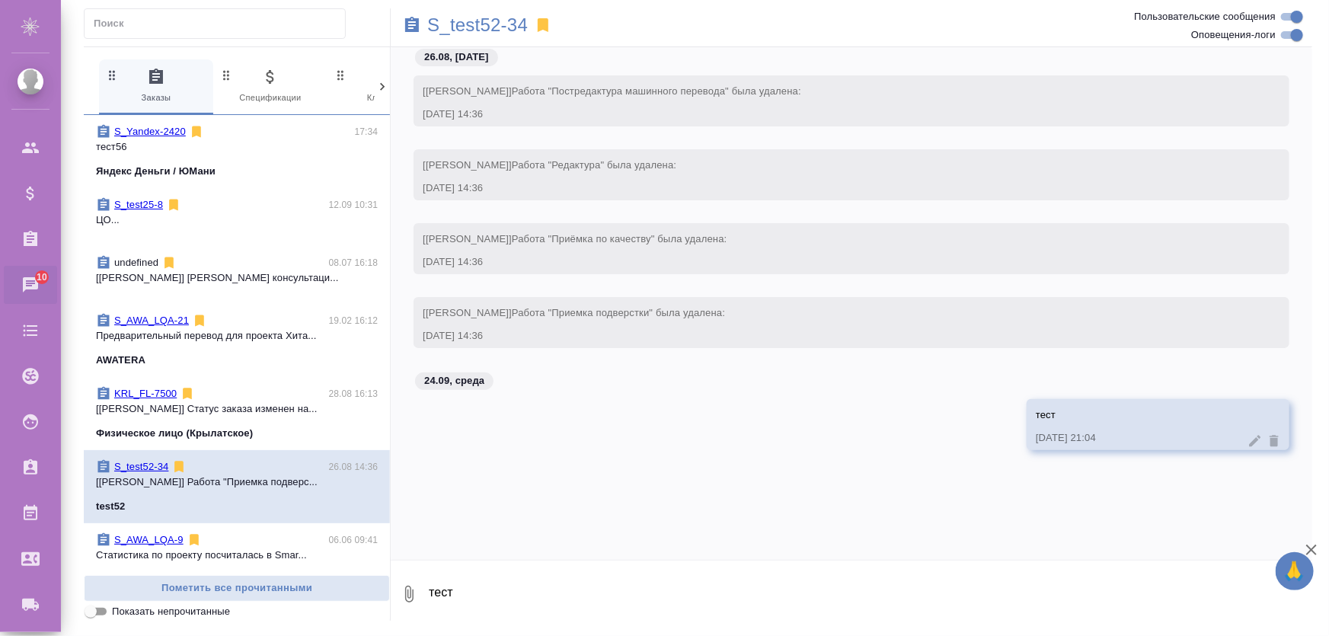
click at [1255, 441] on icon at bounding box center [1255, 440] width 11 height 11
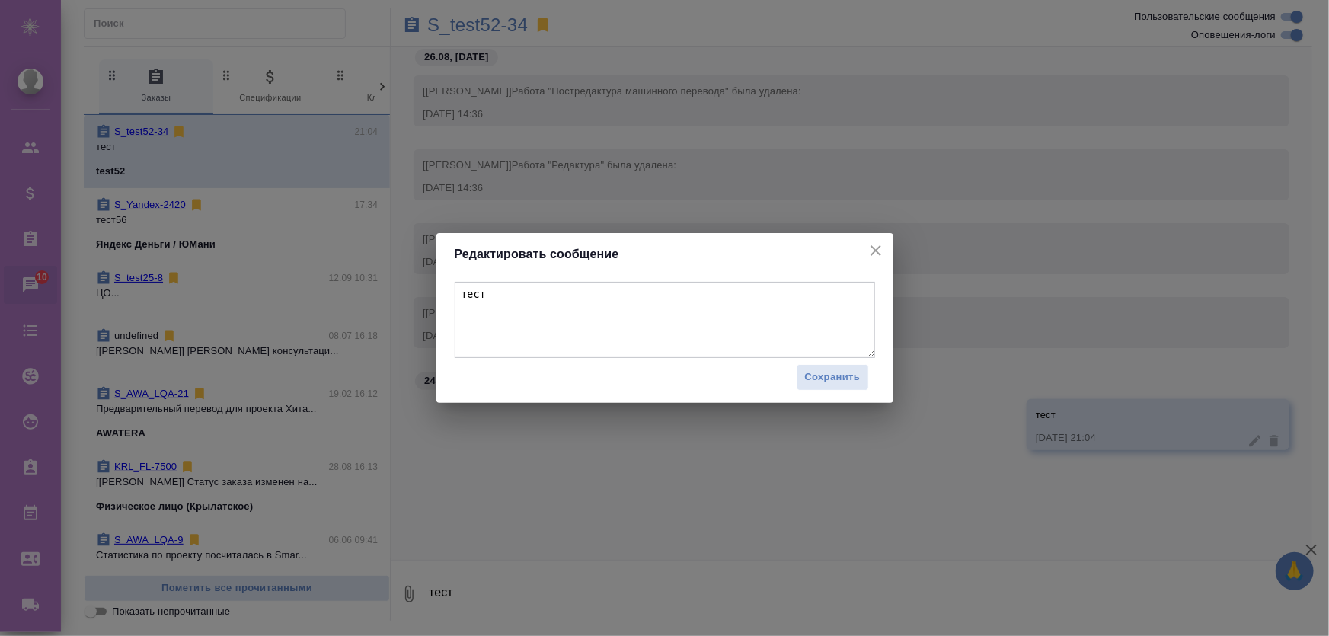
click at [685, 310] on textarea "тест" at bounding box center [665, 320] width 421 height 76
click at [878, 254] on icon "close" at bounding box center [876, 250] width 11 height 11
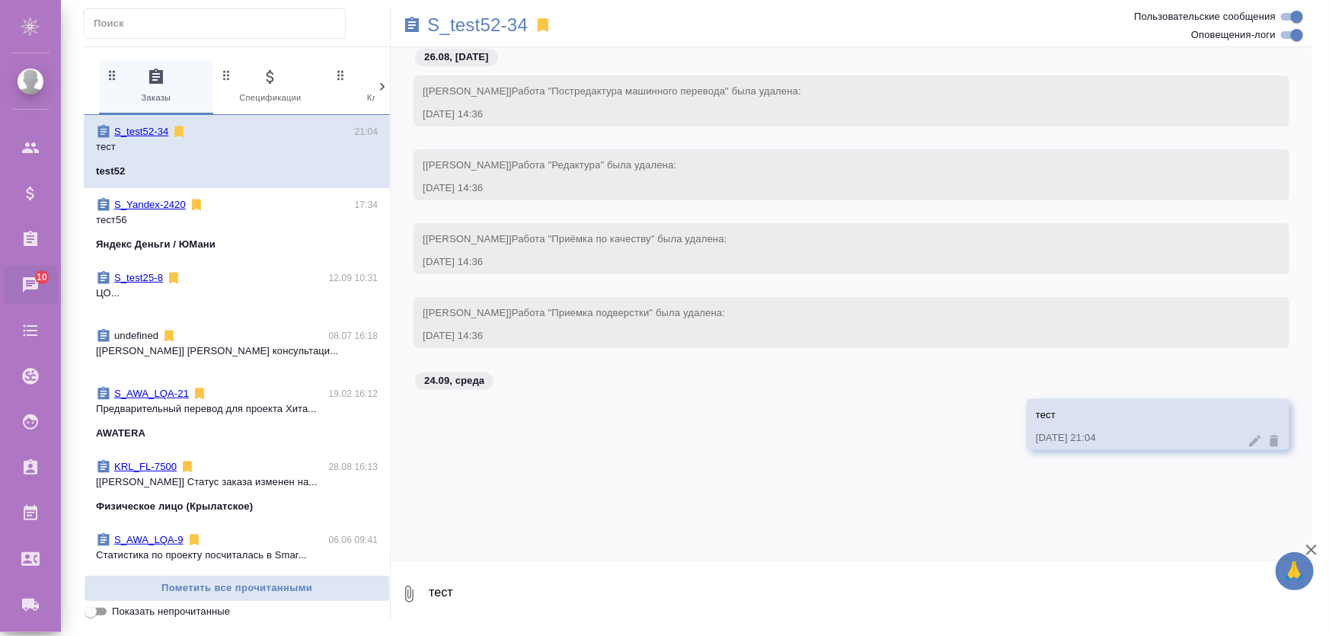
click at [1264, 442] on div at bounding box center [1265, 440] width 34 height 15
click at [1255, 441] on icon at bounding box center [1255, 440] width 11 height 11
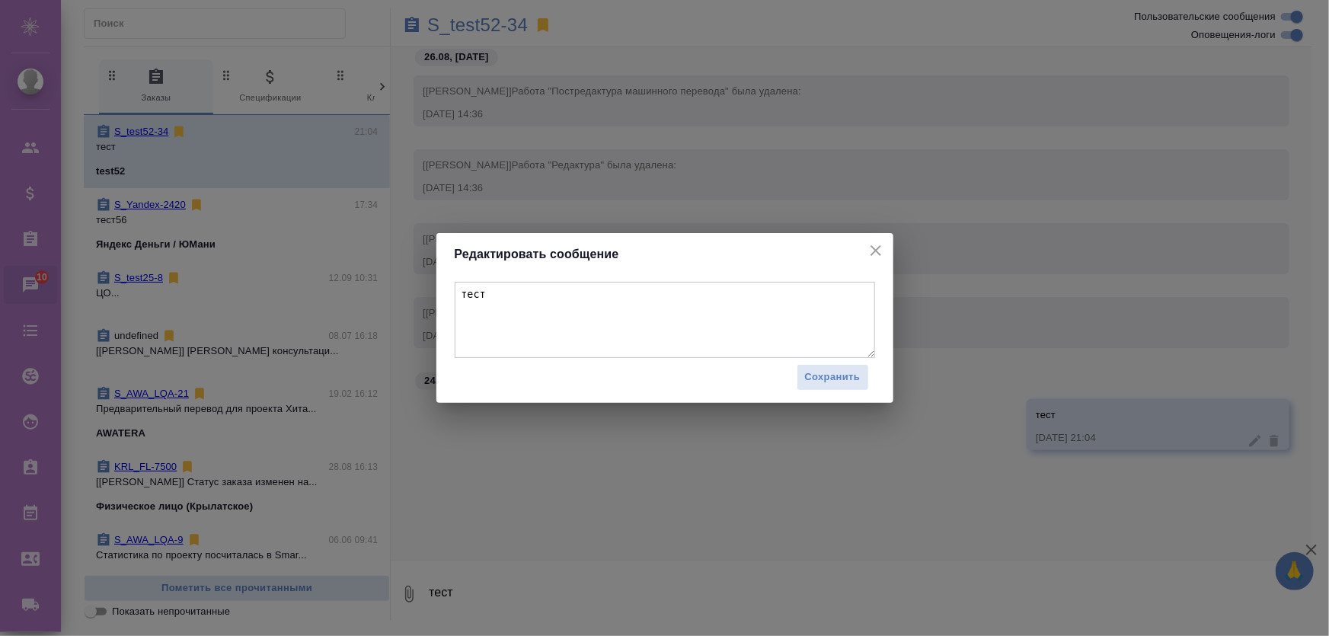
click at [884, 251] on div "Редактировать сообщение" at bounding box center [665, 254] width 457 height 43
click at [881, 254] on icon "close" at bounding box center [876, 250] width 18 height 18
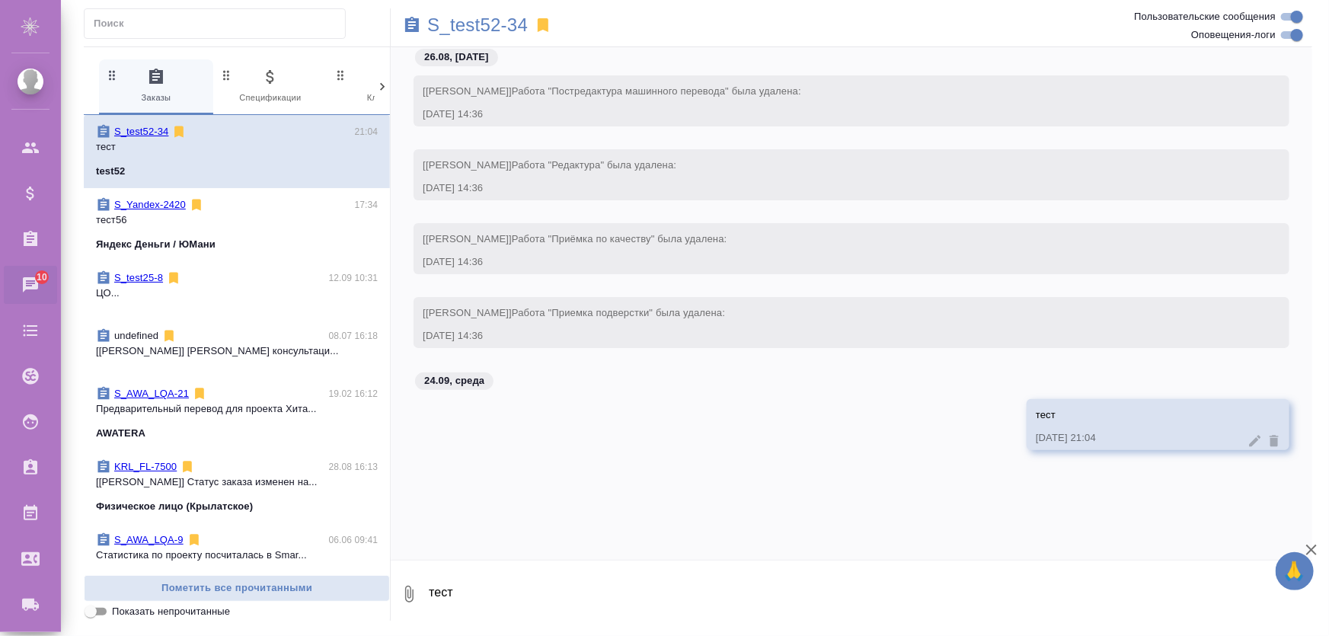
click at [498, 587] on textarea "тест" at bounding box center [869, 594] width 885 height 52
type textarea "привет"
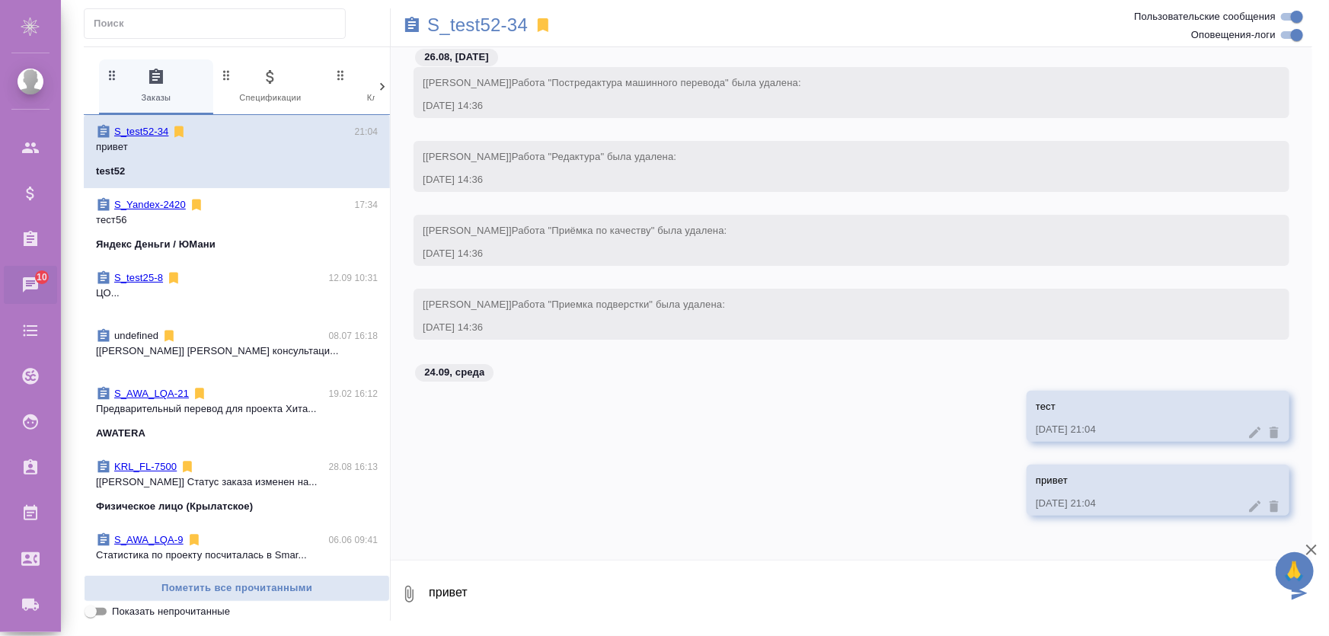
click at [499, 592] on textarea "привет" at bounding box center [857, 594] width 860 height 52
paste textarea "привет"
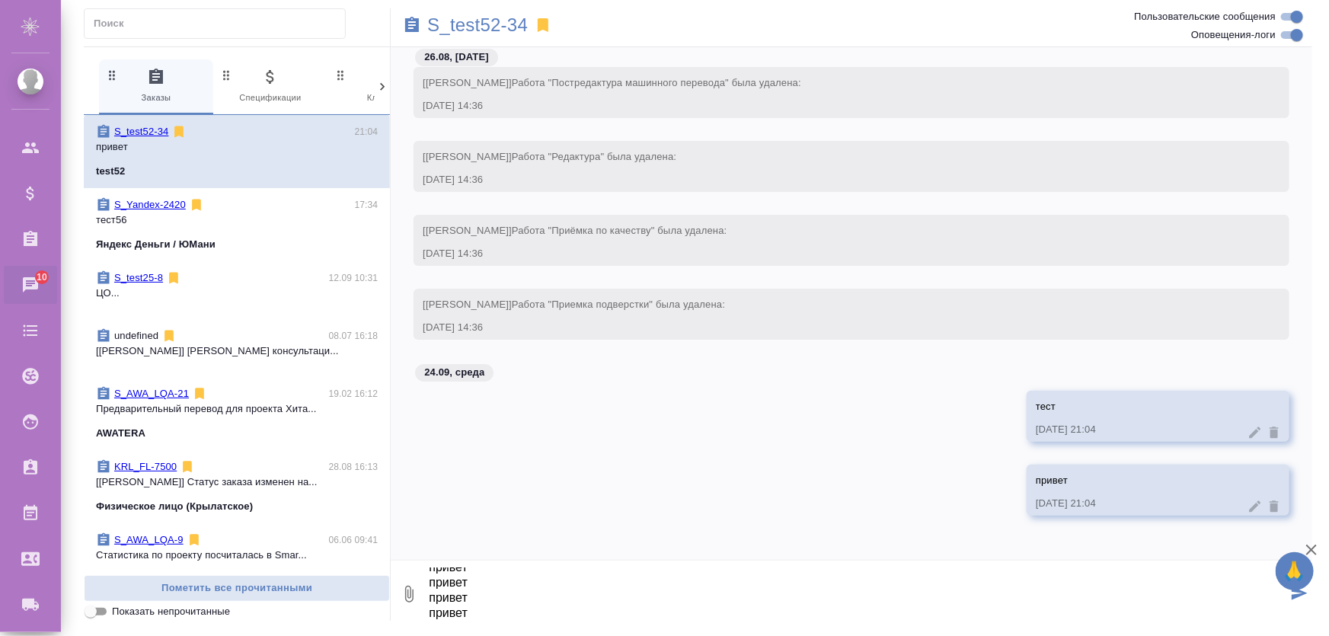
scroll to position [56, 0]
paste textarea "привет"
type textarea "привет привет привет привет привет привет"
click at [1248, 437] on icon at bounding box center [1255, 432] width 15 height 15
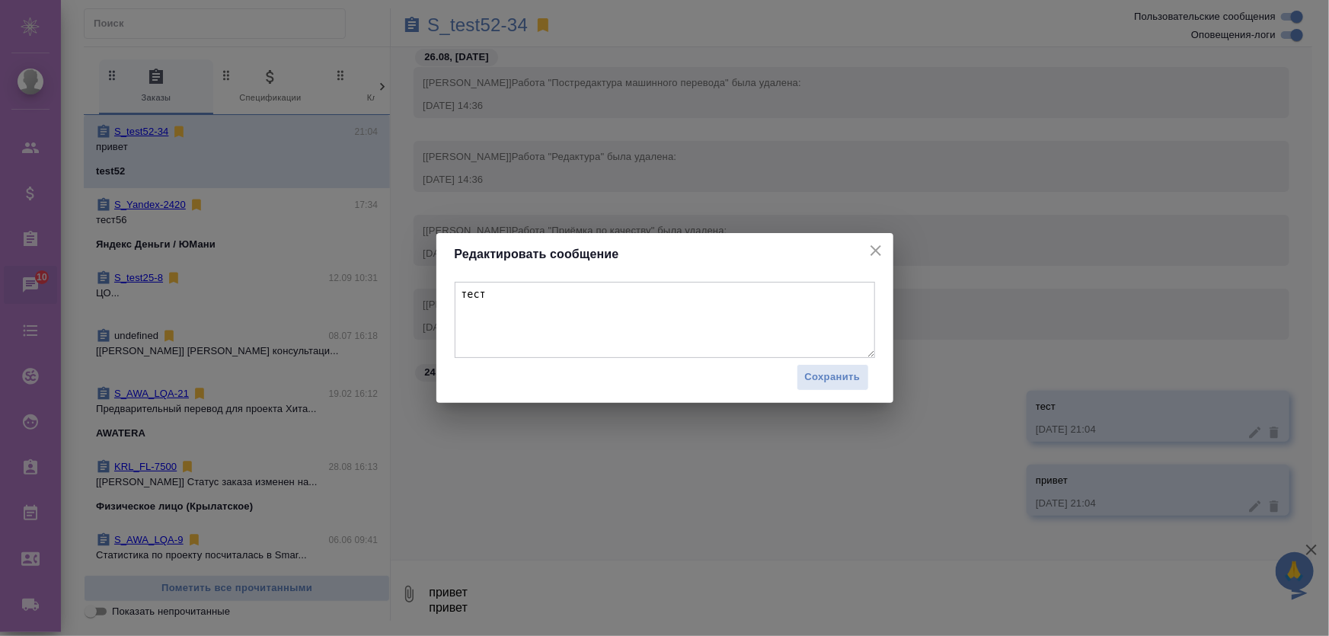
click at [882, 252] on icon "close" at bounding box center [876, 250] width 18 height 18
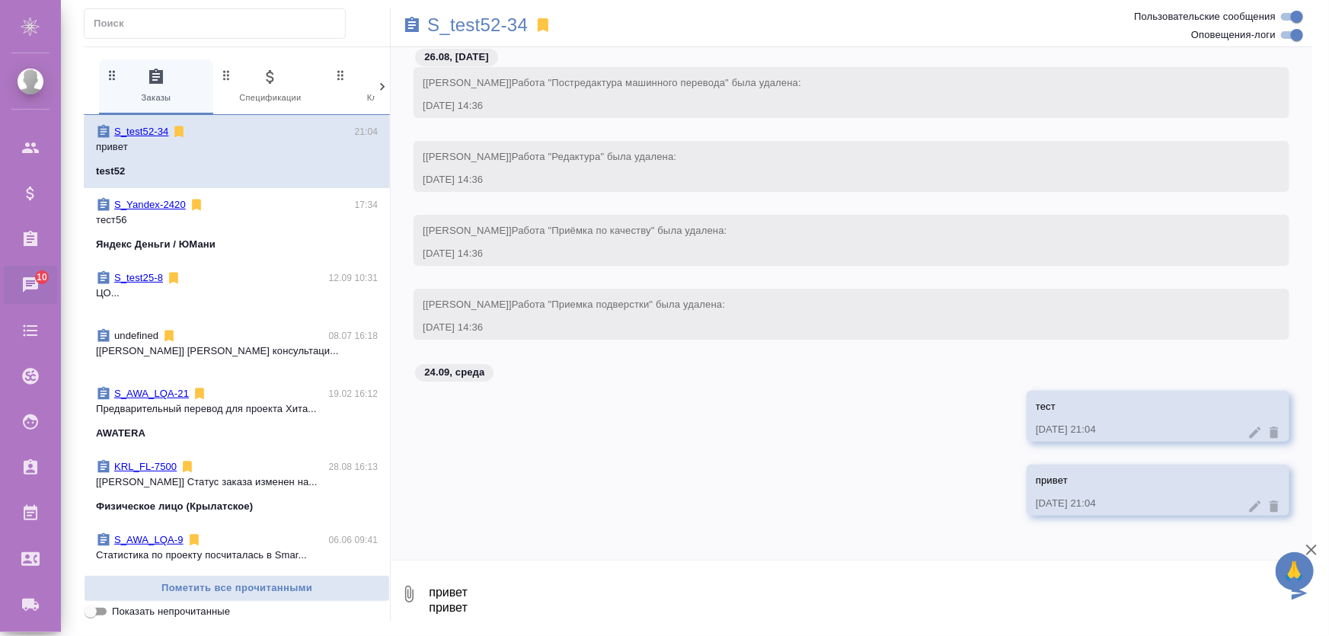
click at [1270, 433] on icon at bounding box center [1274, 432] width 9 height 11
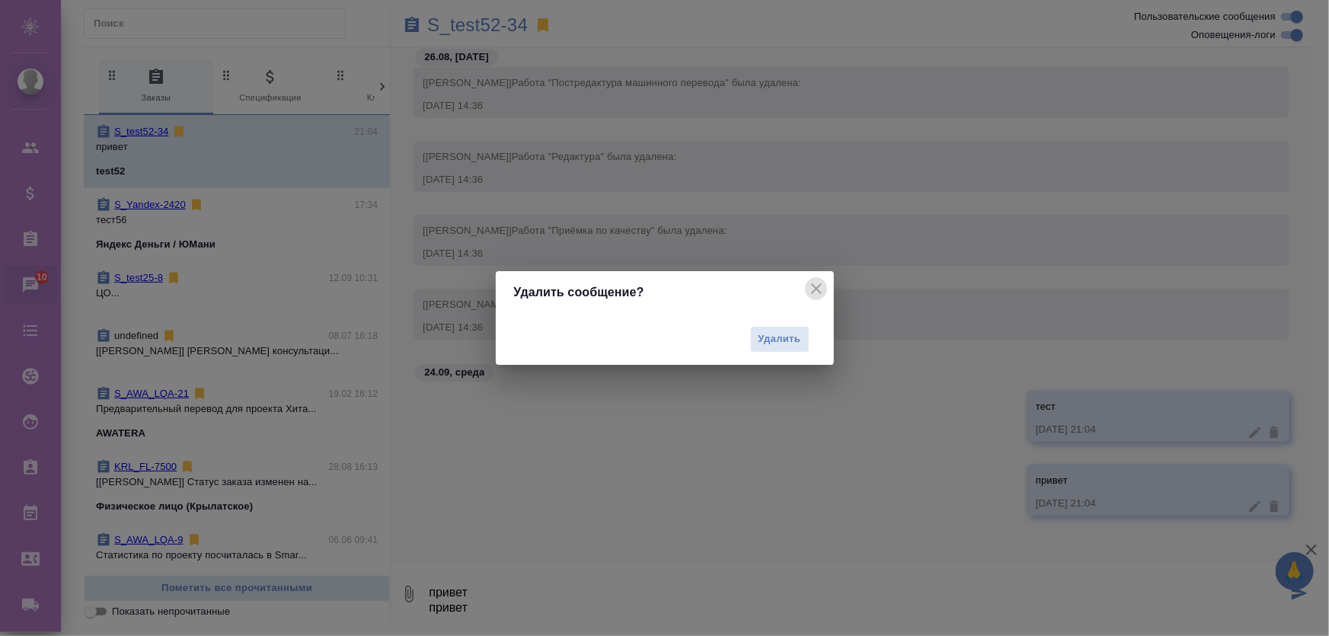
drag, startPoint x: 824, startPoint y: 283, endPoint x: 1136, endPoint y: 406, distance: 334.8
click at [824, 284] on icon "close" at bounding box center [817, 289] width 18 height 18
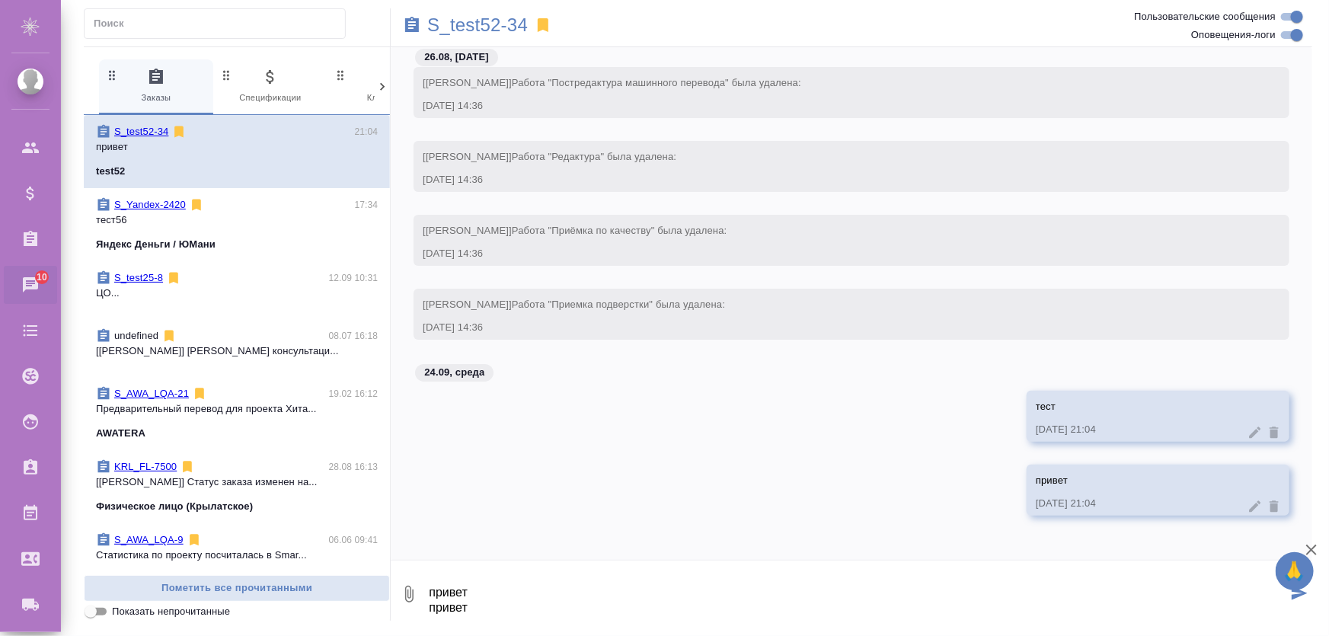
click at [525, 388] on div "24.09, среда" at bounding box center [852, 377] width 922 height 28
